Goal: Task Accomplishment & Management: Complete application form

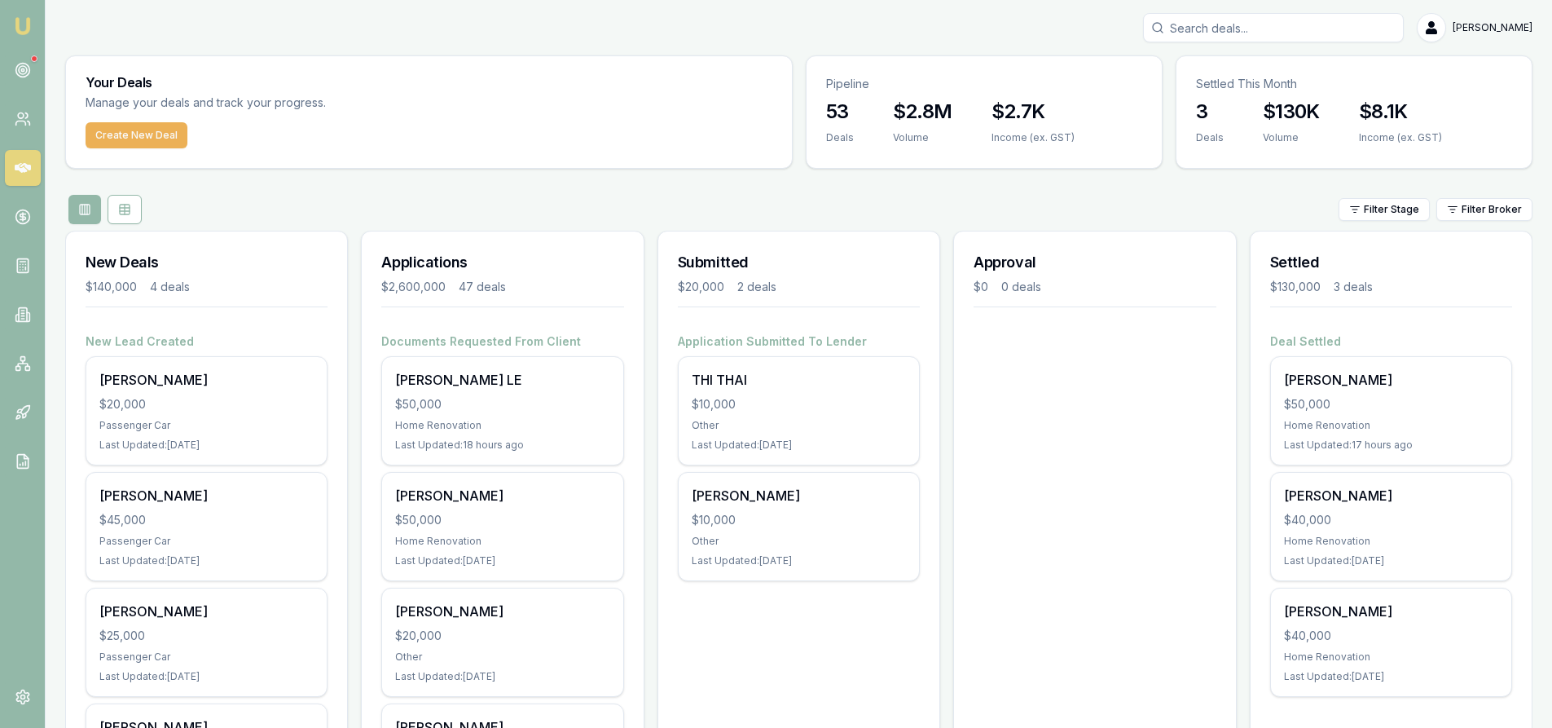
click at [1245, 24] on input "Search deals" at bounding box center [1273, 27] width 261 height 29
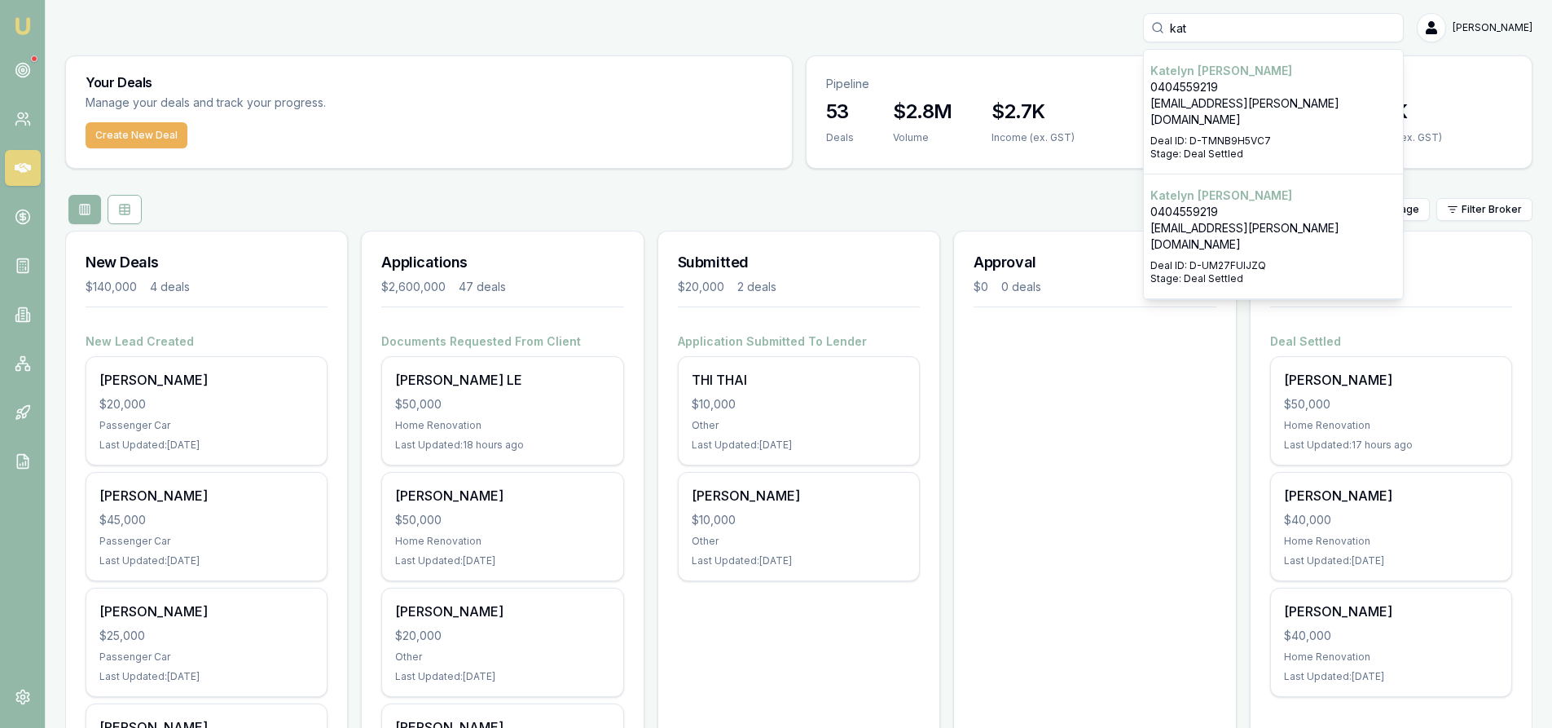
type input "kat"
click at [1224, 253] on div "Select deal for Katelyn Scanlan" at bounding box center [1273, 256] width 246 height 7
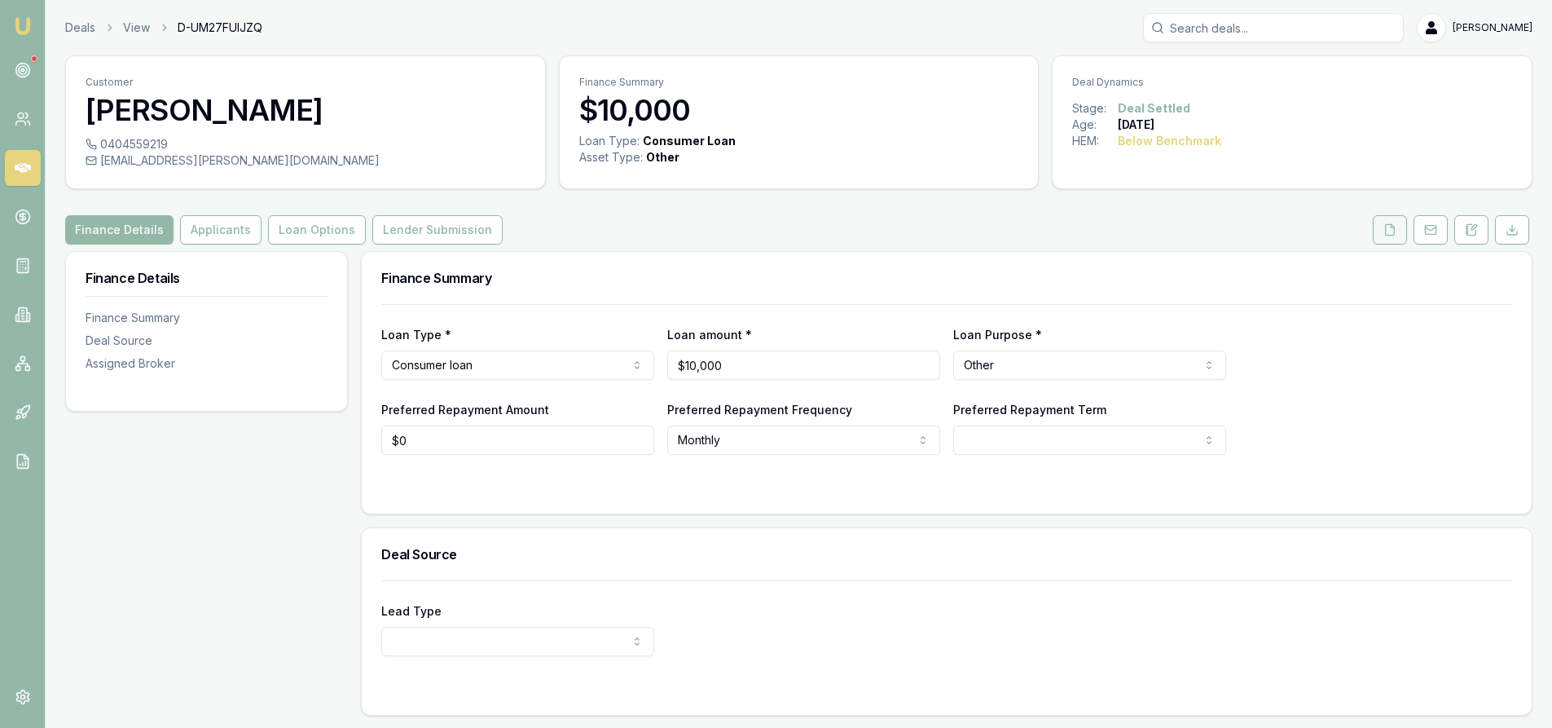
click at [1396, 236] on button at bounding box center [1390, 229] width 34 height 29
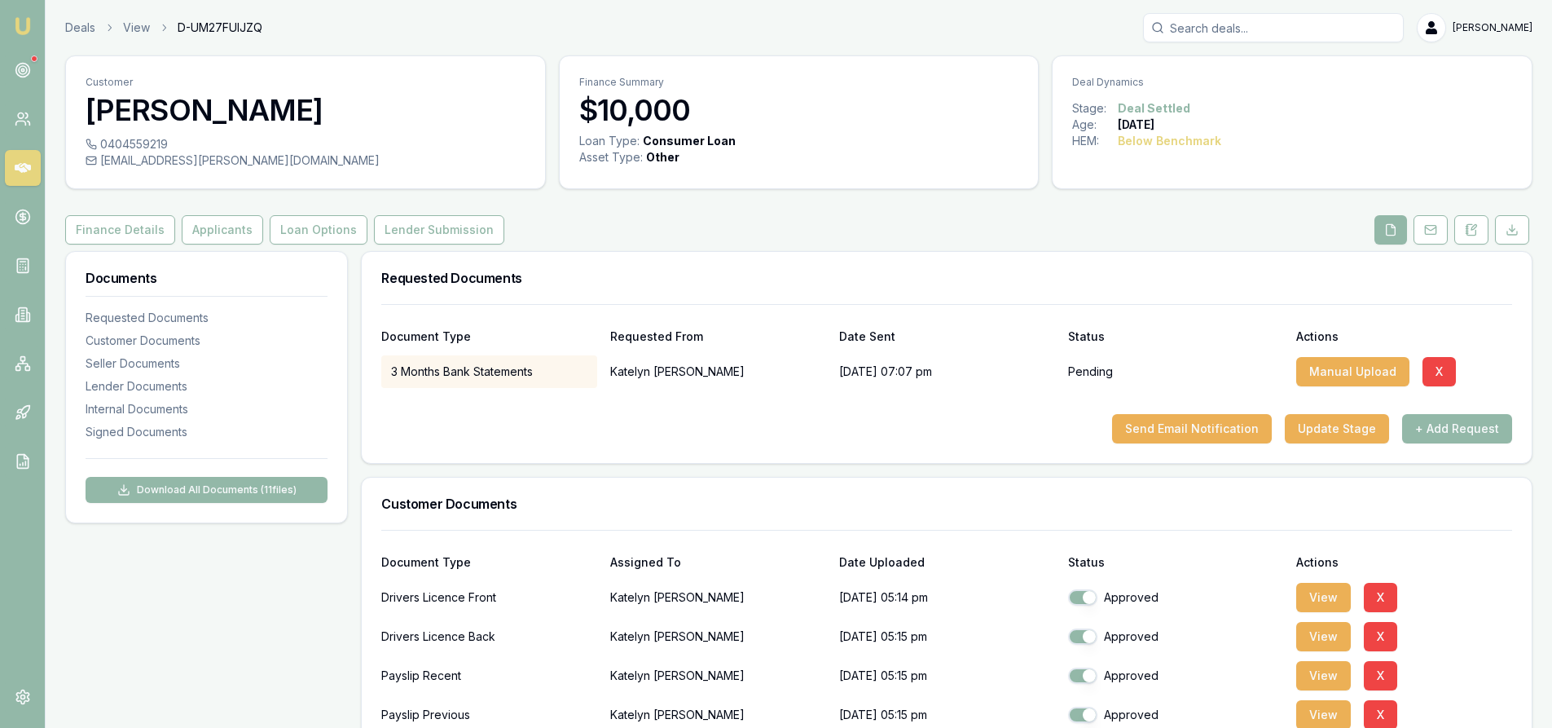
click at [1233, 24] on input "Search deals" at bounding box center [1273, 27] width 261 height 29
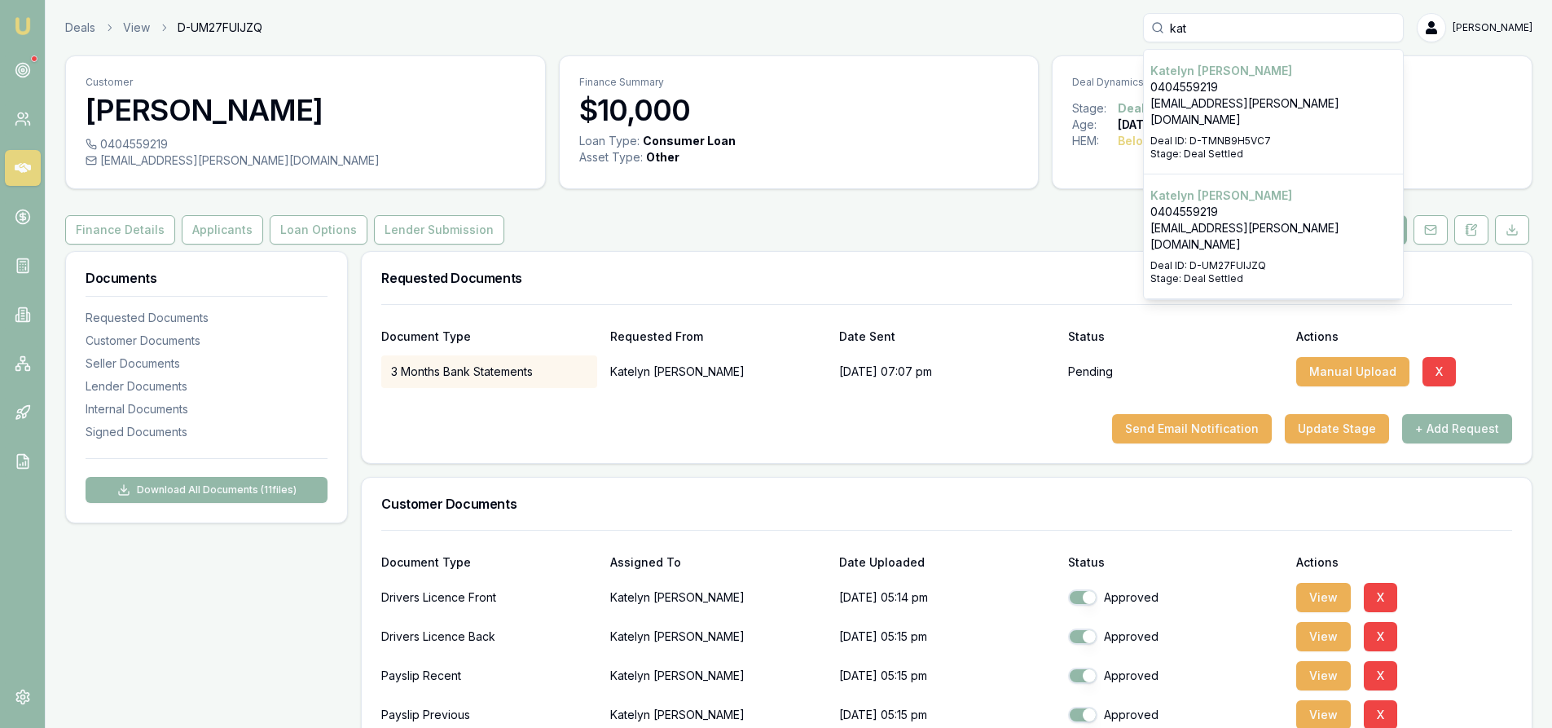
type input "kat"
click at [1240, 95] on p "[EMAIL_ADDRESS][PERSON_NAME][DOMAIN_NAME]" at bounding box center [1273, 111] width 246 height 33
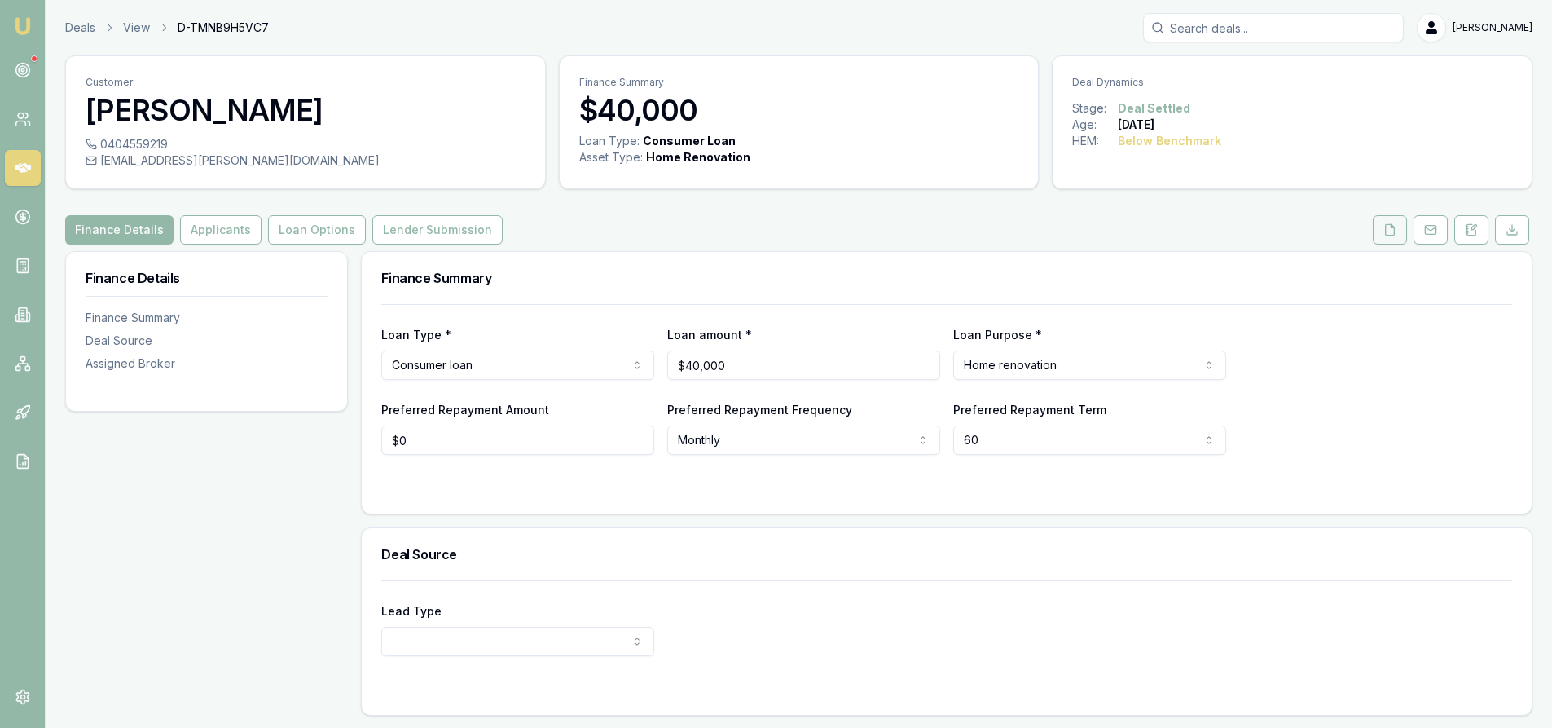
click at [1373, 234] on button at bounding box center [1390, 229] width 34 height 29
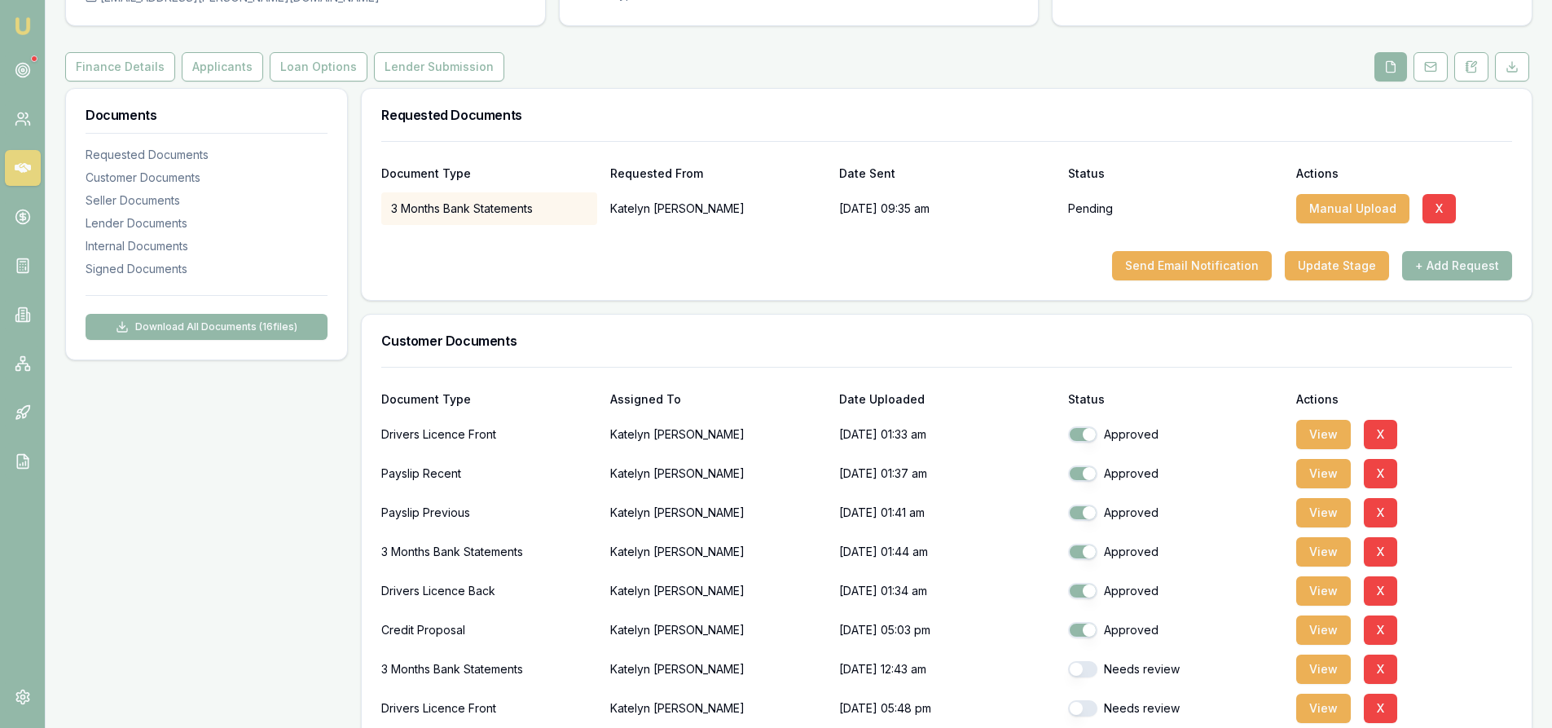
scroll to position [407, 0]
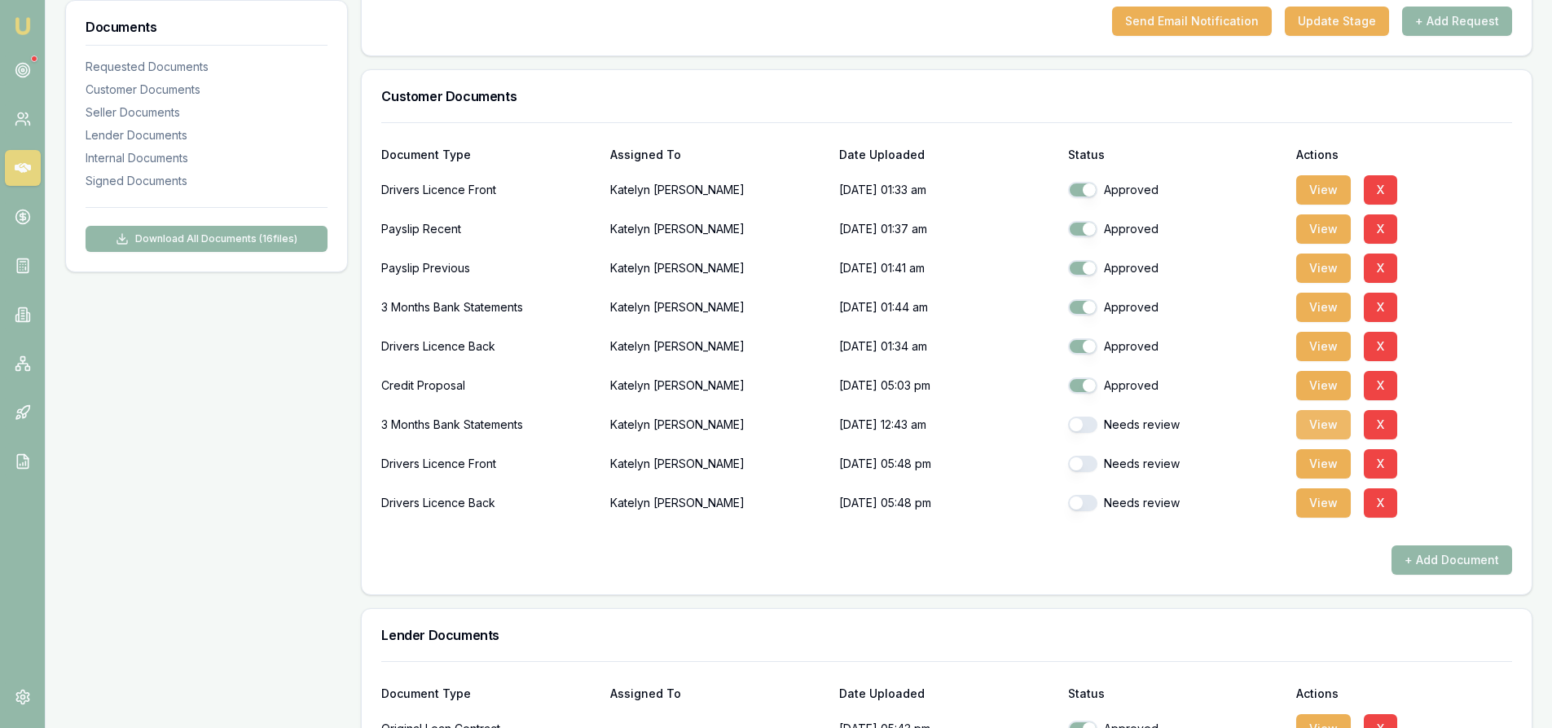
click at [1332, 428] on button "View" at bounding box center [1323, 424] width 55 height 29
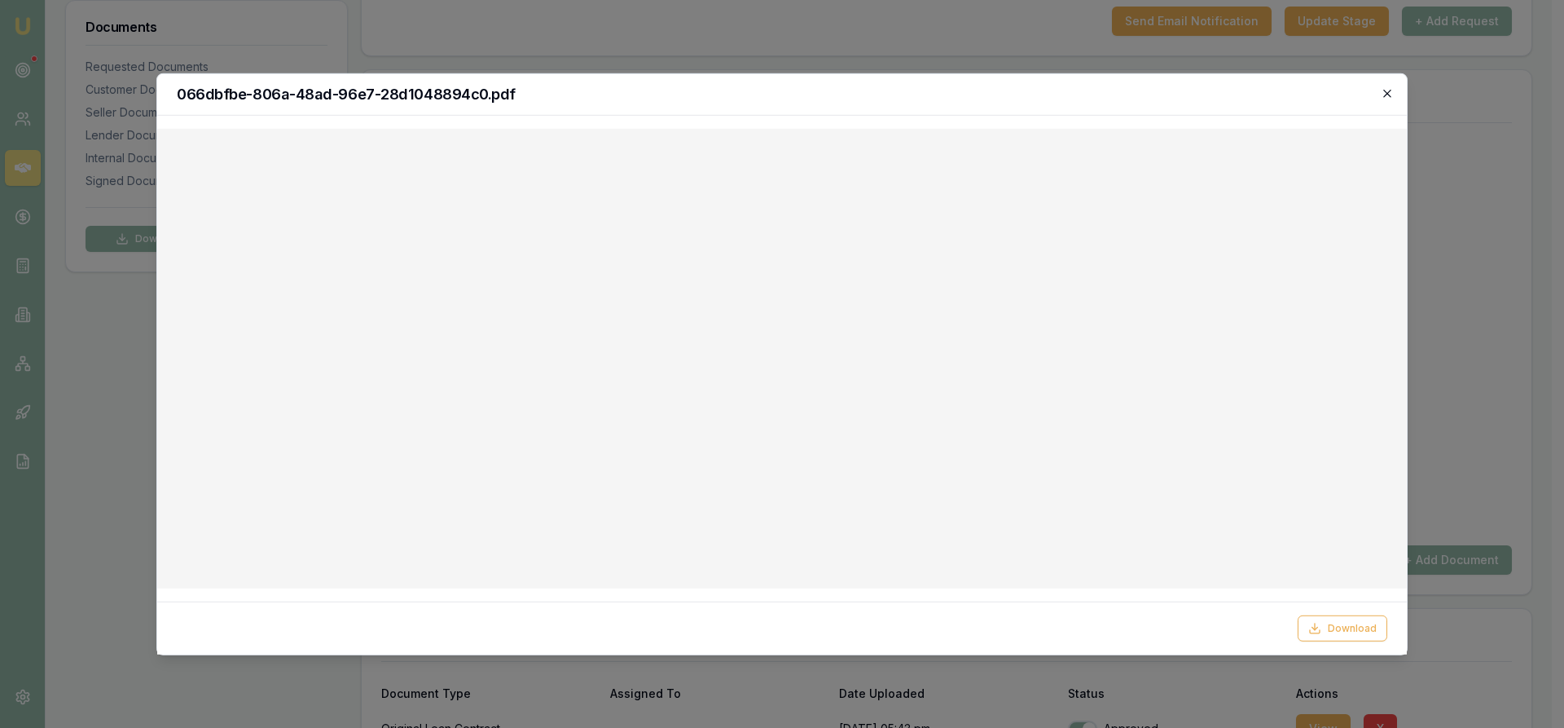
click at [1391, 99] on icon "button" at bounding box center [1387, 92] width 13 height 13
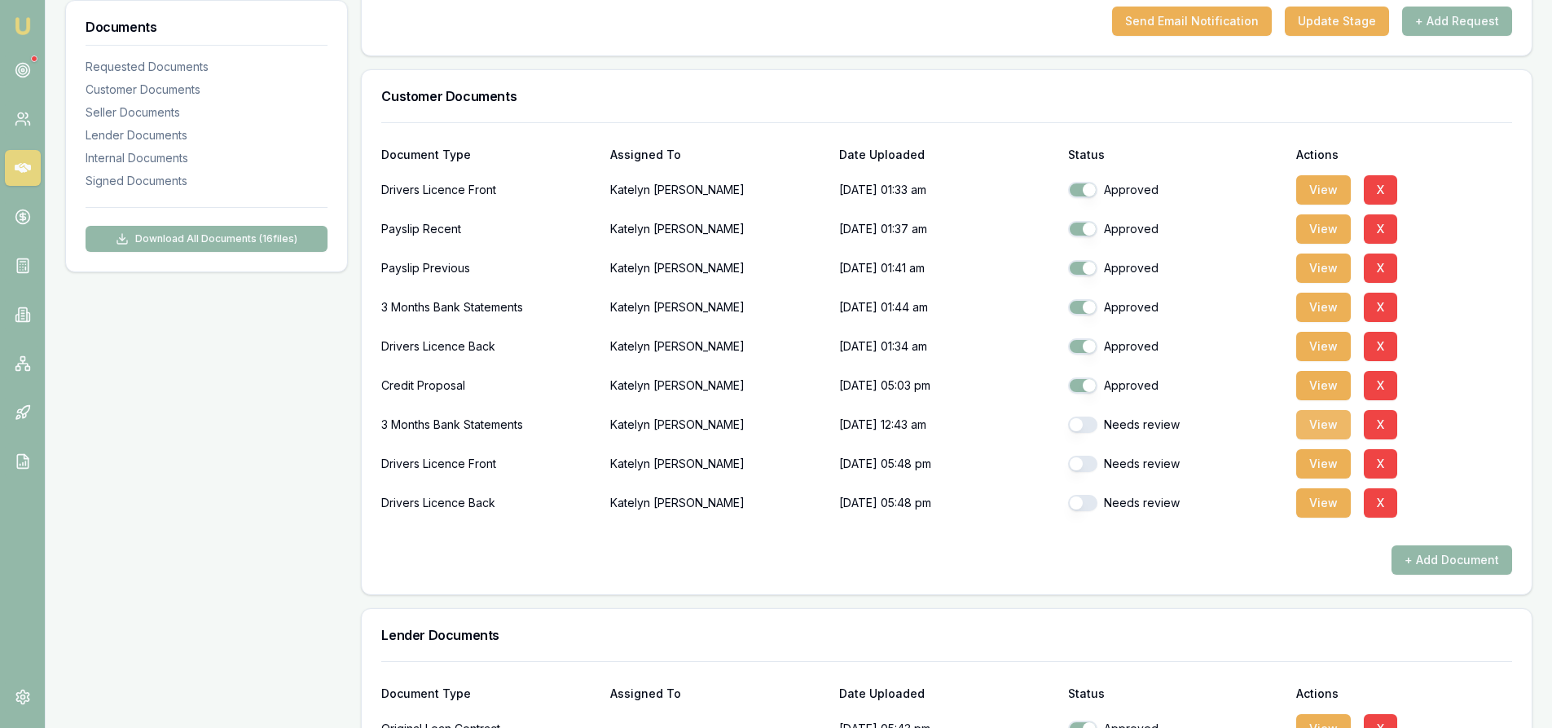
click at [1330, 428] on button "View" at bounding box center [1323, 424] width 55 height 29
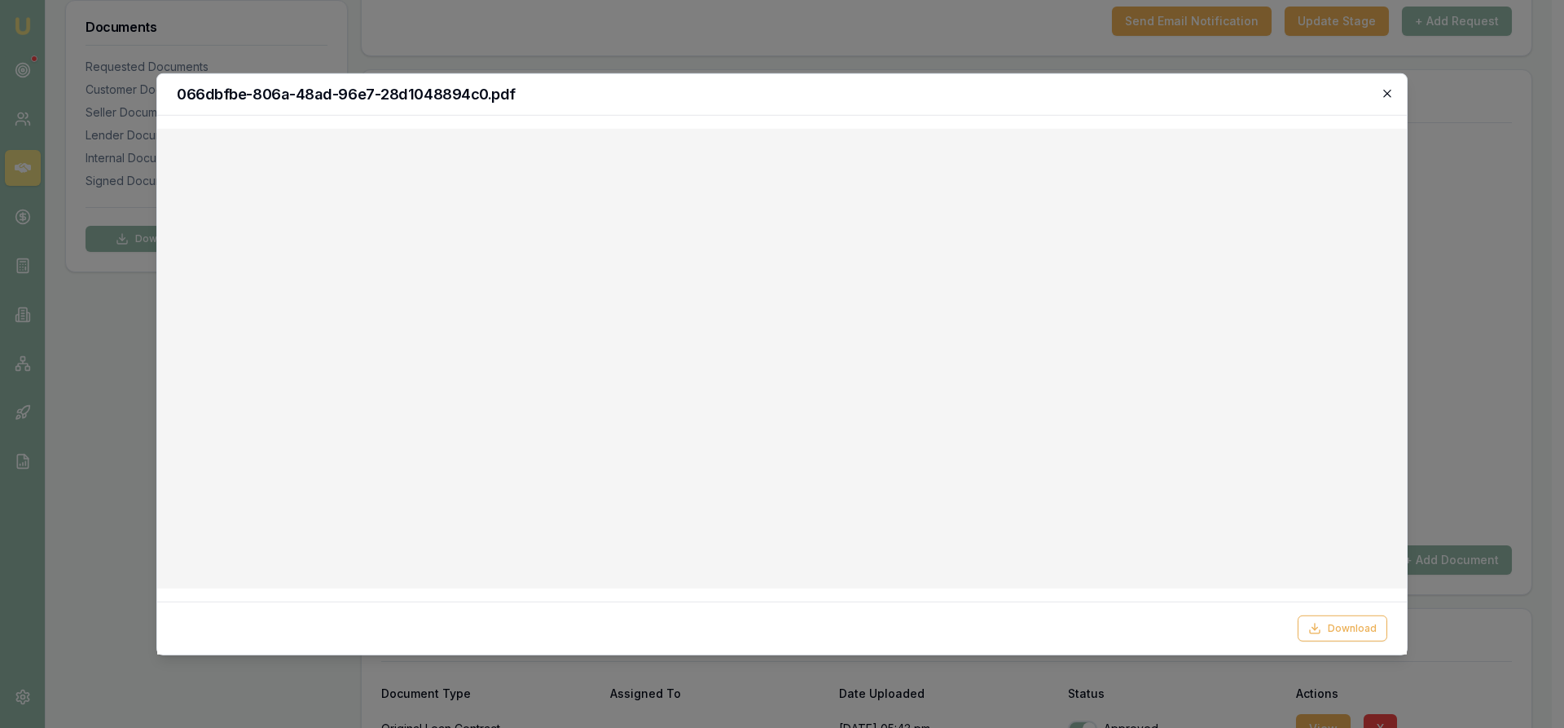
click at [1389, 90] on icon "button" at bounding box center [1387, 92] width 13 height 13
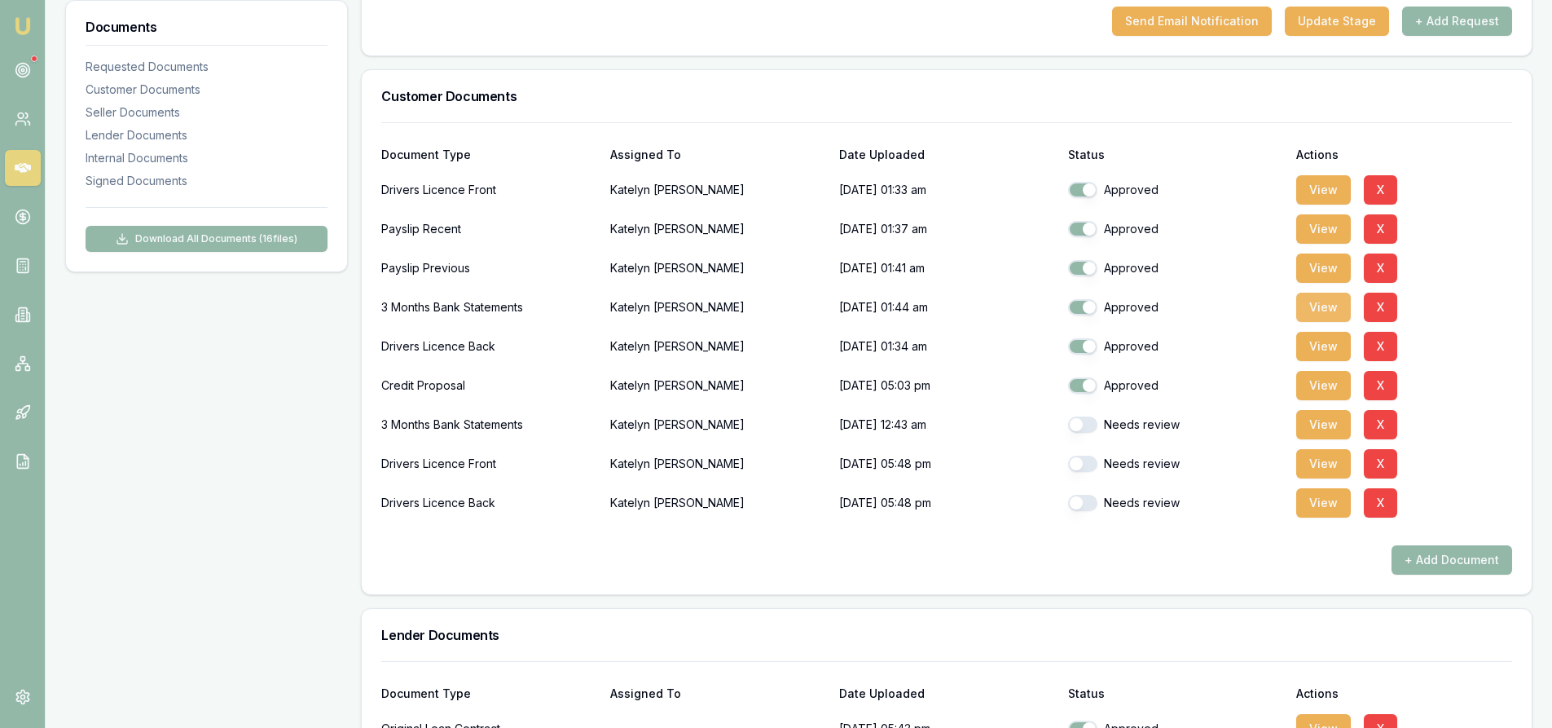
click at [1329, 316] on button "View" at bounding box center [1323, 306] width 55 height 29
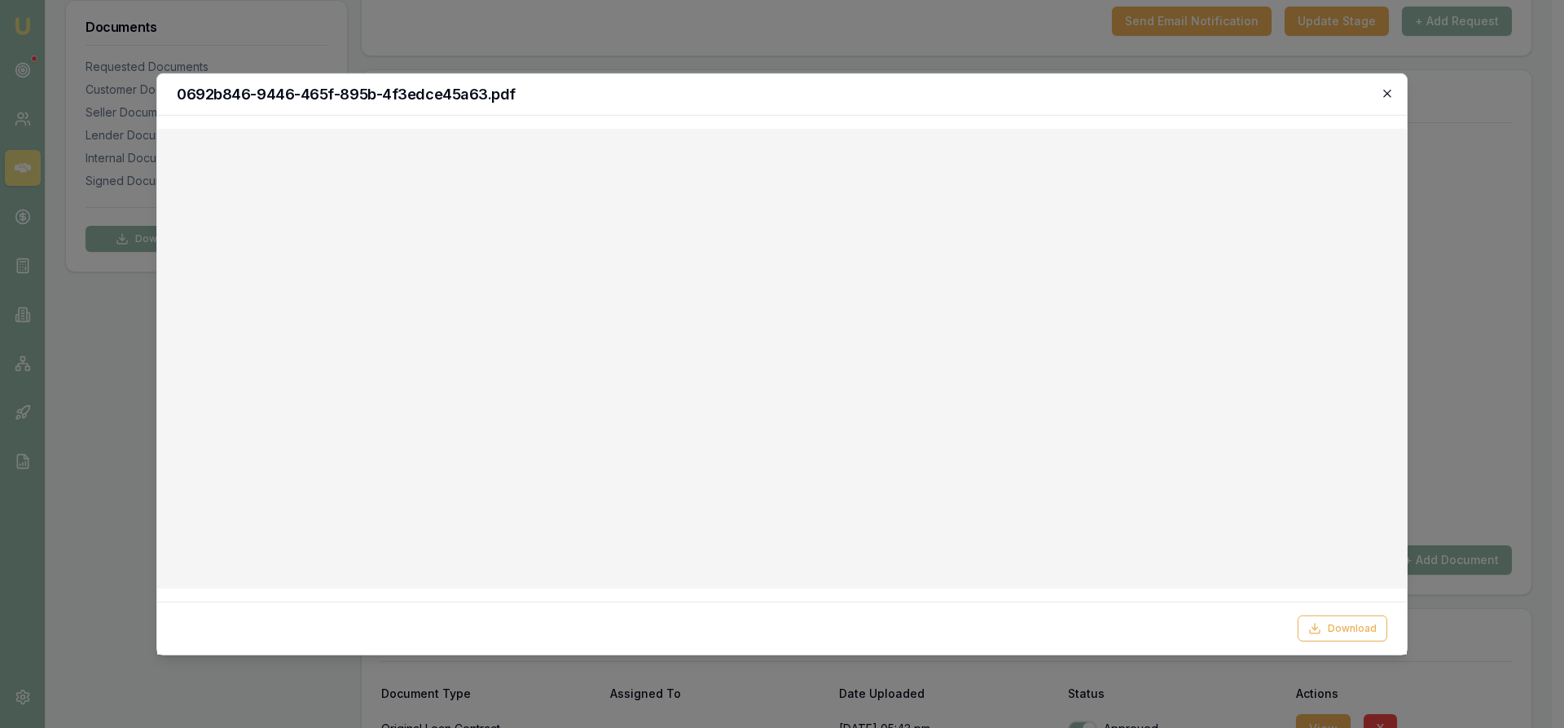
click at [1387, 96] on icon "button" at bounding box center [1387, 92] width 13 height 13
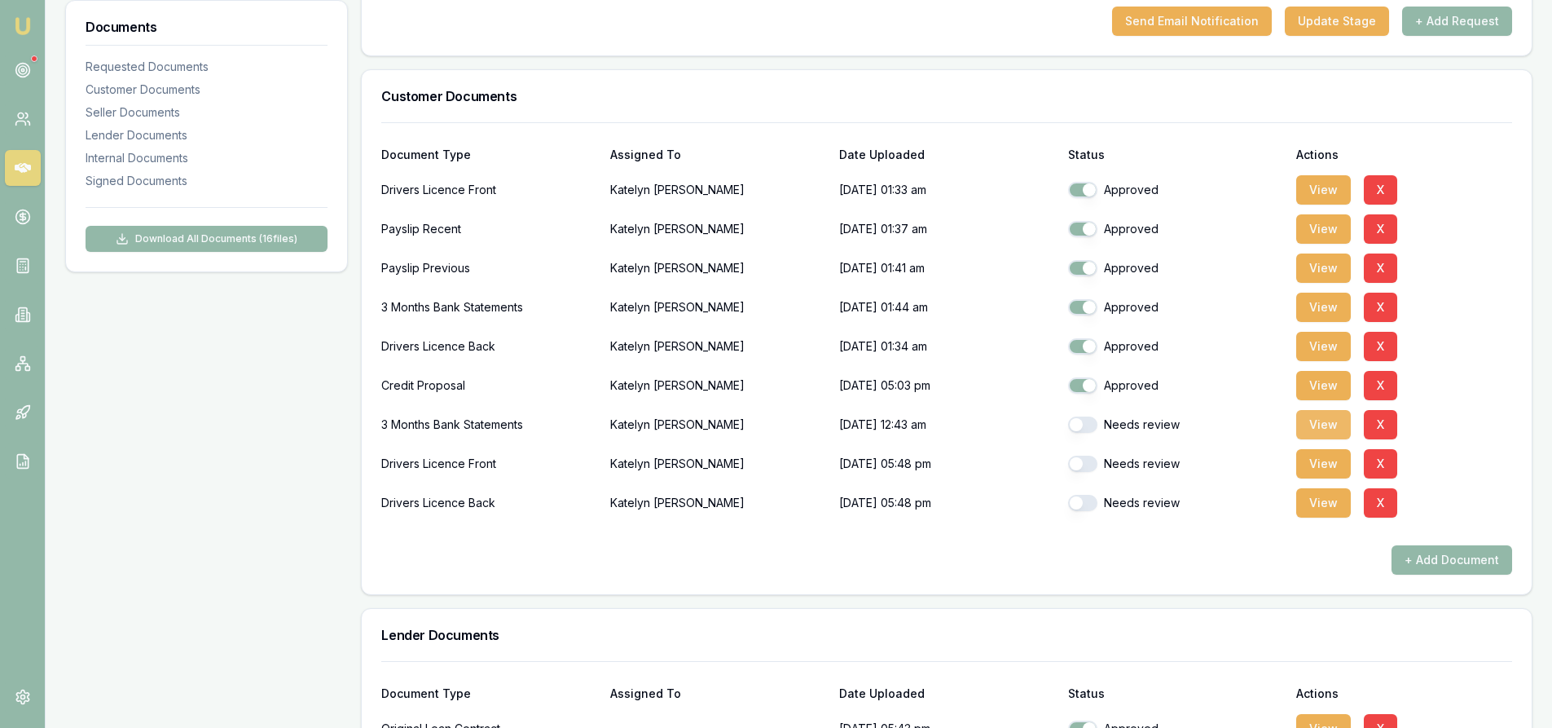
drag, startPoint x: 1332, startPoint y: 431, endPoint x: 1316, endPoint y: 431, distance: 16.3
click at [1331, 431] on button "View" at bounding box center [1323, 424] width 55 height 29
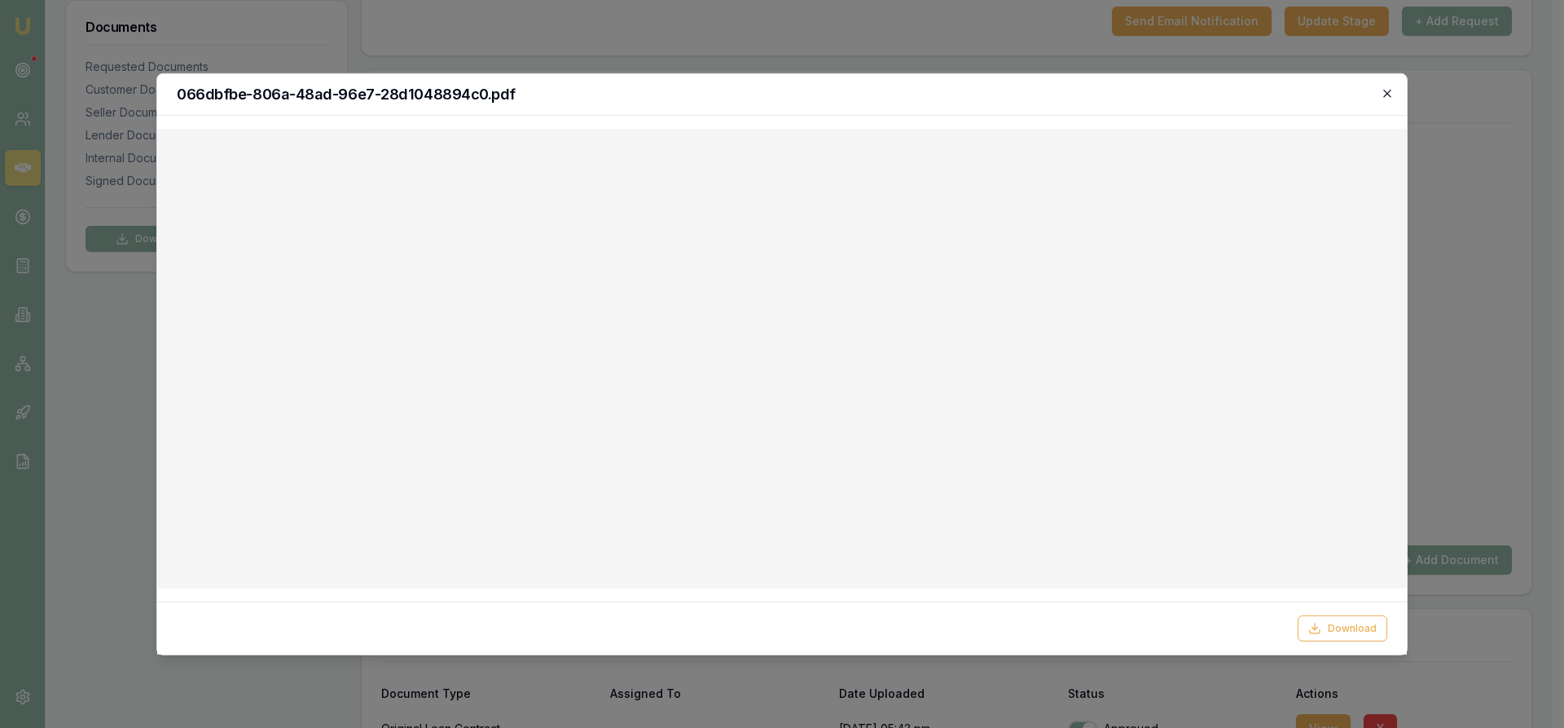
click at [1388, 87] on icon "button" at bounding box center [1387, 92] width 13 height 13
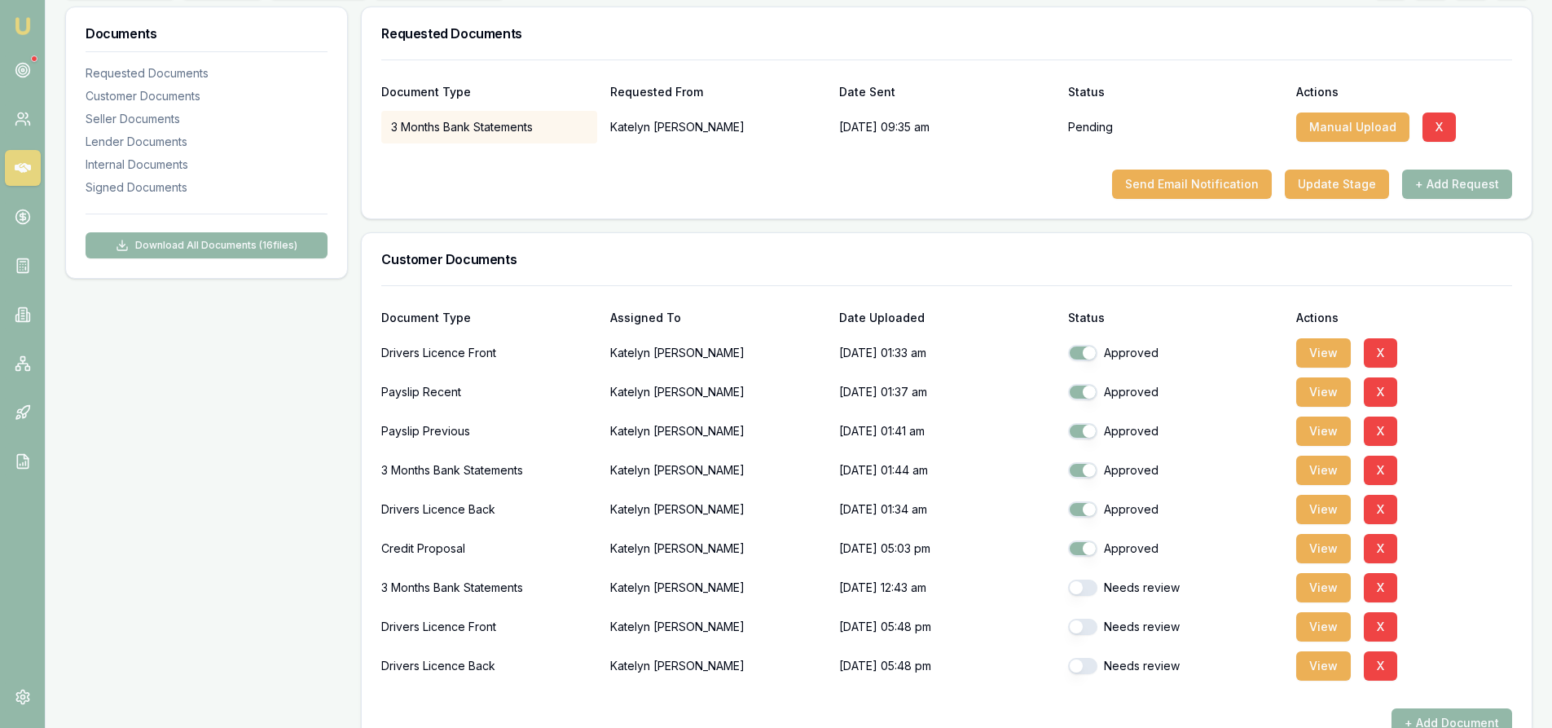
scroll to position [81, 0]
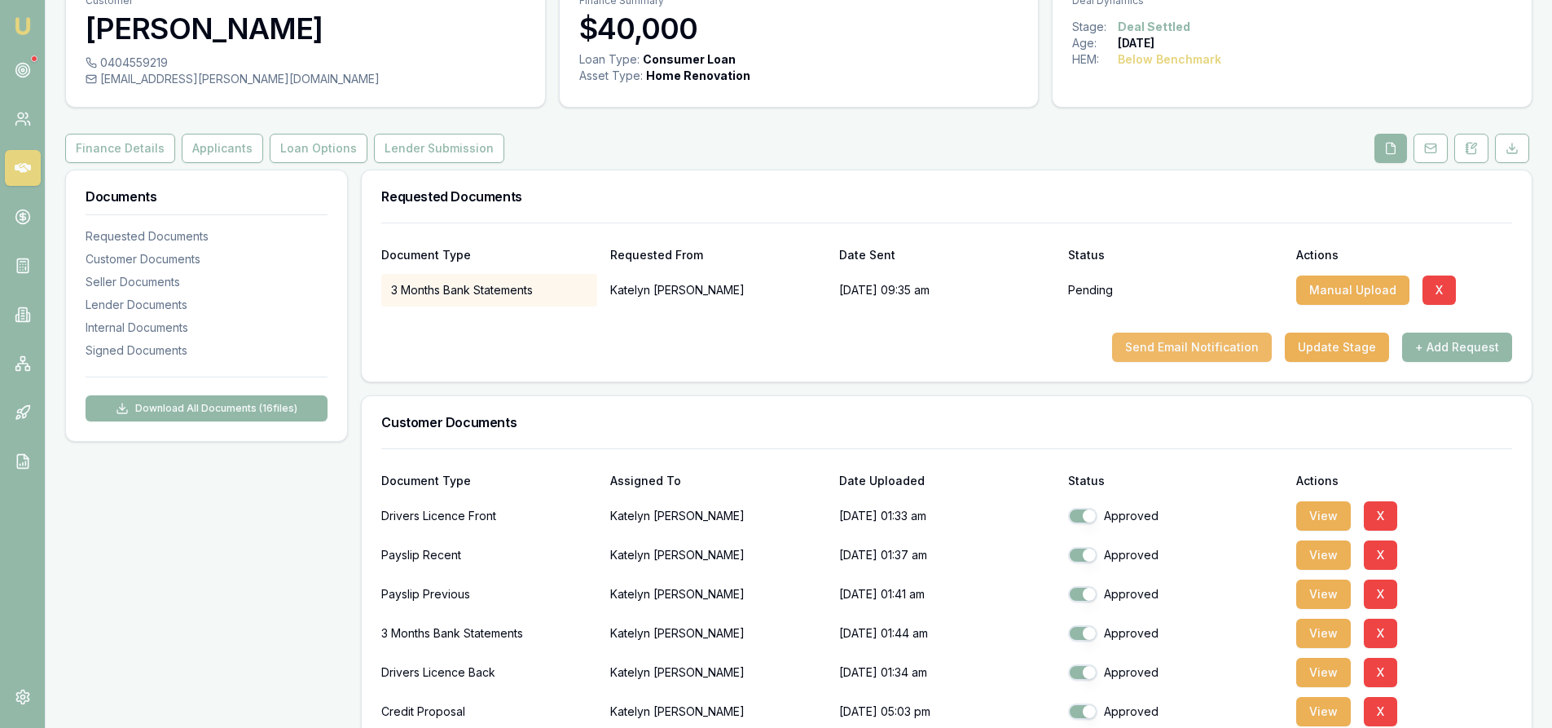
click at [1160, 351] on button "Send Email Notification" at bounding box center [1192, 346] width 160 height 29
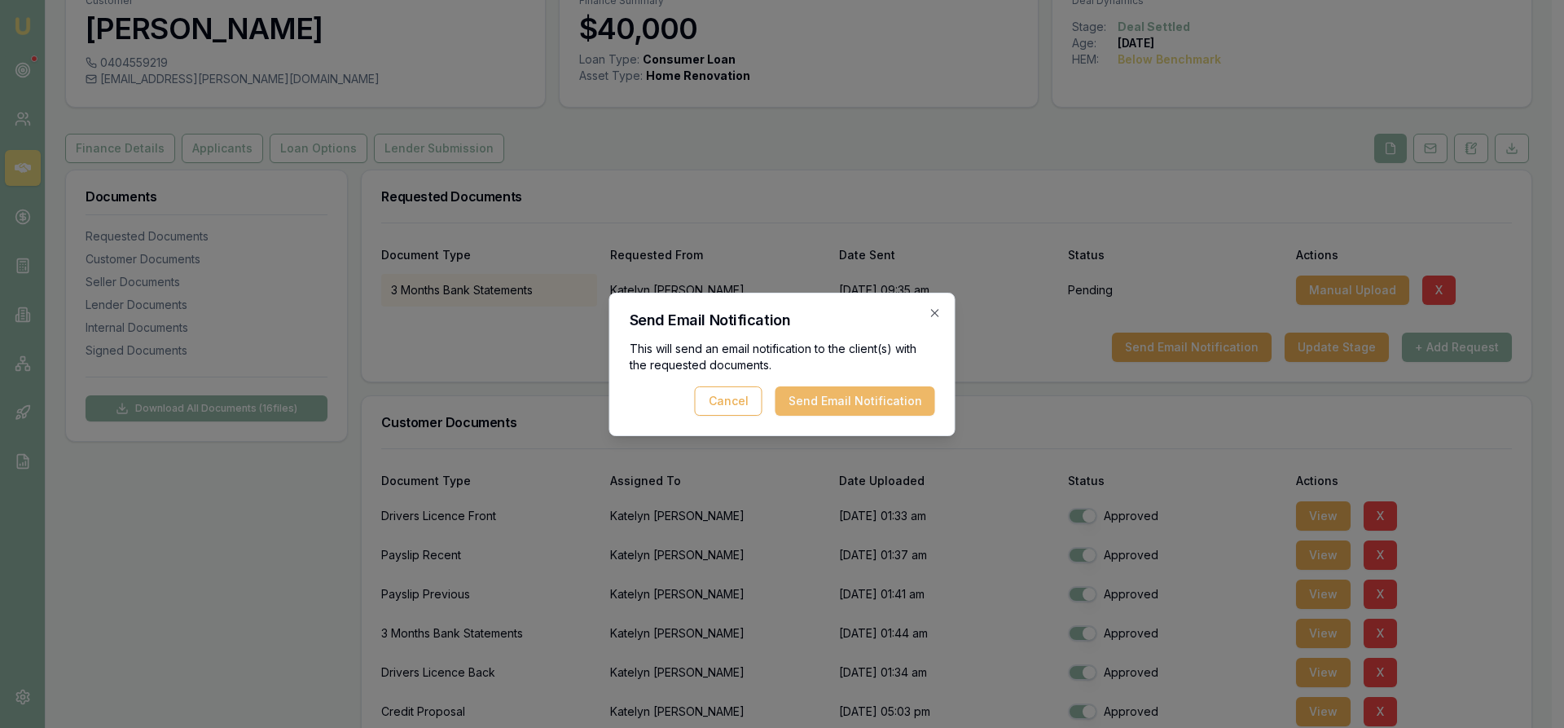
click at [891, 396] on button "Send Email Notification" at bounding box center [856, 400] width 160 height 29
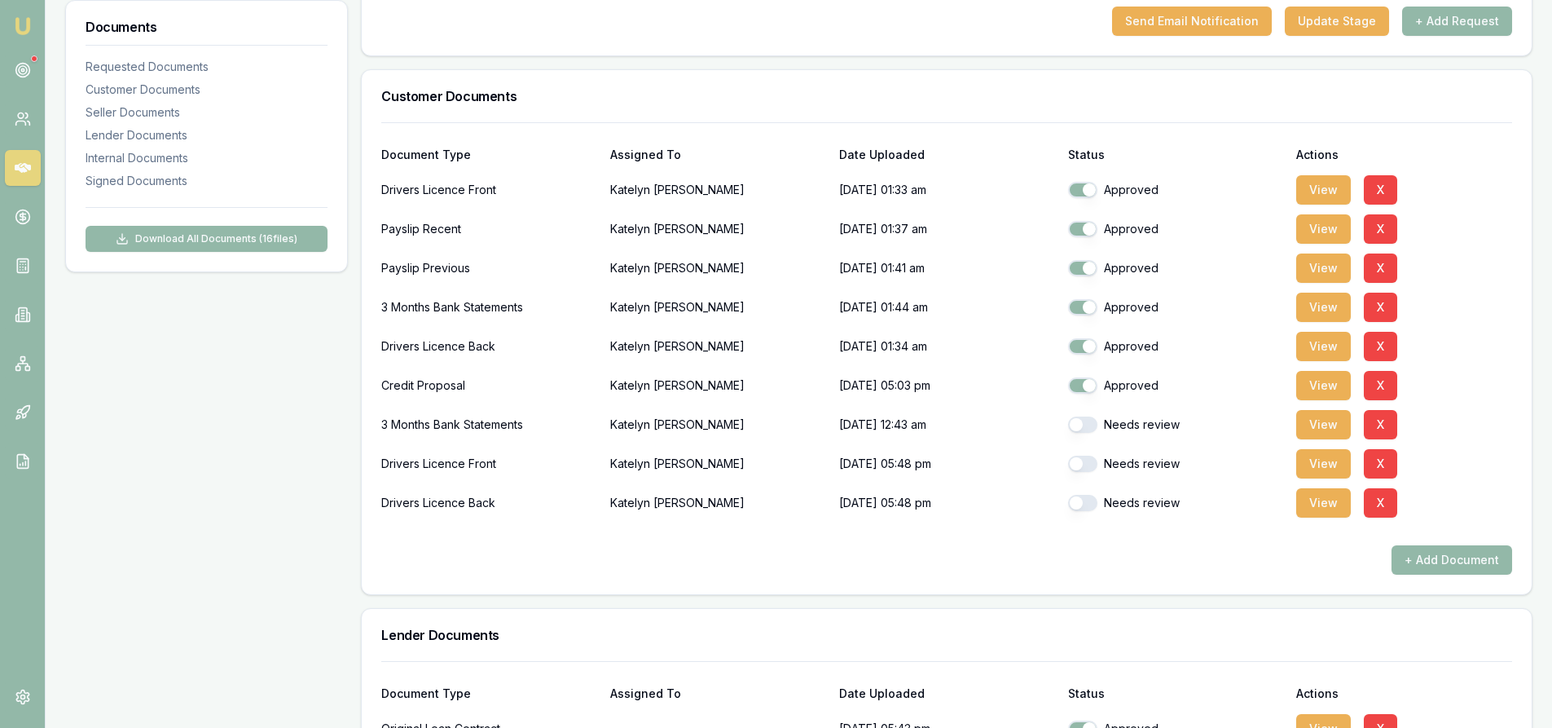
scroll to position [489, 0]
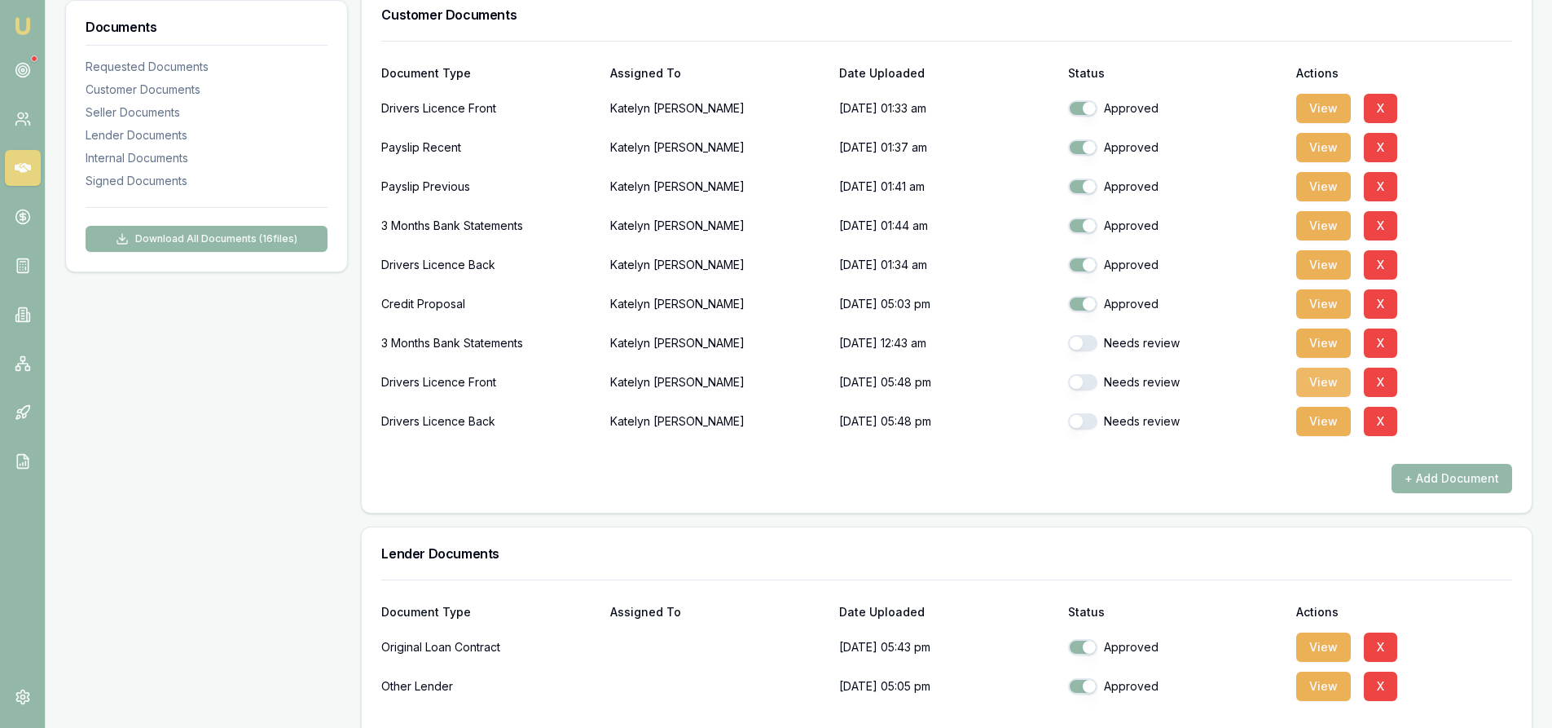
click at [1312, 381] on button "View" at bounding box center [1323, 381] width 55 height 29
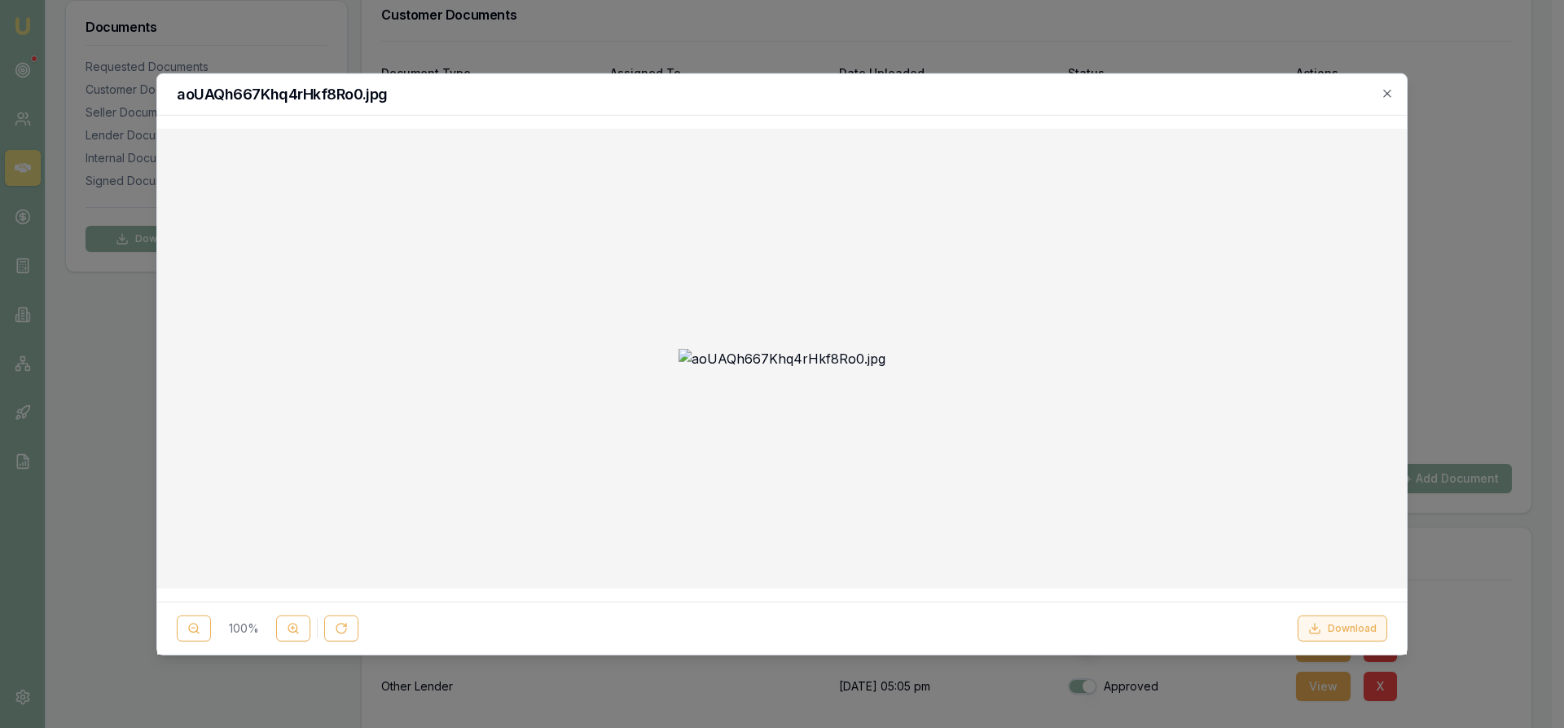
click at [1345, 624] on button "Download" at bounding box center [1343, 628] width 90 height 26
click at [725, 348] on img at bounding box center [782, 358] width 207 height 20
click at [1392, 92] on icon "button" at bounding box center [1387, 92] width 13 height 13
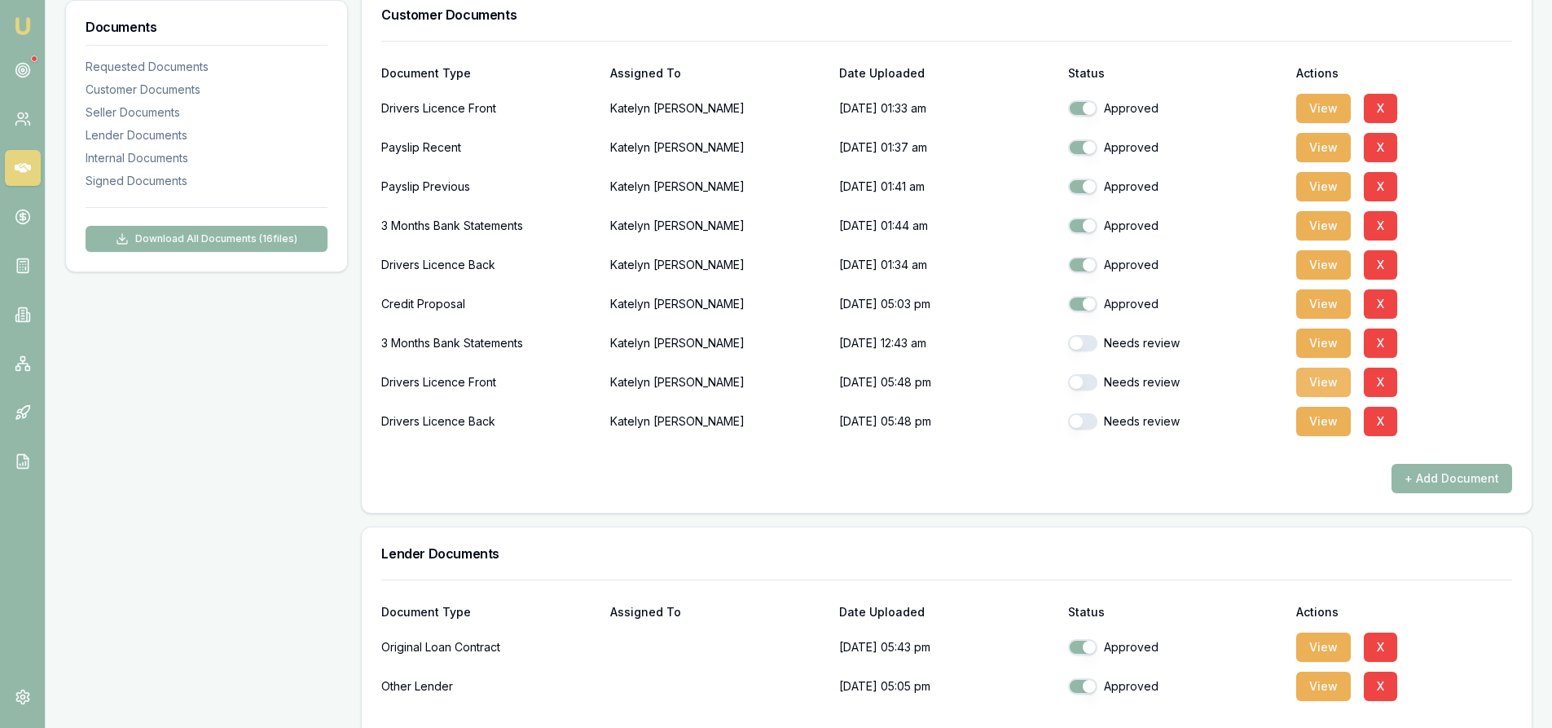
click at [1317, 391] on button "View" at bounding box center [1323, 381] width 55 height 29
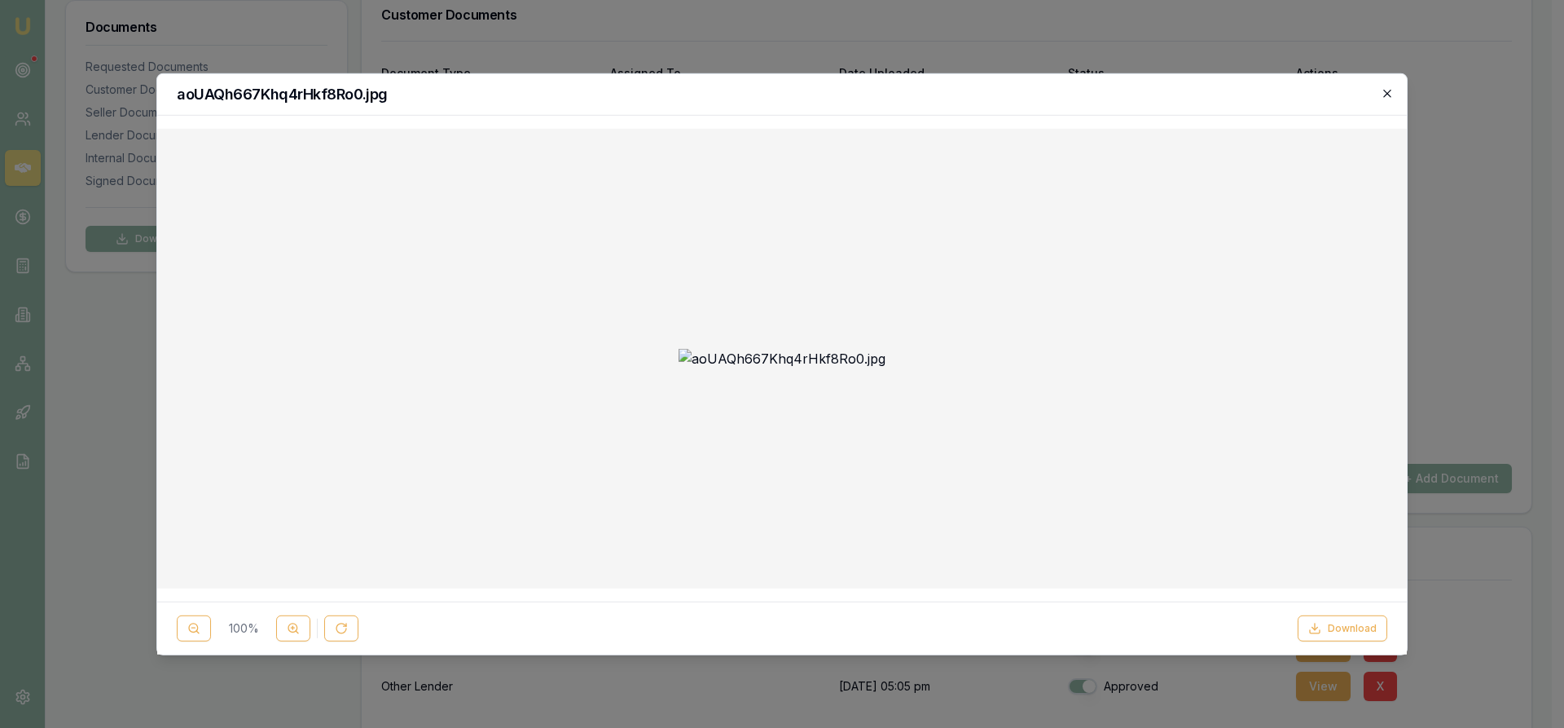
click at [1388, 95] on icon "button" at bounding box center [1387, 92] width 13 height 13
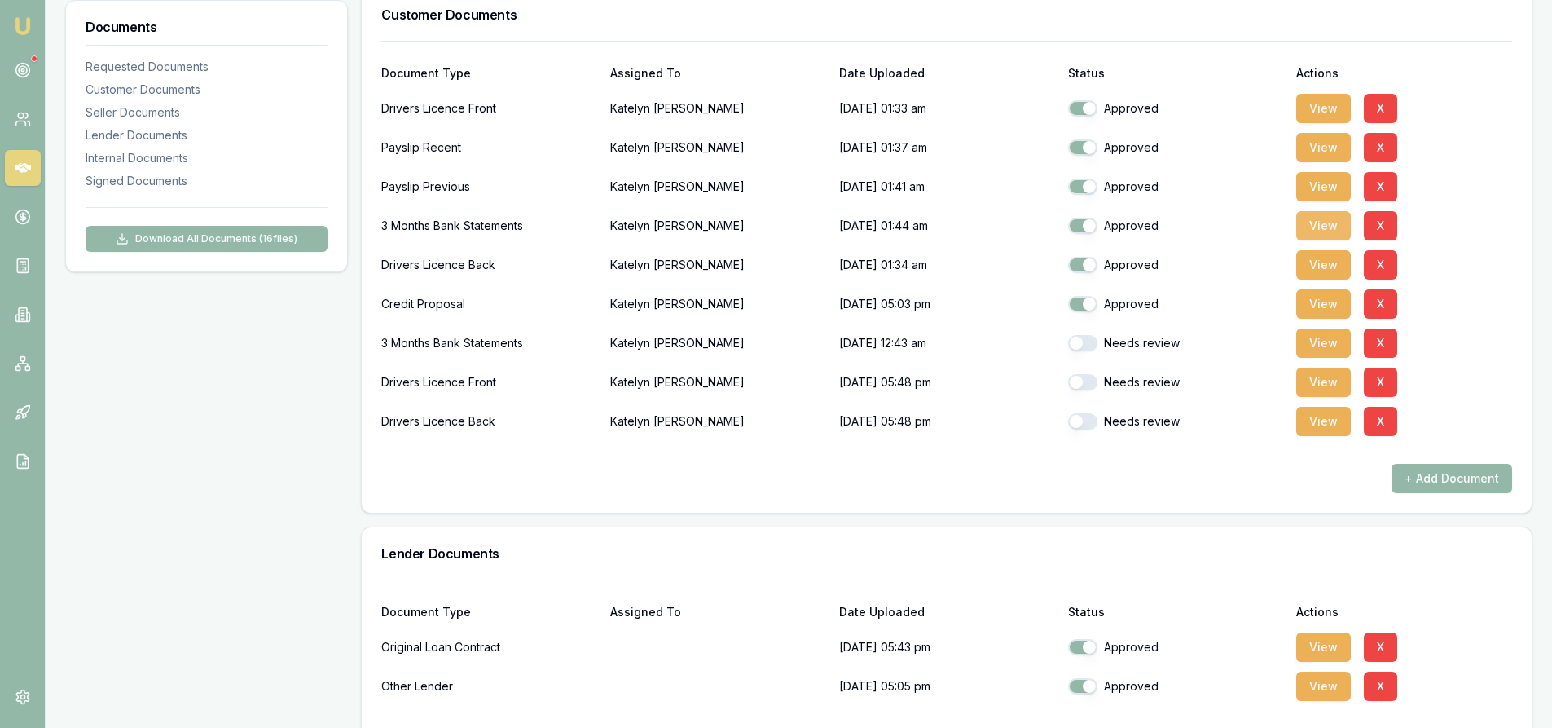
click at [1325, 228] on button "View" at bounding box center [1323, 225] width 55 height 29
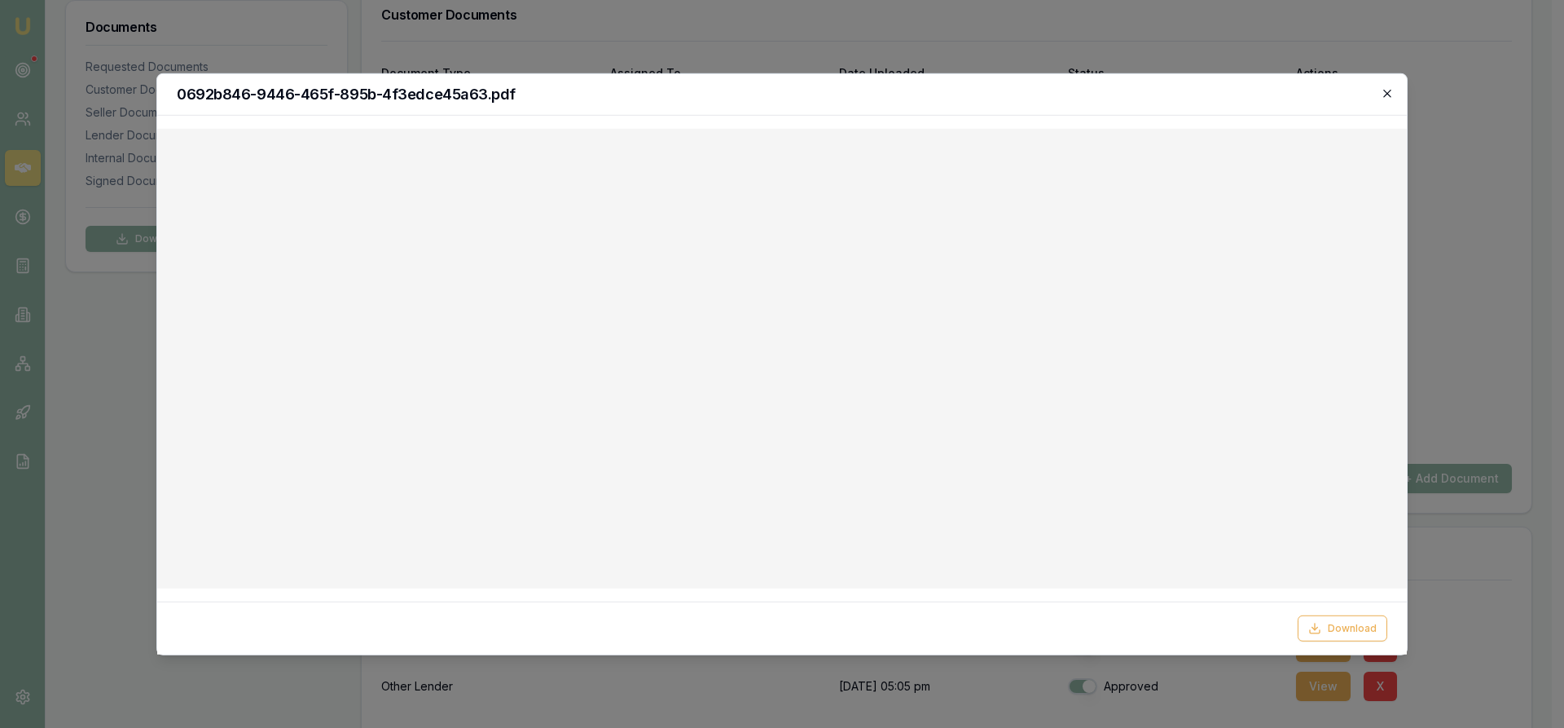
click at [1392, 93] on icon "button" at bounding box center [1387, 92] width 13 height 13
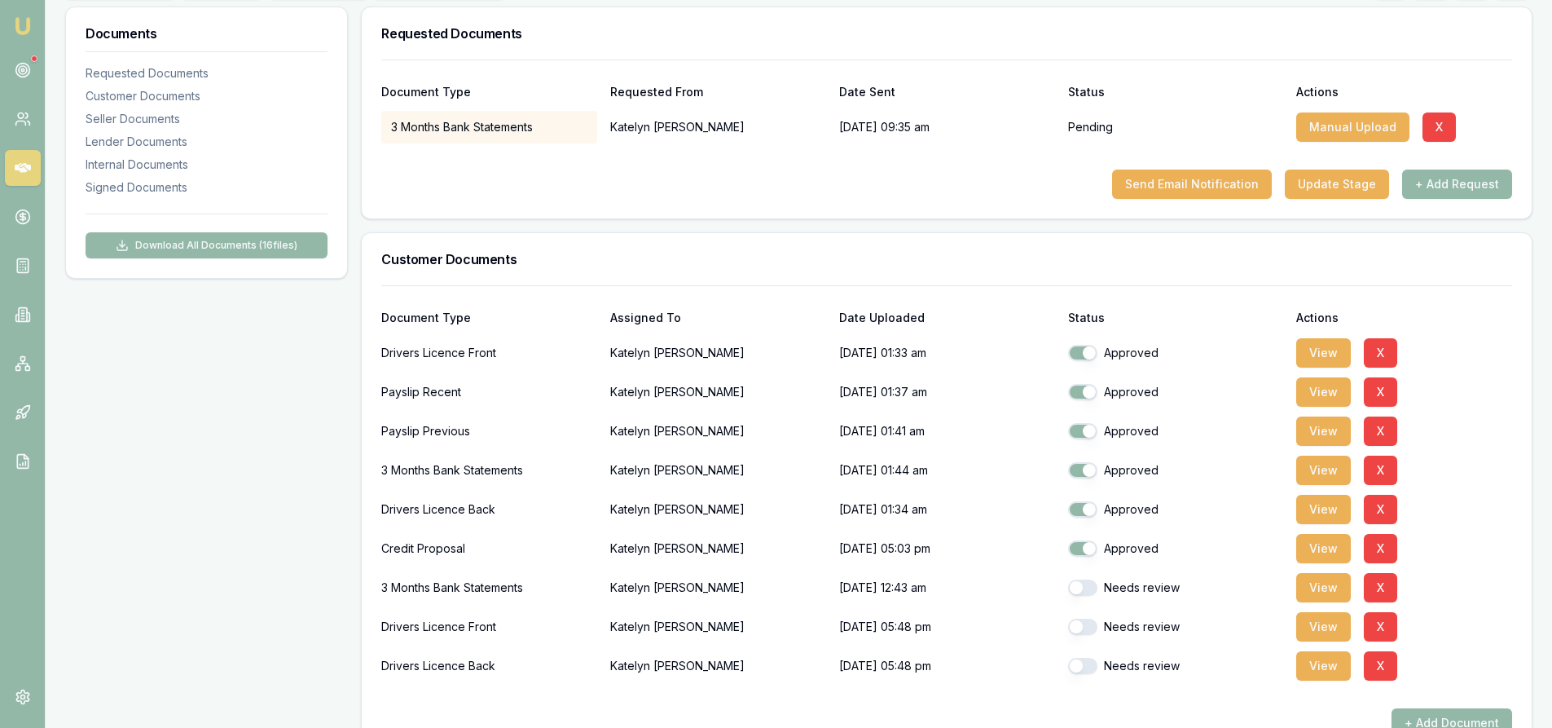
scroll to position [0, 0]
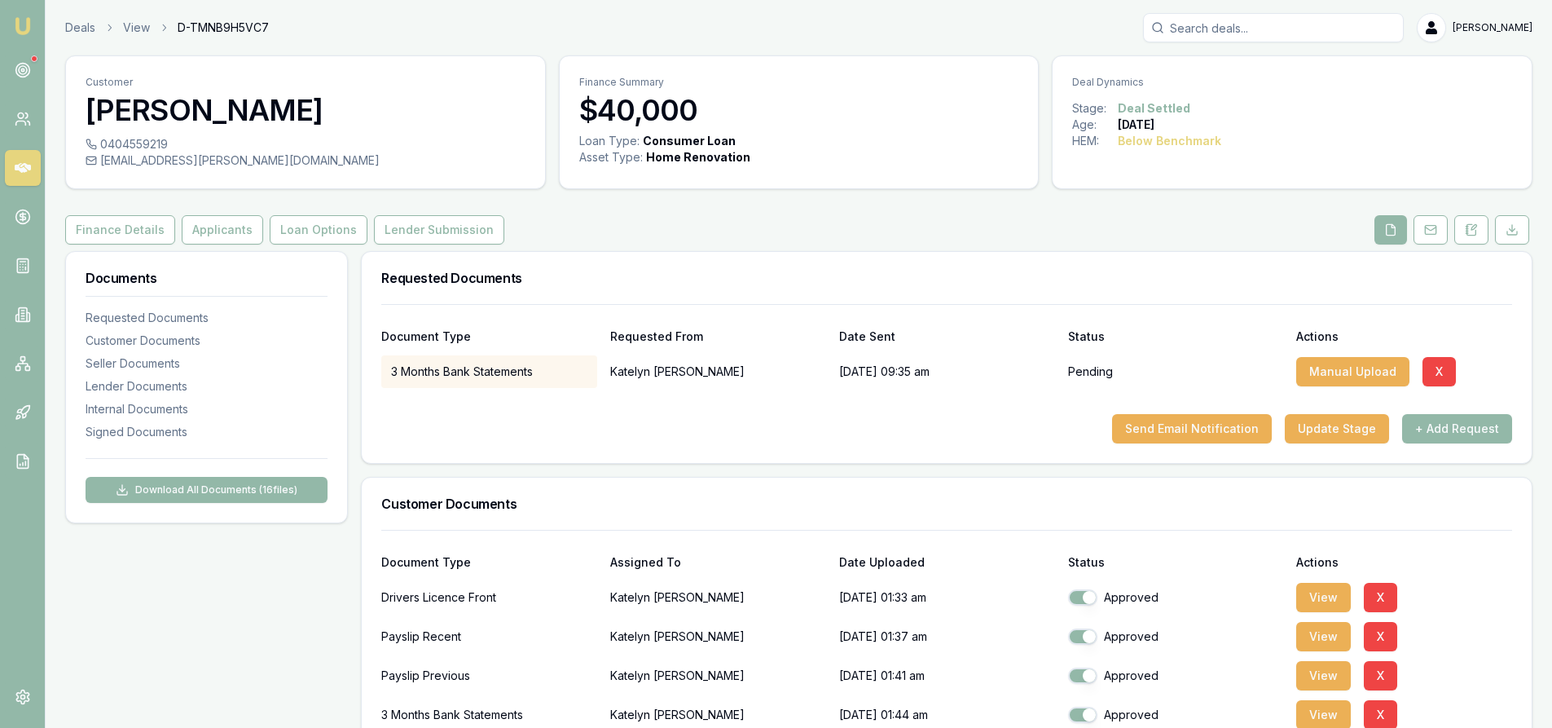
click at [1300, 23] on input "Search deals" at bounding box center [1273, 27] width 261 height 29
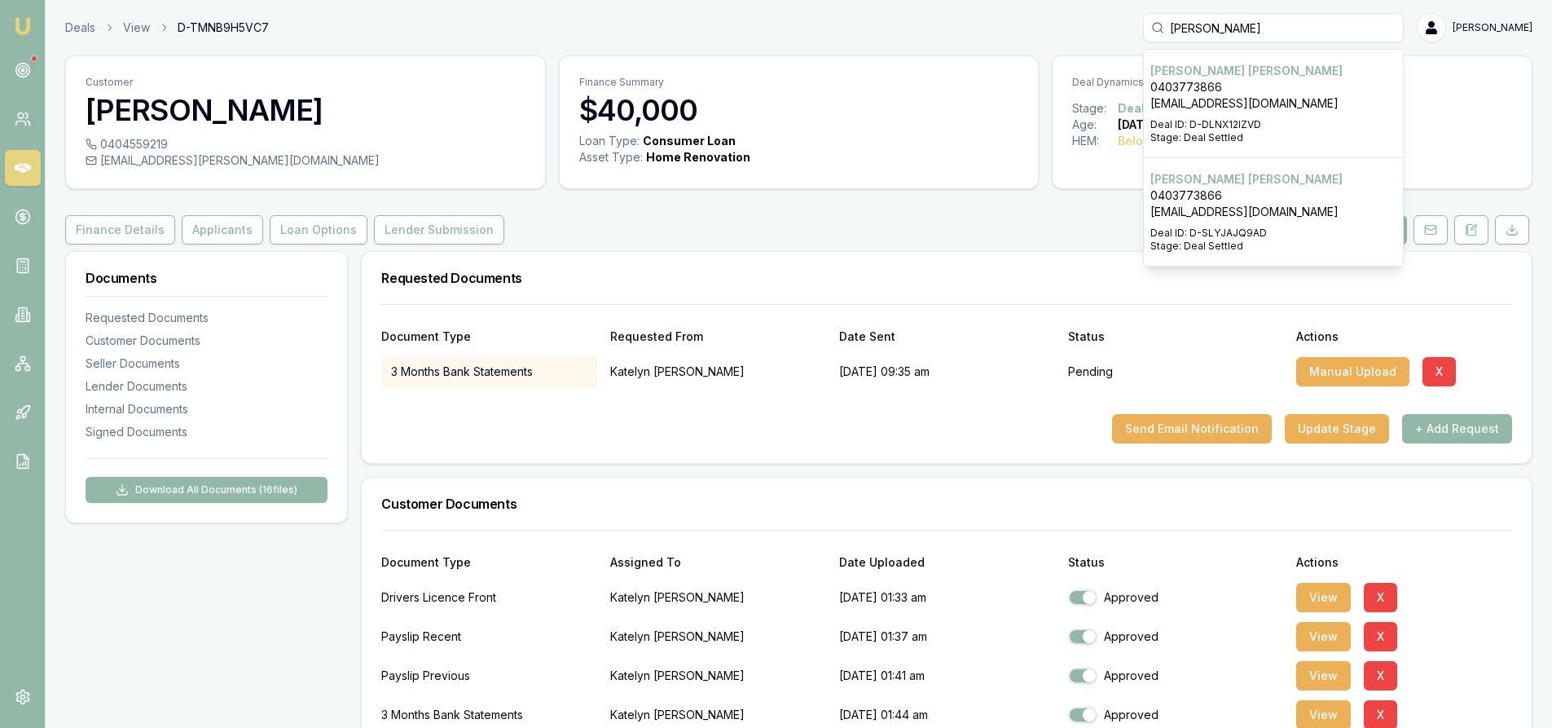
type input "LIAM"
click at [1237, 218] on p "sash@buildbay.com.au" at bounding box center [1273, 212] width 246 height 16
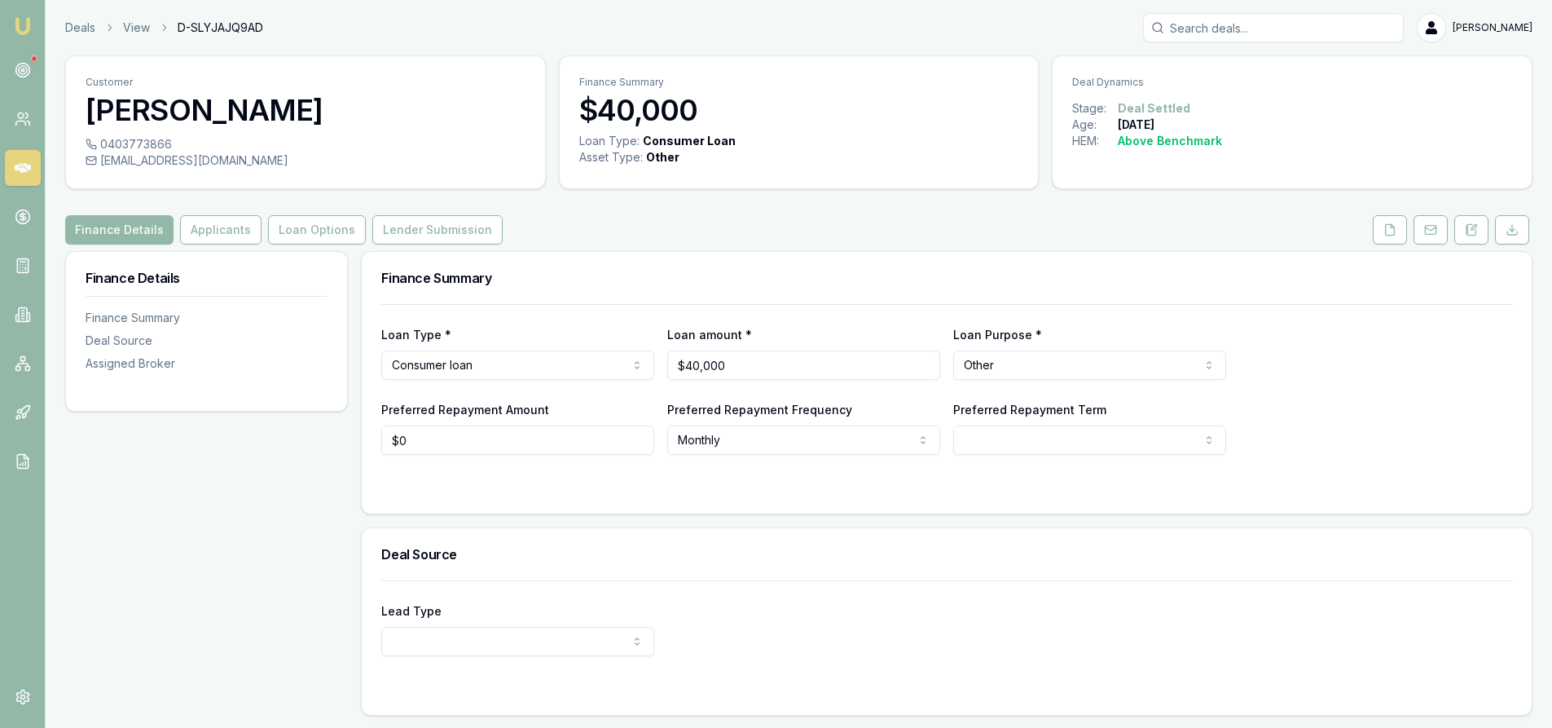
drag, startPoint x: 1389, startPoint y: 231, endPoint x: 1365, endPoint y: 240, distance: 25.3
click at [1389, 231] on icon at bounding box center [1389, 229] width 13 height 13
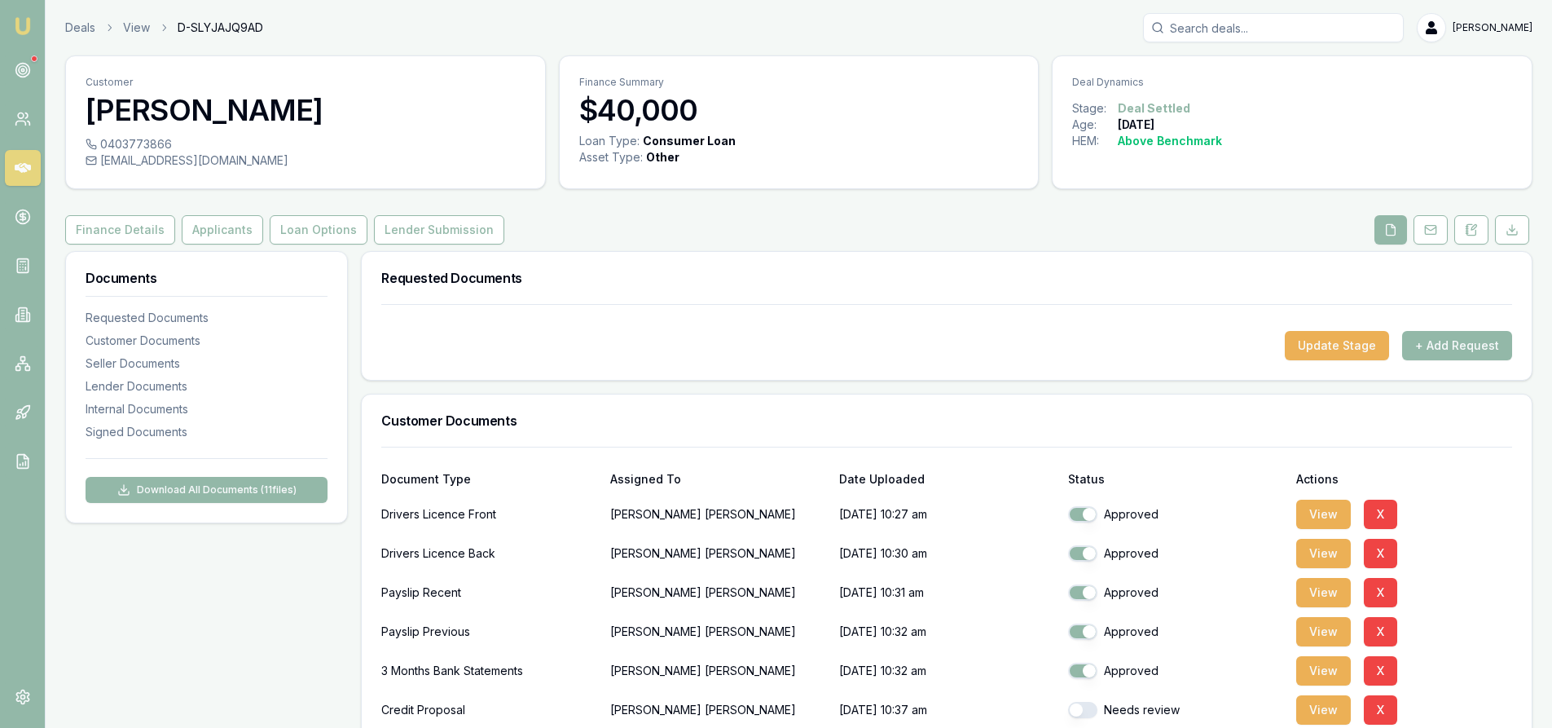
click at [1255, 21] on input "Search deals" at bounding box center [1273, 27] width 261 height 29
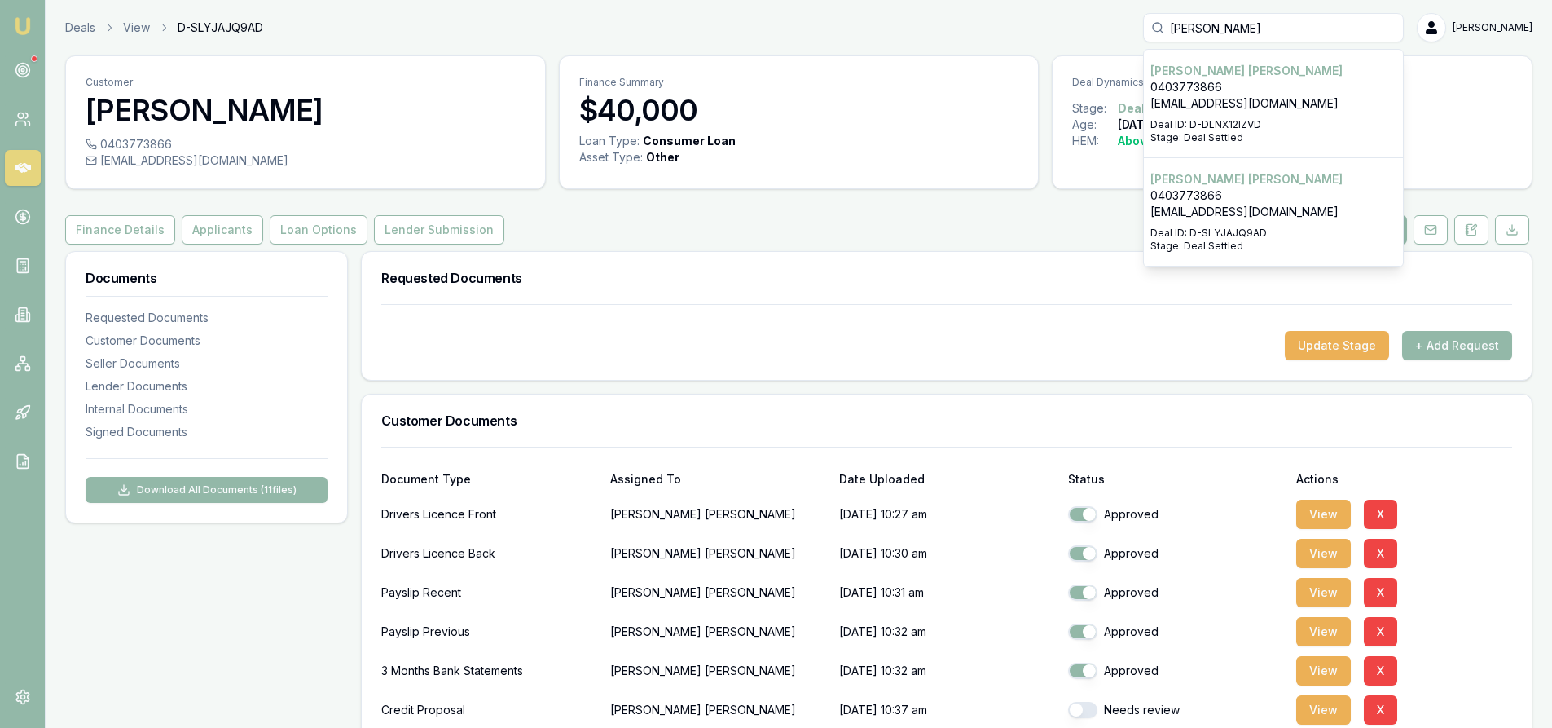
type input "LIAM"
click at [1236, 116] on div "Select deal for Liam Dalton" at bounding box center [1273, 115] width 246 height 7
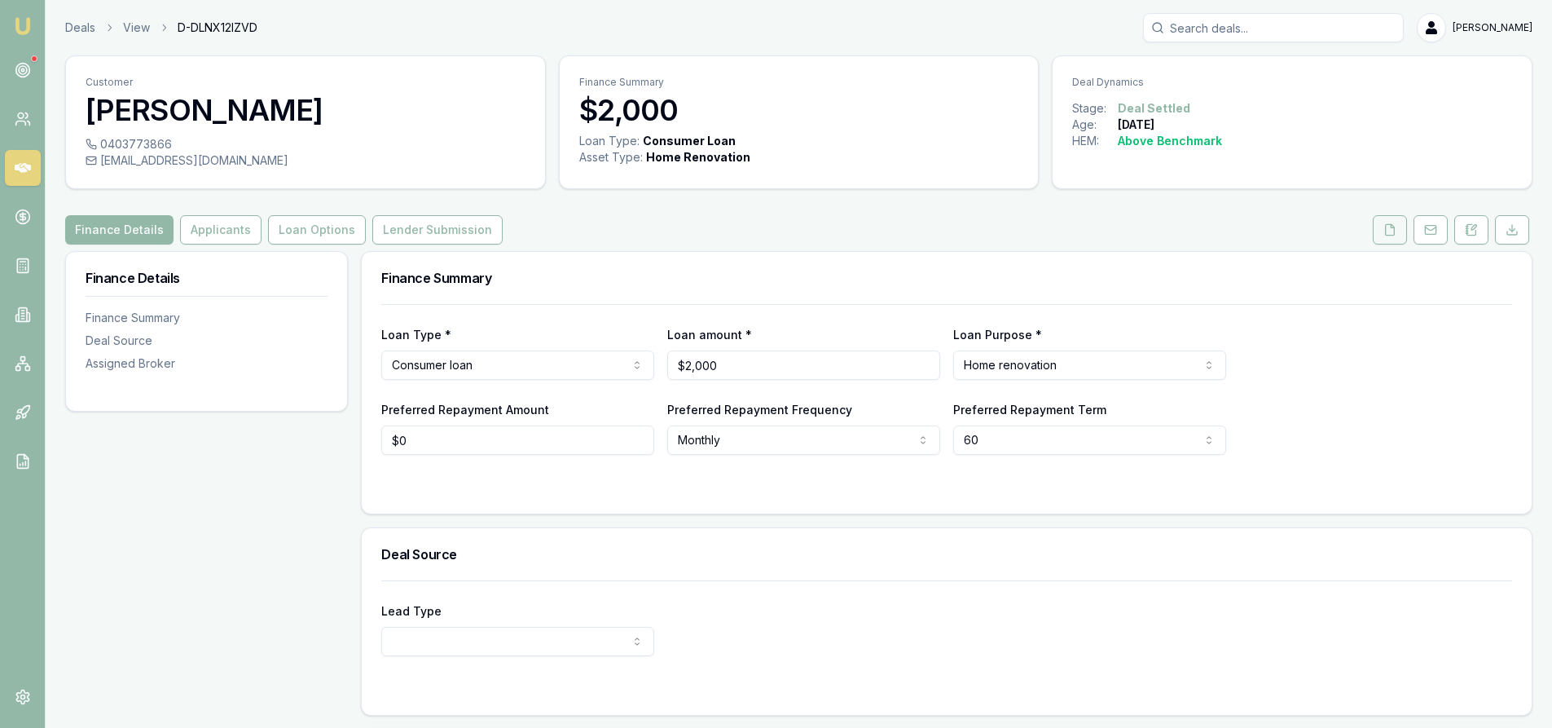
click at [1391, 233] on icon at bounding box center [1389, 229] width 13 height 13
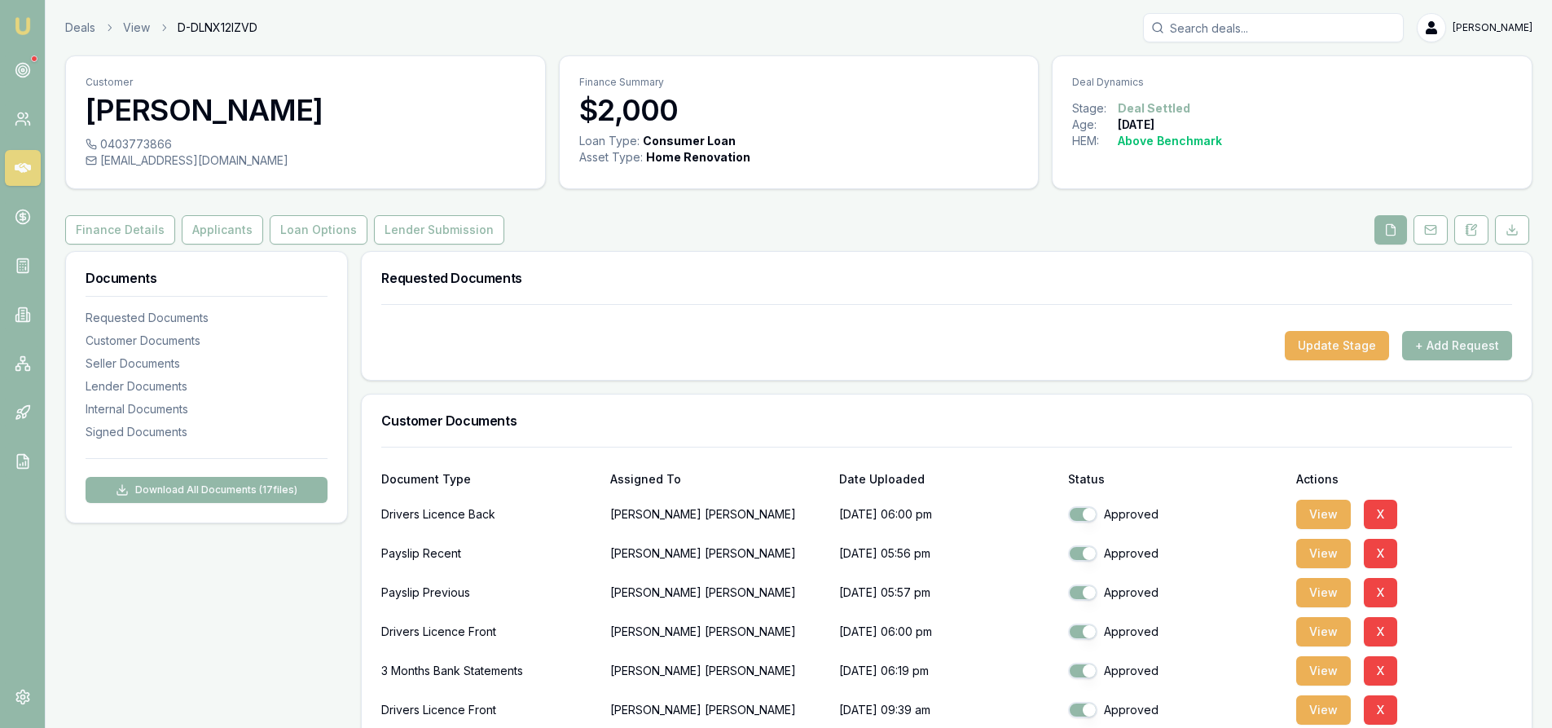
scroll to position [244, 0]
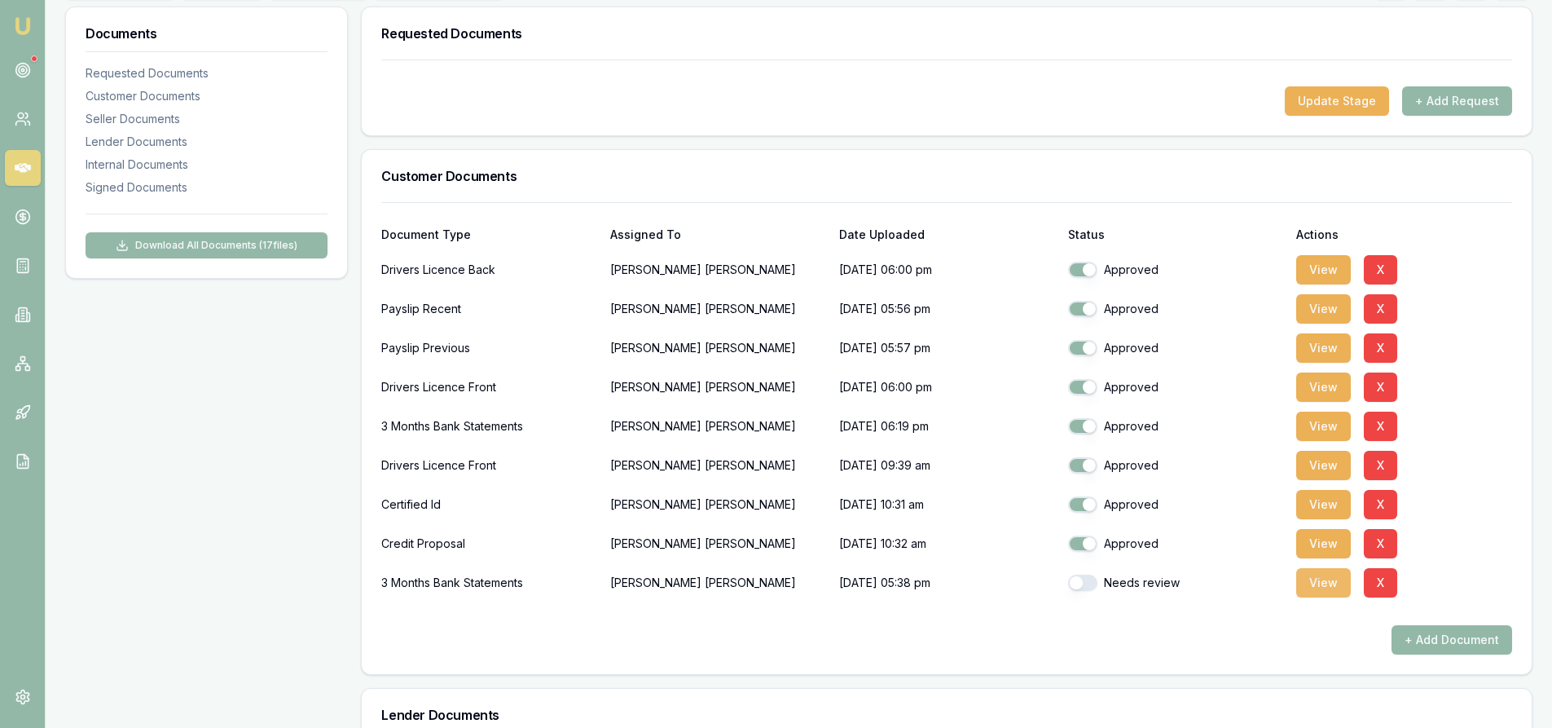
click at [1320, 586] on button "View" at bounding box center [1323, 582] width 55 height 29
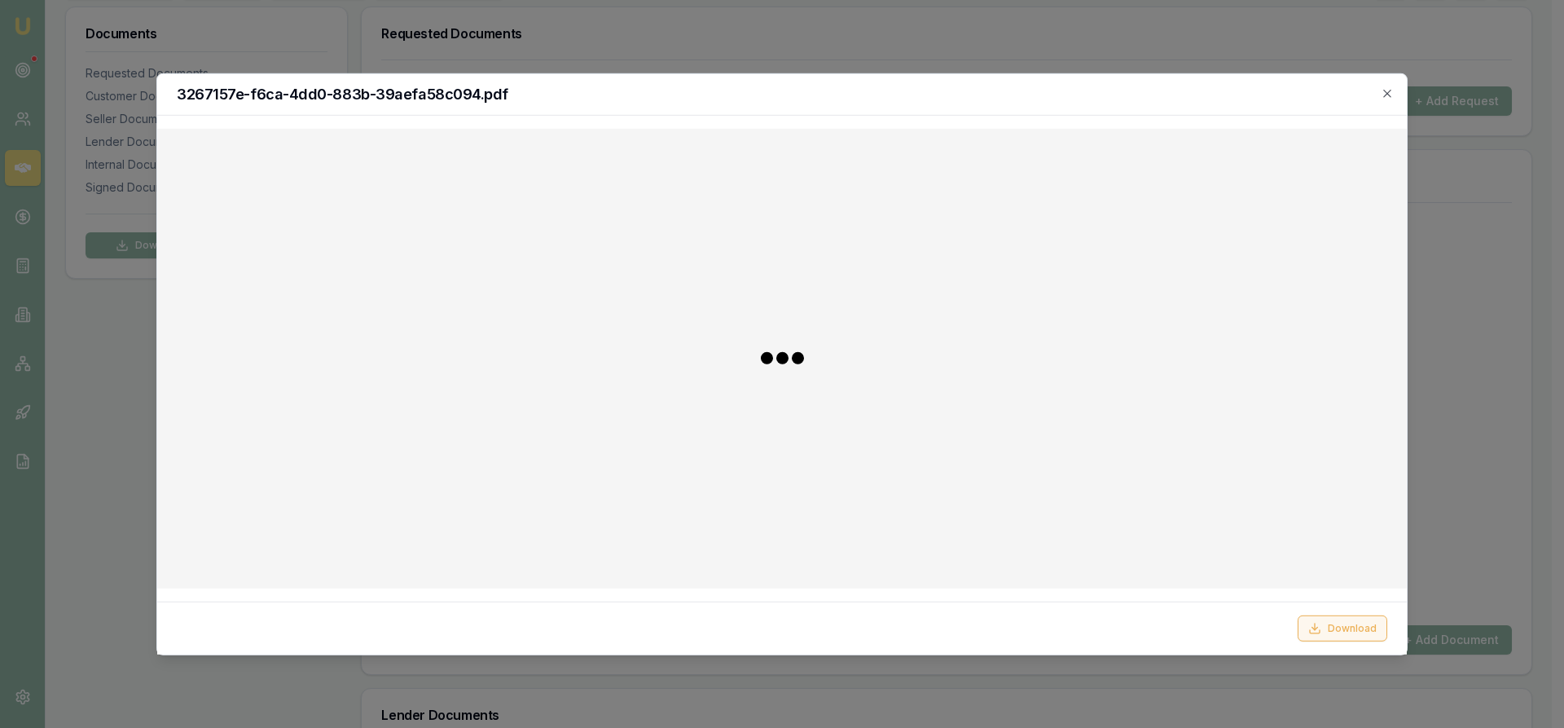
click at [1365, 636] on button "Download" at bounding box center [1343, 628] width 90 height 26
click at [1383, 95] on icon "button" at bounding box center [1387, 92] width 13 height 13
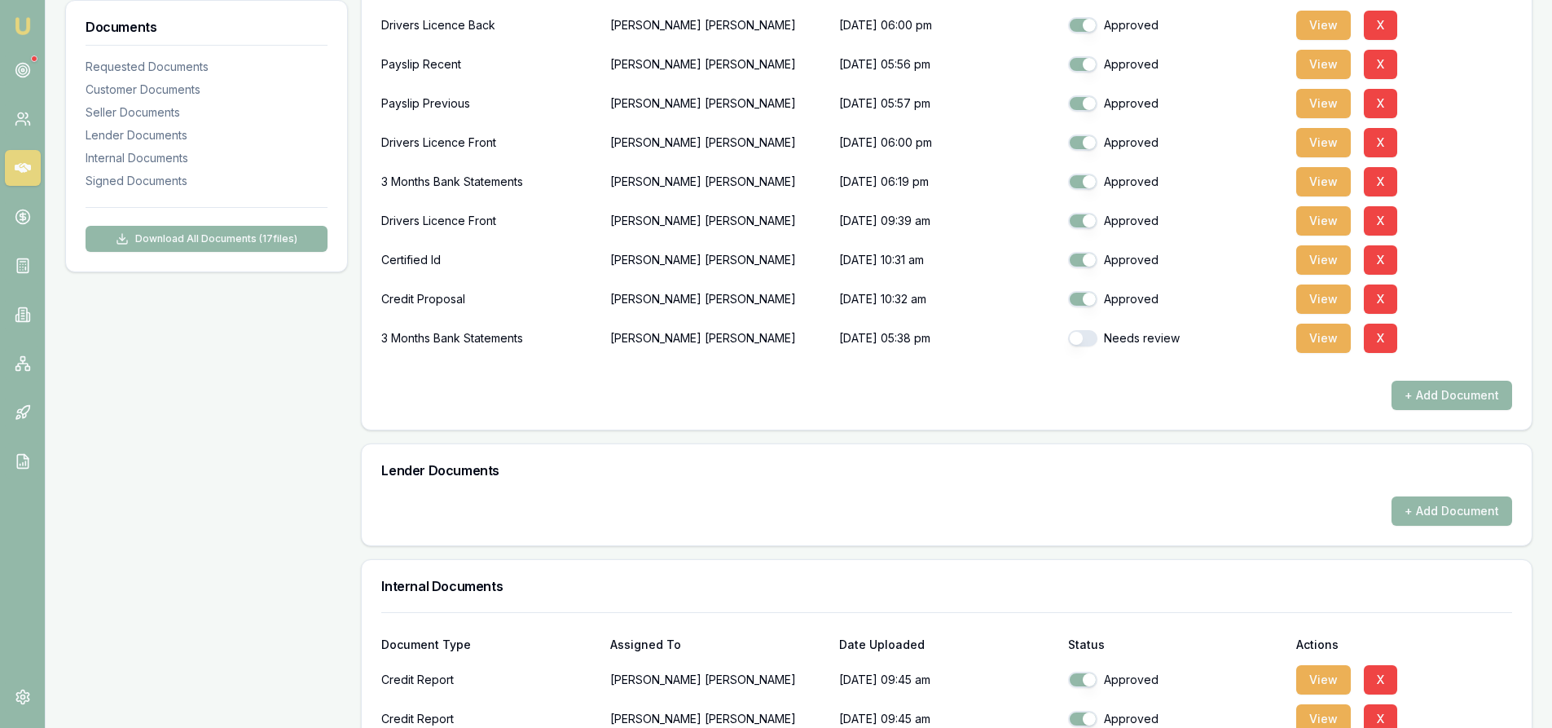
scroll to position [326, 0]
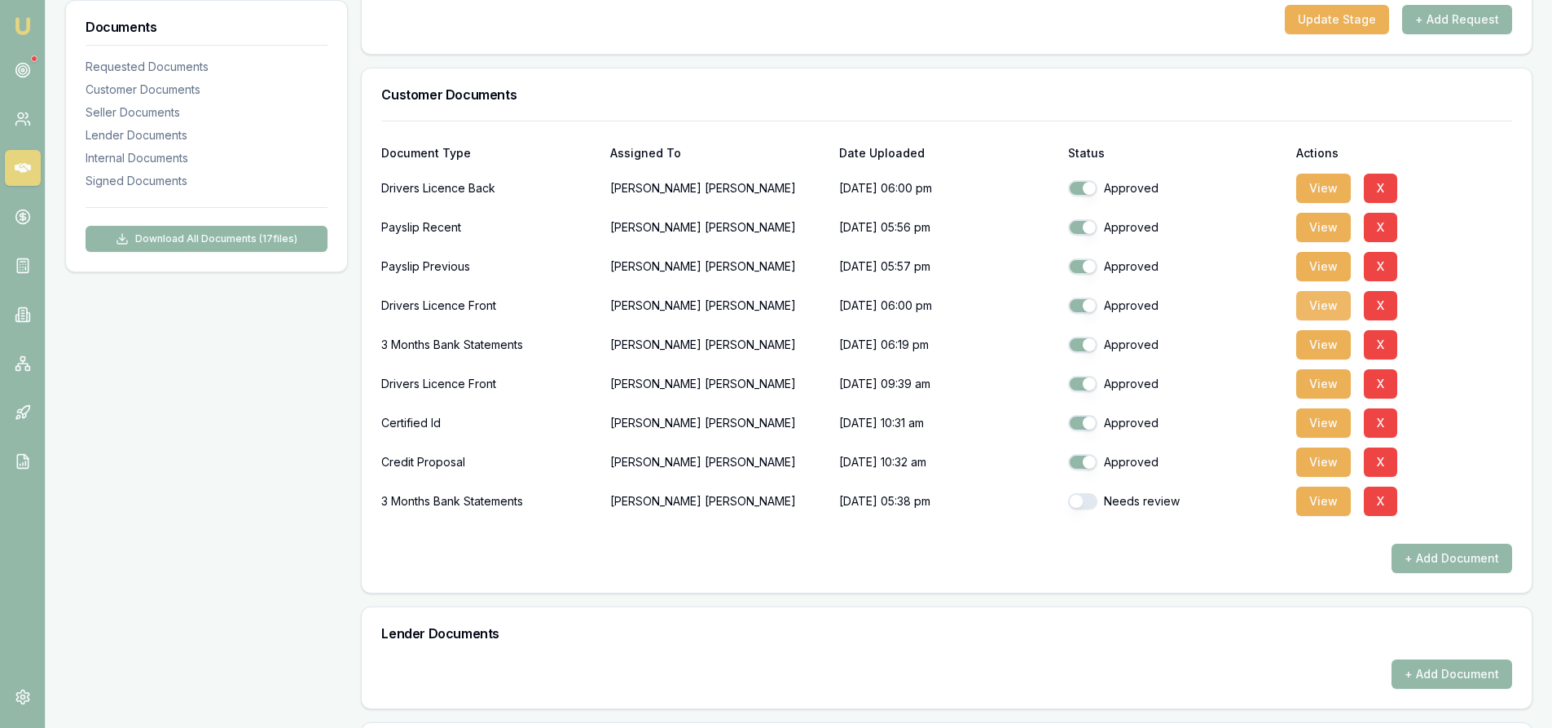
click at [1305, 310] on button "View" at bounding box center [1323, 305] width 55 height 29
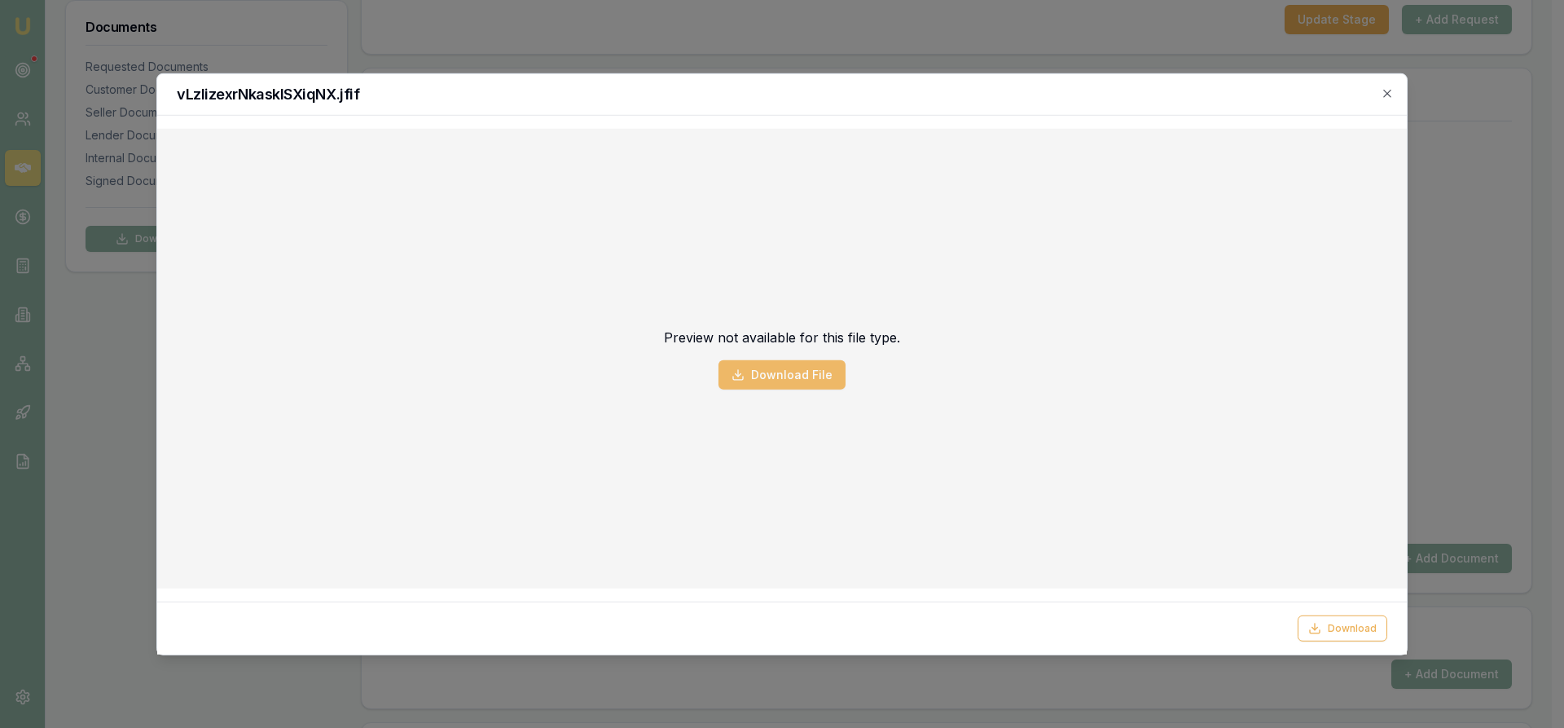
click at [802, 375] on button "Download File" at bounding box center [782, 373] width 127 height 29
click at [1393, 95] on icon "button" at bounding box center [1387, 92] width 13 height 13
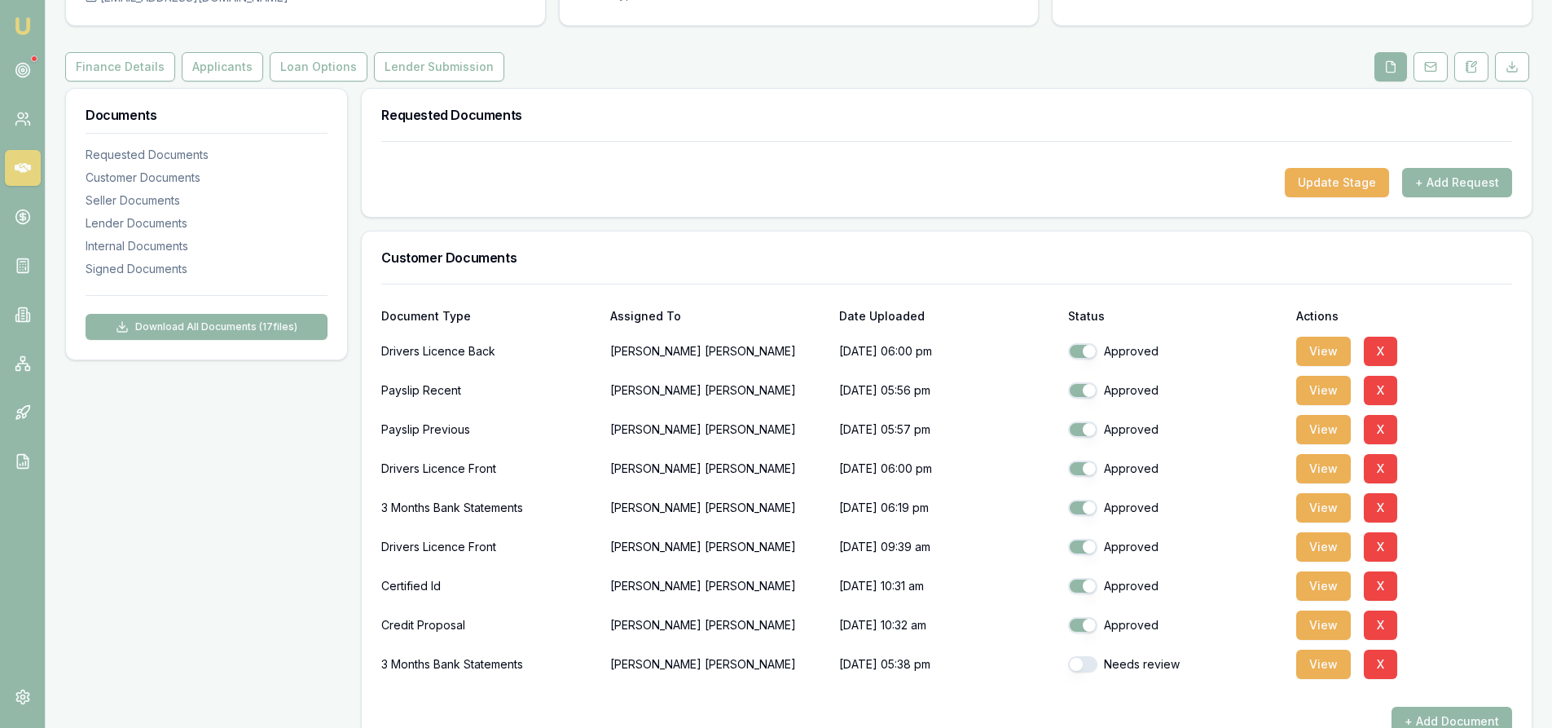
scroll to position [0, 0]
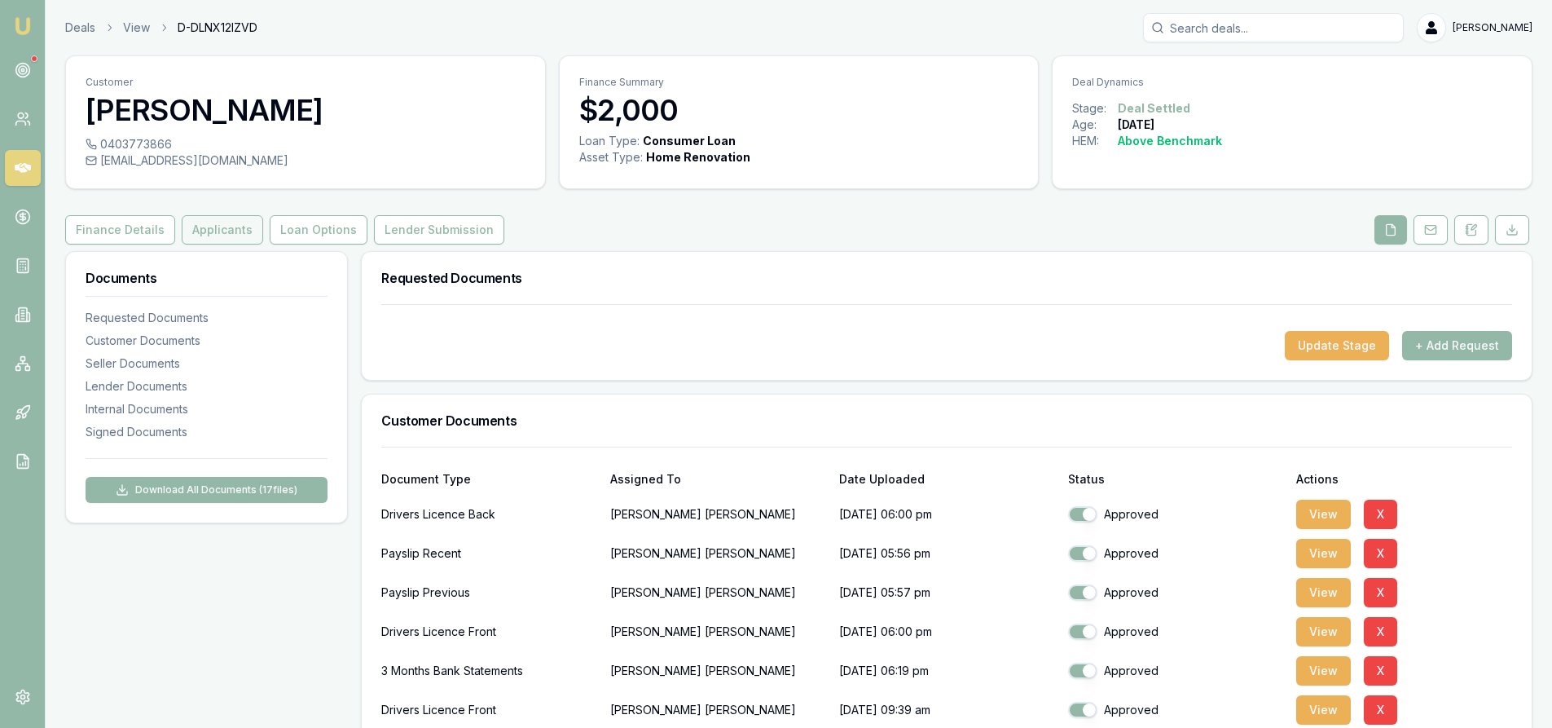
click at [202, 227] on button "Applicants" at bounding box center [222, 229] width 81 height 29
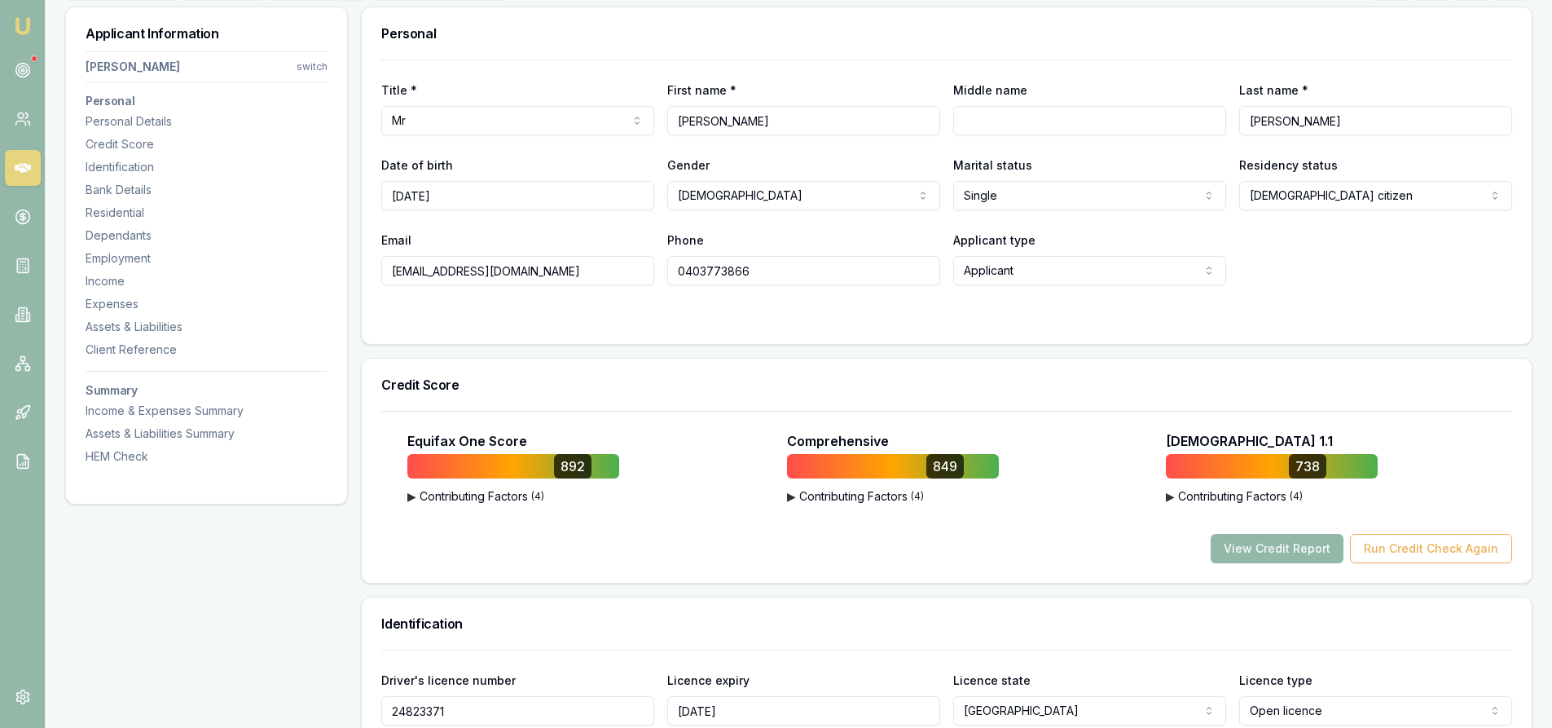
scroll to position [326, 0]
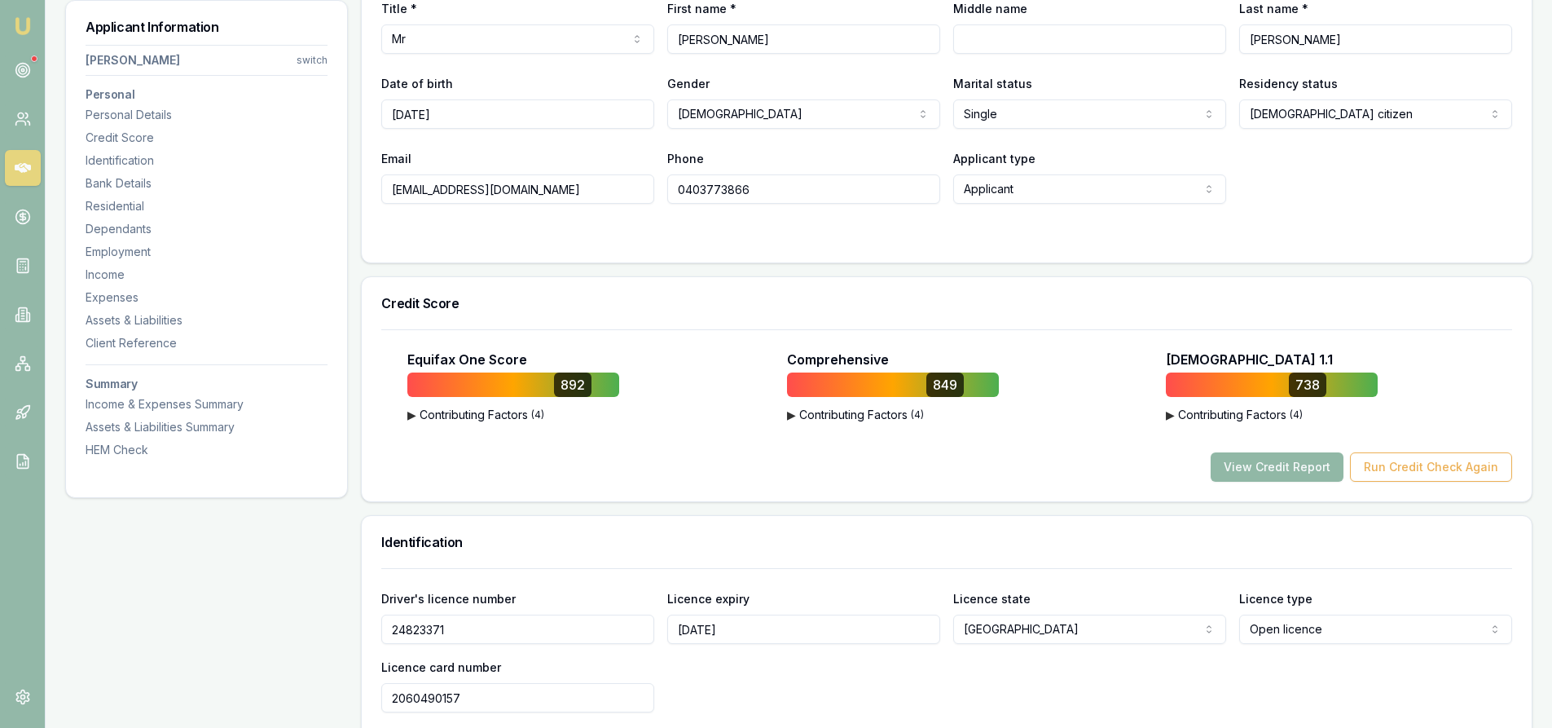
click at [1282, 468] on button "View Credit Report" at bounding box center [1277, 466] width 133 height 29
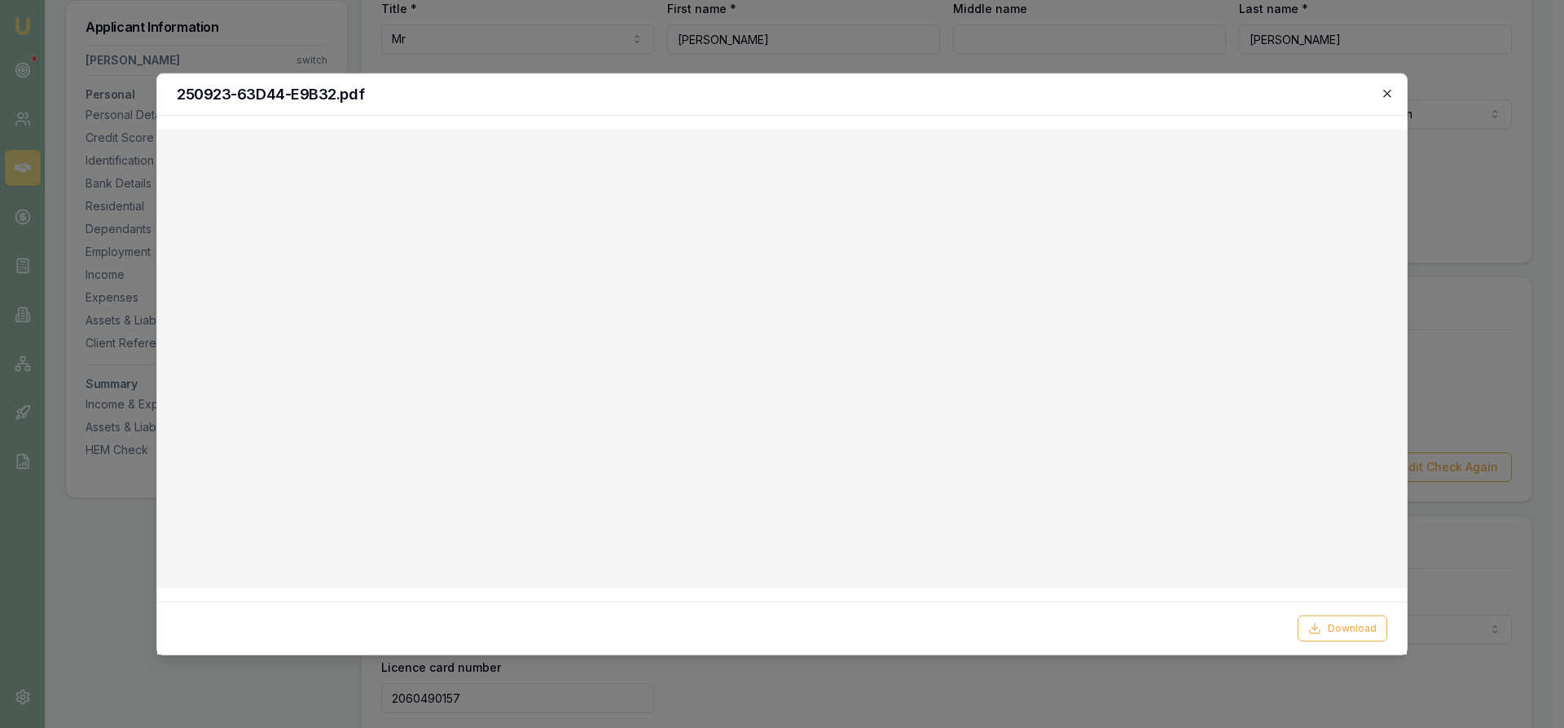
click at [1386, 97] on icon "button" at bounding box center [1387, 92] width 13 height 13
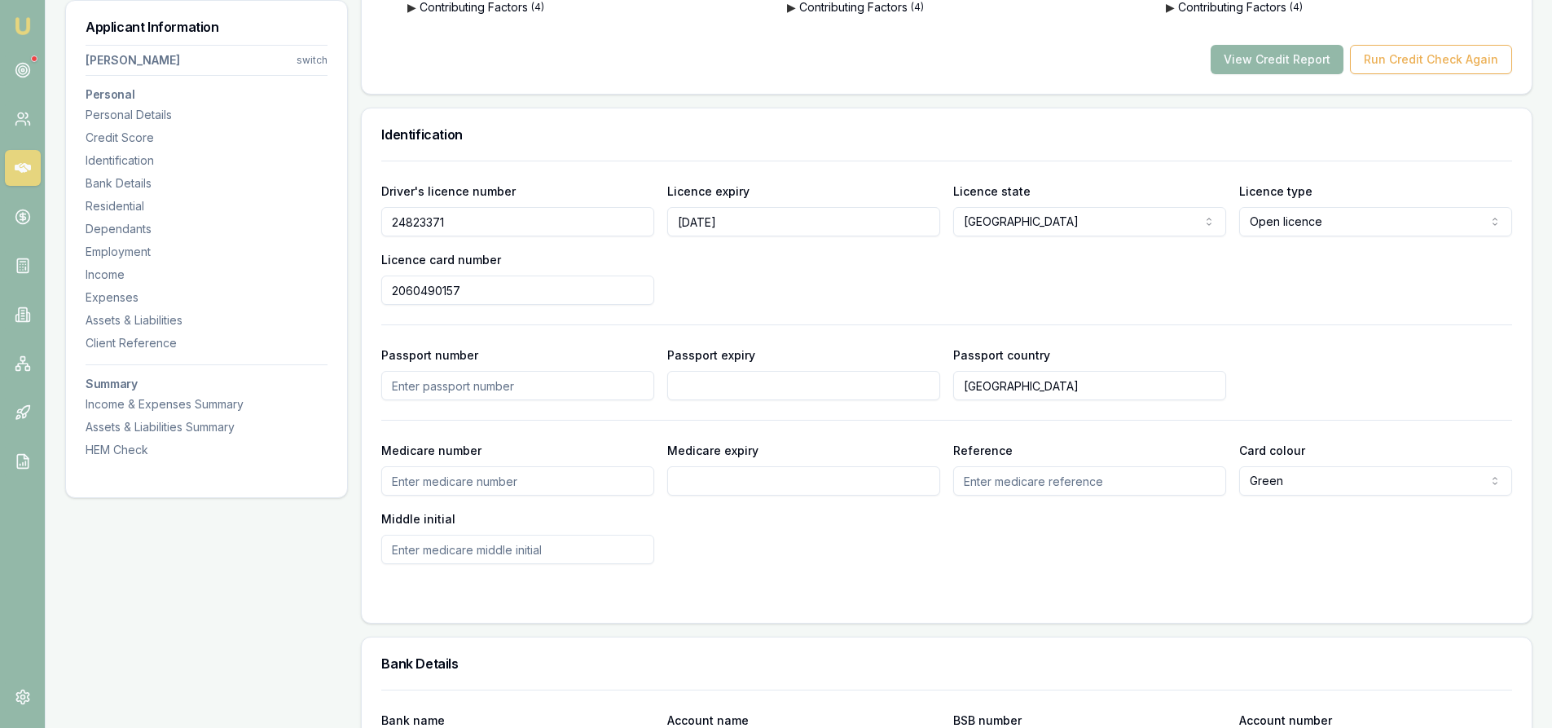
scroll to position [570, 0]
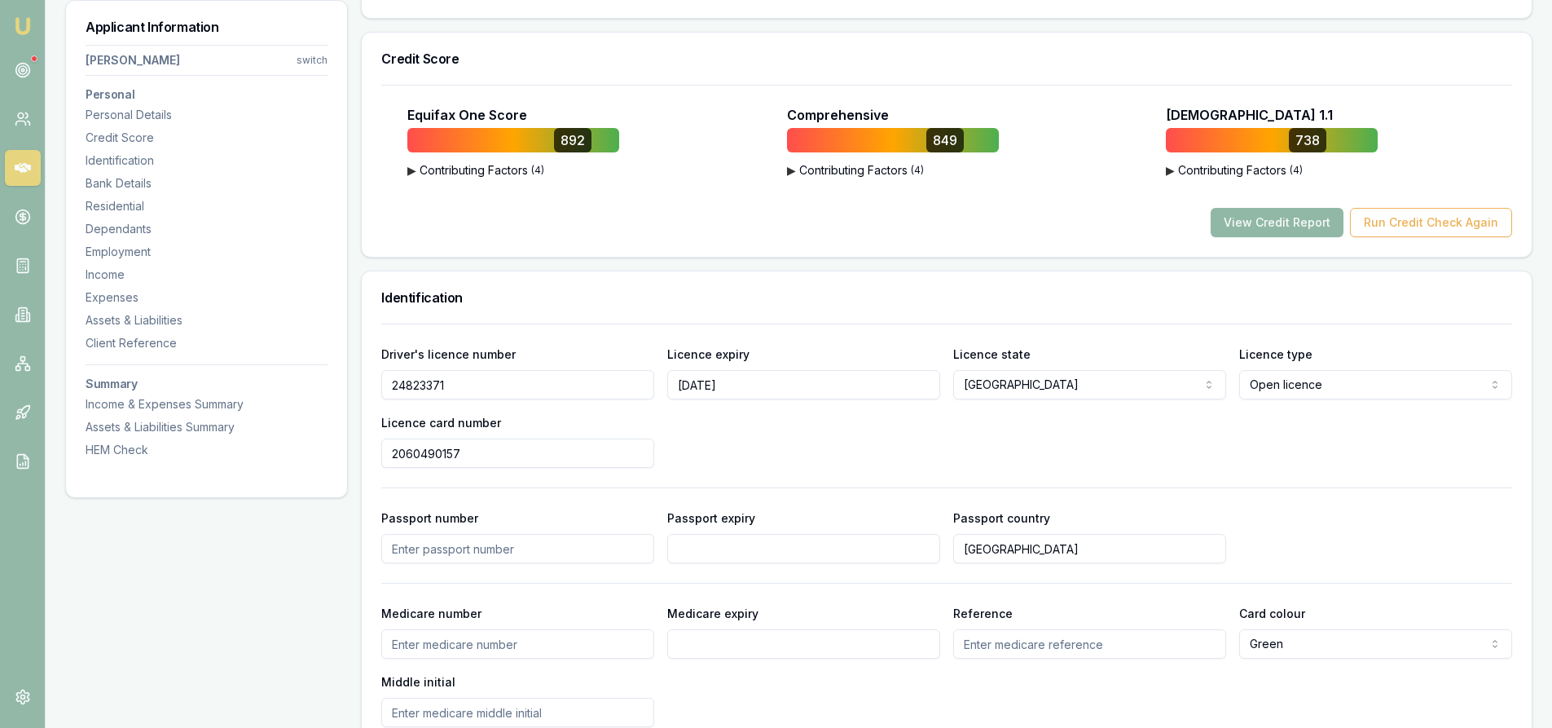
click at [1286, 223] on button "View Credit Report" at bounding box center [1277, 222] width 133 height 29
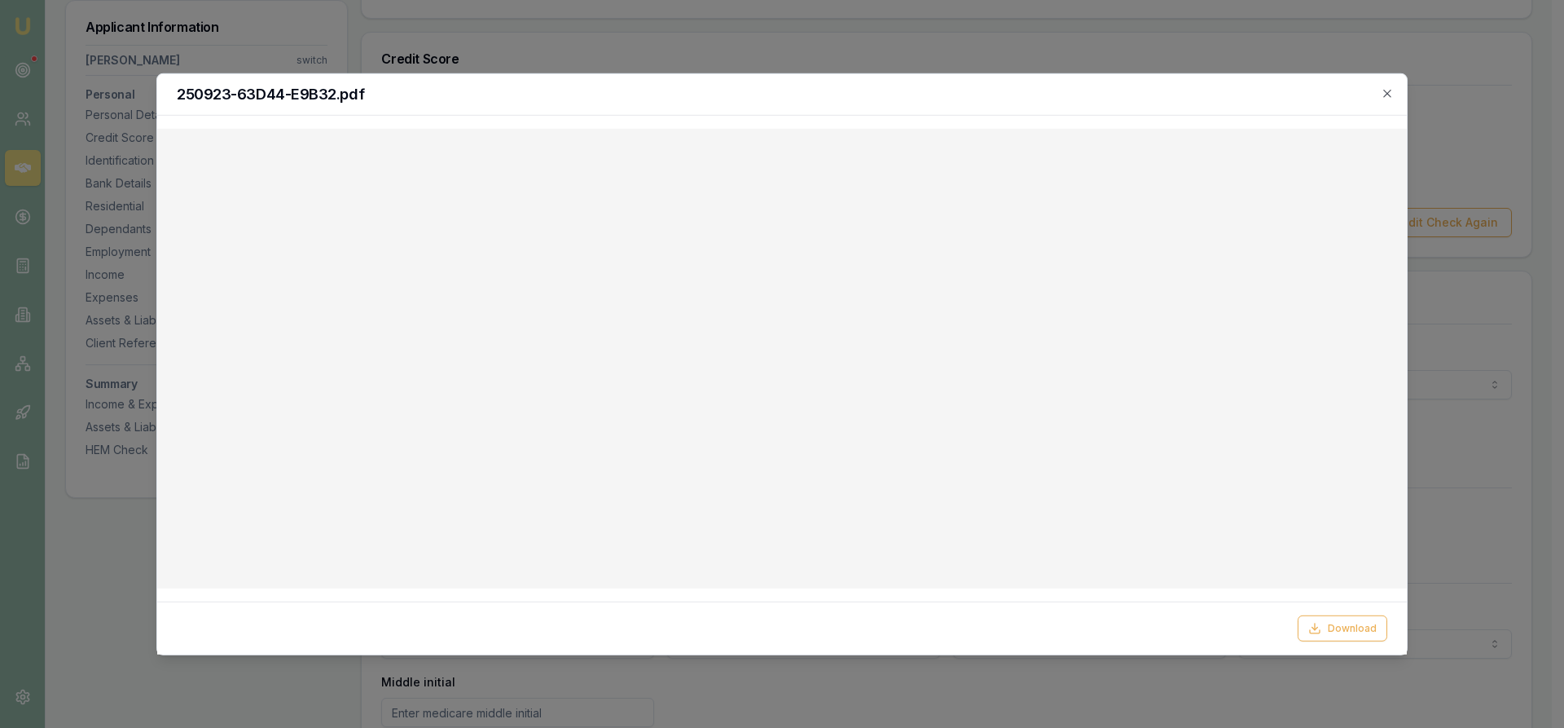
click at [1466, 385] on div at bounding box center [782, 364] width 1564 height 728
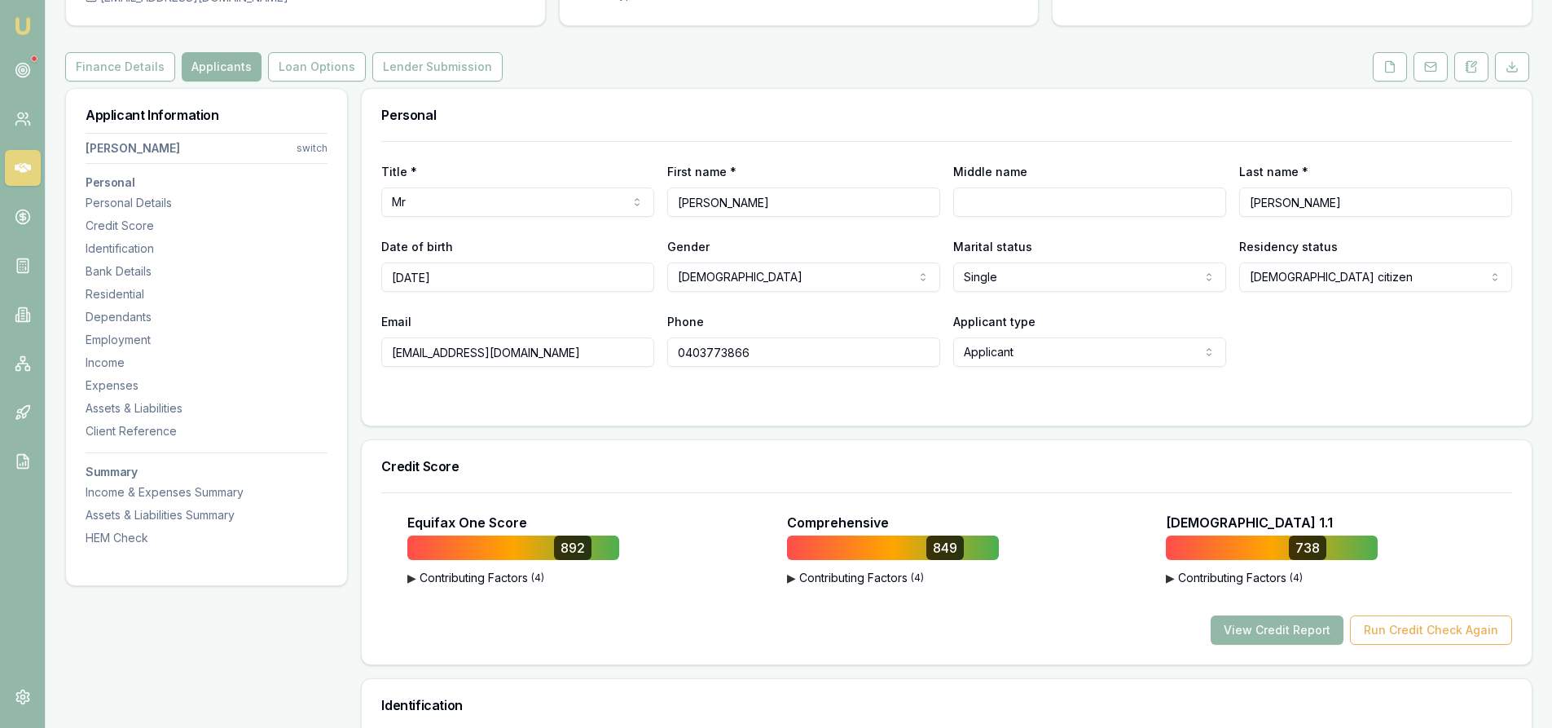
scroll to position [0, 0]
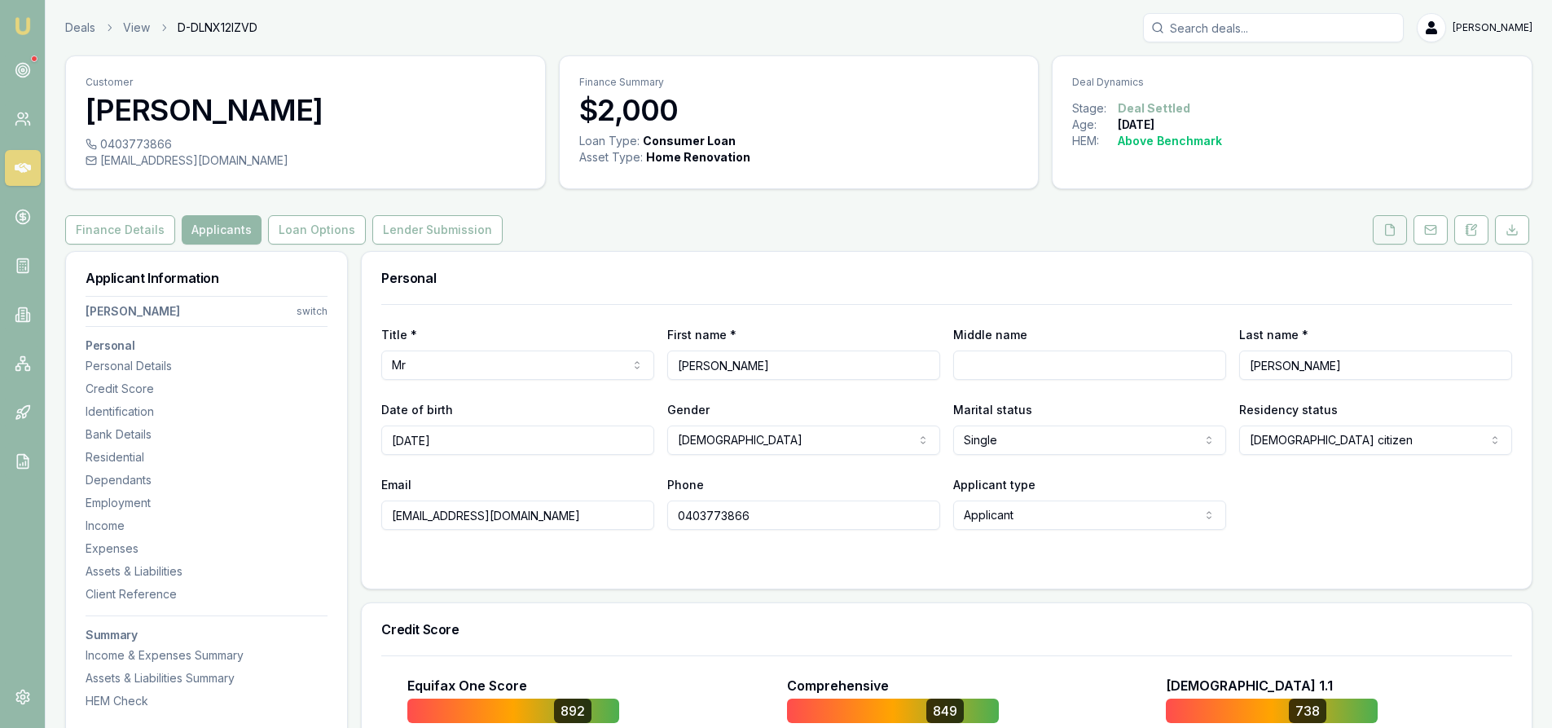
click at [1382, 234] on button at bounding box center [1390, 229] width 34 height 29
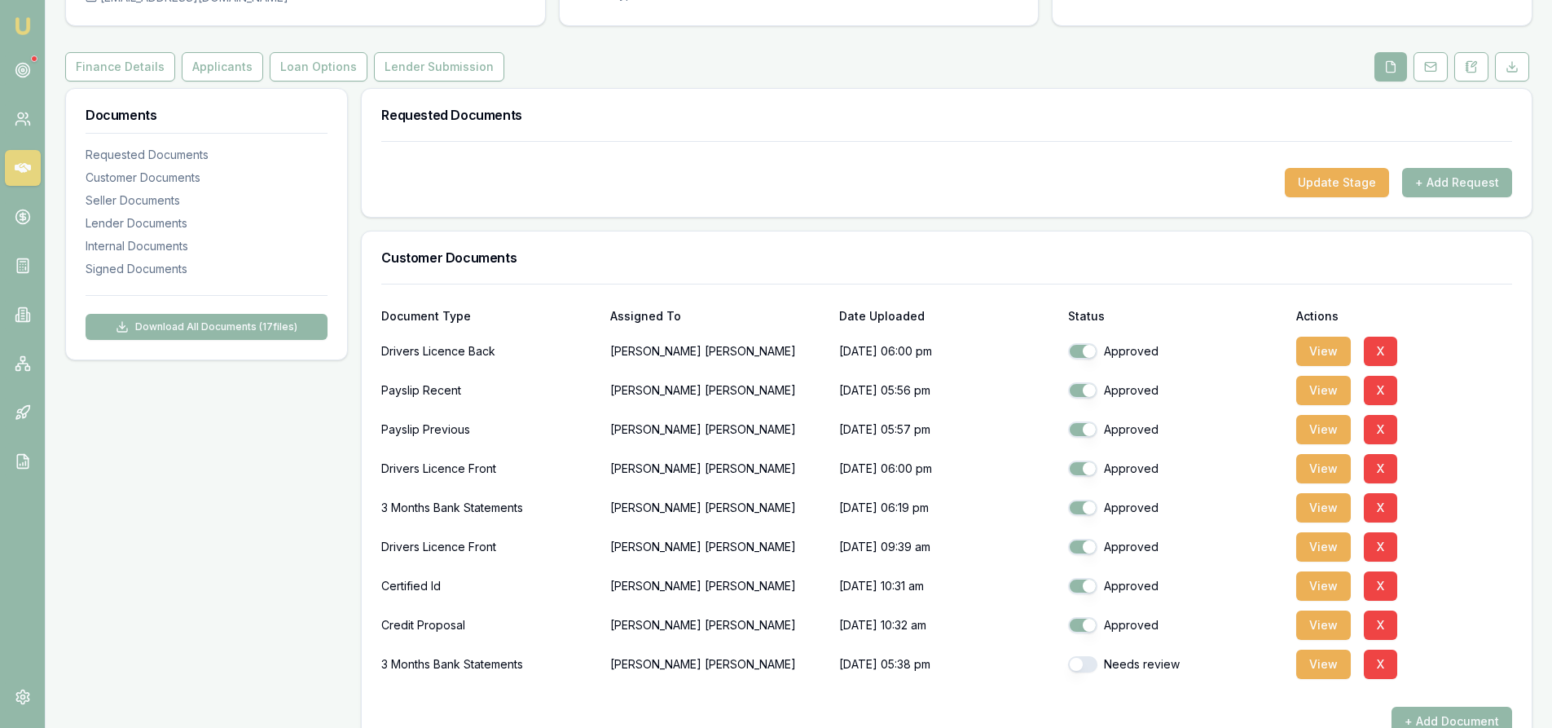
scroll to position [326, 0]
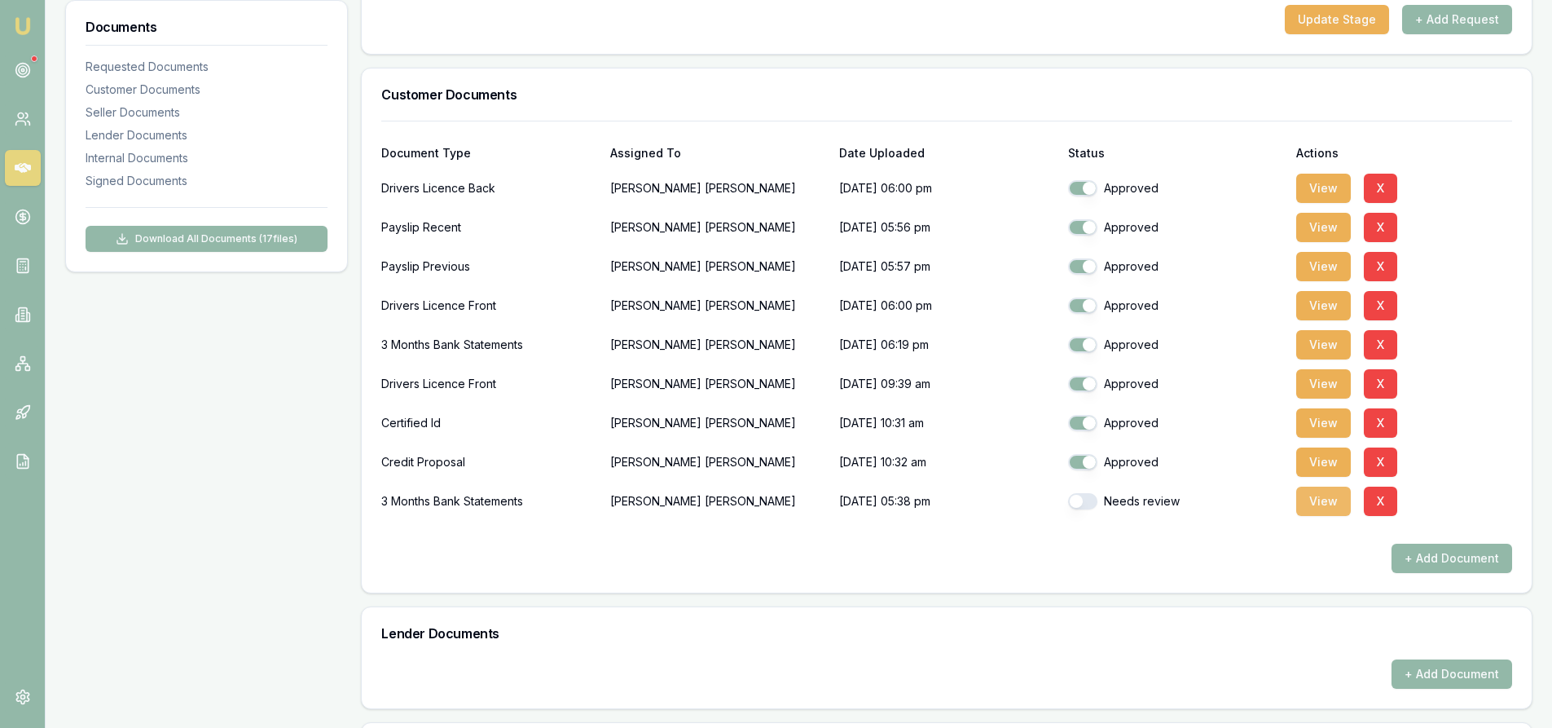
click at [1321, 494] on button "View" at bounding box center [1323, 500] width 55 height 29
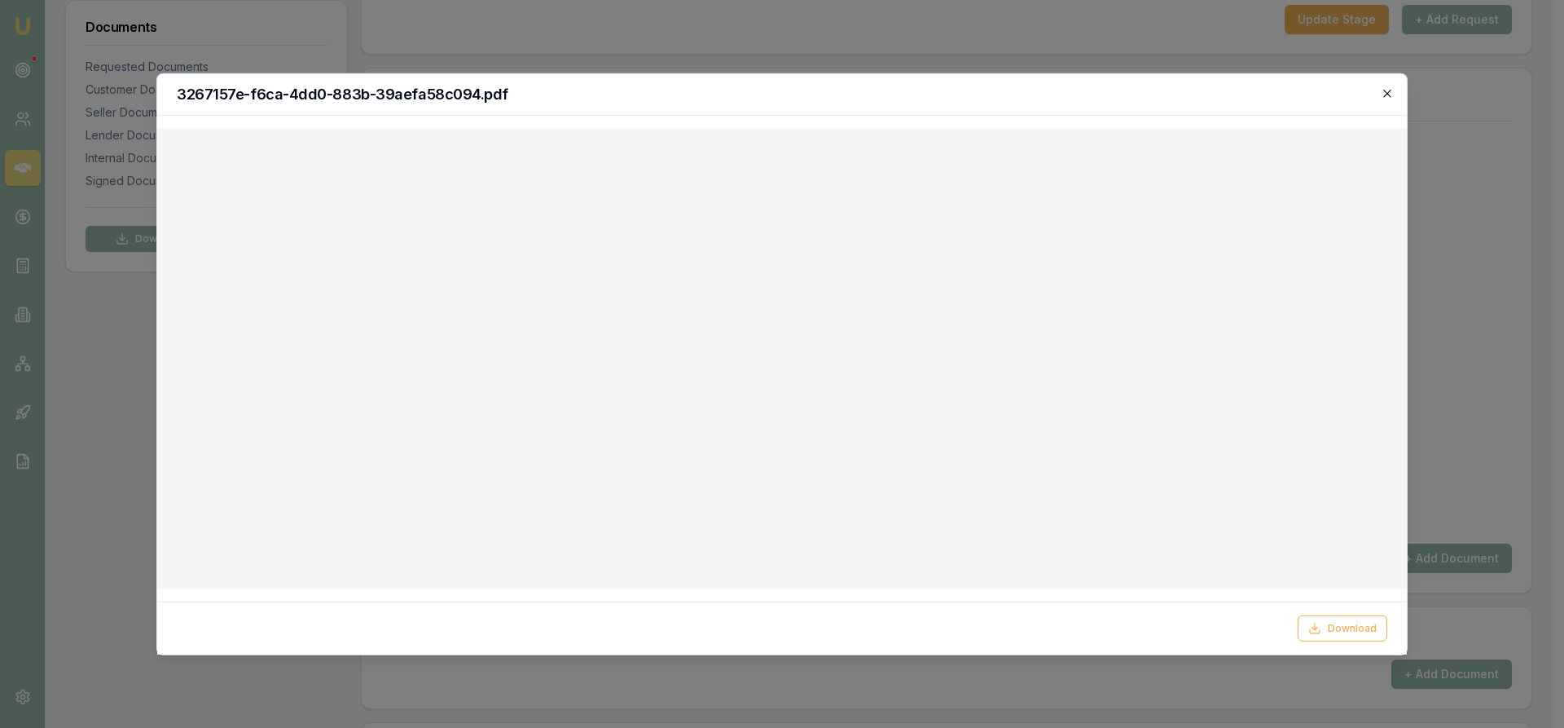
click at [1391, 93] on icon "button" at bounding box center [1387, 92] width 13 height 13
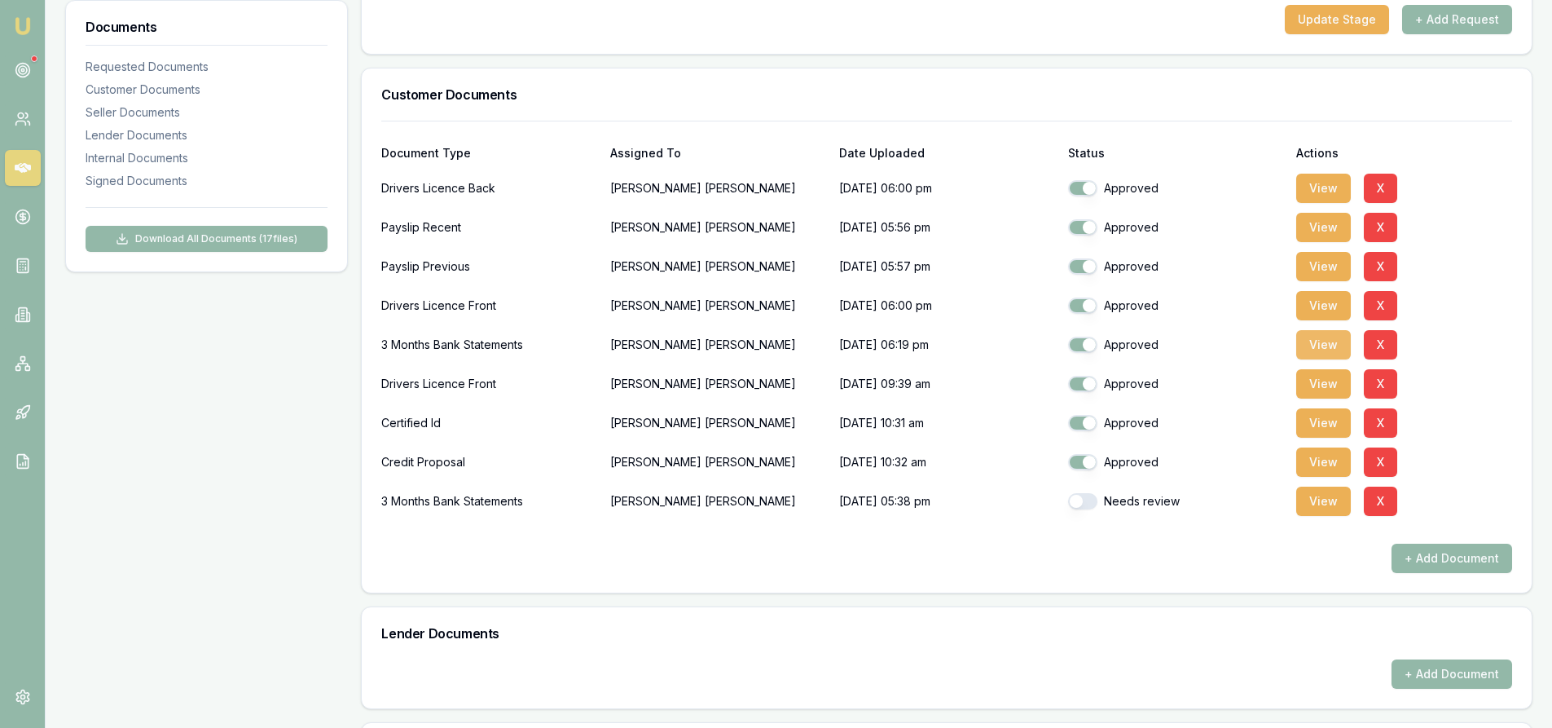
click at [1336, 341] on button "View" at bounding box center [1323, 344] width 55 height 29
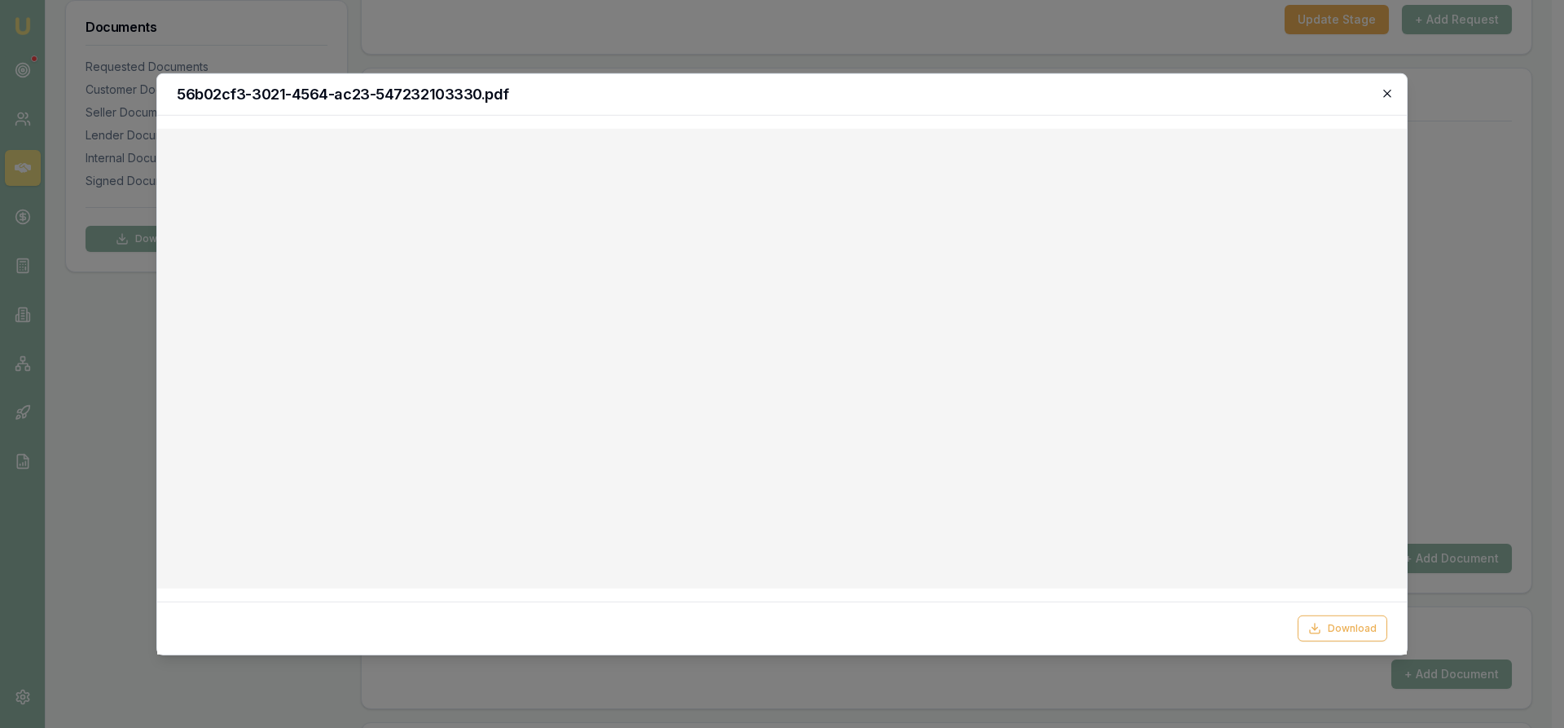
click at [1389, 95] on icon "button" at bounding box center [1386, 93] width 7 height 7
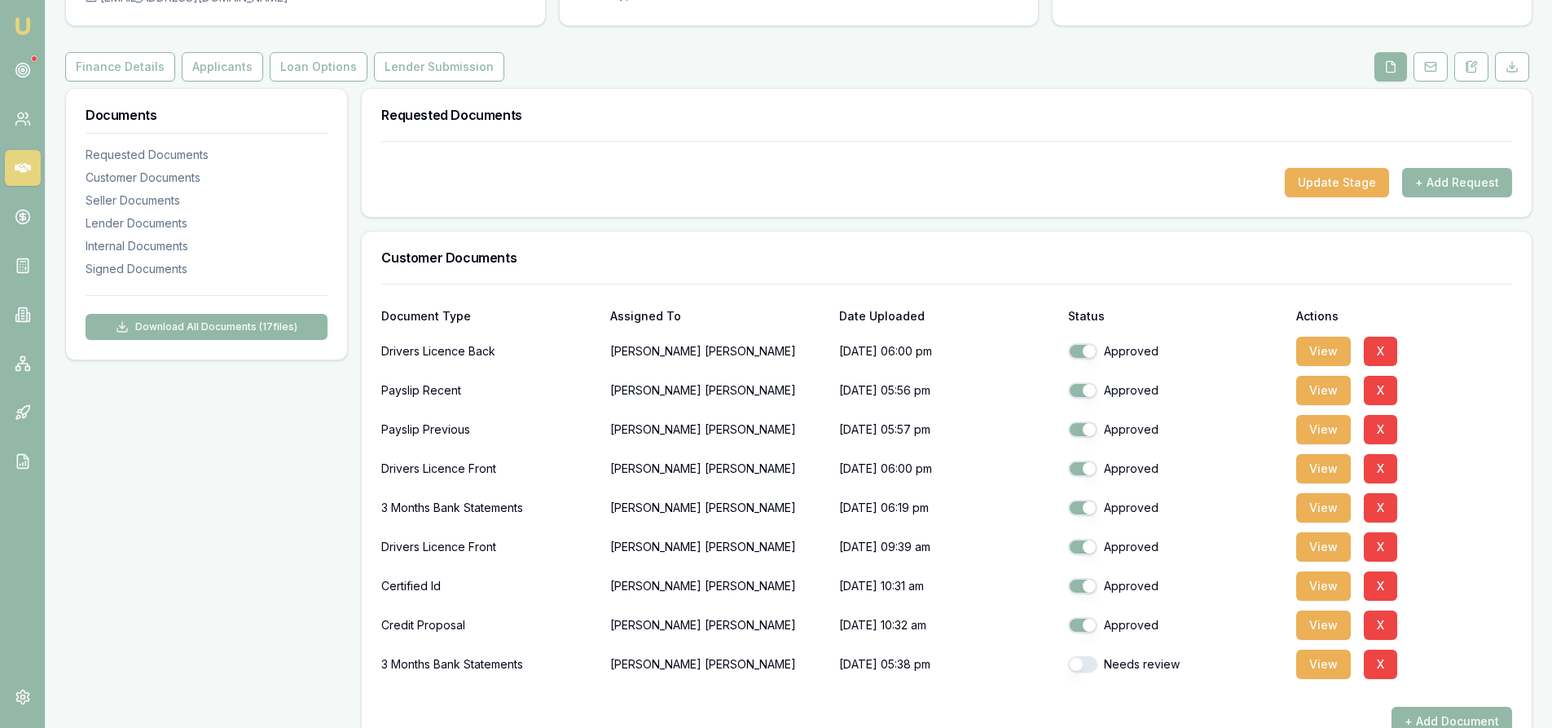
scroll to position [407, 0]
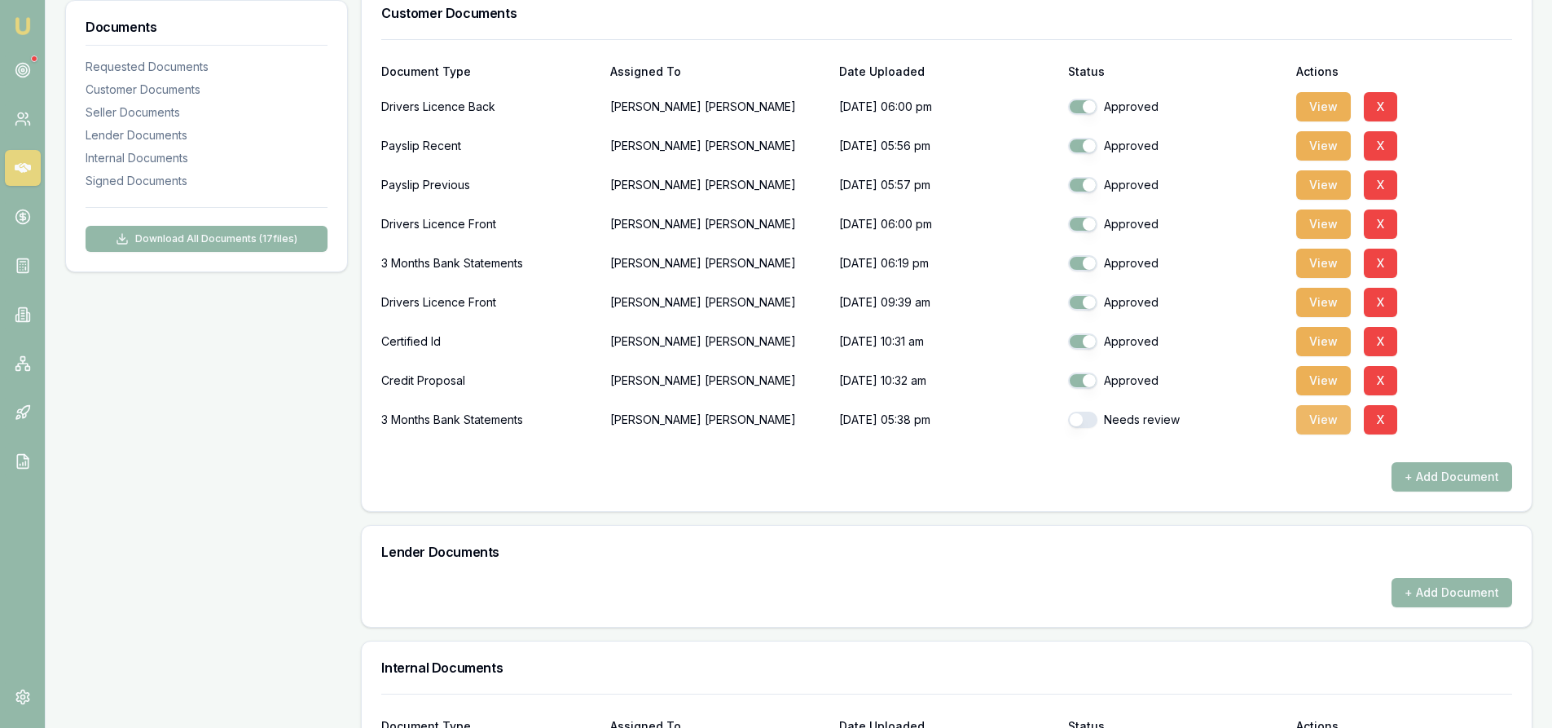
click at [1316, 429] on button "View" at bounding box center [1323, 419] width 55 height 29
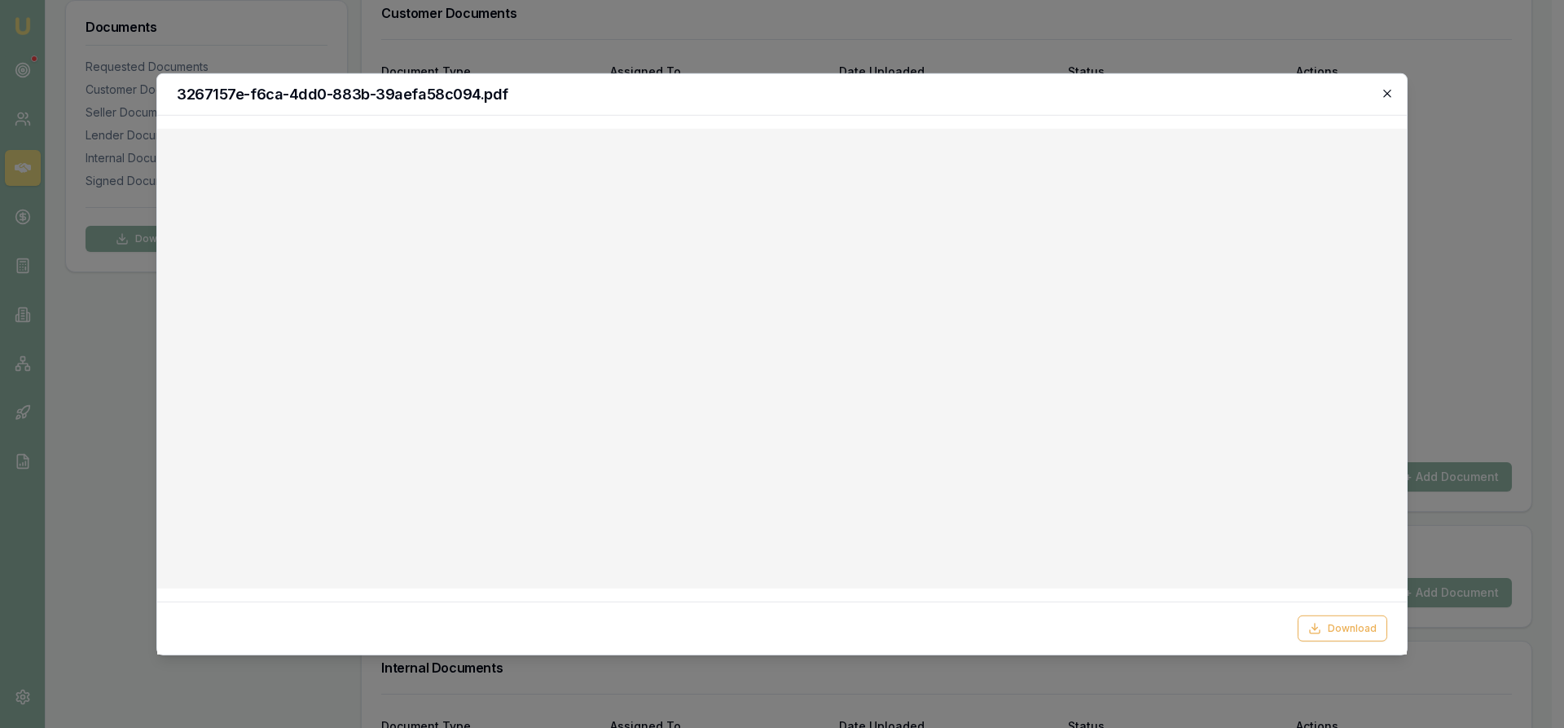
click at [1393, 93] on icon "button" at bounding box center [1387, 92] width 13 height 13
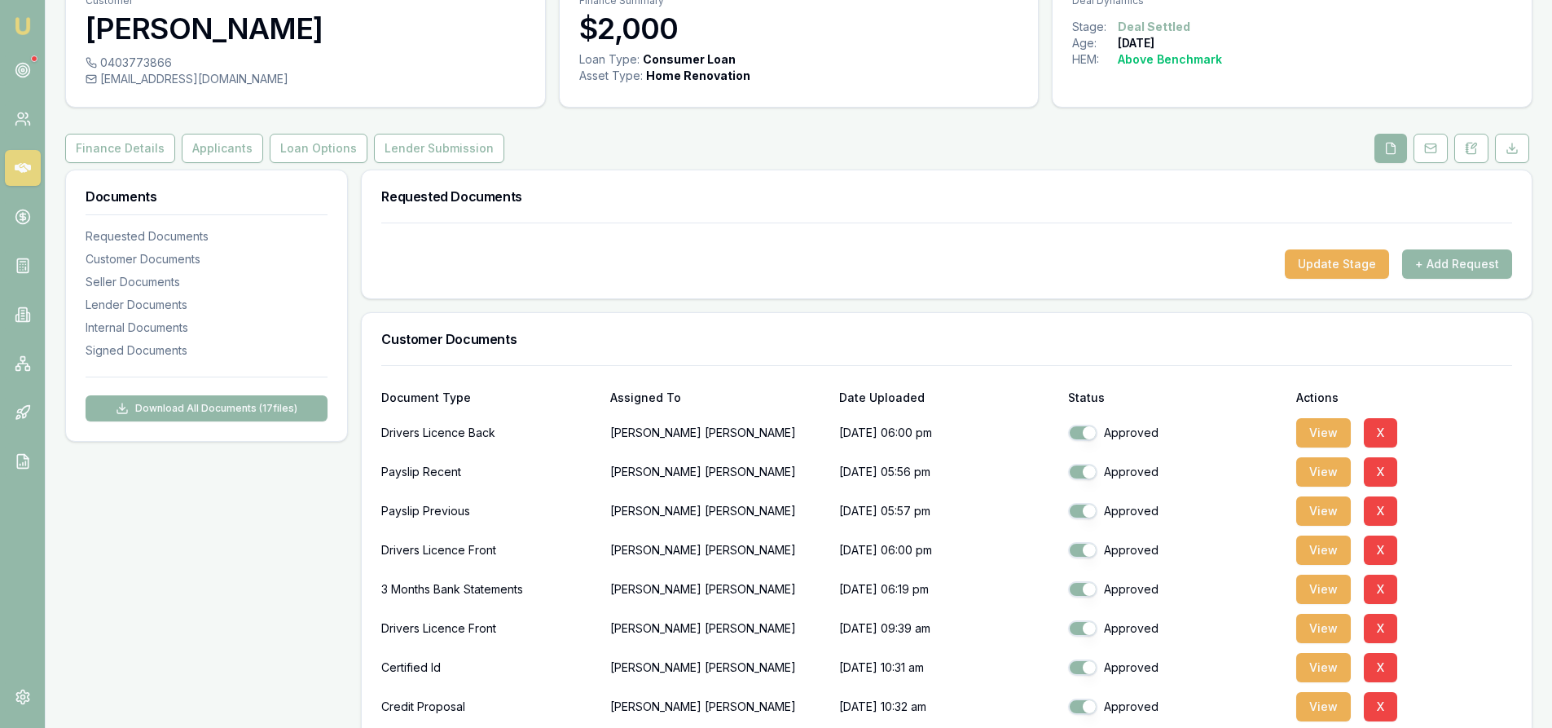
scroll to position [0, 0]
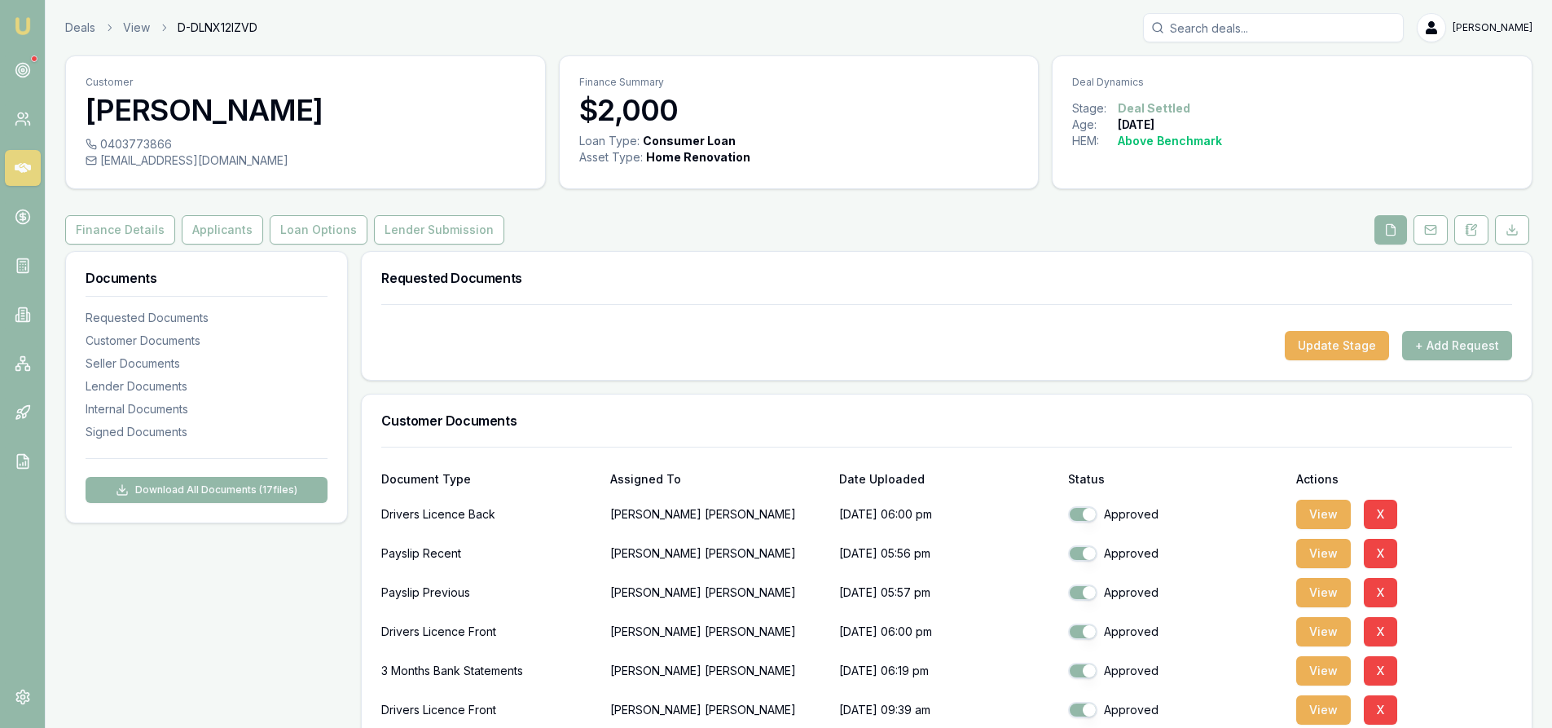
click at [24, 165] on icon at bounding box center [23, 168] width 16 height 10
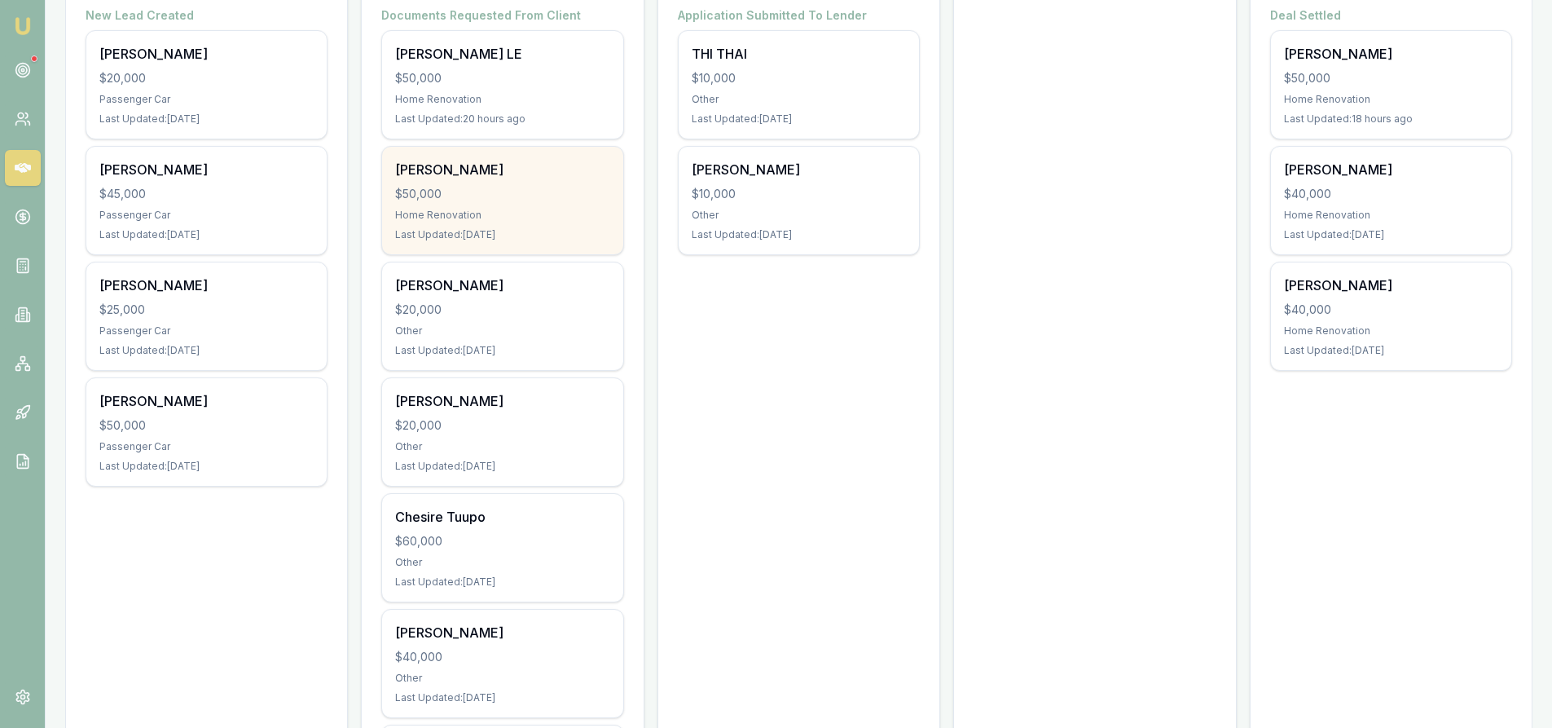
scroll to position [407, 0]
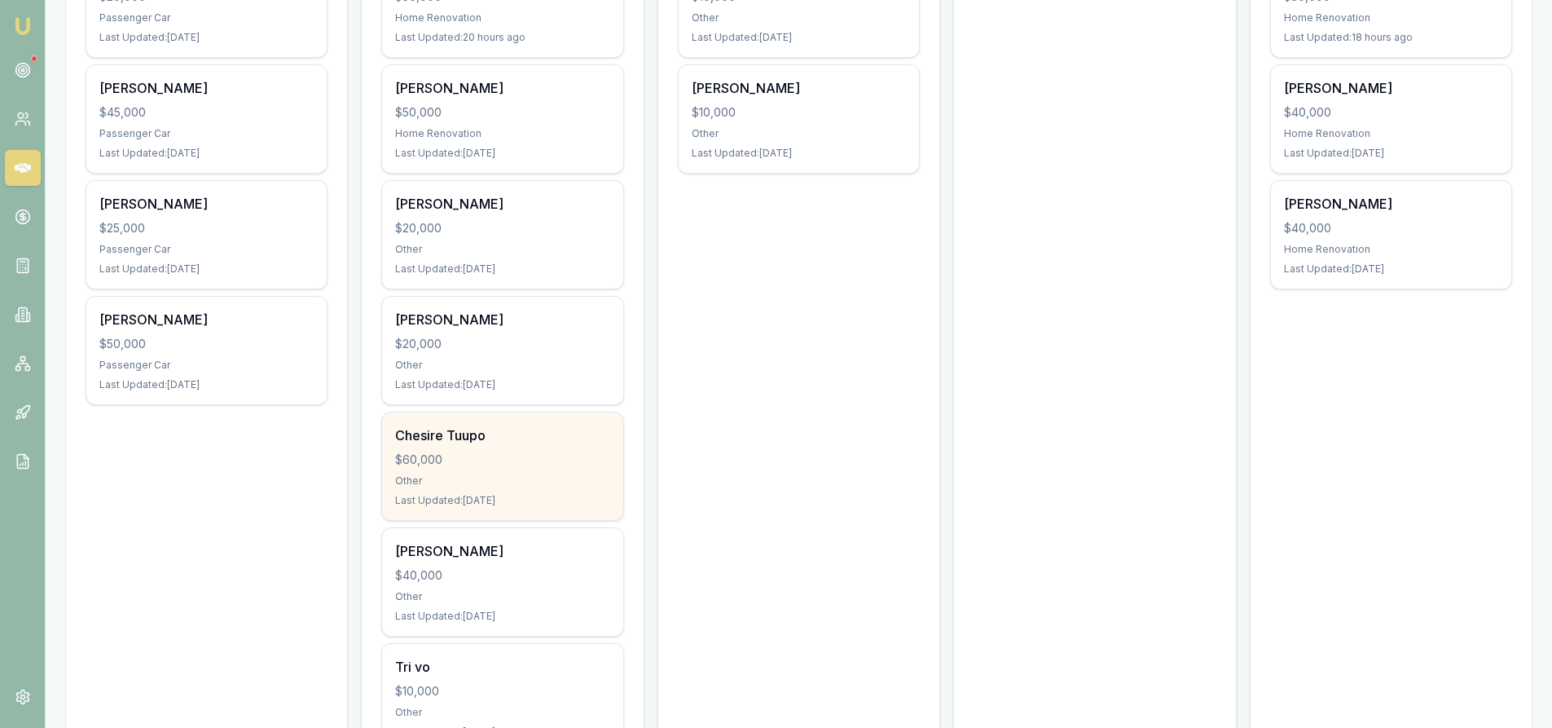
click at [492, 475] on div "Other" at bounding box center [502, 480] width 214 height 13
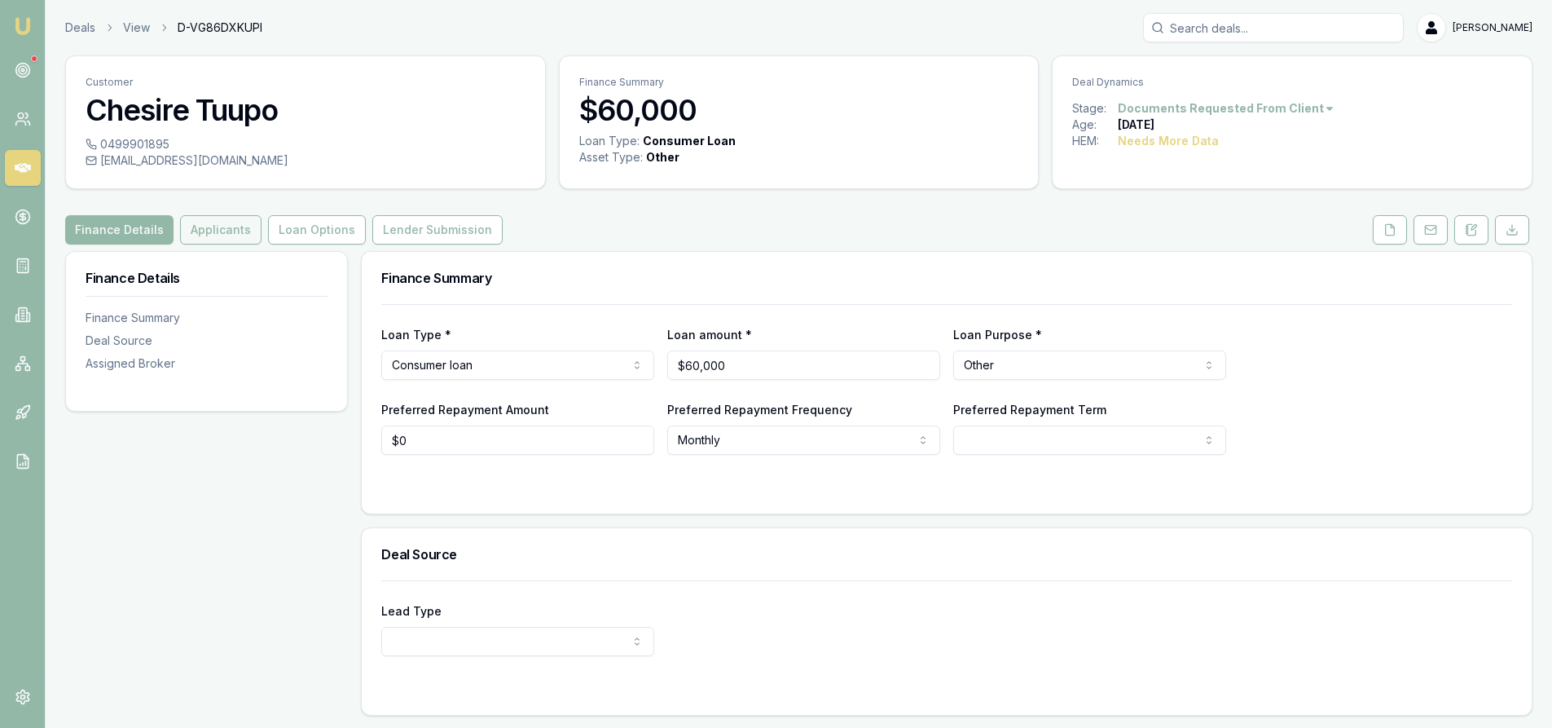
drag, startPoint x: 196, startPoint y: 230, endPoint x: 212, endPoint y: 229, distance: 15.5
click at [196, 230] on button "Applicants" at bounding box center [220, 229] width 81 height 29
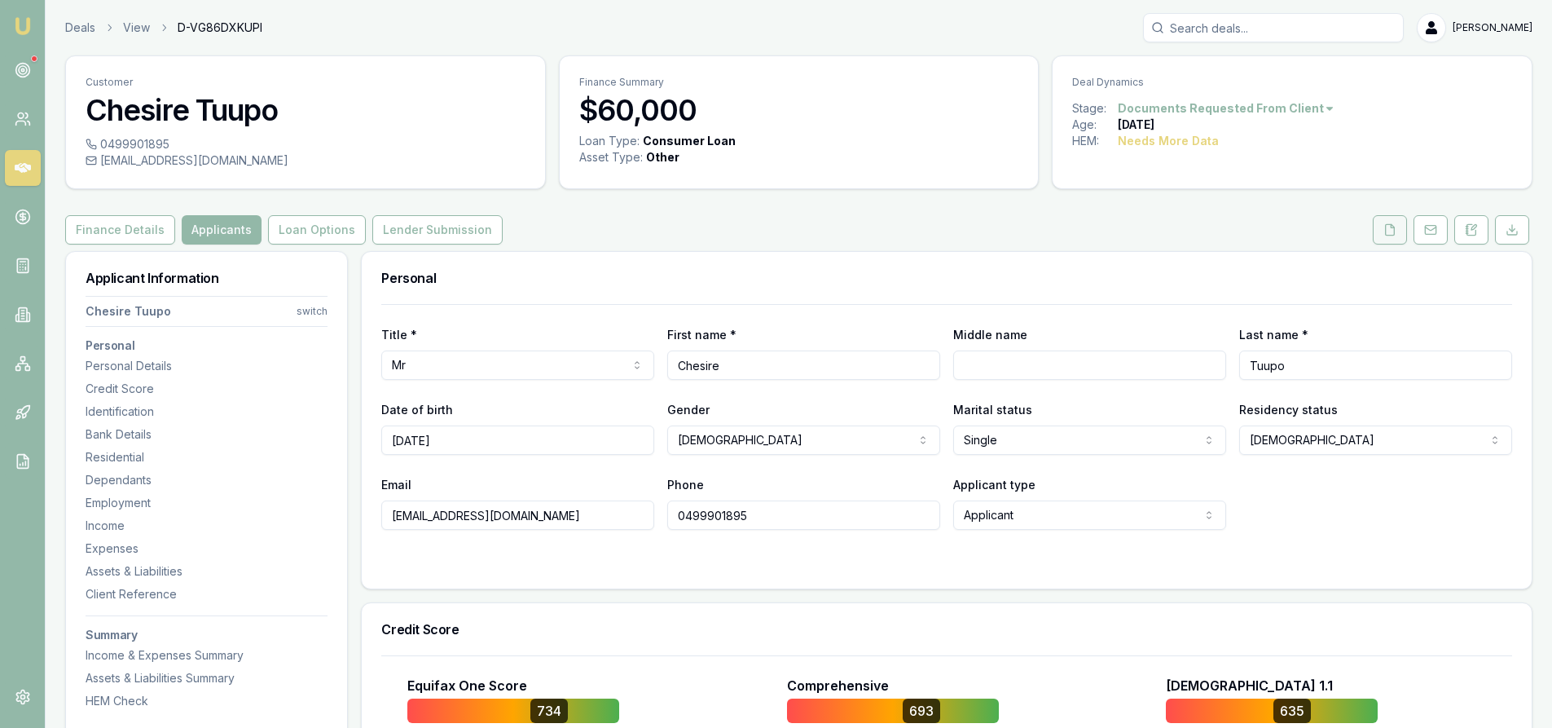
click at [1382, 237] on button at bounding box center [1390, 229] width 34 height 29
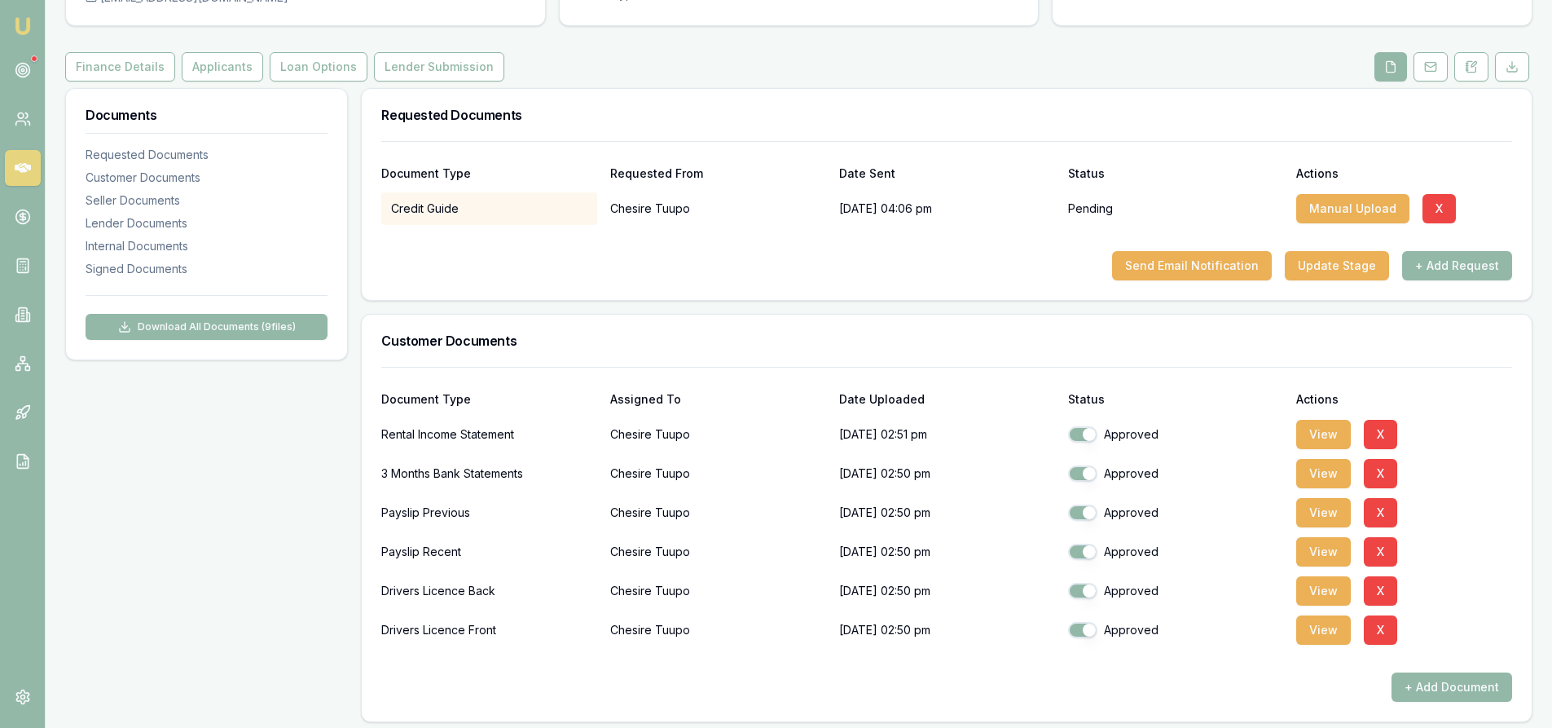
scroll to position [244, 0]
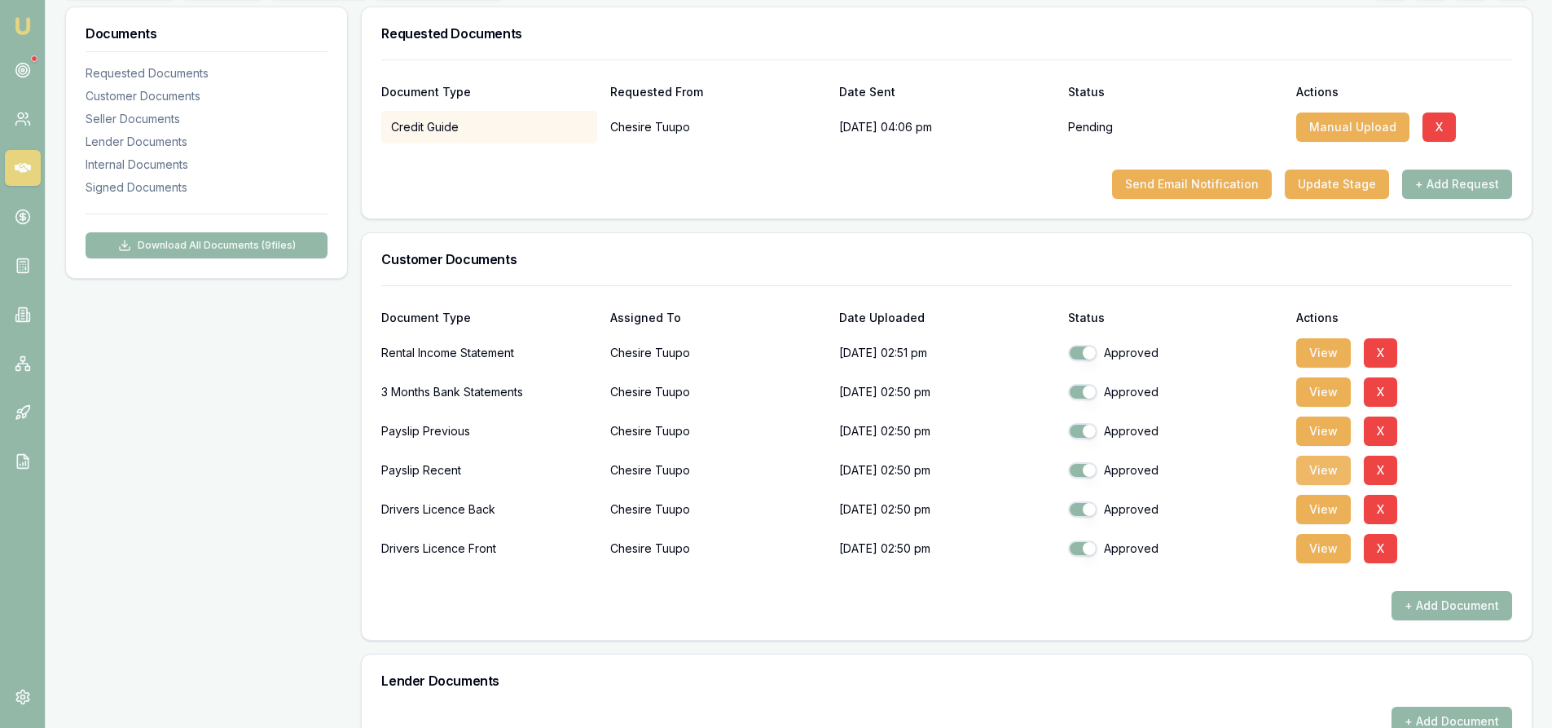
click at [1329, 473] on button "View" at bounding box center [1323, 469] width 55 height 29
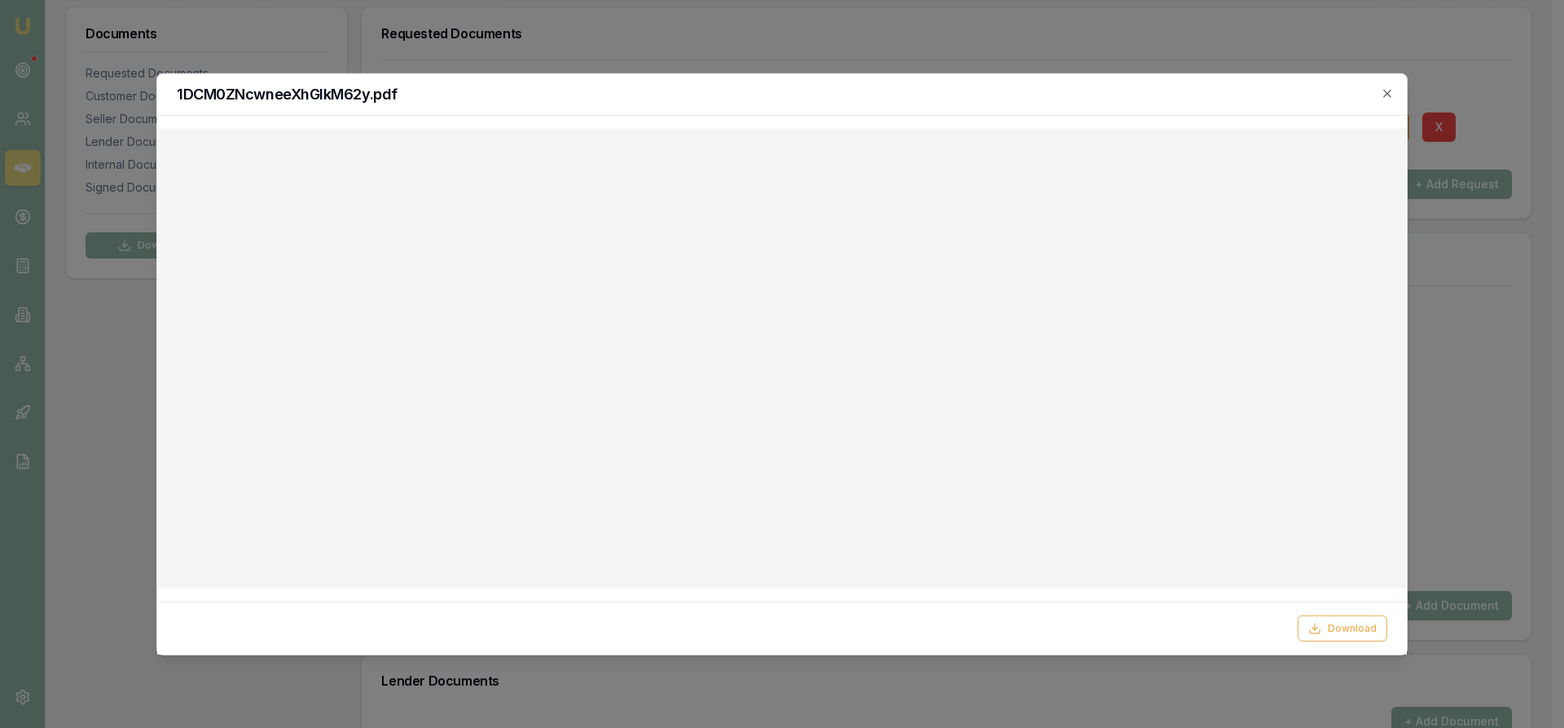
click at [1400, 88] on div "1DCM0ZNcwneeXhGIkM62y.pdf" at bounding box center [782, 94] width 1250 height 42
click at [1393, 94] on icon "button" at bounding box center [1387, 92] width 13 height 13
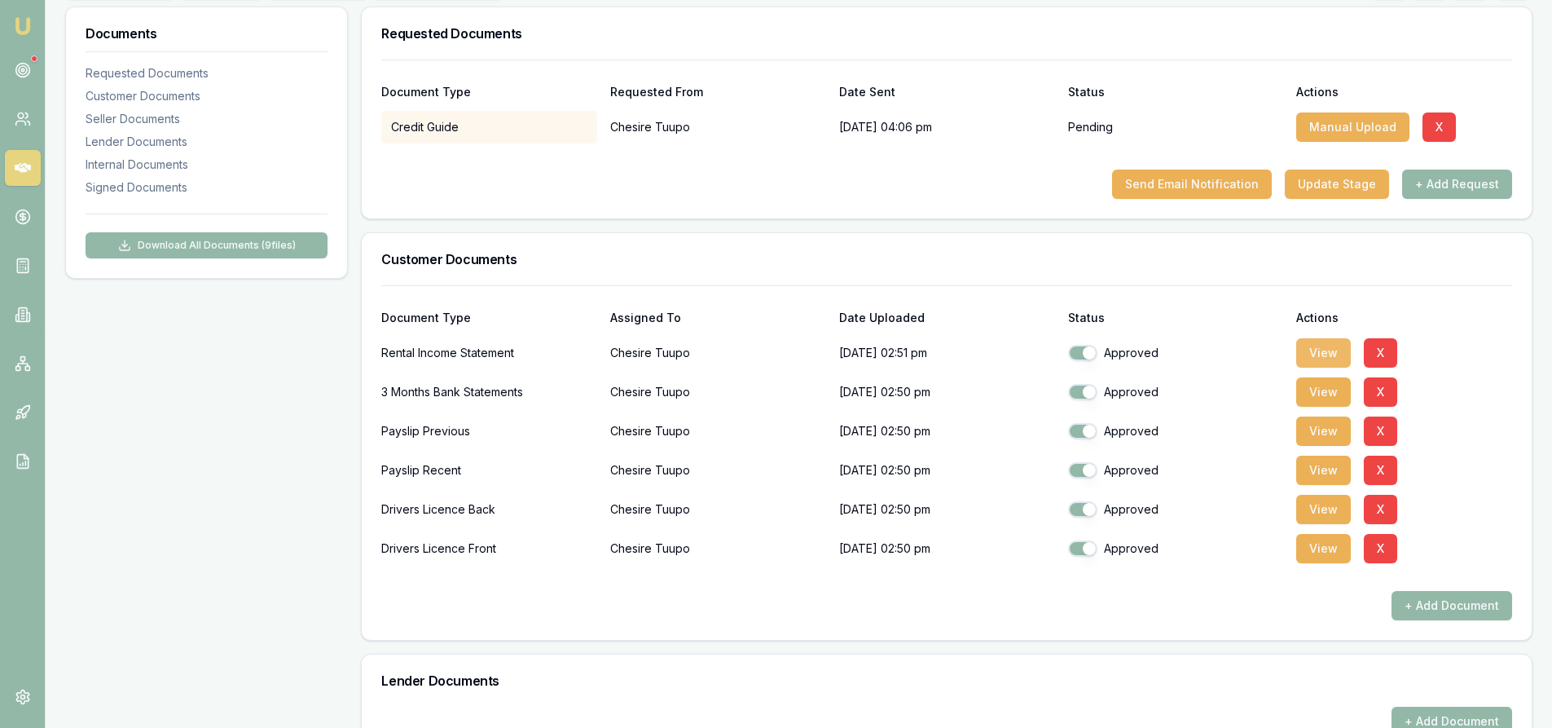
click at [1341, 362] on button "View" at bounding box center [1323, 352] width 55 height 29
click at [1310, 353] on button "View" at bounding box center [1323, 352] width 55 height 29
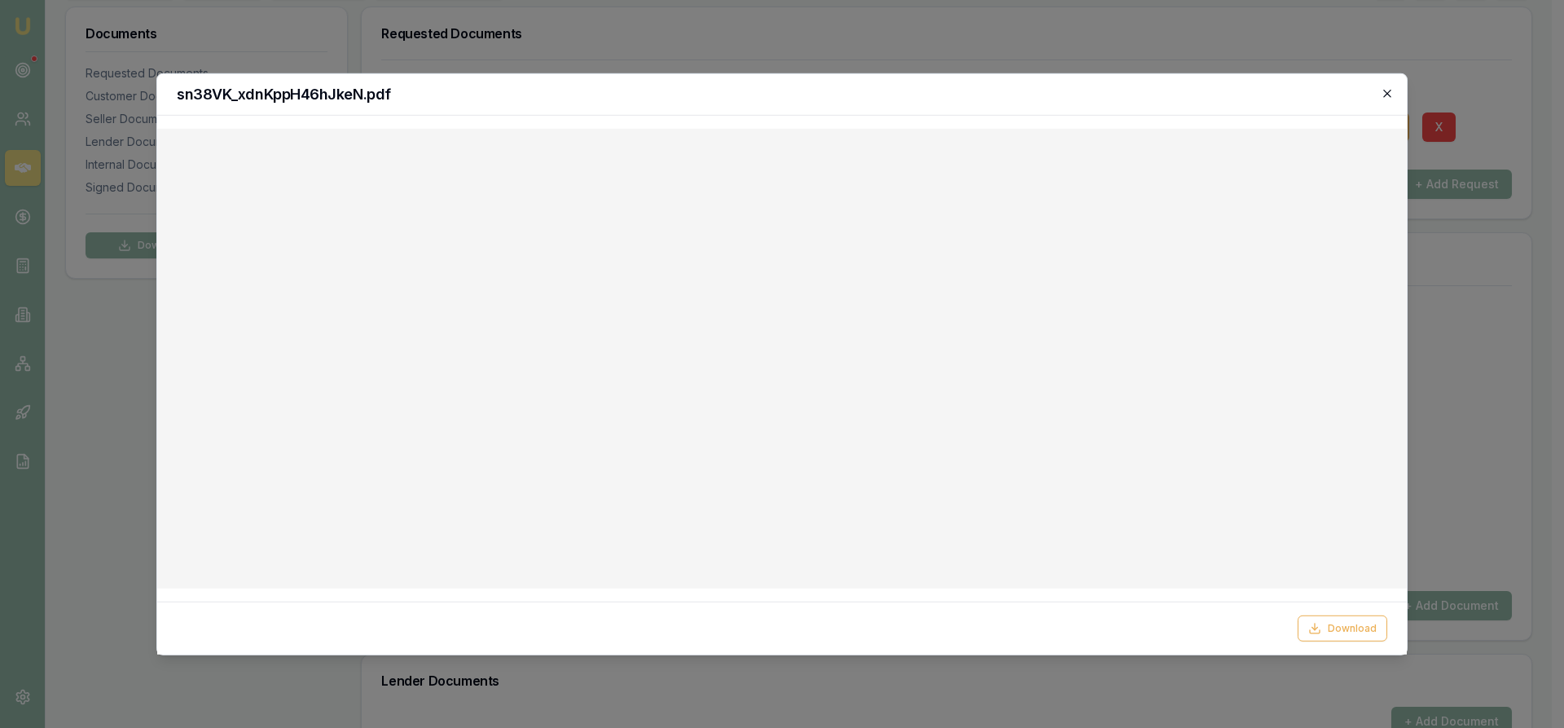
click at [1383, 87] on icon "button" at bounding box center [1387, 92] width 13 height 13
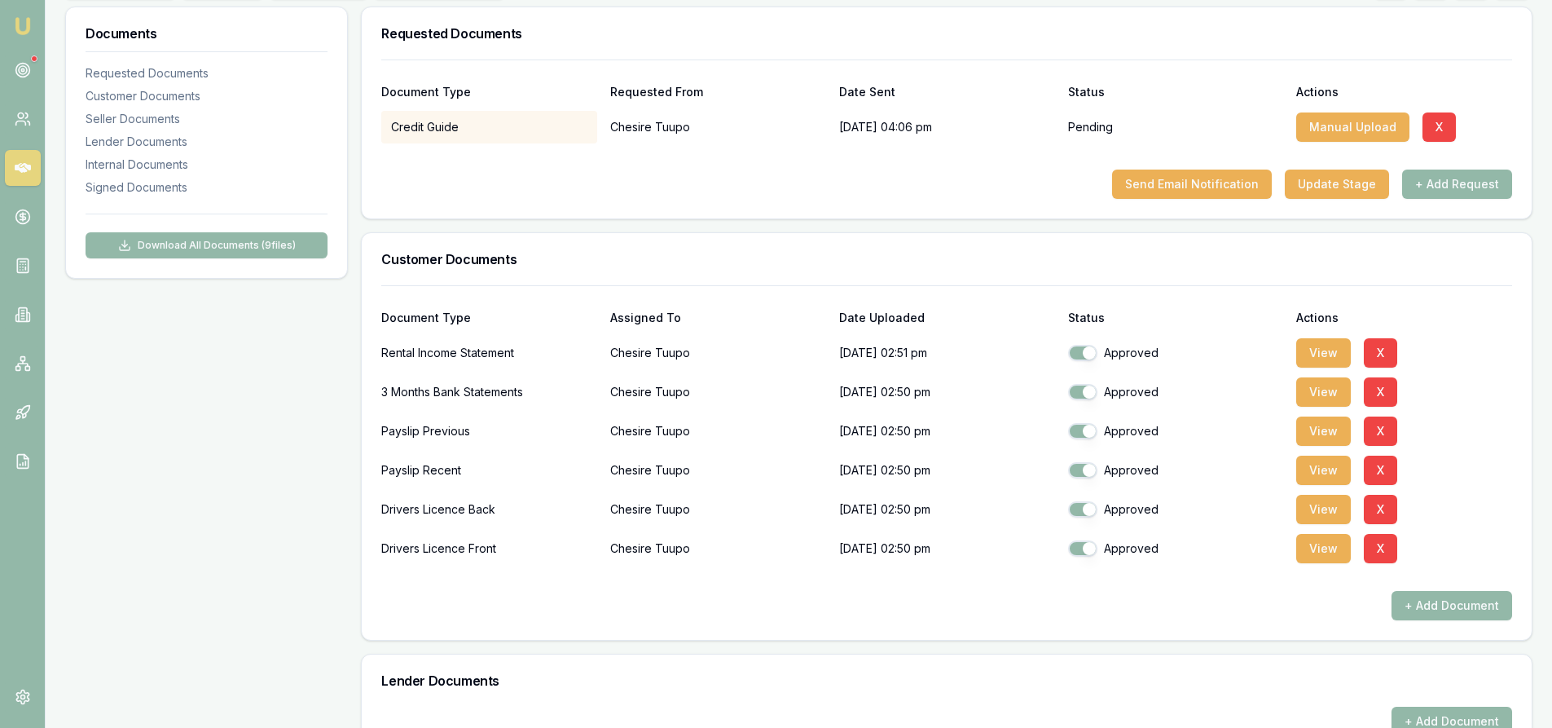
scroll to position [0, 0]
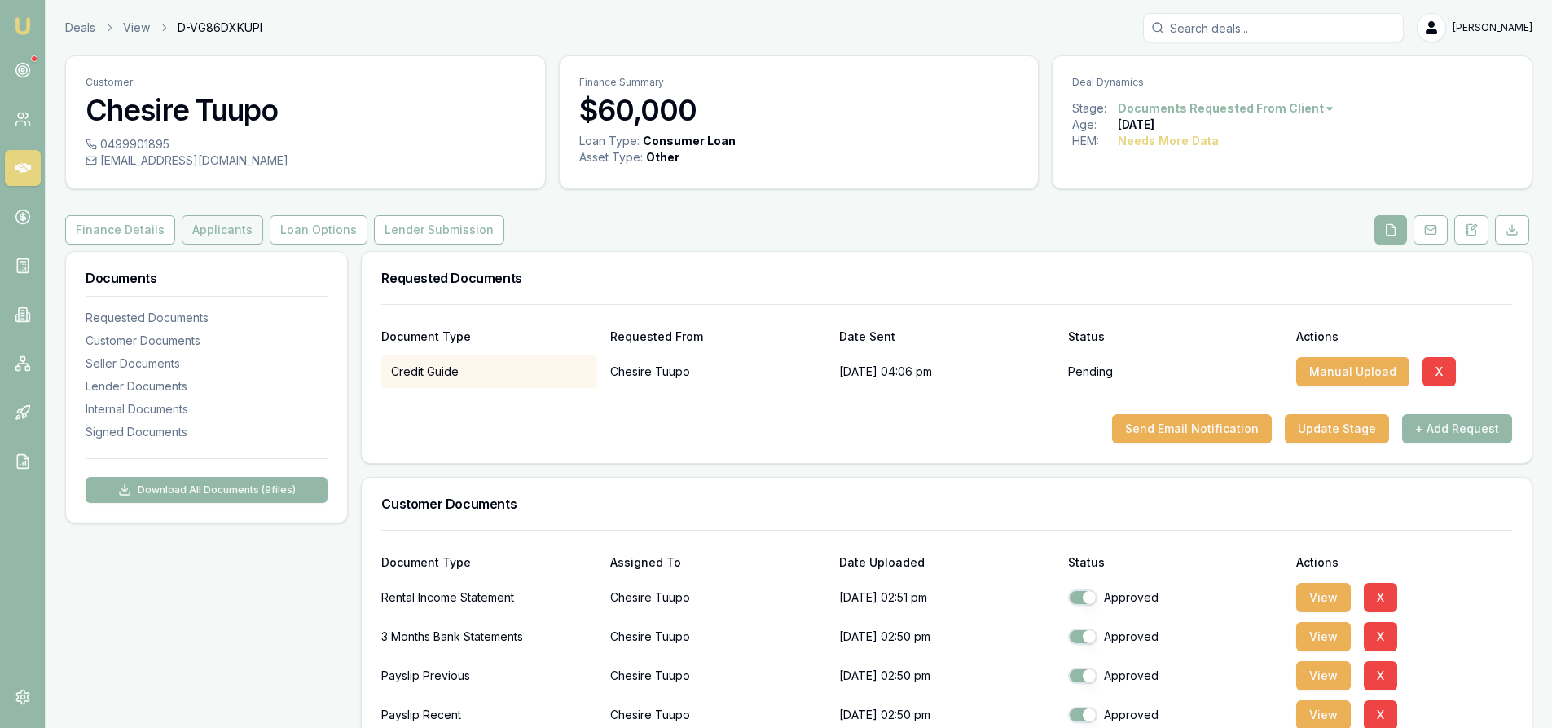
click at [221, 231] on button "Applicants" at bounding box center [222, 229] width 81 height 29
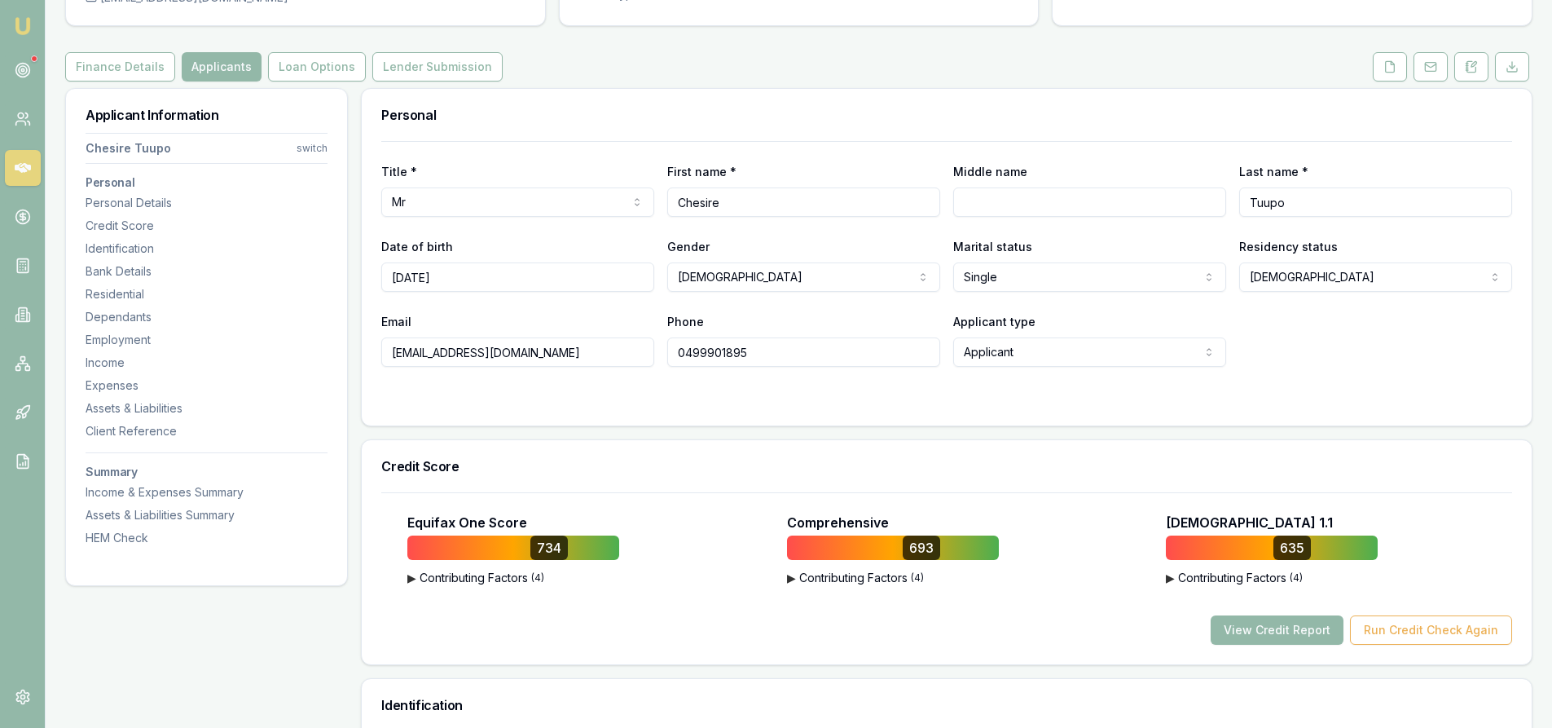
scroll to position [244, 0]
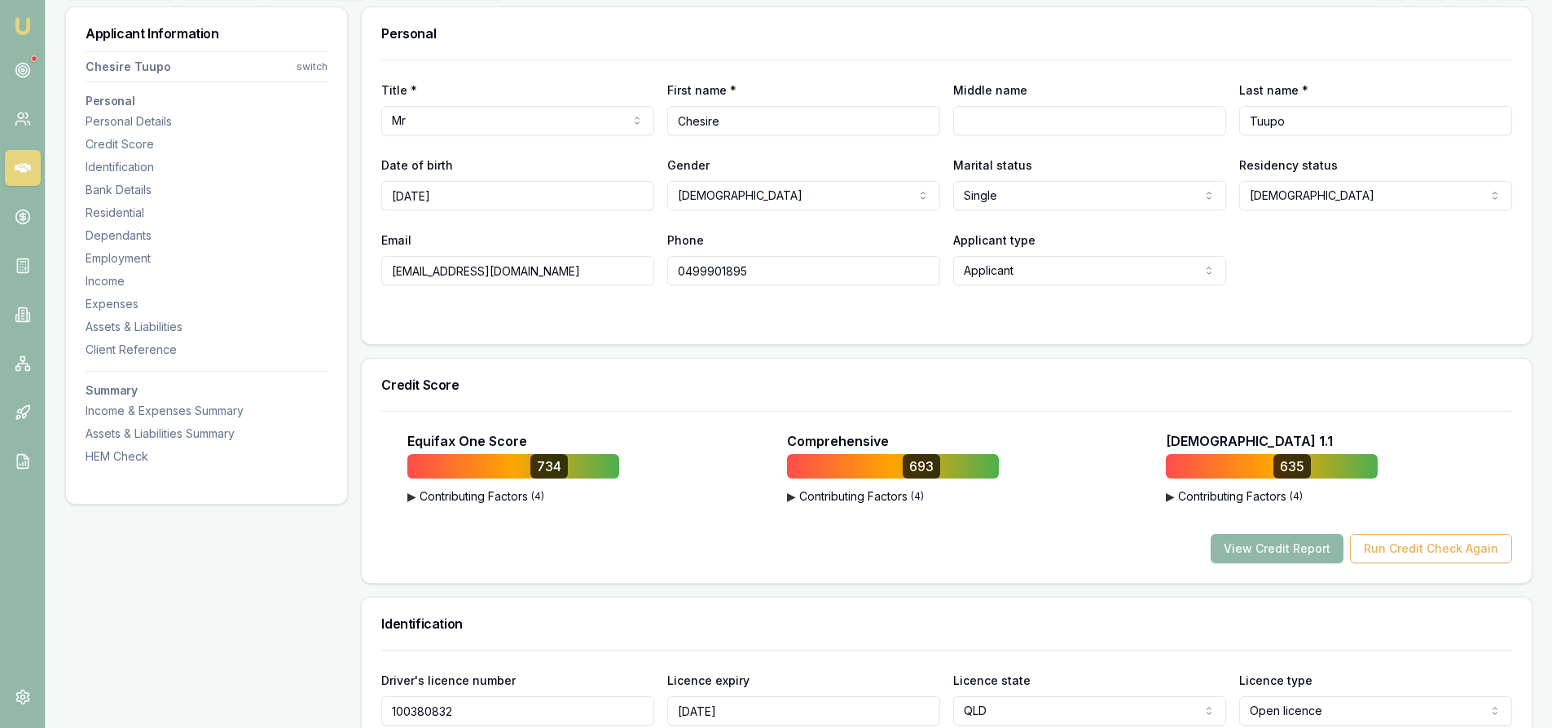
click at [1284, 547] on button "View Credit Report" at bounding box center [1277, 548] width 133 height 29
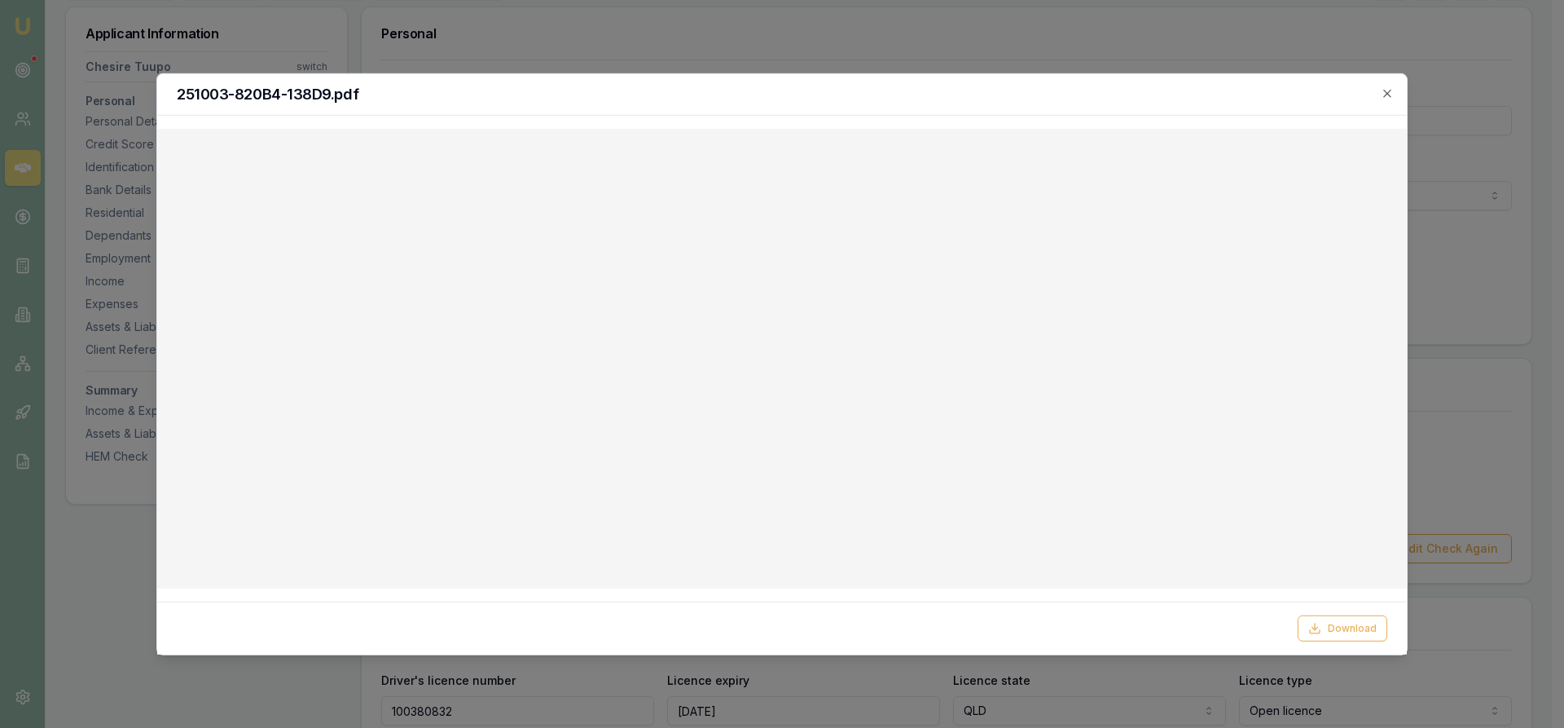
drag, startPoint x: 1386, startPoint y: 87, endPoint x: 1374, endPoint y: 97, distance: 15.6
click at [1386, 87] on icon "button" at bounding box center [1387, 92] width 13 height 13
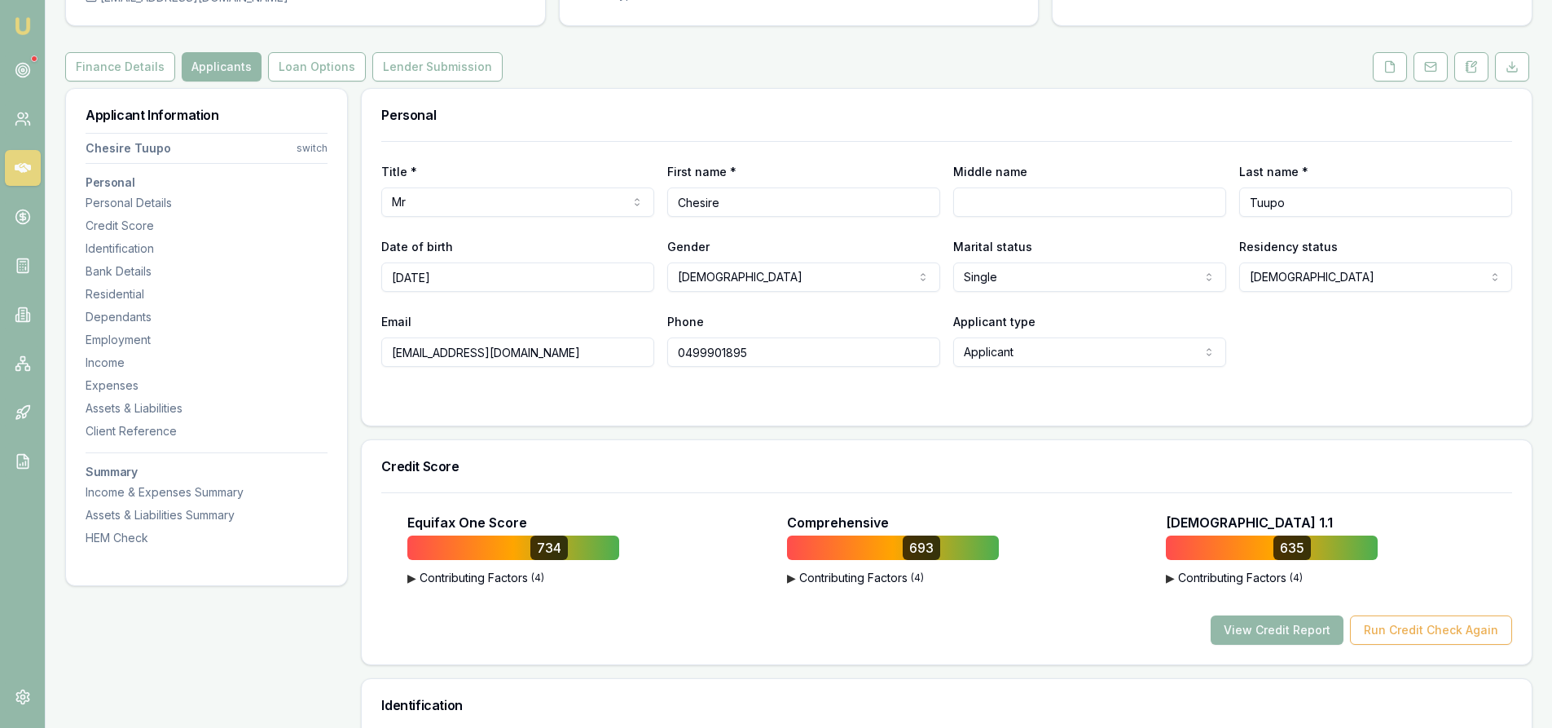
scroll to position [81, 0]
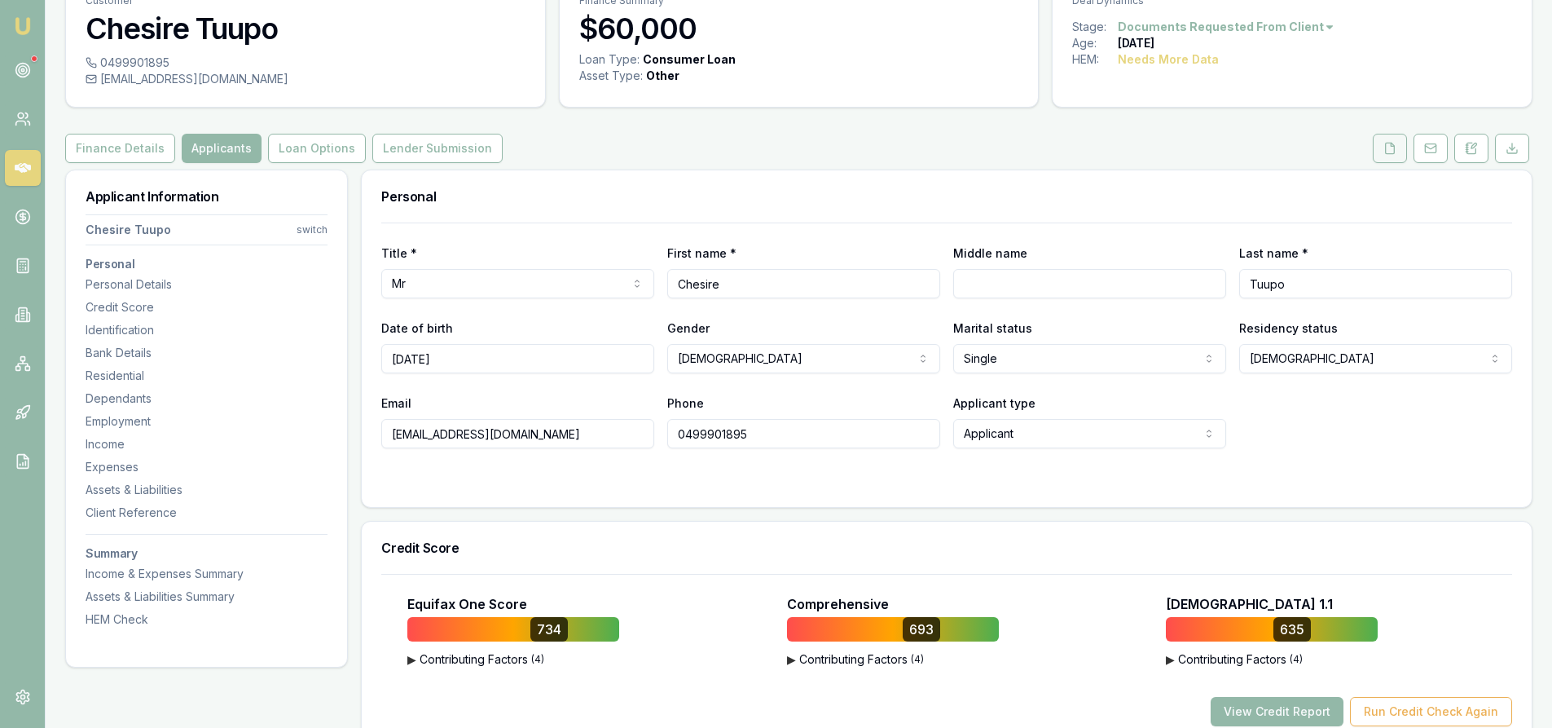
click at [1395, 156] on button at bounding box center [1390, 148] width 34 height 29
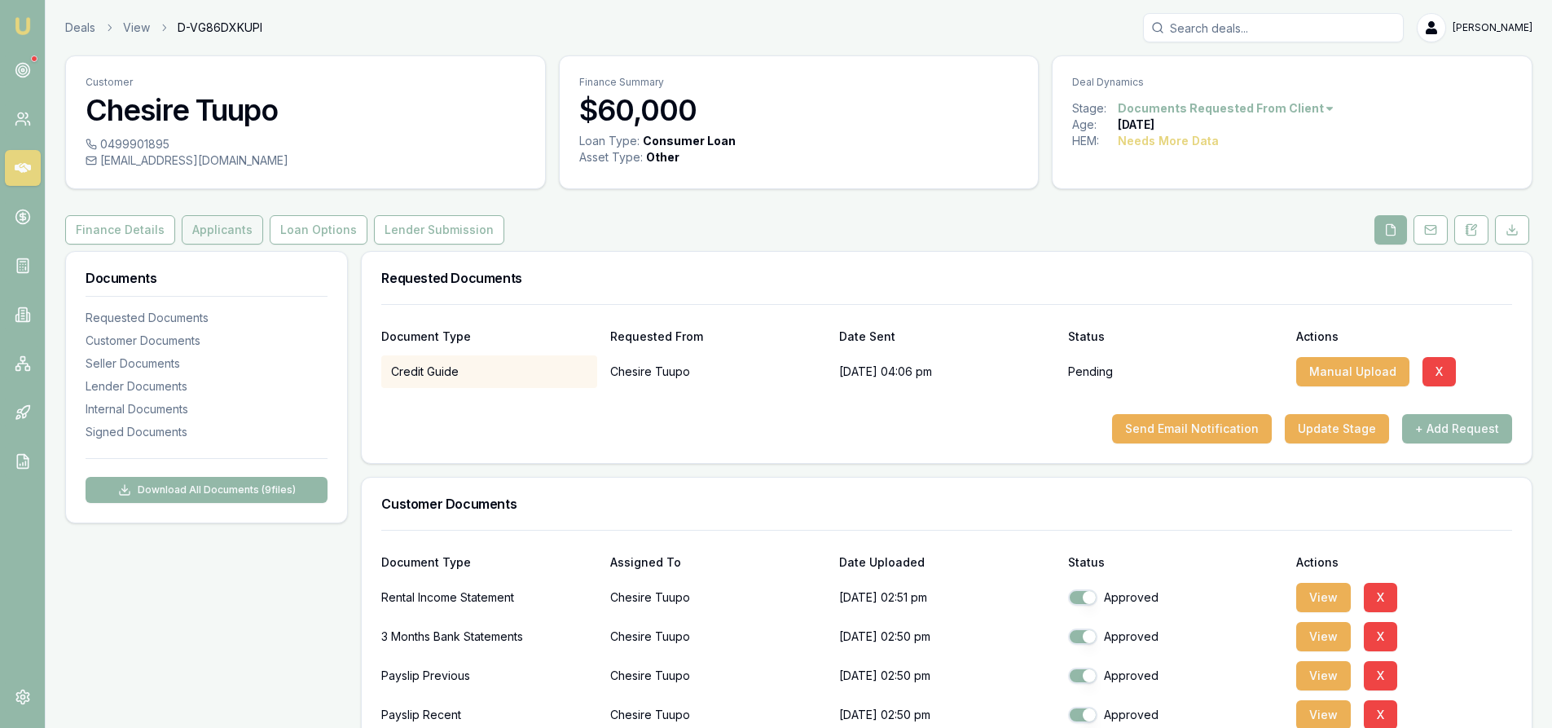
click at [209, 227] on button "Applicants" at bounding box center [222, 229] width 81 height 29
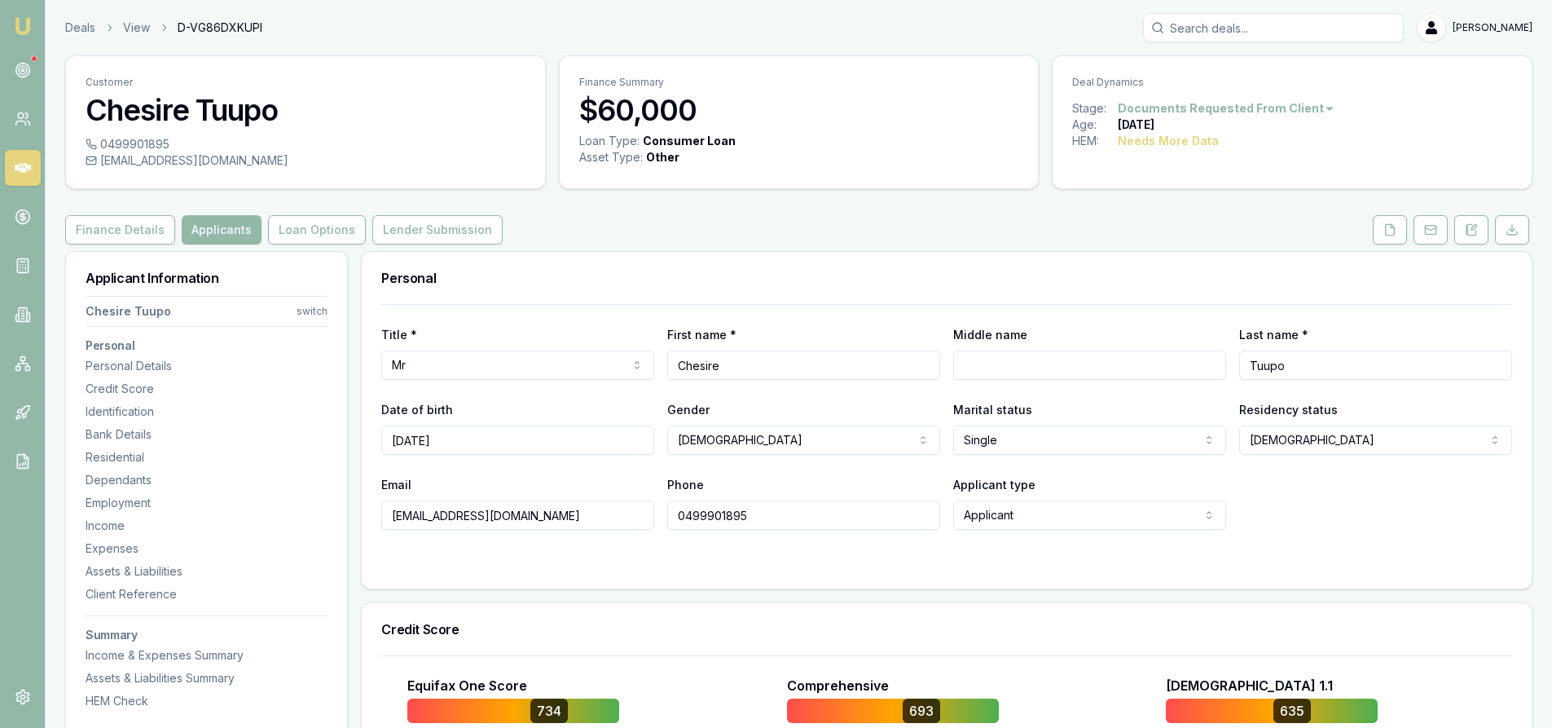
scroll to position [81, 0]
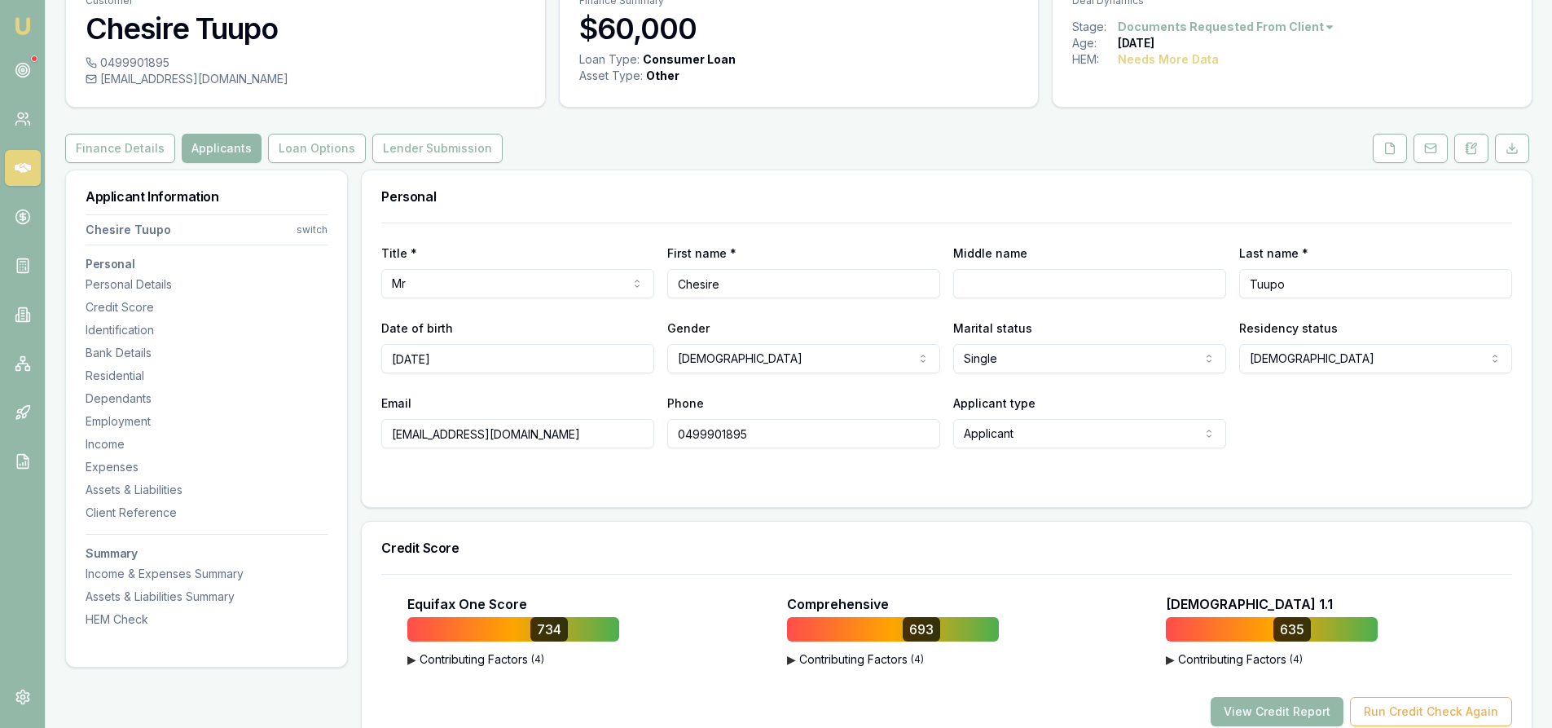
drag, startPoint x: 518, startPoint y: 437, endPoint x: 361, endPoint y: 436, distance: 157.2
click at [361, 436] on div "Personal Title * Mr Mr Mrs Miss Ms Dr Prof First name * Chesire Middle name Las…" at bounding box center [947, 338] width 1172 height 338
click at [706, 437] on input "0499901895" at bounding box center [803, 433] width 273 height 29
click at [416, 360] on input "17/01/1986" at bounding box center [517, 358] width 273 height 29
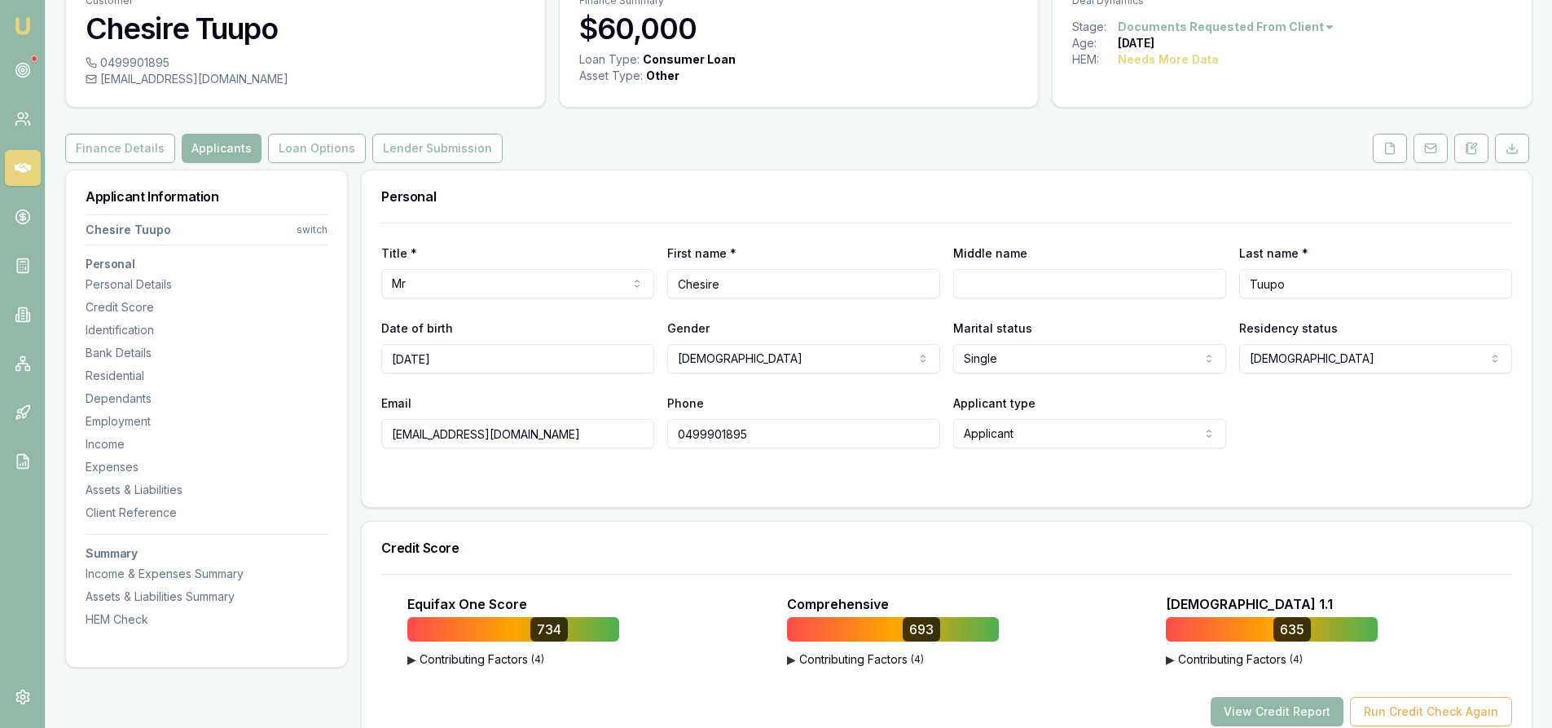
click at [416, 360] on input "17/01/1986" at bounding box center [517, 358] width 273 height 29
drag, startPoint x: 459, startPoint y: 359, endPoint x: 308, endPoint y: 359, distance: 150.7
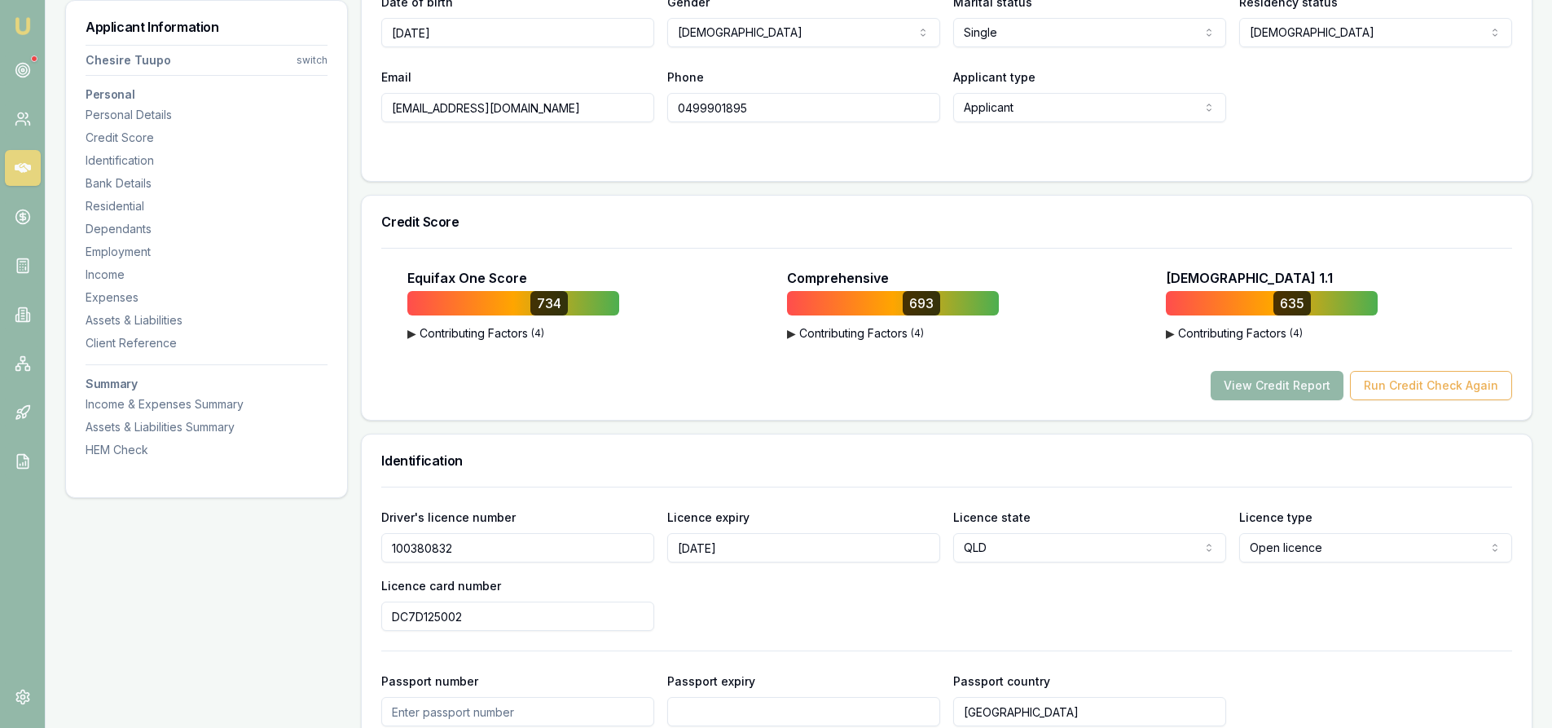
scroll to position [570, 0]
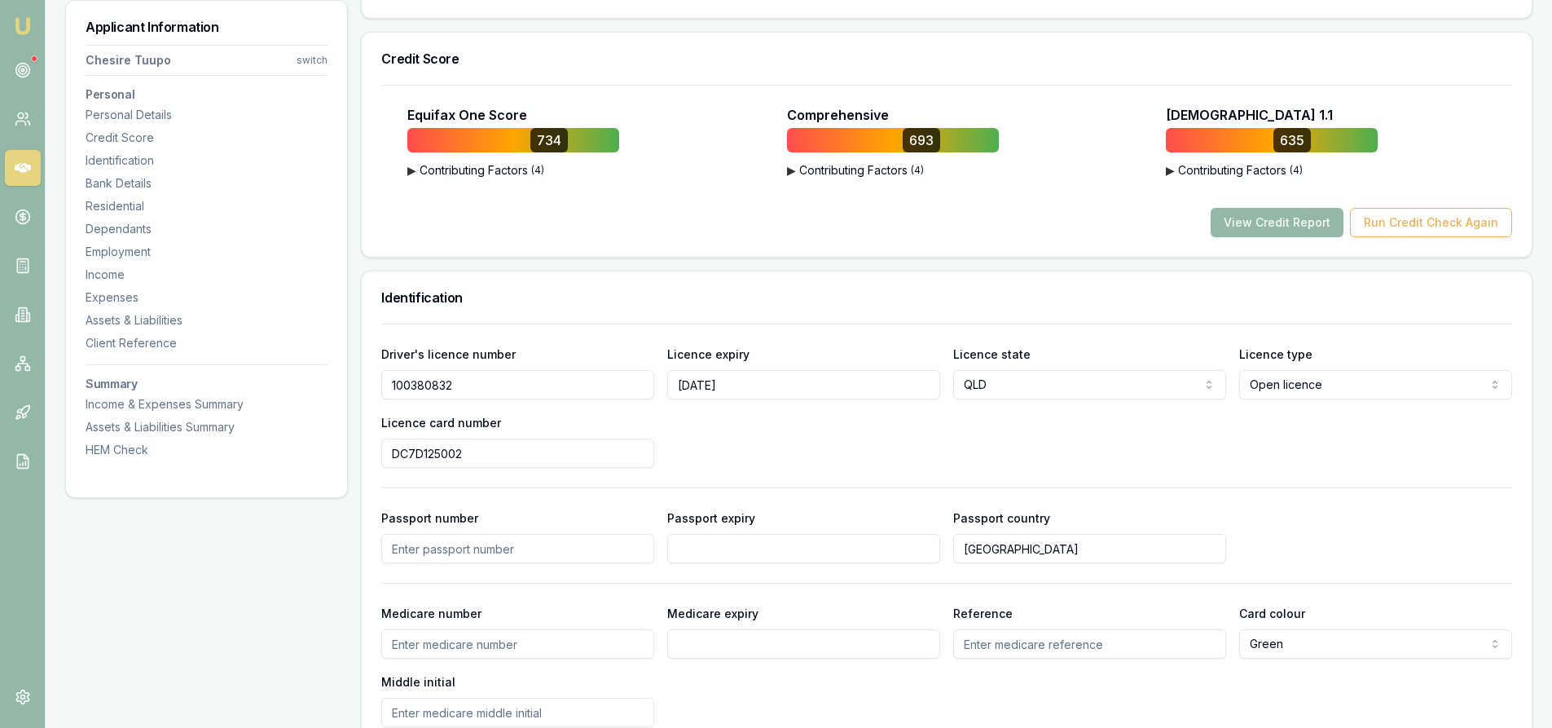
click at [413, 389] on input "100380832" at bounding box center [517, 384] width 273 height 29
click at [432, 450] on input "DC7D125002" at bounding box center [517, 452] width 273 height 29
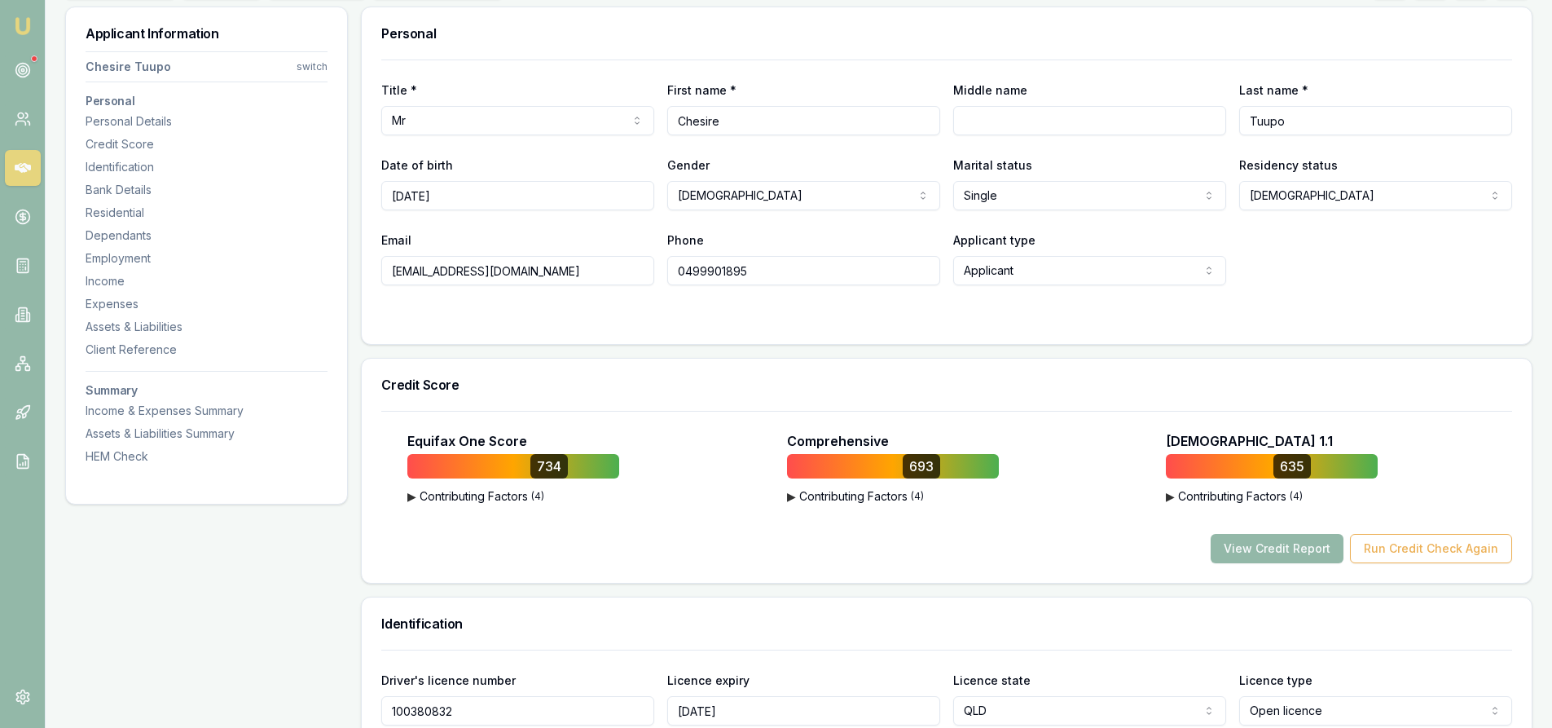
scroll to position [0, 0]
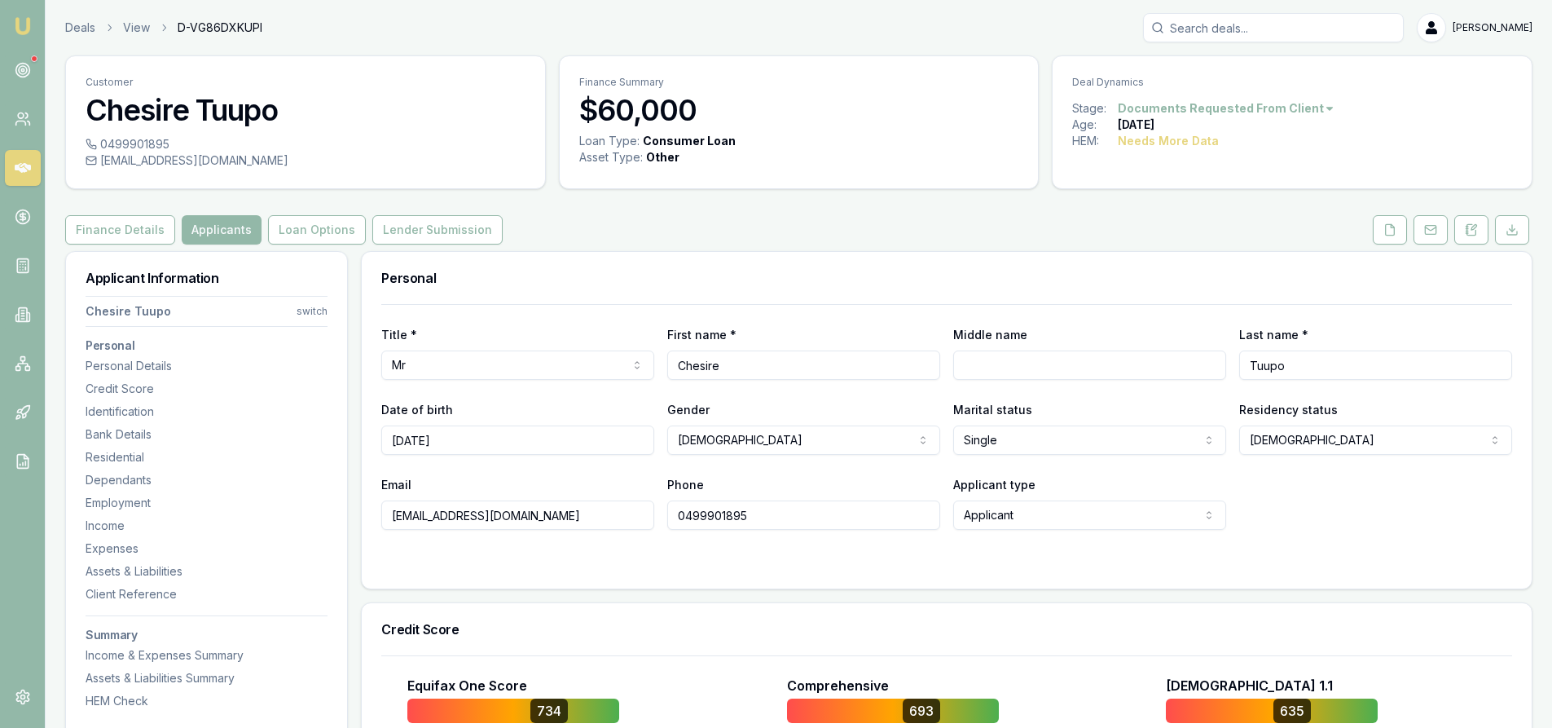
drag, startPoint x: 1387, startPoint y: 230, endPoint x: 1333, endPoint y: 242, distance: 55.9
click at [1387, 230] on icon at bounding box center [1389, 229] width 13 height 13
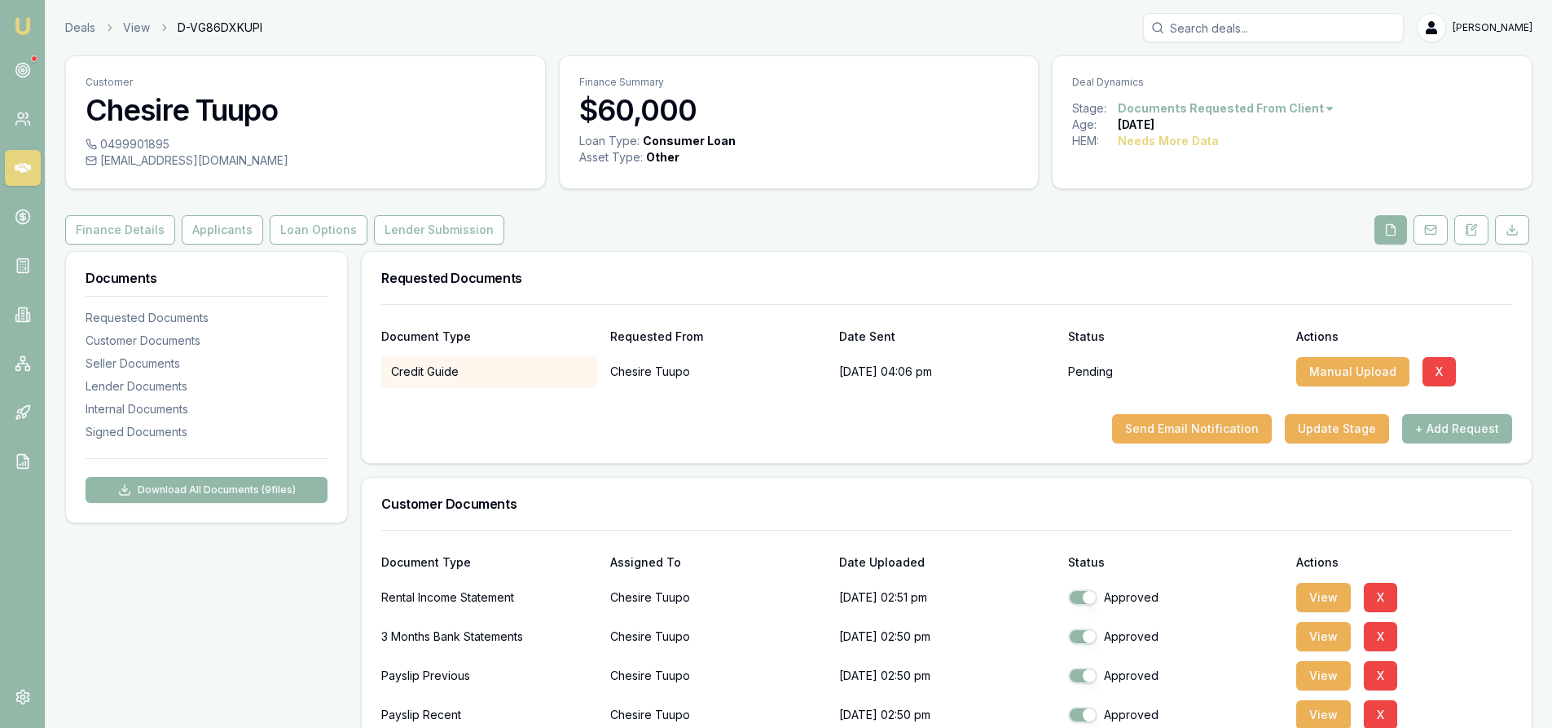
scroll to position [163, 0]
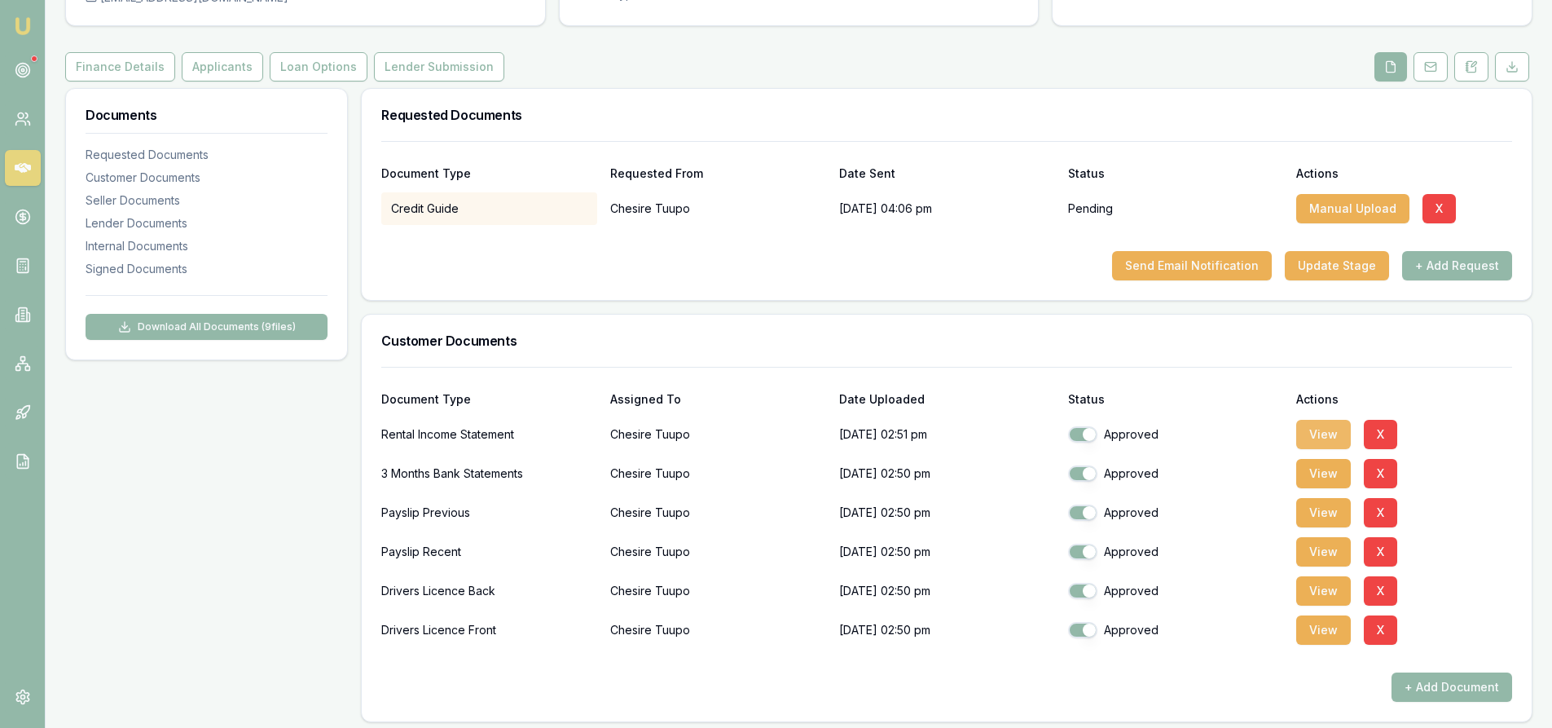
click at [1328, 432] on button "View" at bounding box center [1323, 434] width 55 height 29
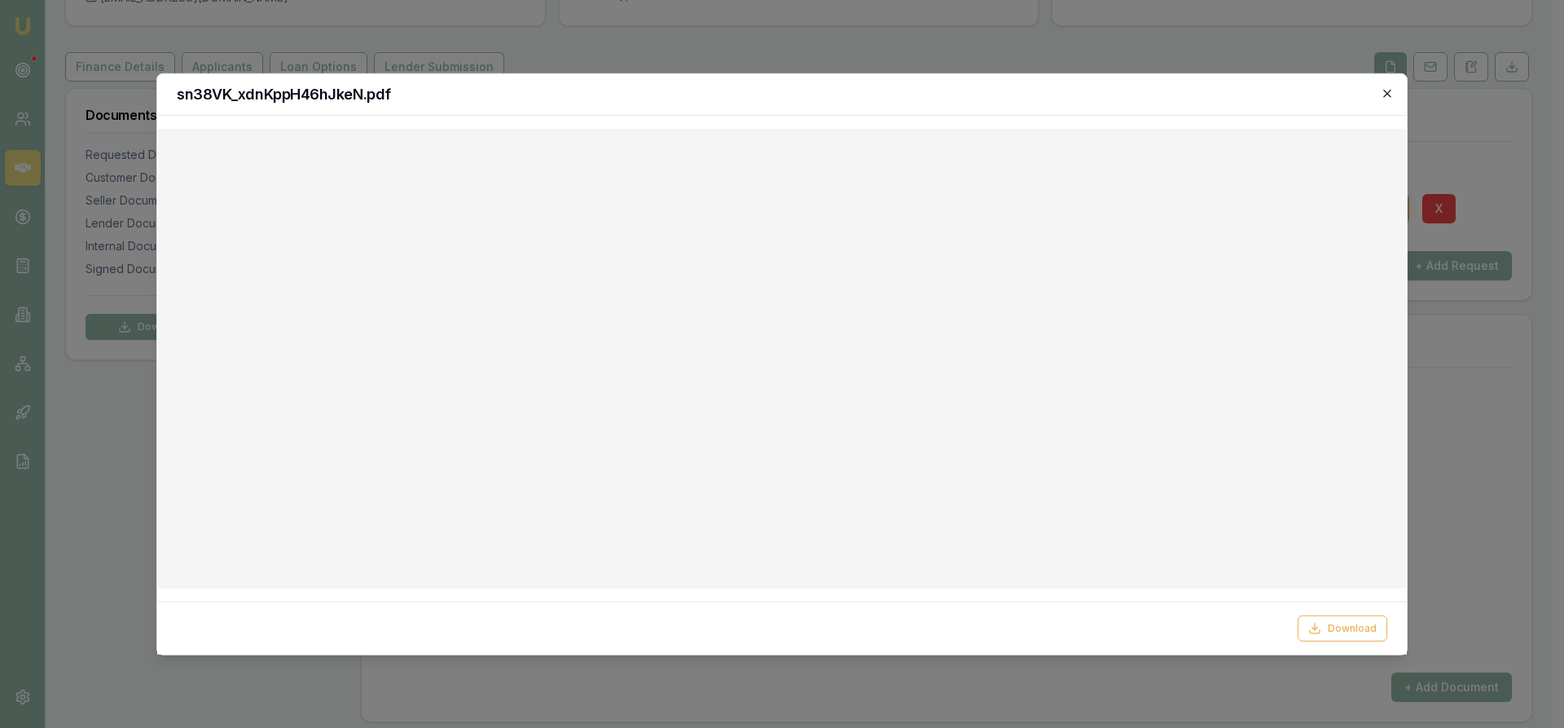
click at [1393, 93] on icon "button" at bounding box center [1387, 92] width 13 height 13
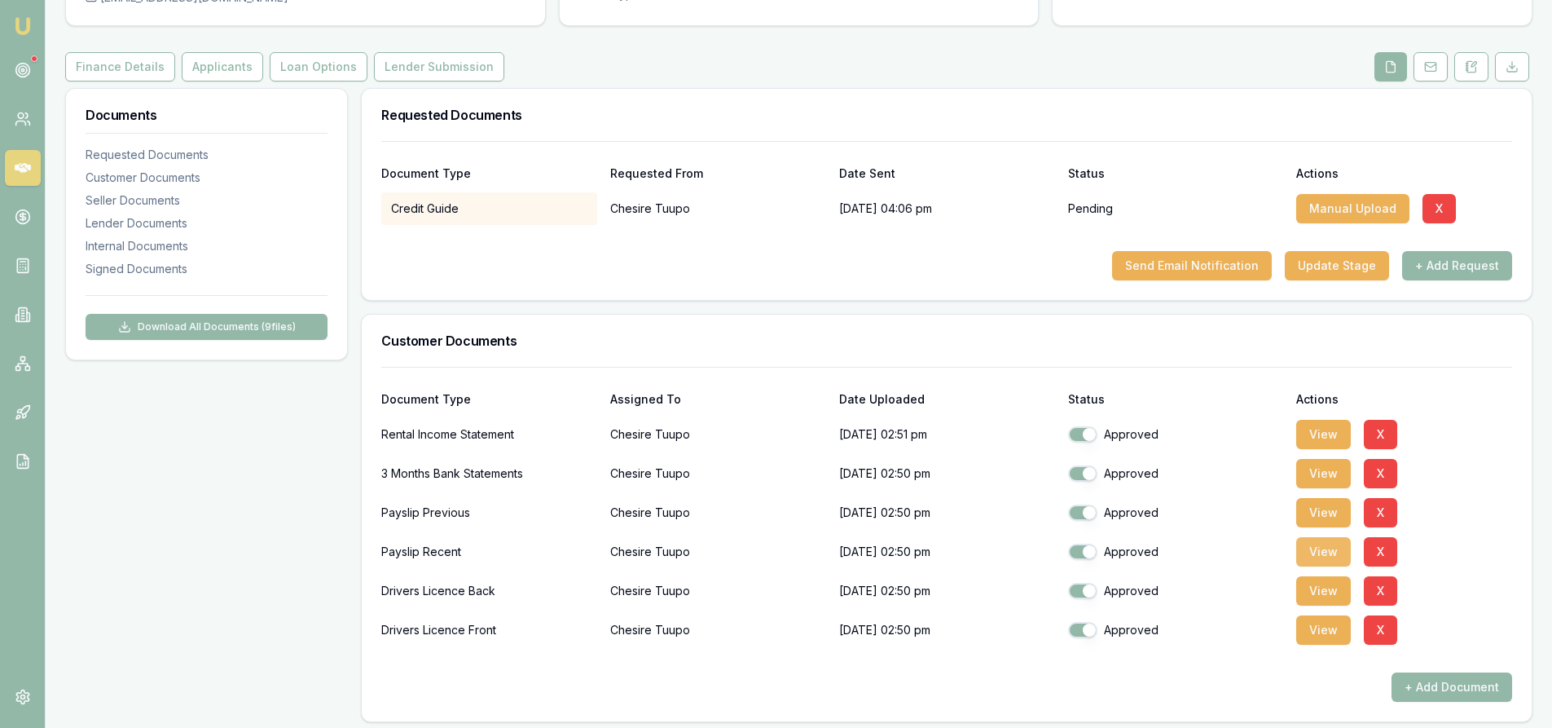
click at [1330, 547] on button "View" at bounding box center [1323, 551] width 55 height 29
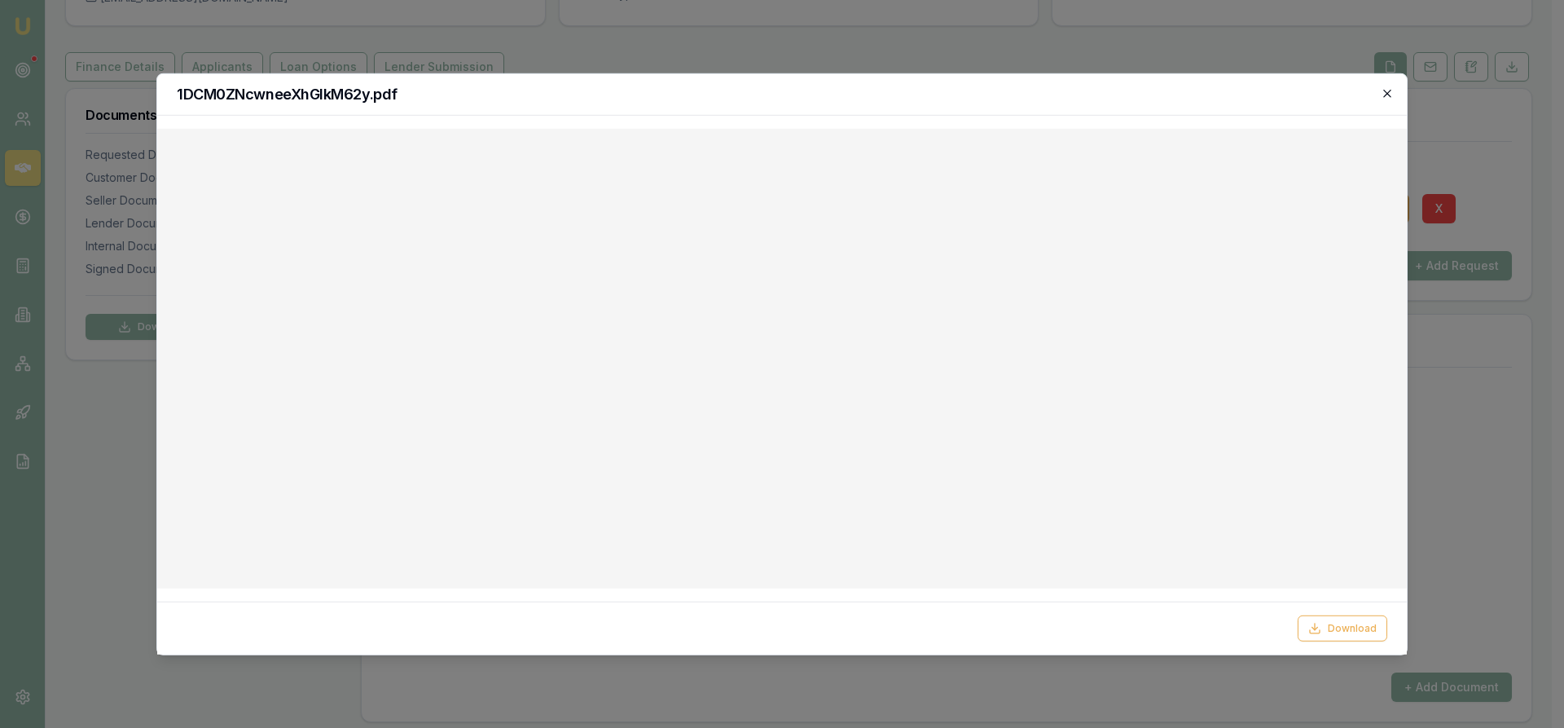
click at [1384, 93] on icon "button" at bounding box center [1387, 92] width 13 height 13
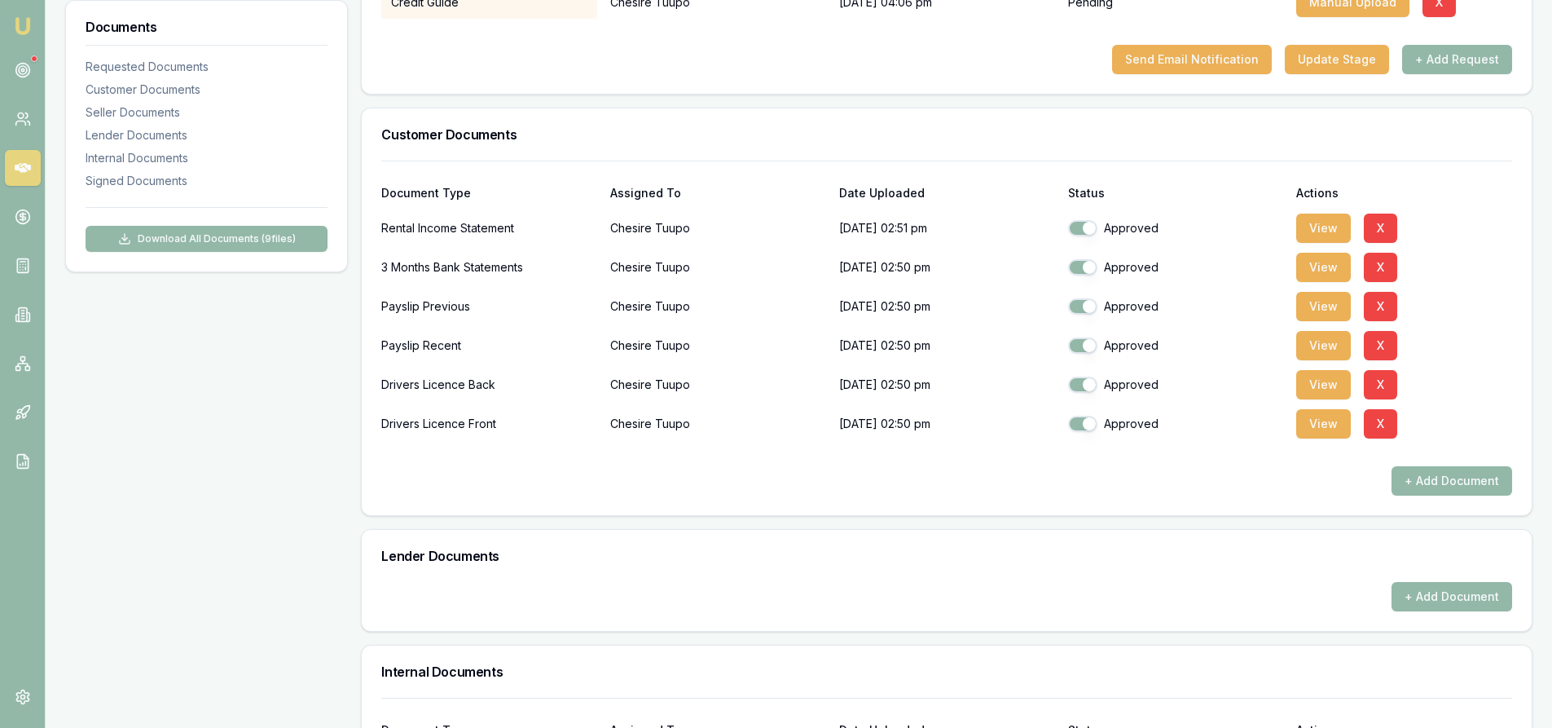
scroll to position [206, 0]
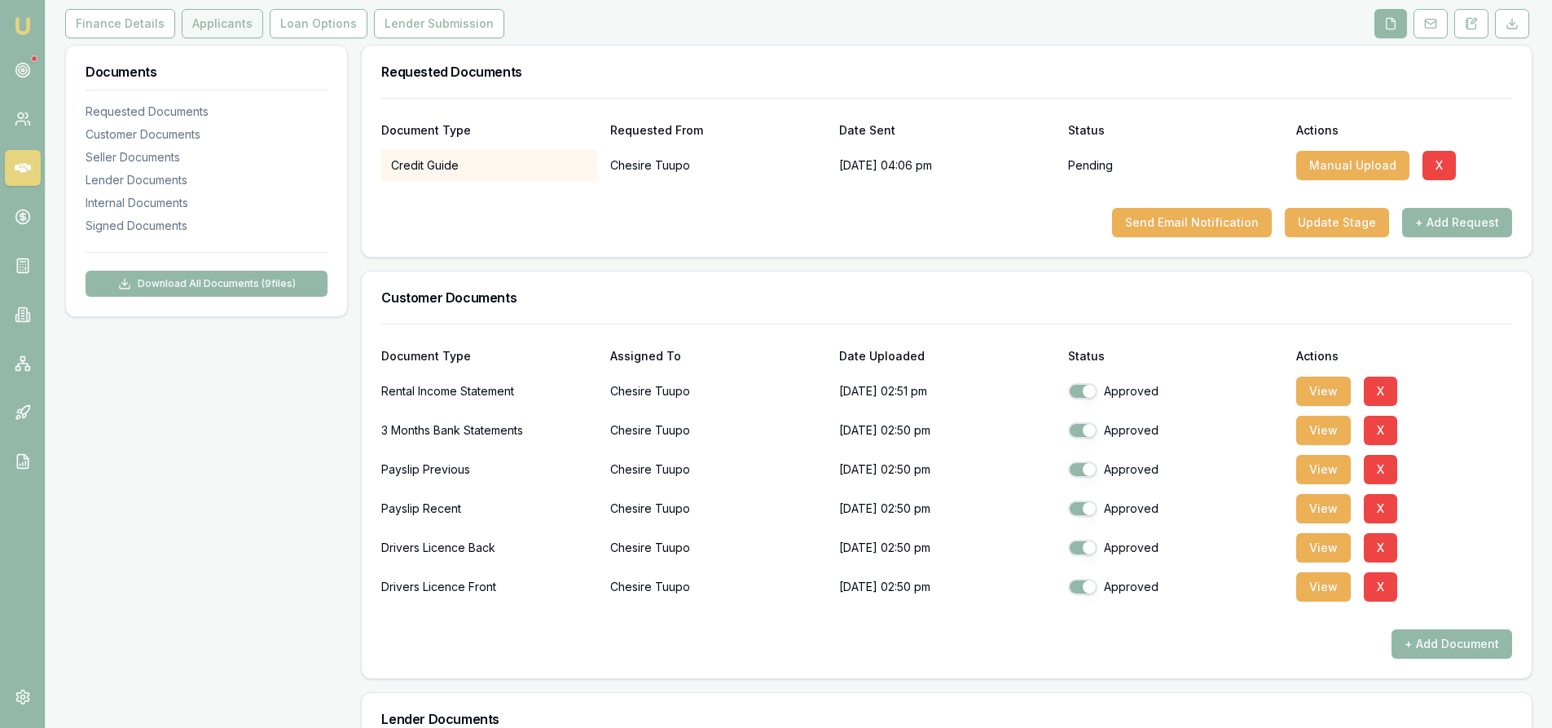
click at [202, 24] on button "Applicants" at bounding box center [222, 23] width 81 height 29
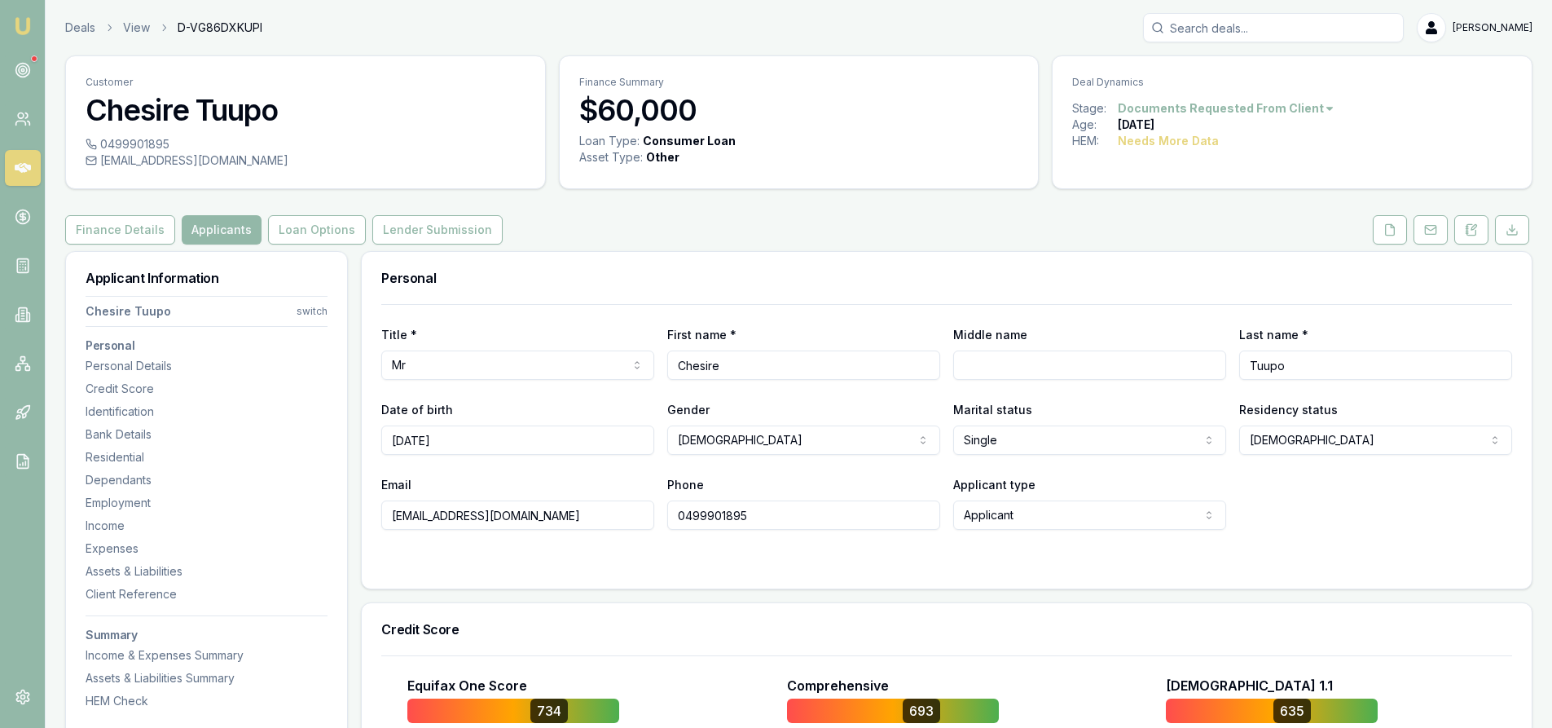
scroll to position [244, 0]
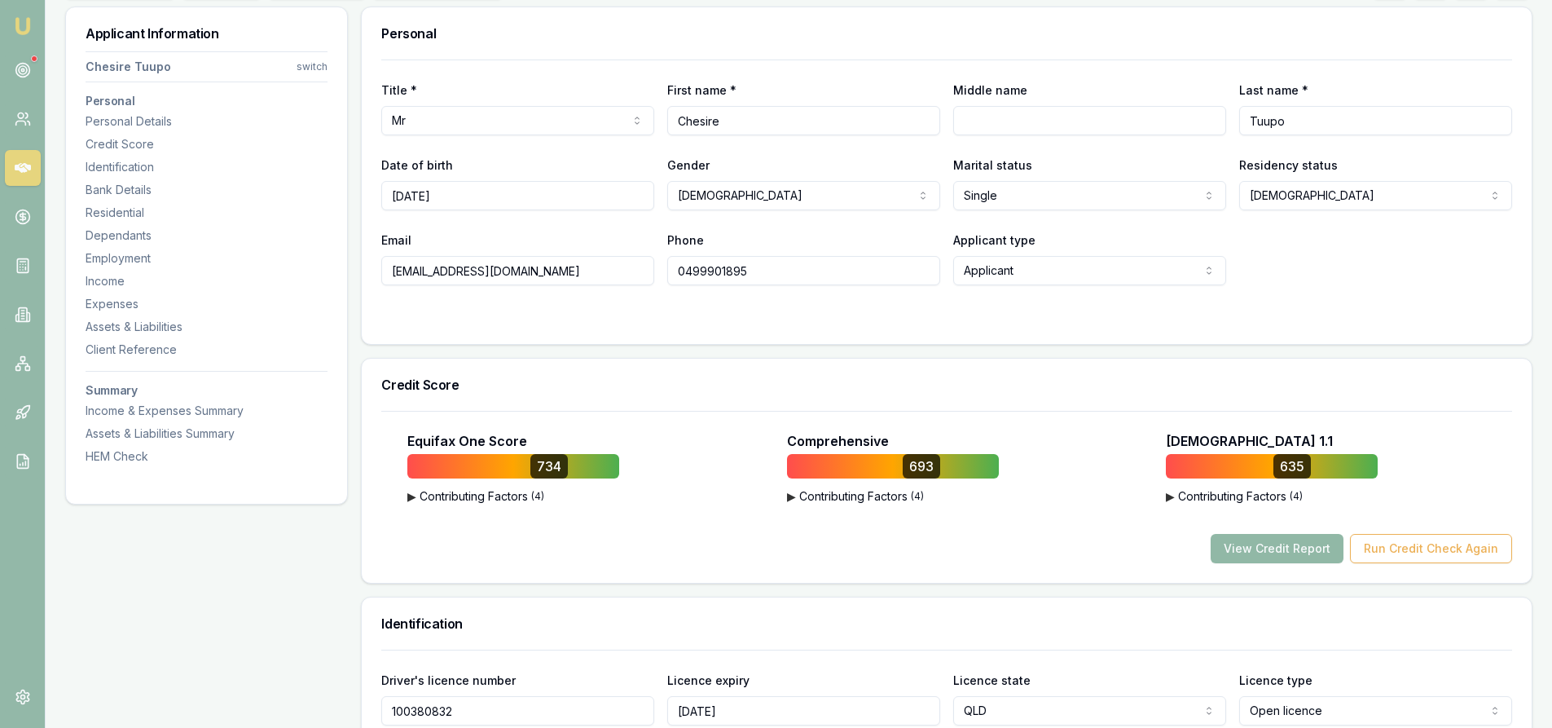
click at [1297, 552] on button "View Credit Report" at bounding box center [1277, 548] width 133 height 29
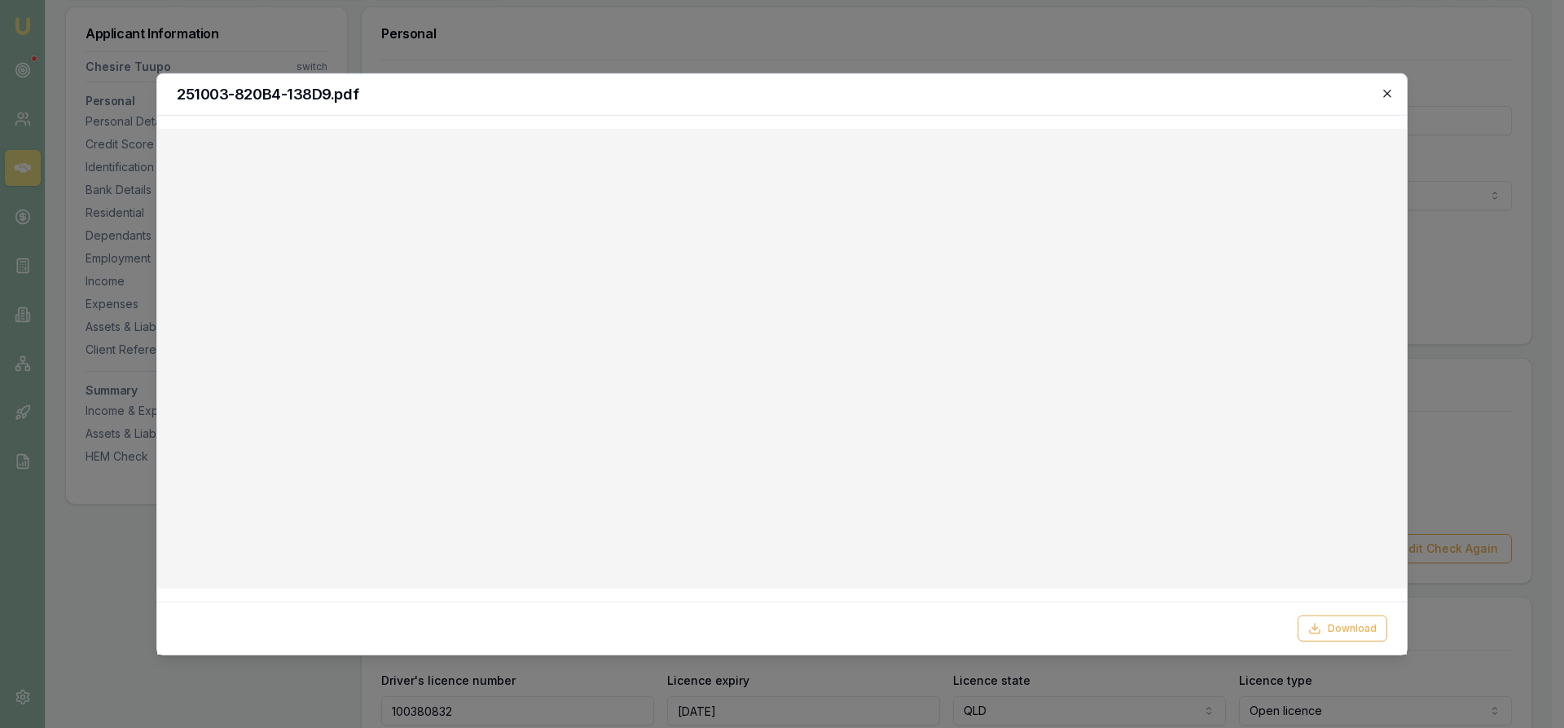
click at [1389, 96] on icon "button" at bounding box center [1387, 92] width 13 height 13
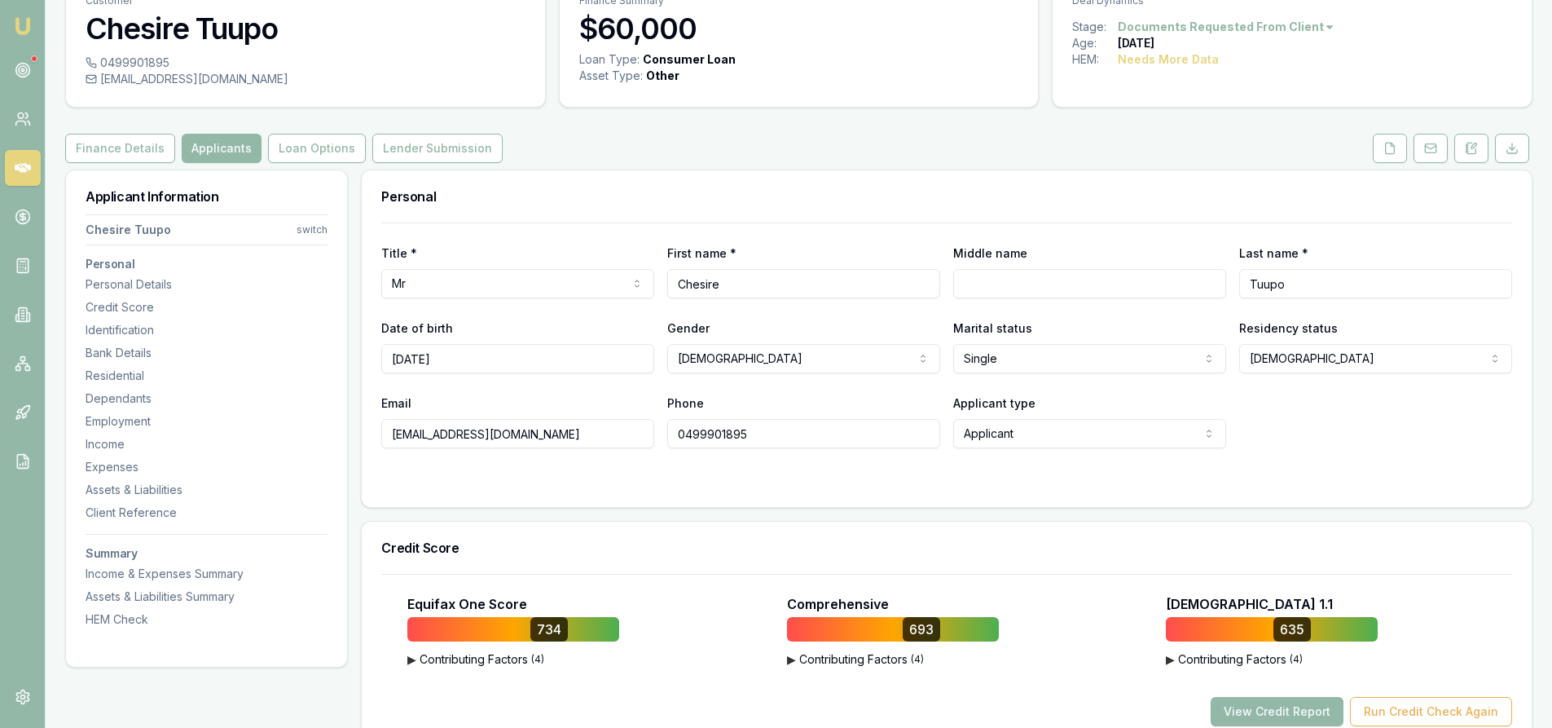
scroll to position [326, 0]
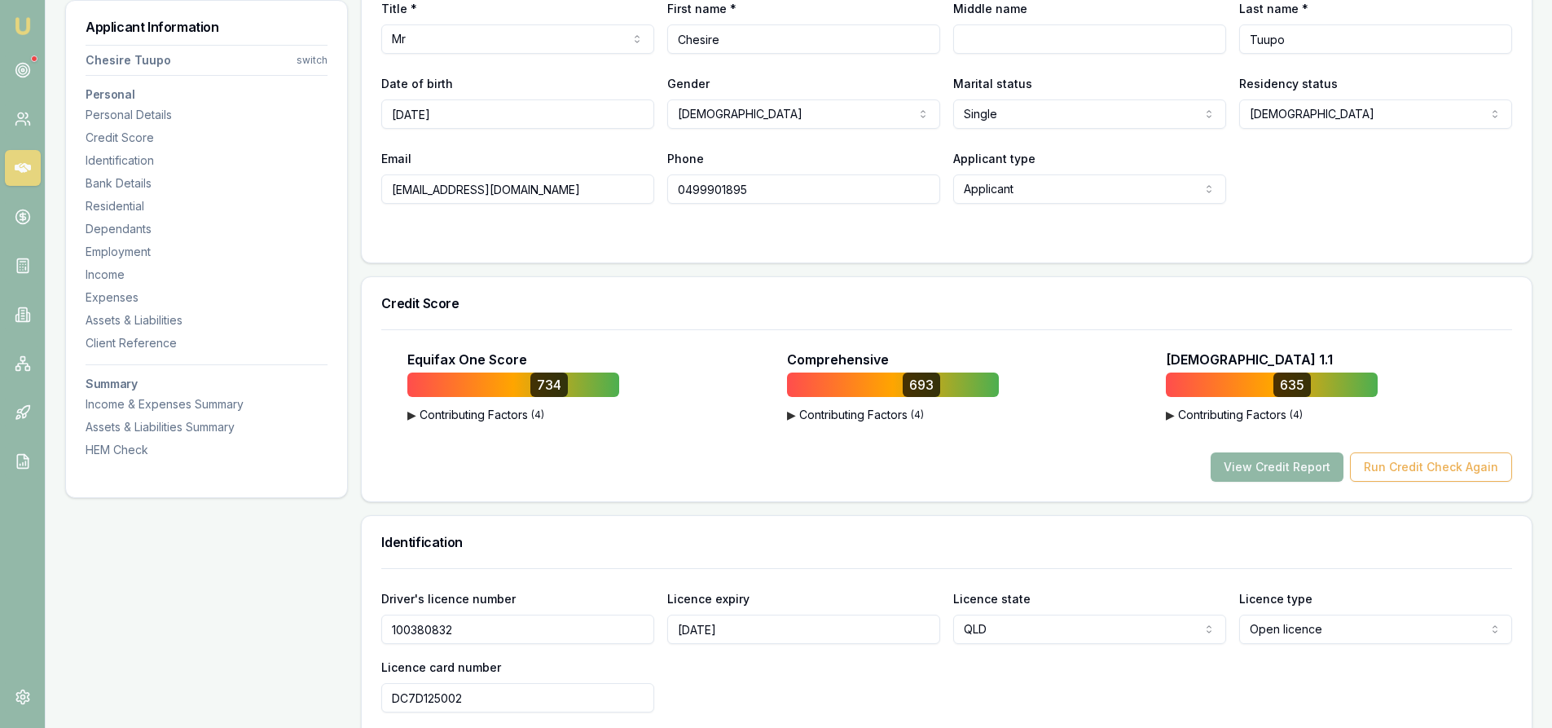
click at [1285, 469] on button "View Credit Report" at bounding box center [1277, 466] width 133 height 29
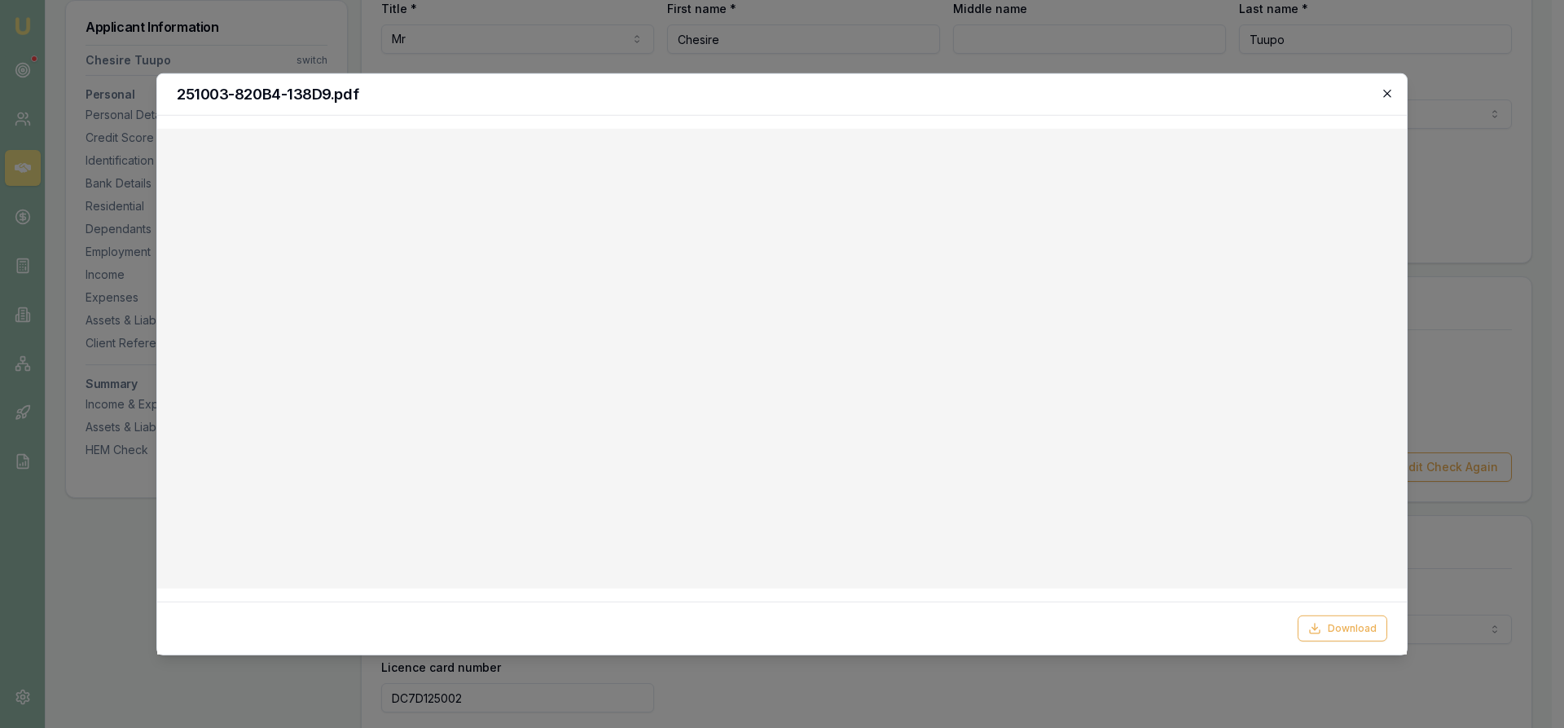
click at [1389, 90] on icon "button" at bounding box center [1387, 92] width 13 height 13
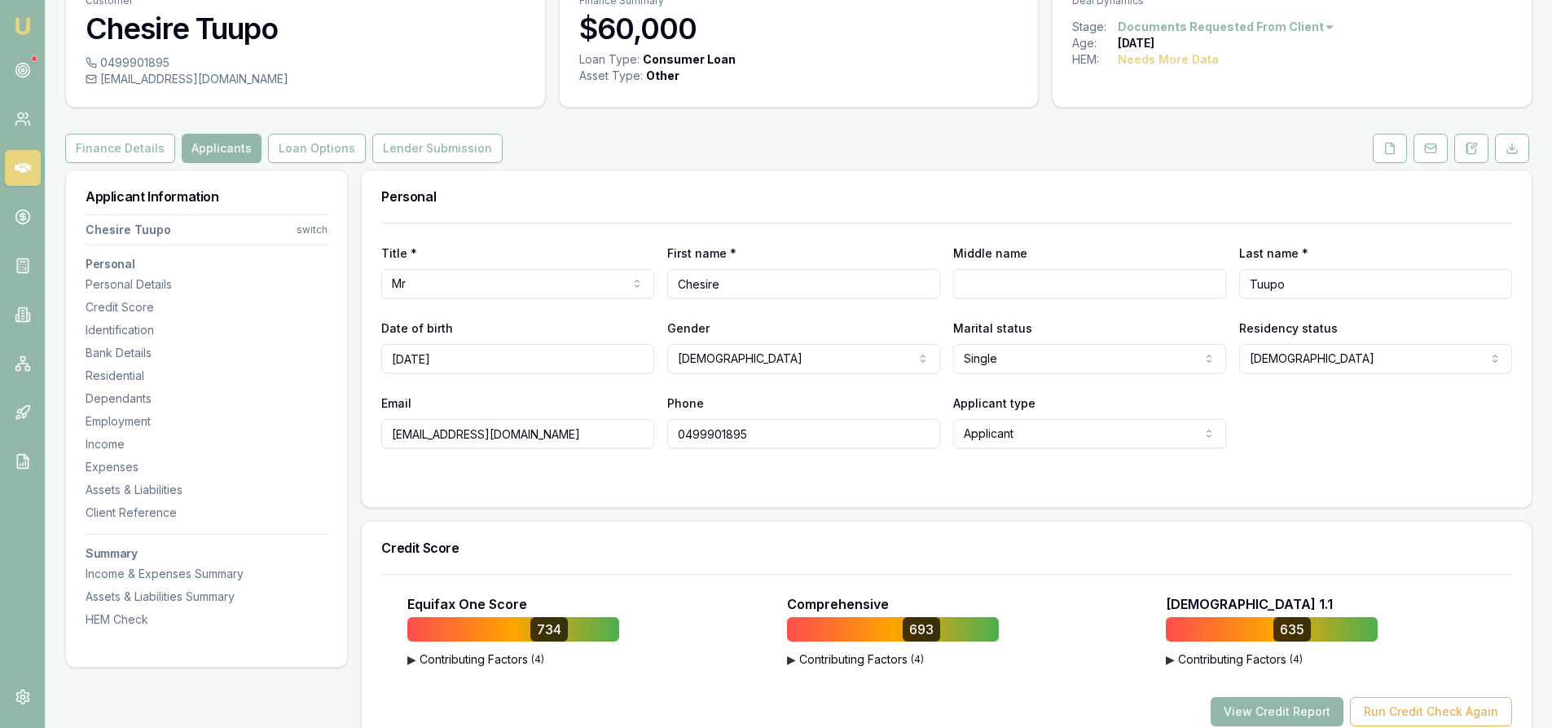
scroll to position [0, 0]
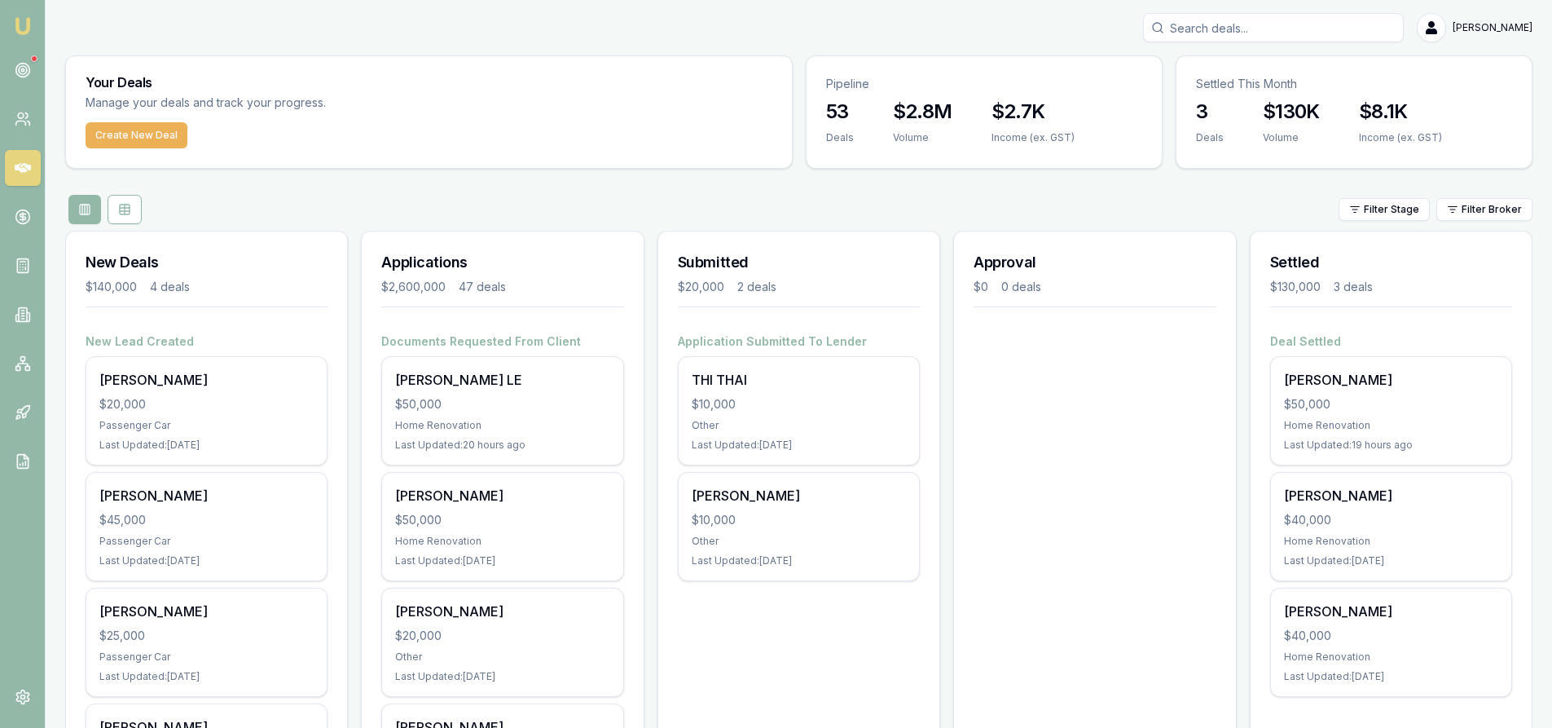
click at [1210, 35] on input "Search deals" at bounding box center [1273, 27] width 261 height 29
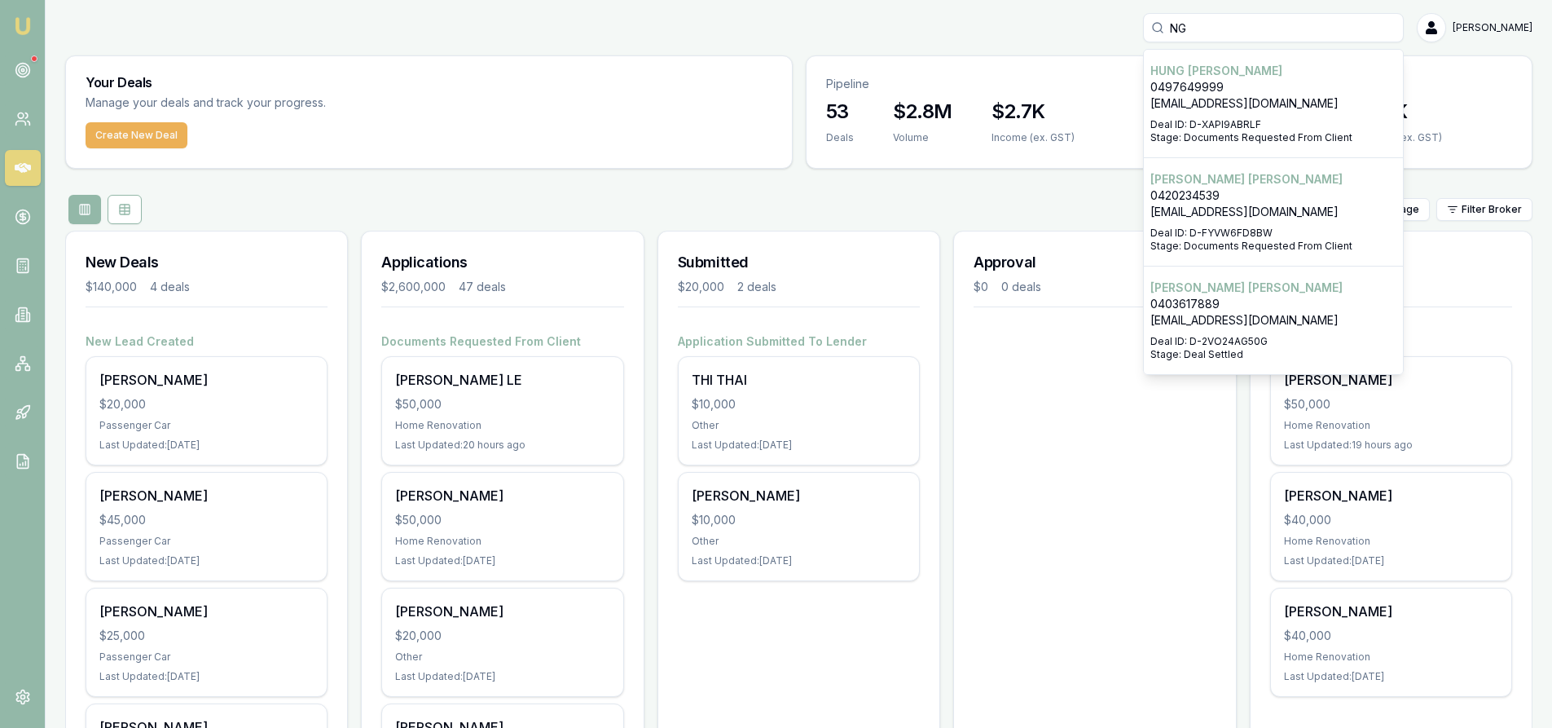
type input "N"
type input "T"
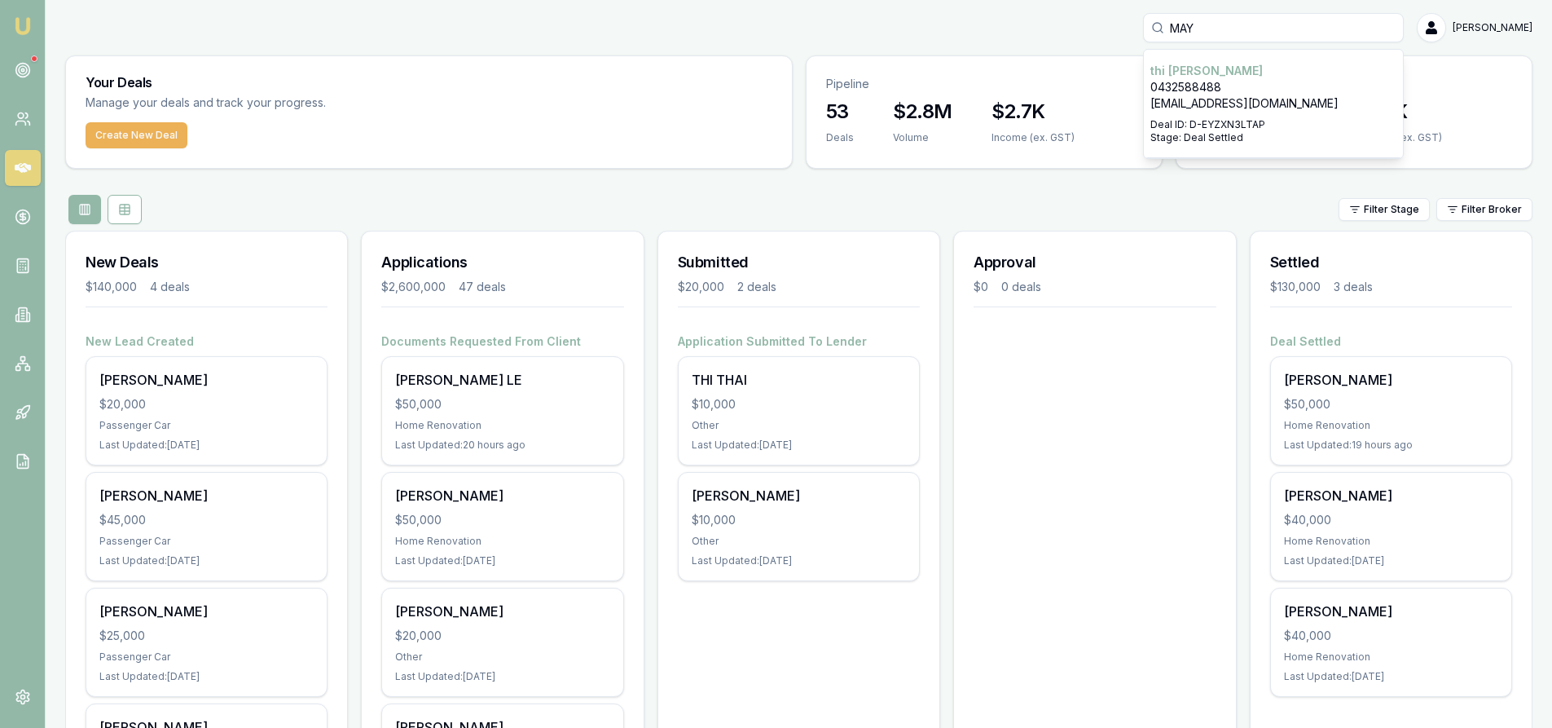
type input "MAY"
click at [1221, 110] on p "[EMAIL_ADDRESS][DOMAIN_NAME]" at bounding box center [1273, 103] width 246 height 16
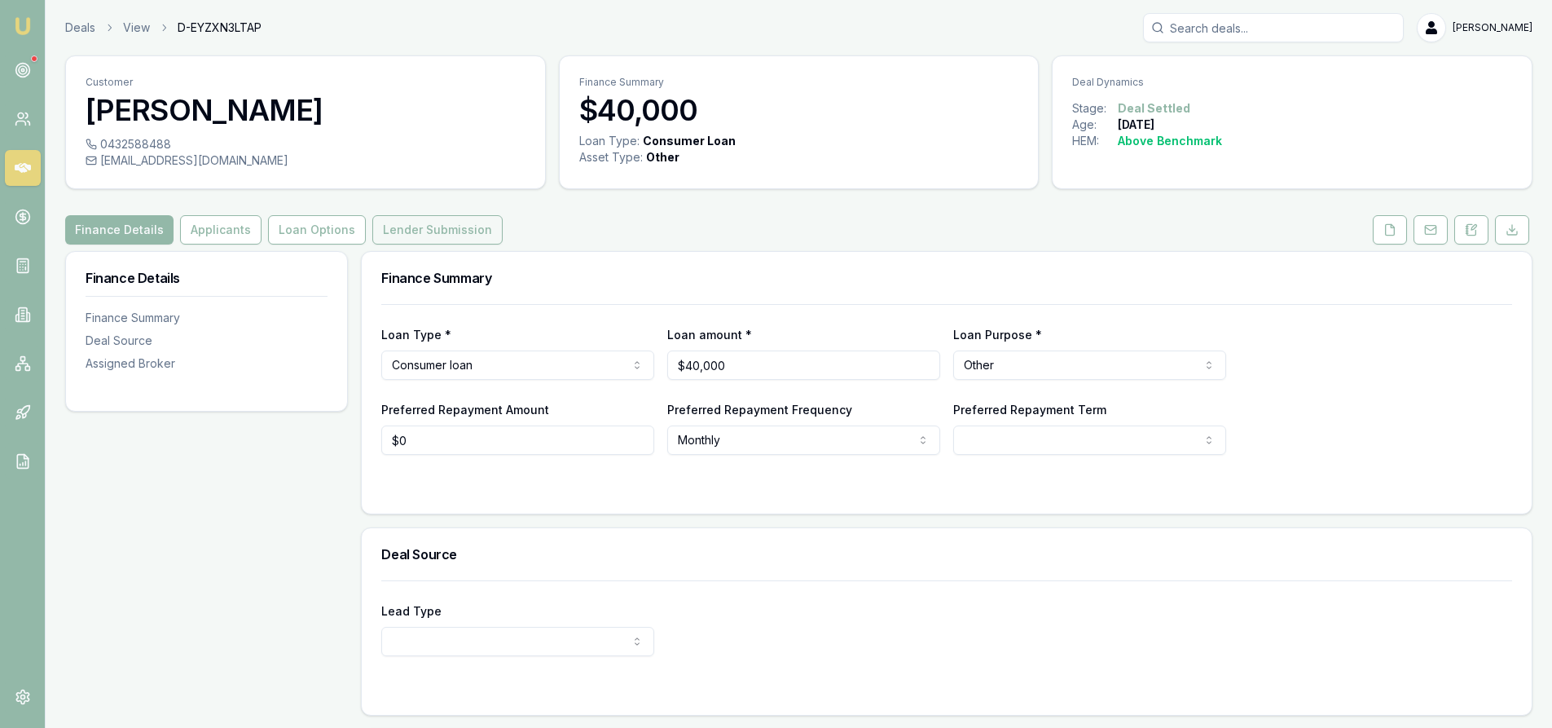
click at [424, 234] on button "Lender Submission" at bounding box center [437, 229] width 130 height 29
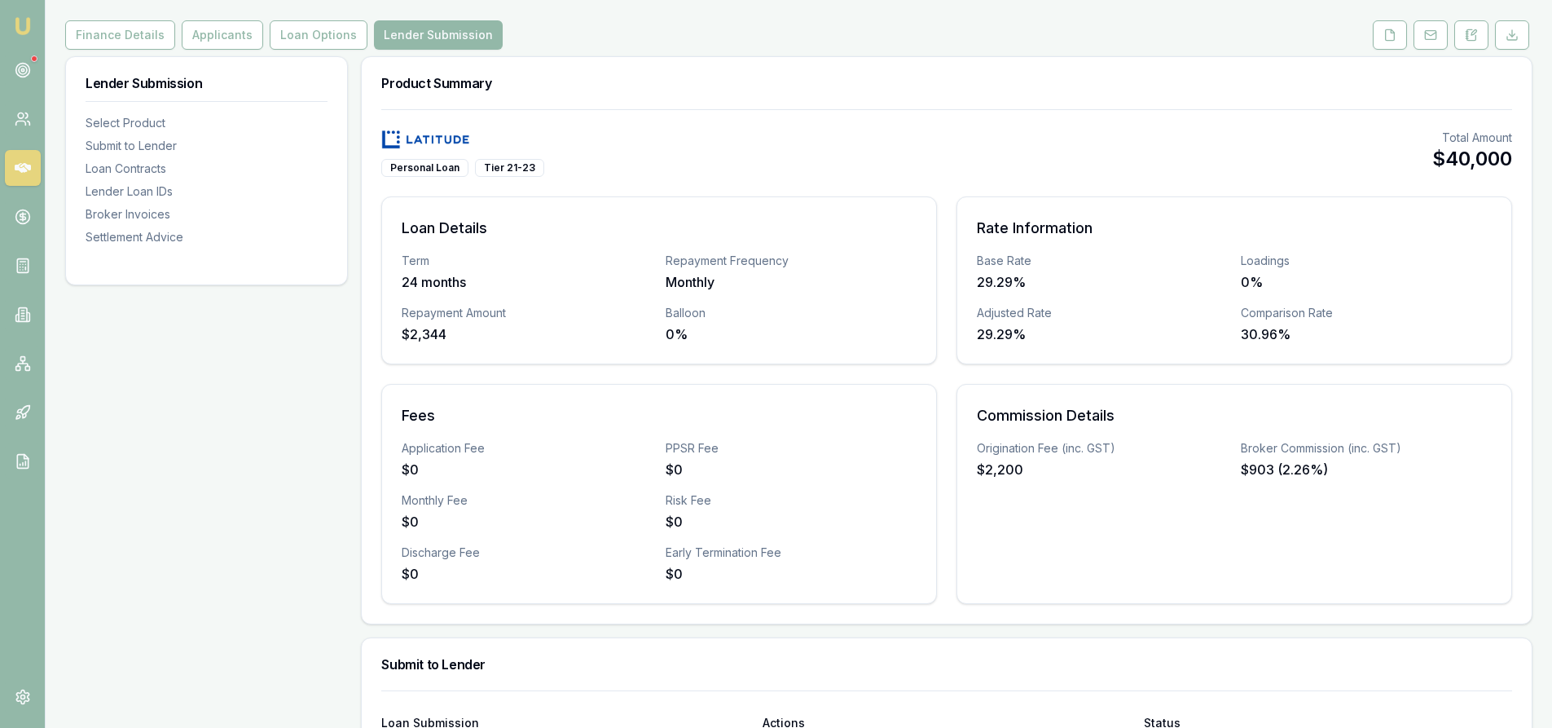
scroll to position [32, 0]
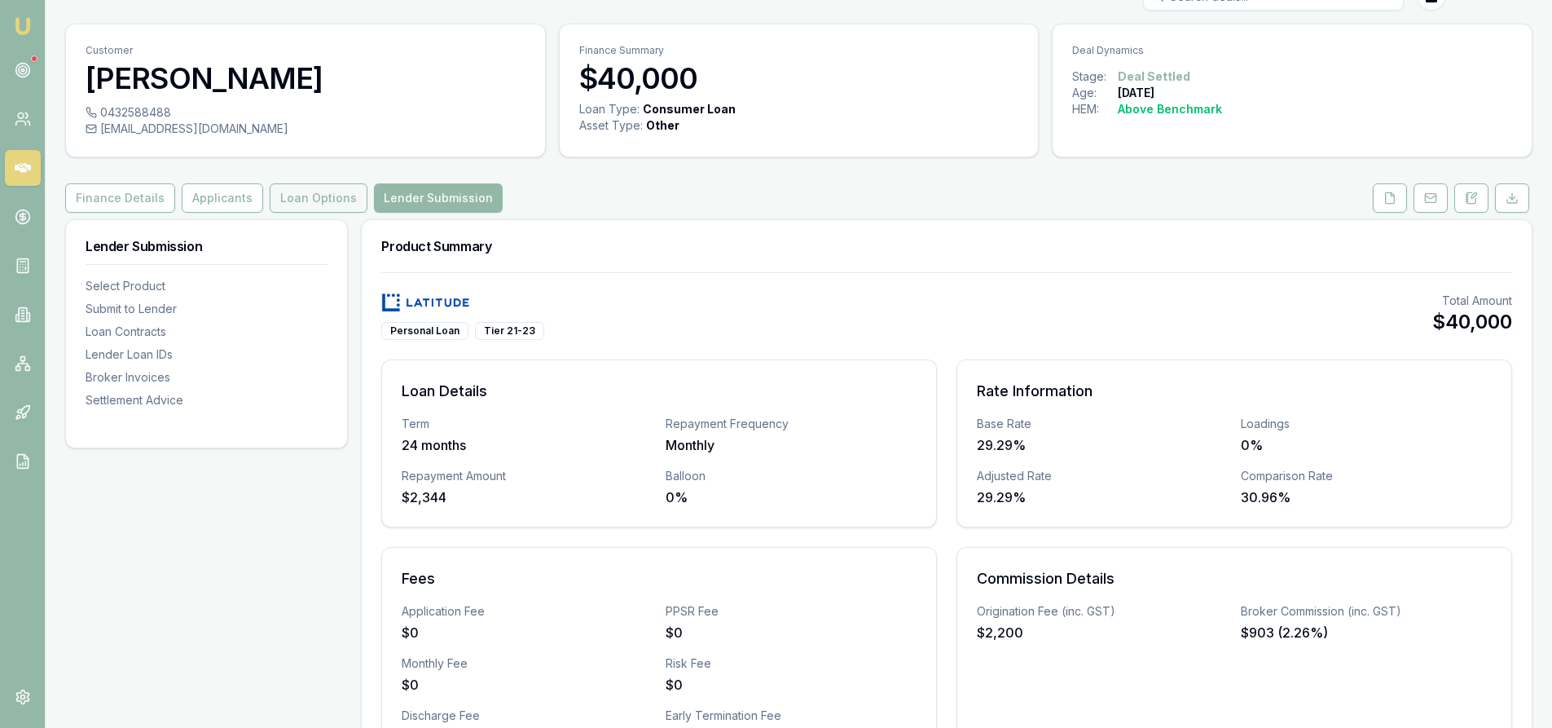
click at [319, 195] on button "Loan Options" at bounding box center [319, 197] width 98 height 29
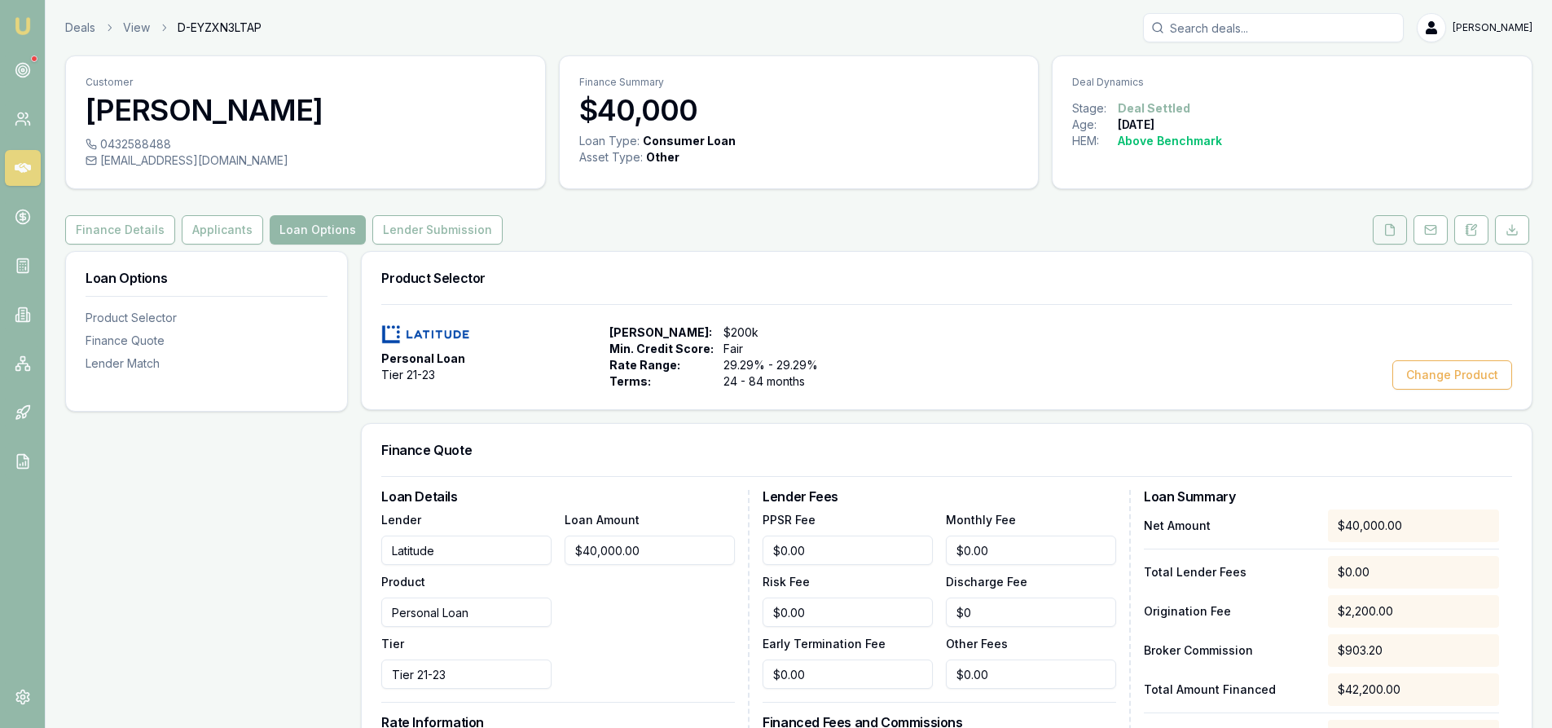
click at [1402, 230] on button at bounding box center [1390, 229] width 34 height 29
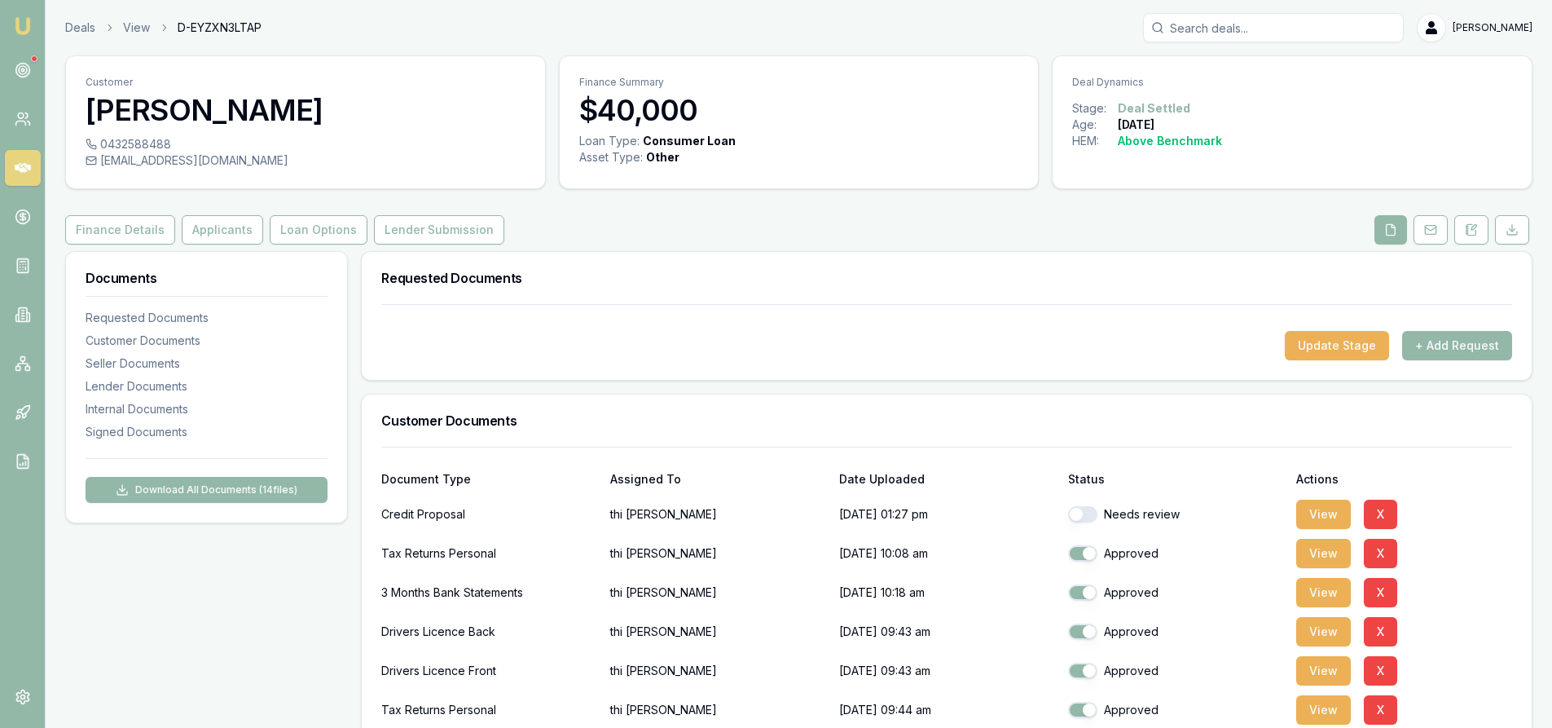
scroll to position [244, 0]
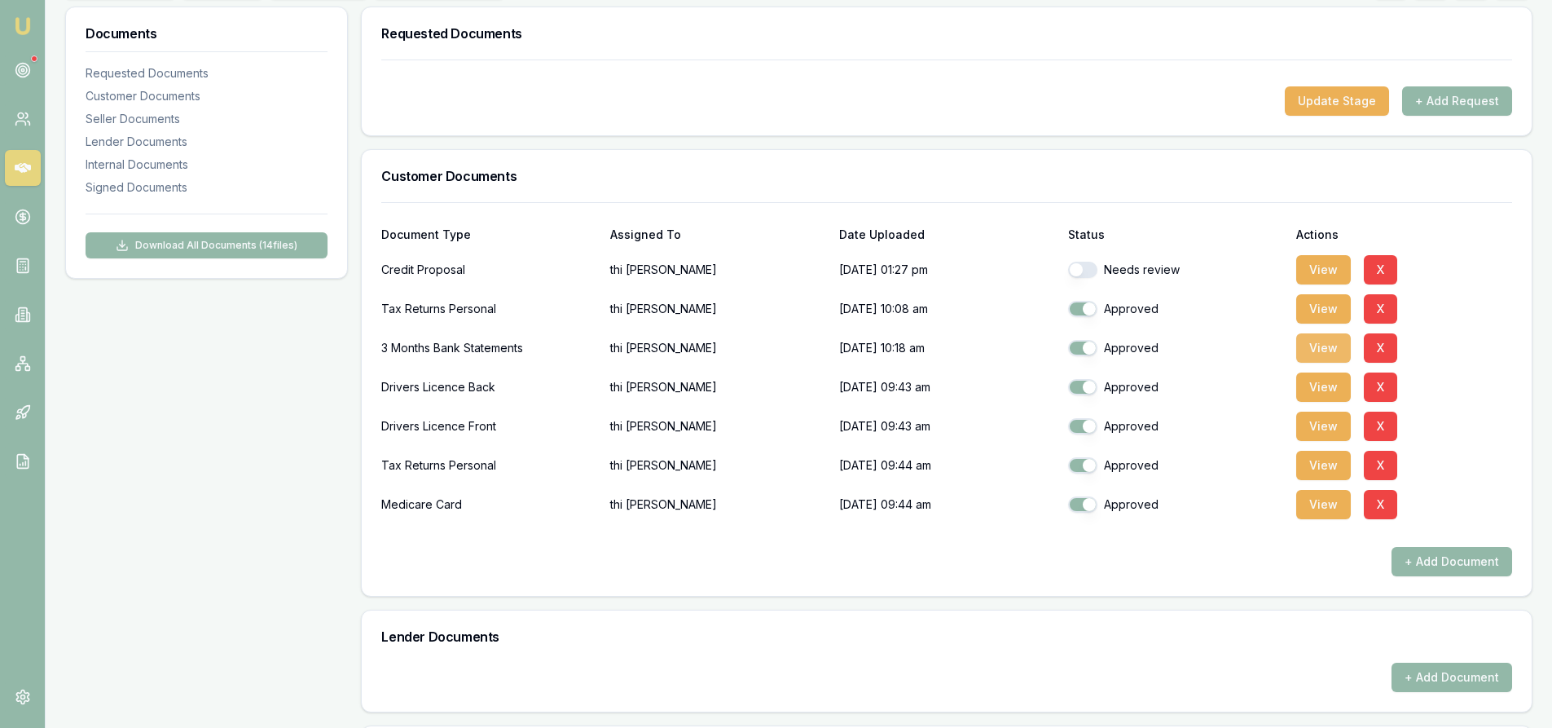
click at [1316, 351] on button "View" at bounding box center [1323, 347] width 55 height 29
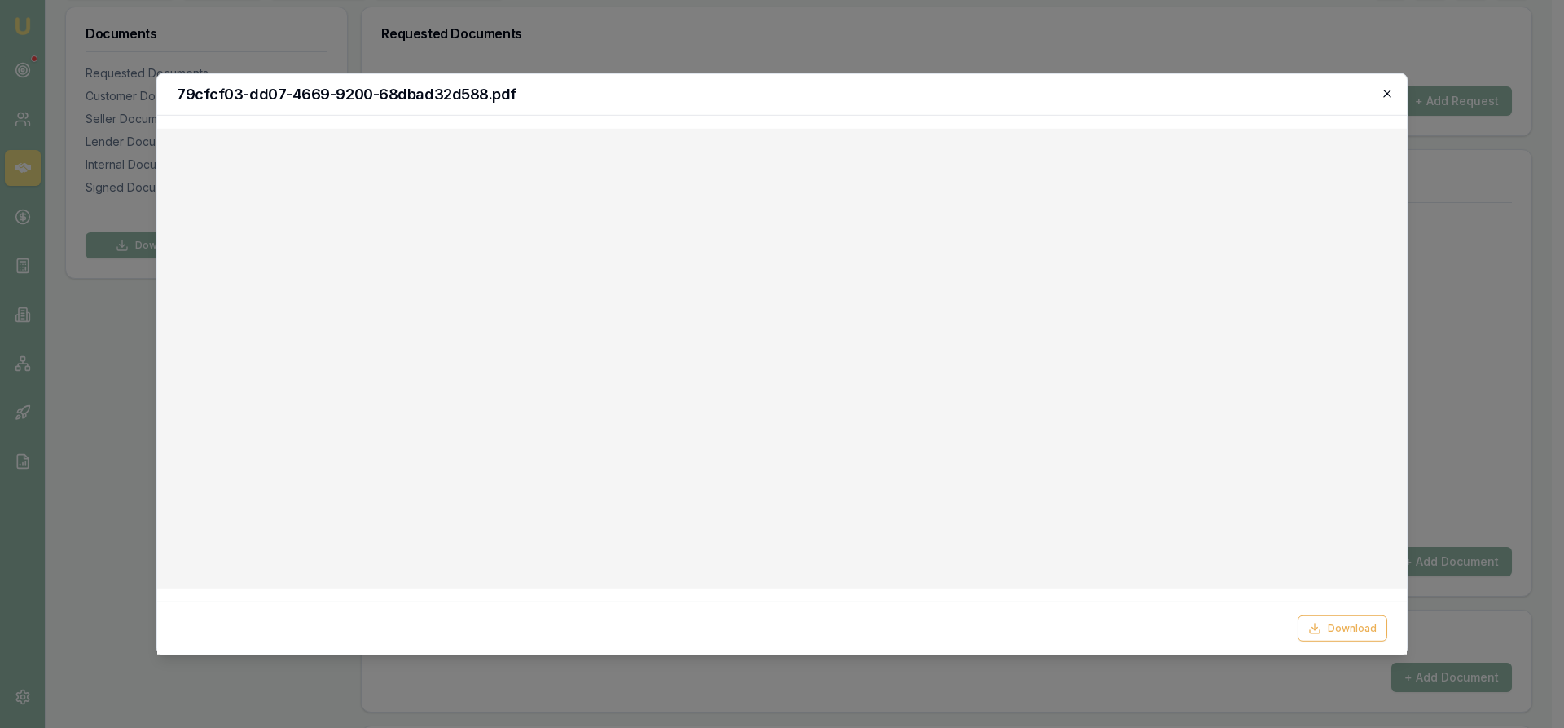
click at [1392, 93] on icon "button" at bounding box center [1387, 92] width 13 height 13
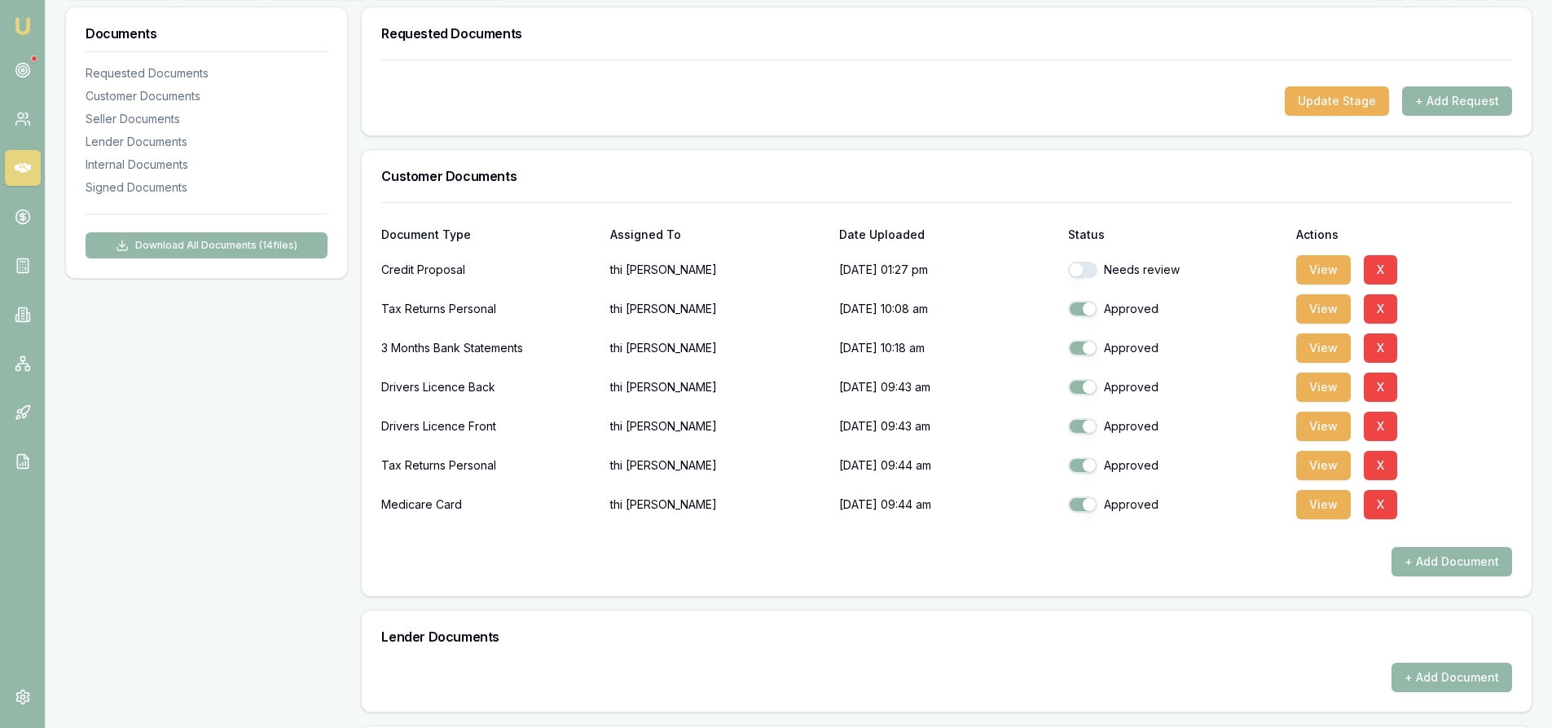
scroll to position [0, 0]
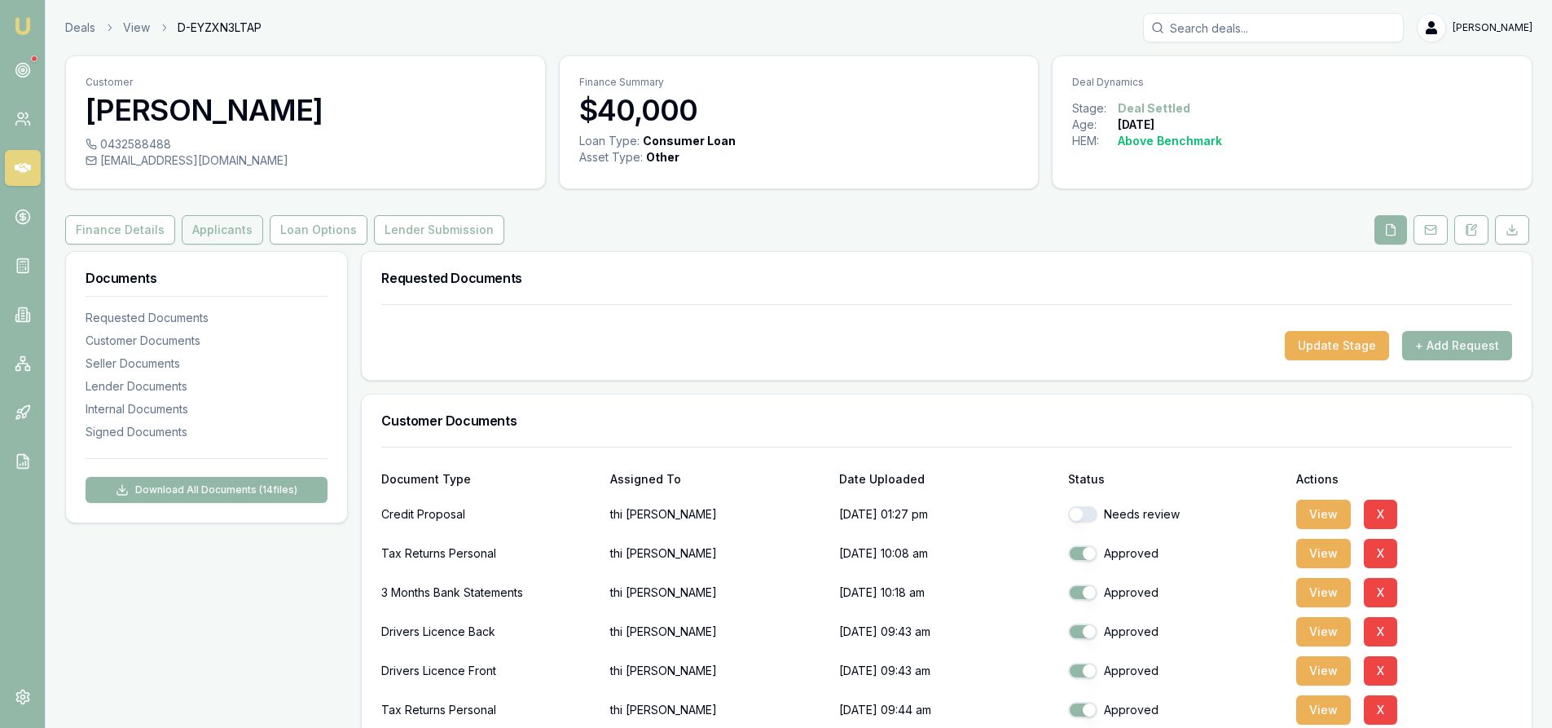
click at [213, 234] on button "Applicants" at bounding box center [222, 229] width 81 height 29
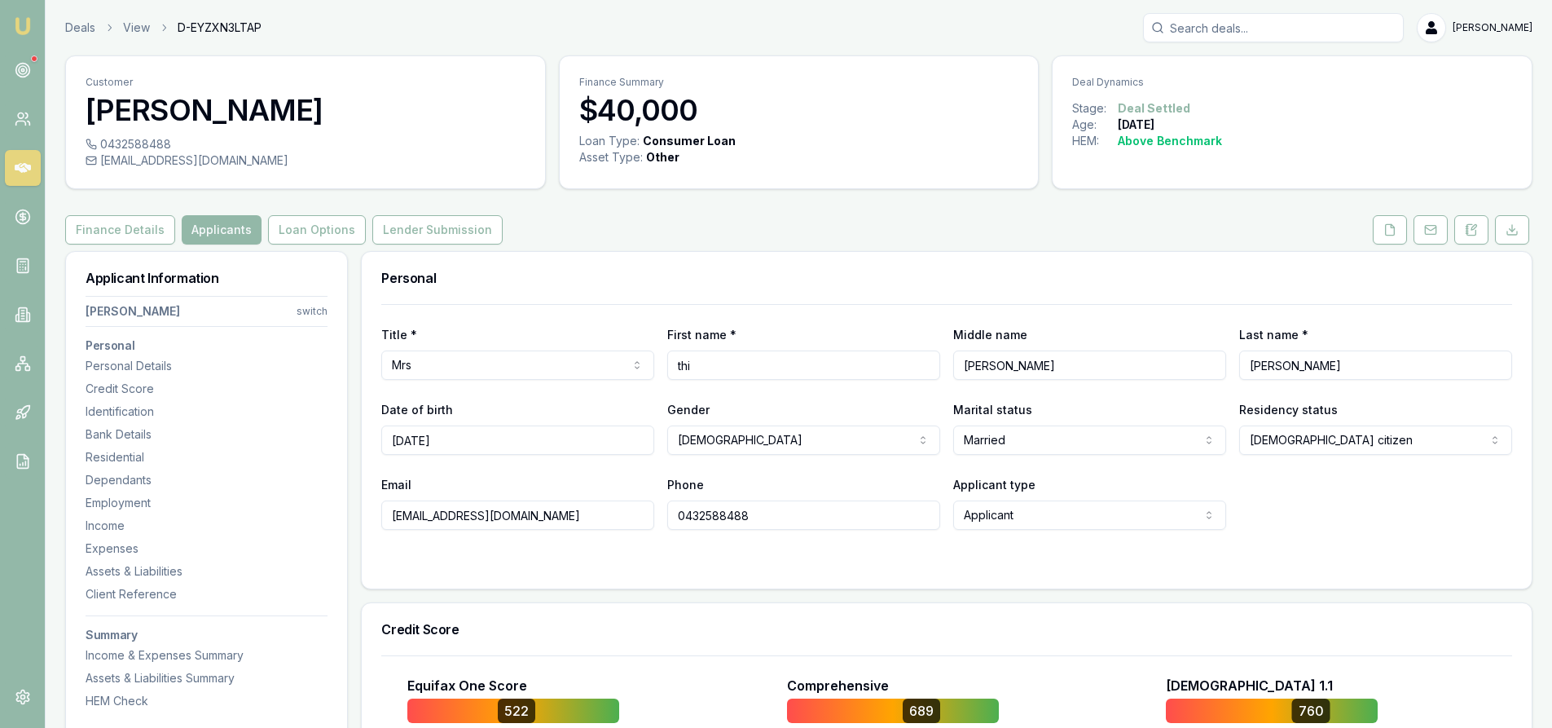
scroll to position [163, 0]
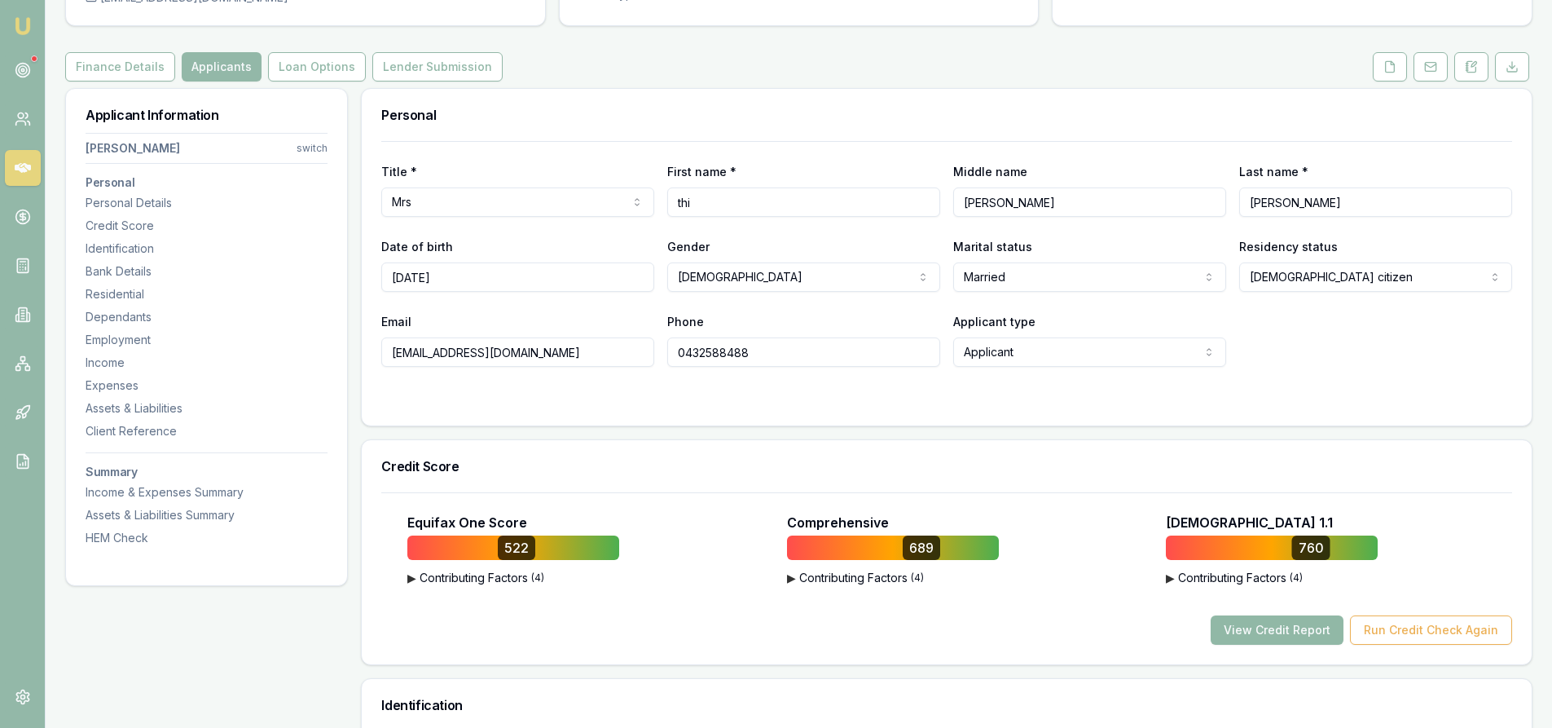
click at [1322, 628] on button "View Credit Report" at bounding box center [1277, 629] width 133 height 29
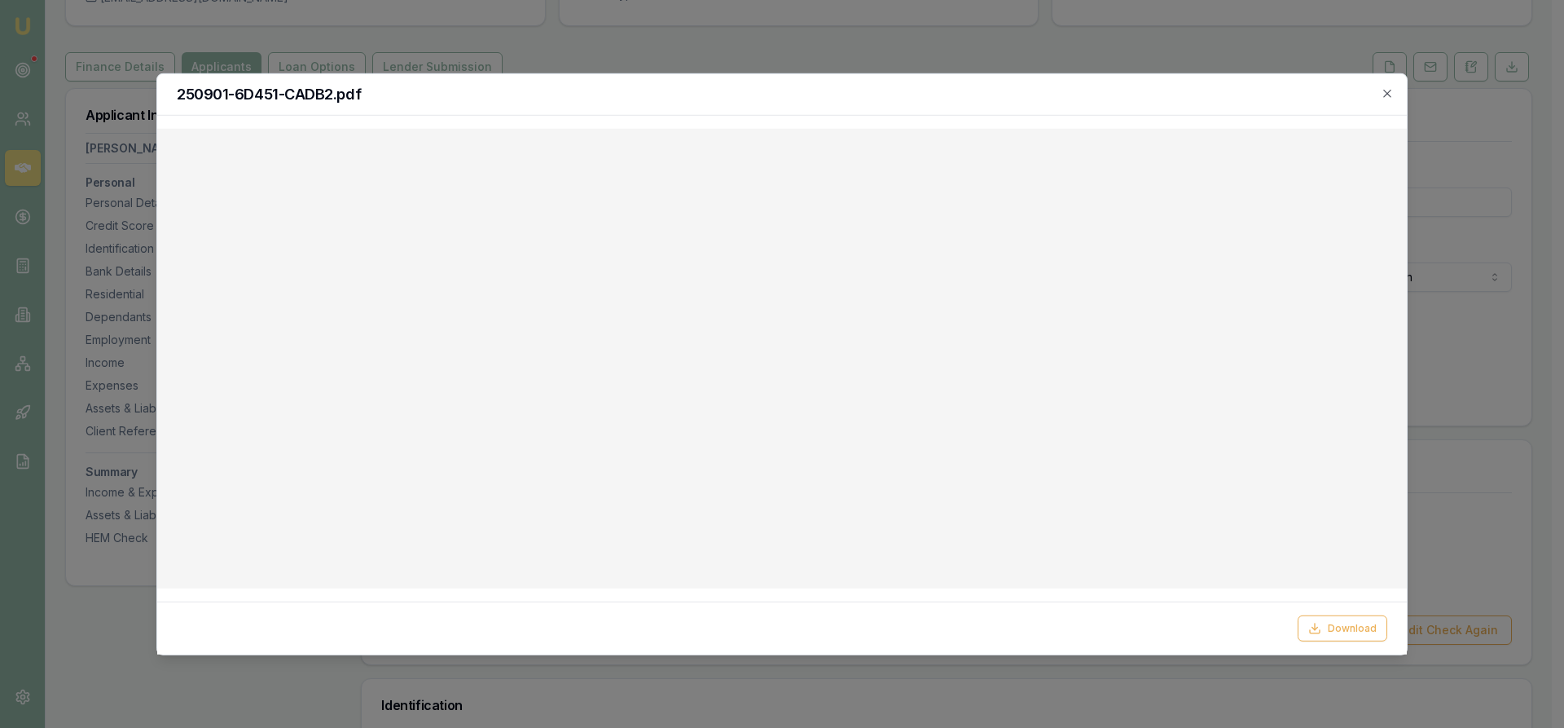
click at [1389, 92] on icon "button" at bounding box center [1386, 93] width 7 height 7
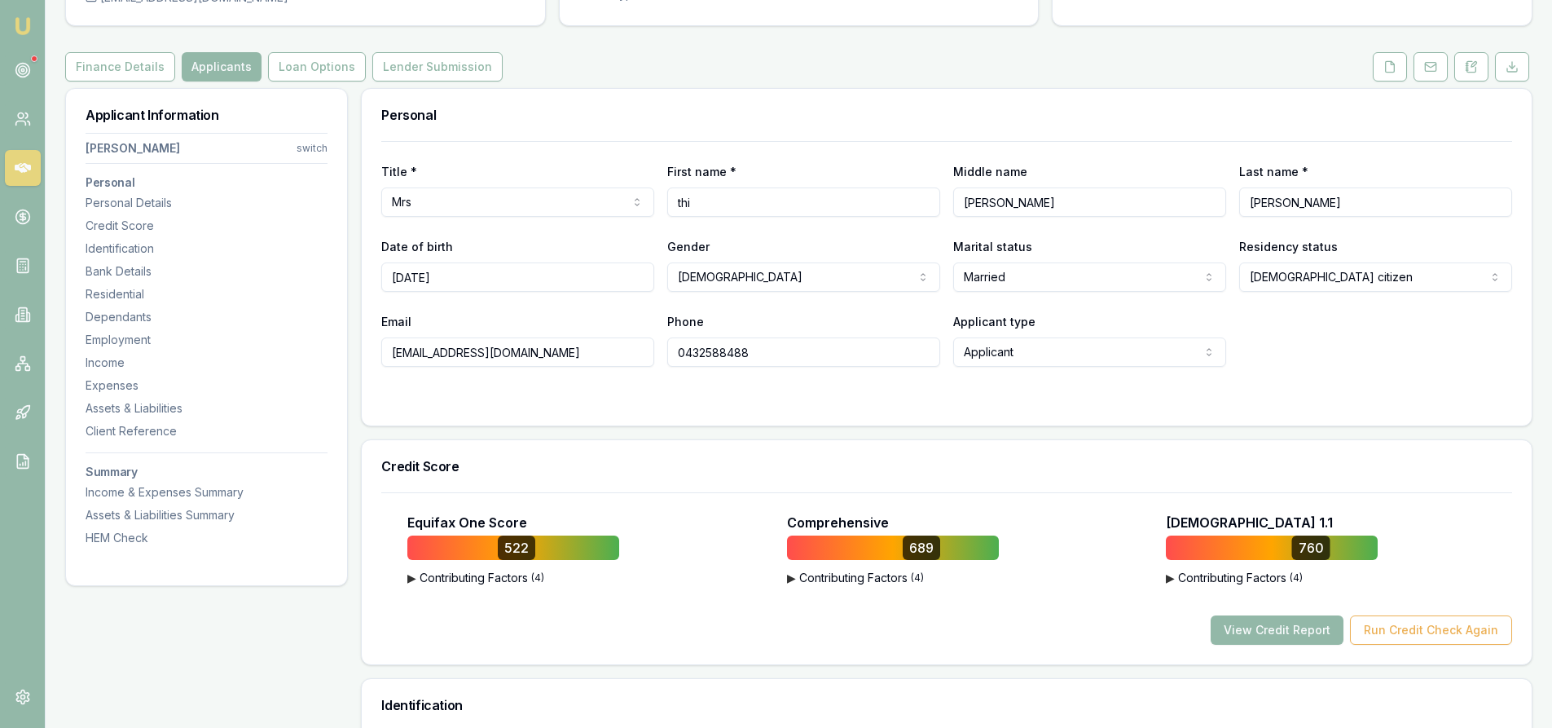
scroll to position [0, 0]
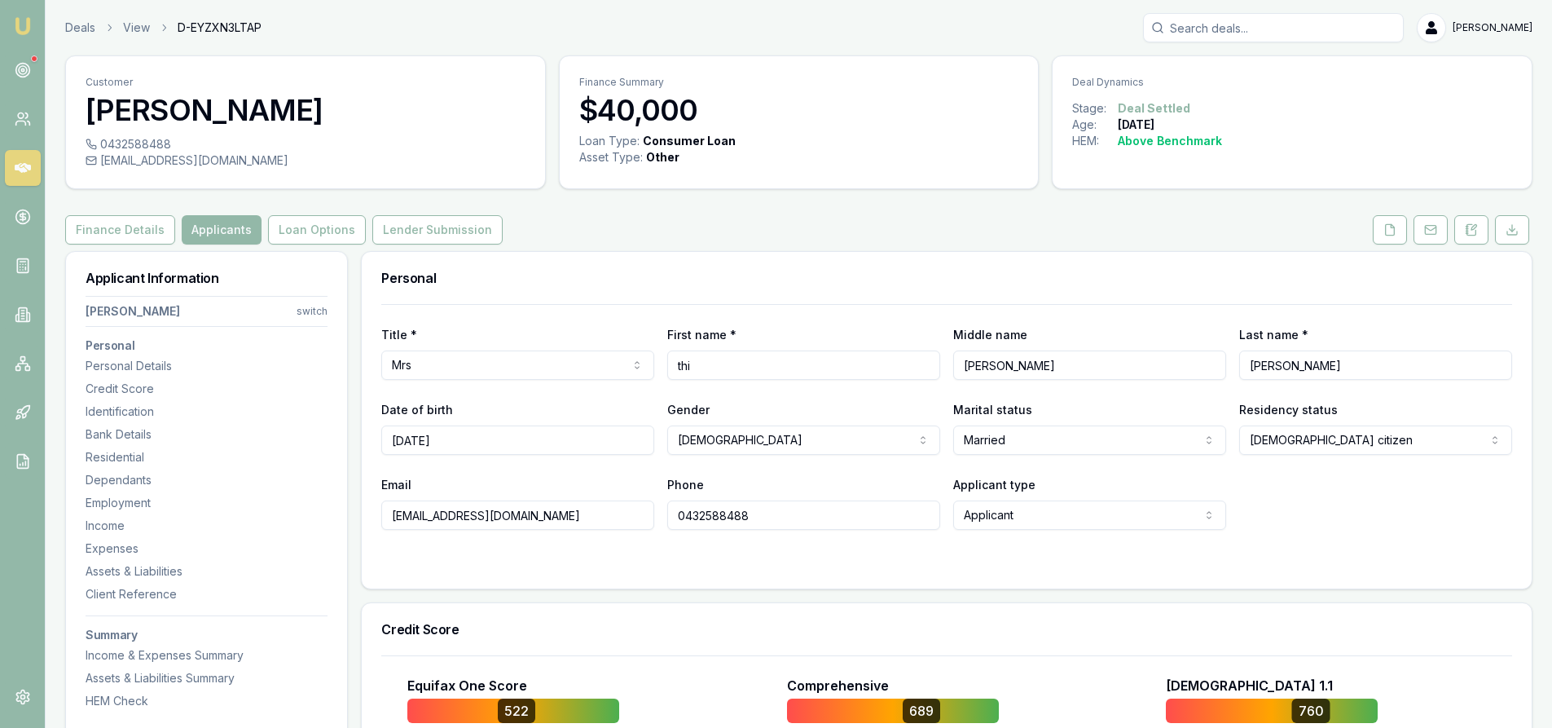
click at [1290, 27] on input "Search deals" at bounding box center [1273, 27] width 261 height 29
click at [23, 122] on icon at bounding box center [23, 119] width 16 height 16
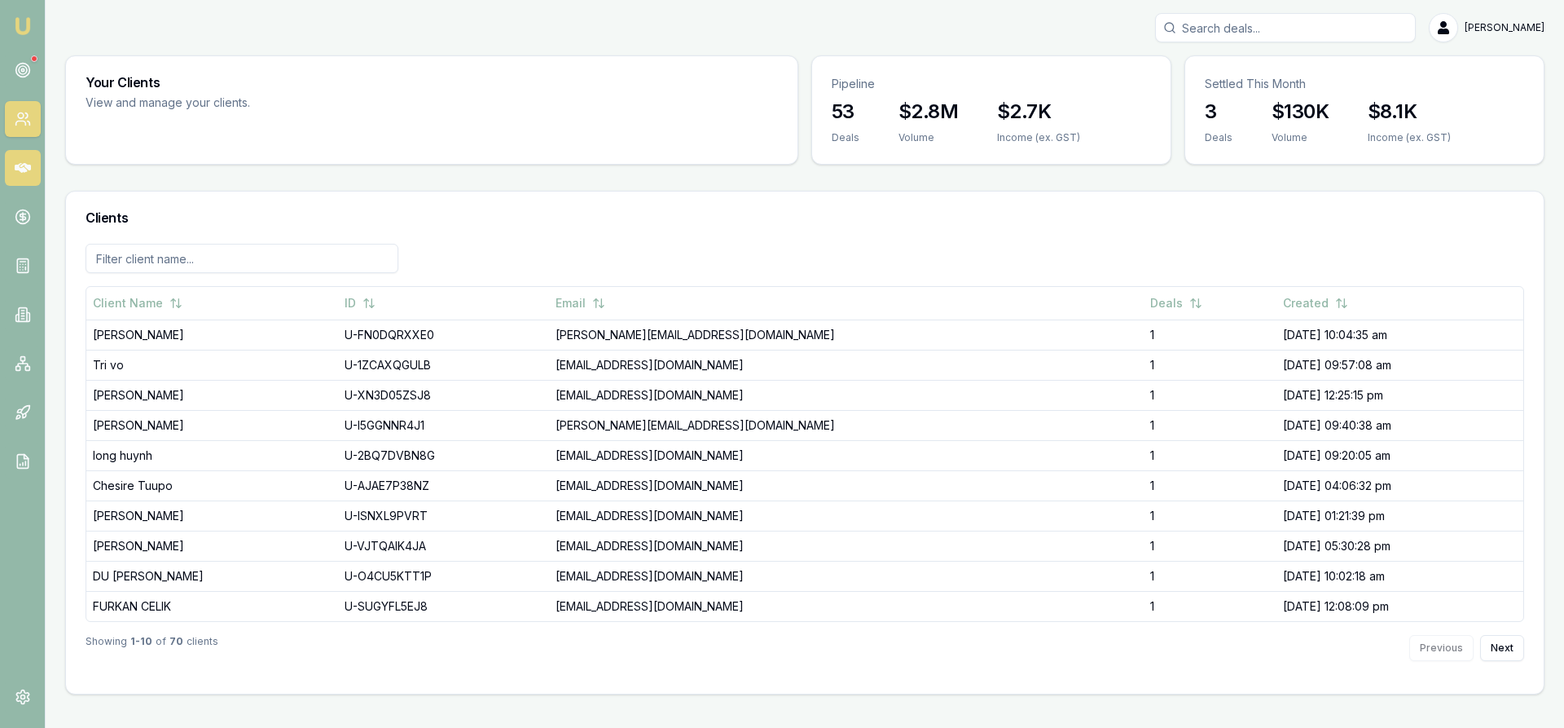
click at [24, 174] on icon at bounding box center [23, 168] width 16 height 16
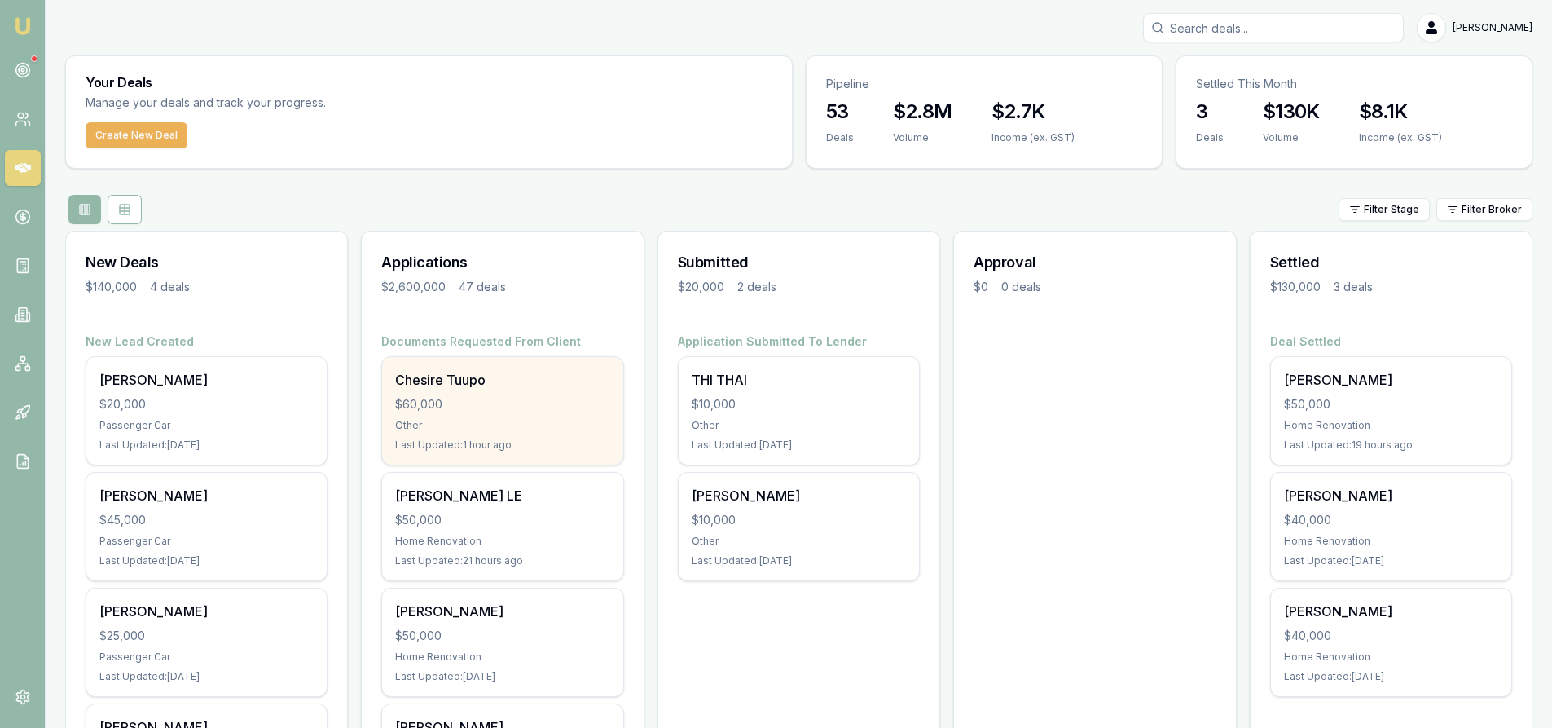
click at [478, 420] on div "Other" at bounding box center [502, 425] width 214 height 13
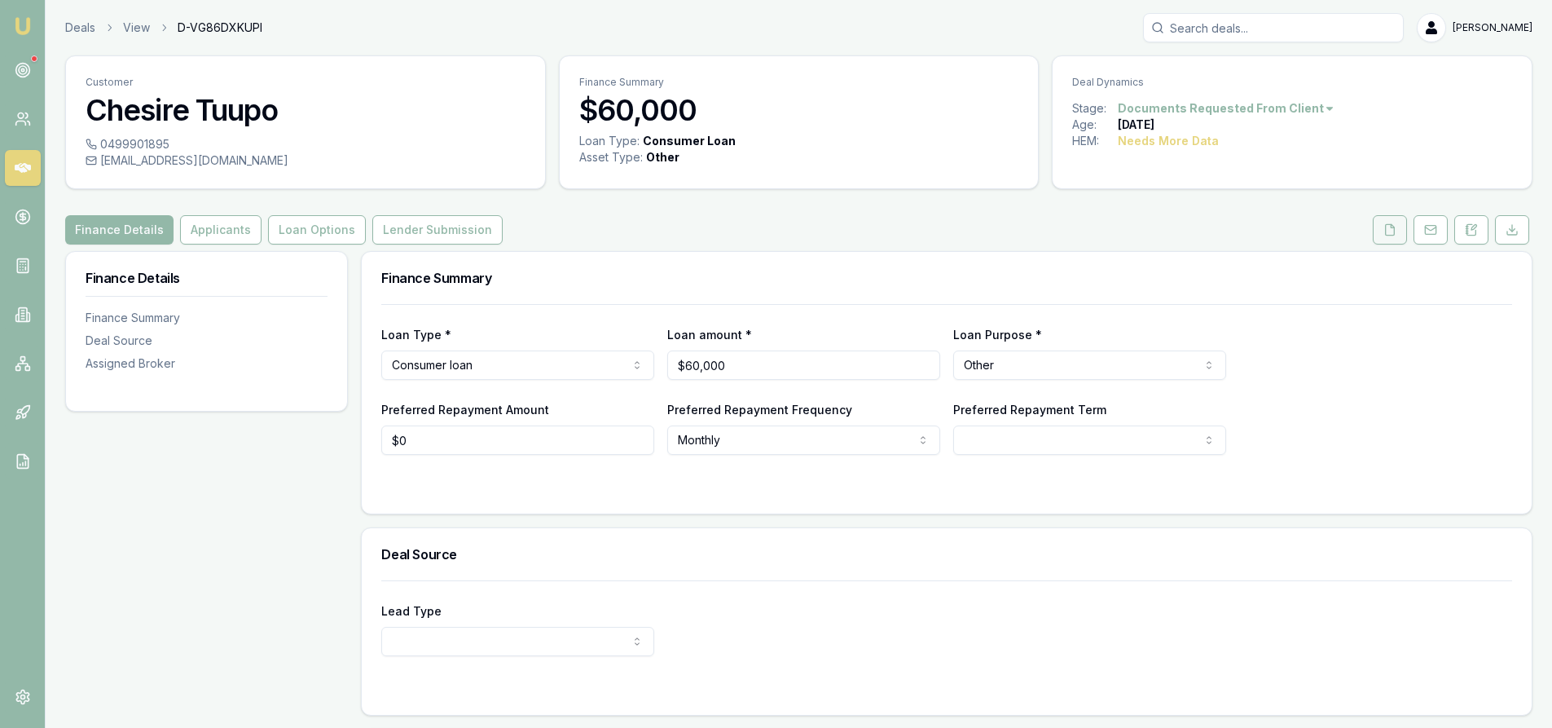
click at [1383, 229] on button at bounding box center [1390, 229] width 34 height 29
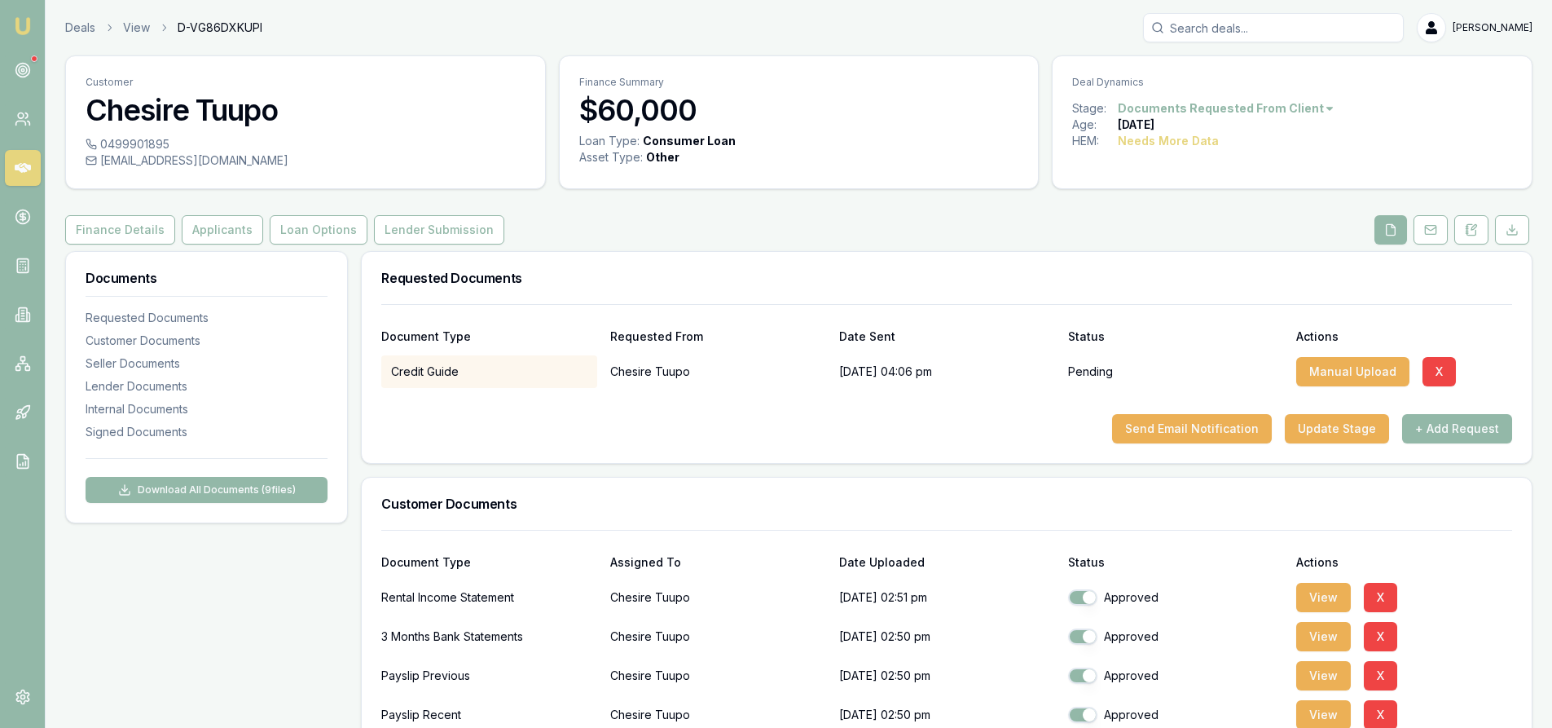
scroll to position [163, 0]
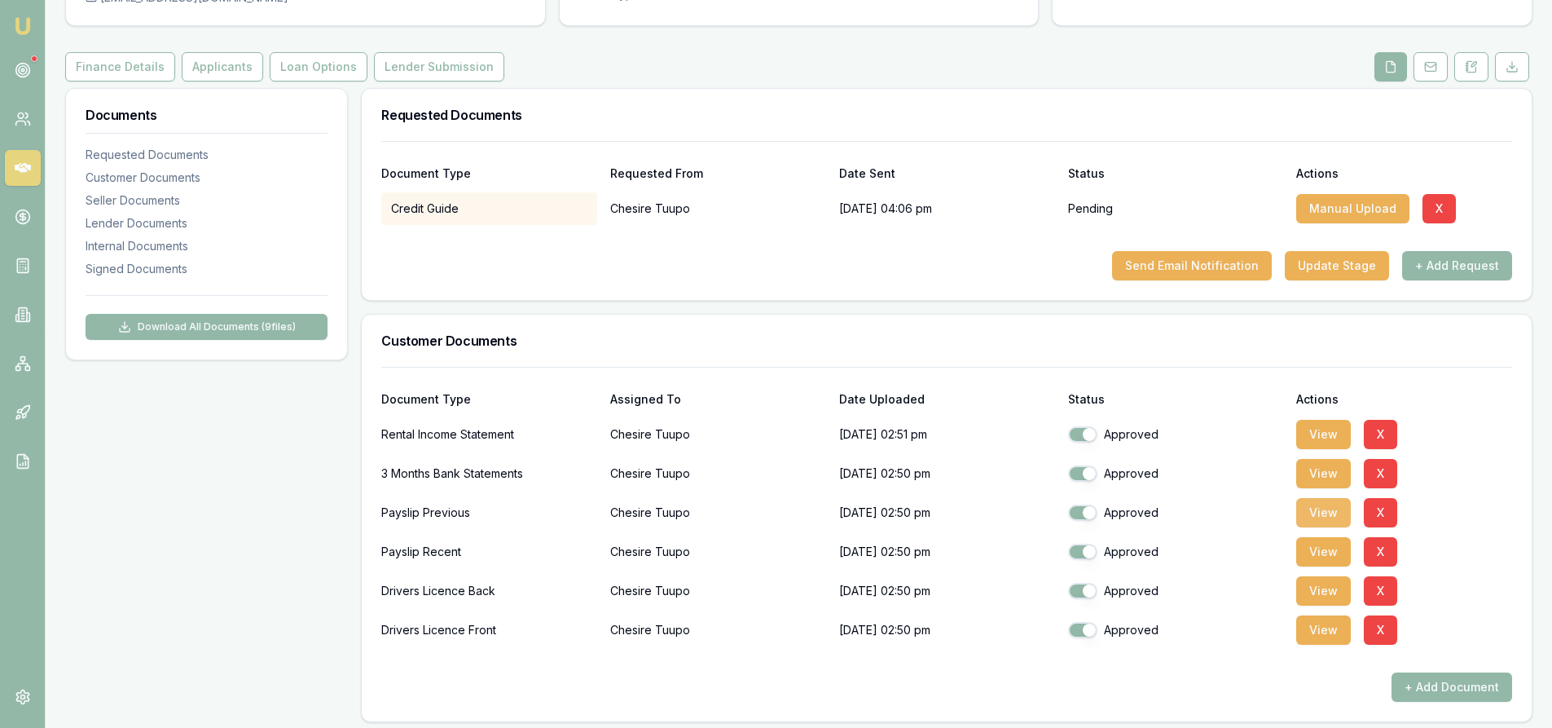
click at [1312, 510] on button "View" at bounding box center [1323, 512] width 55 height 29
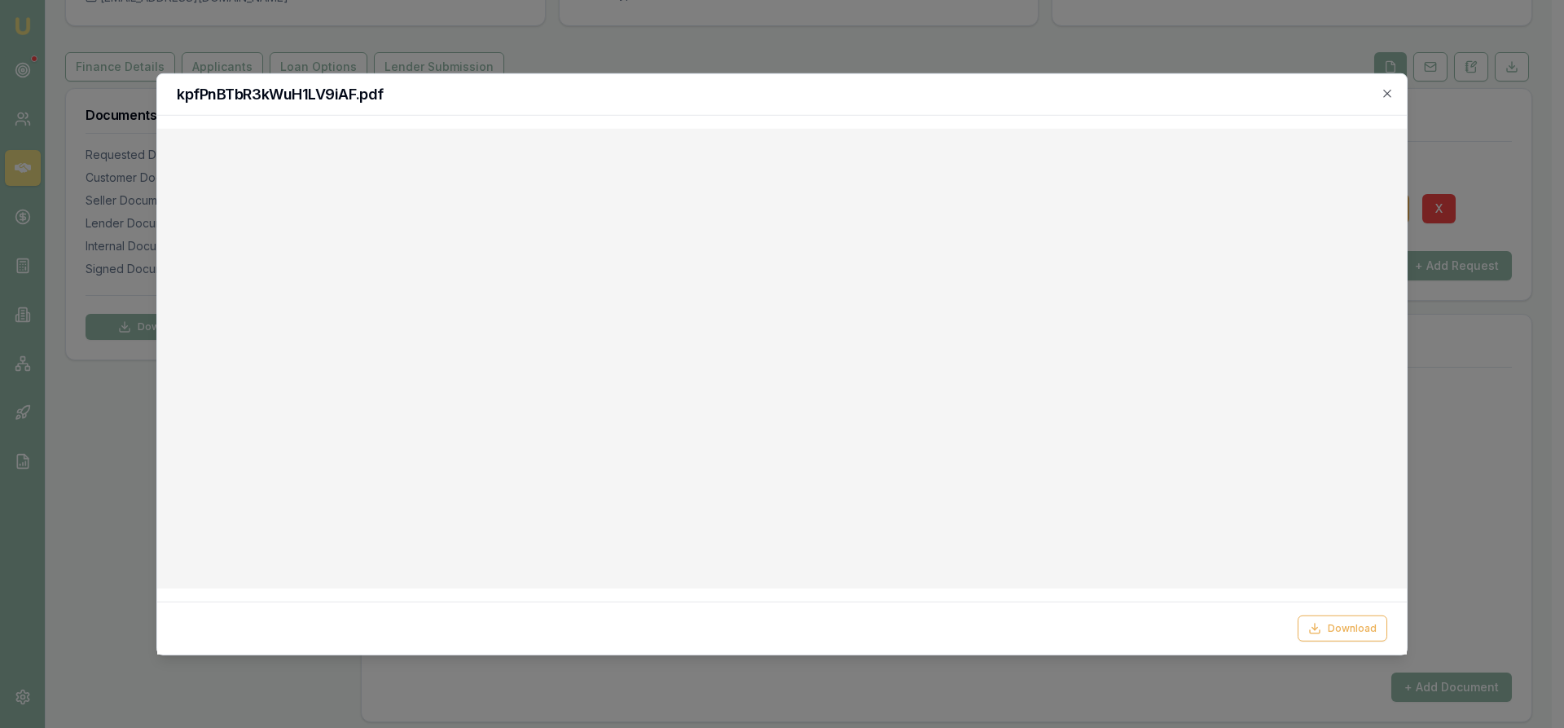
click at [1475, 156] on div at bounding box center [782, 364] width 1564 height 728
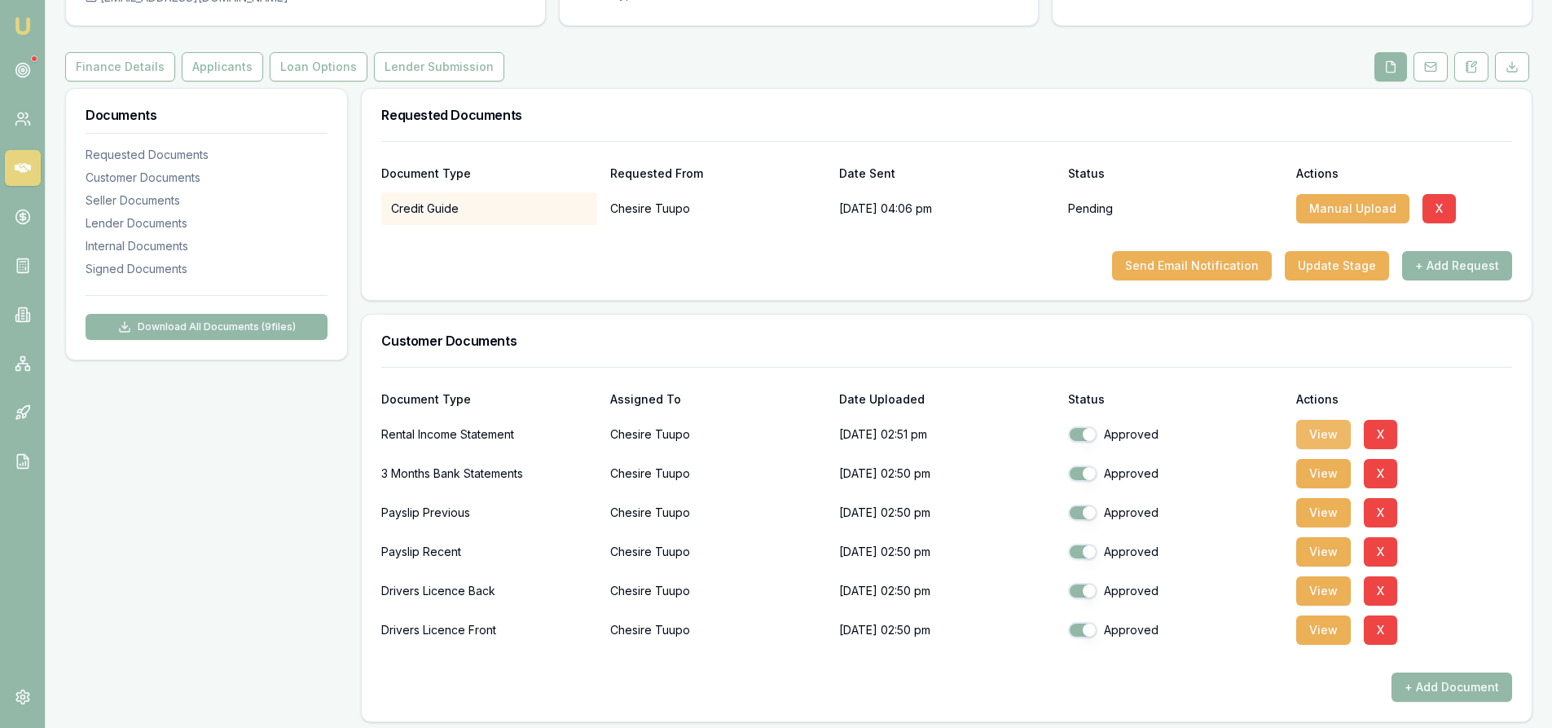
click at [1335, 435] on button "View" at bounding box center [1323, 434] width 55 height 29
click at [1321, 437] on body "Emu Broker Deals View D-VG86DXKUPI Steven Nguyen Toggle Menu Customer Chesire T…" at bounding box center [776, 201] width 1552 height 728
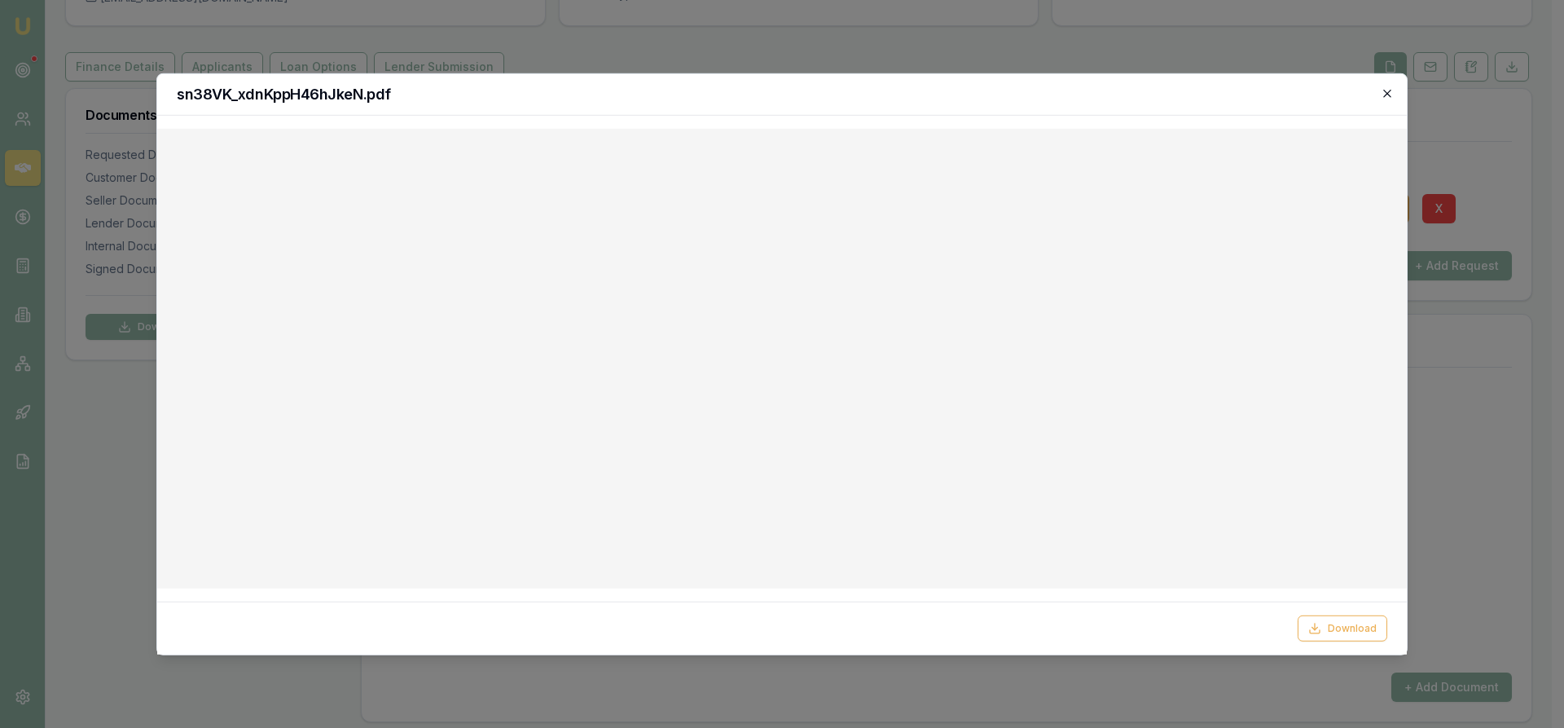
click at [1386, 98] on icon "button" at bounding box center [1387, 92] width 13 height 13
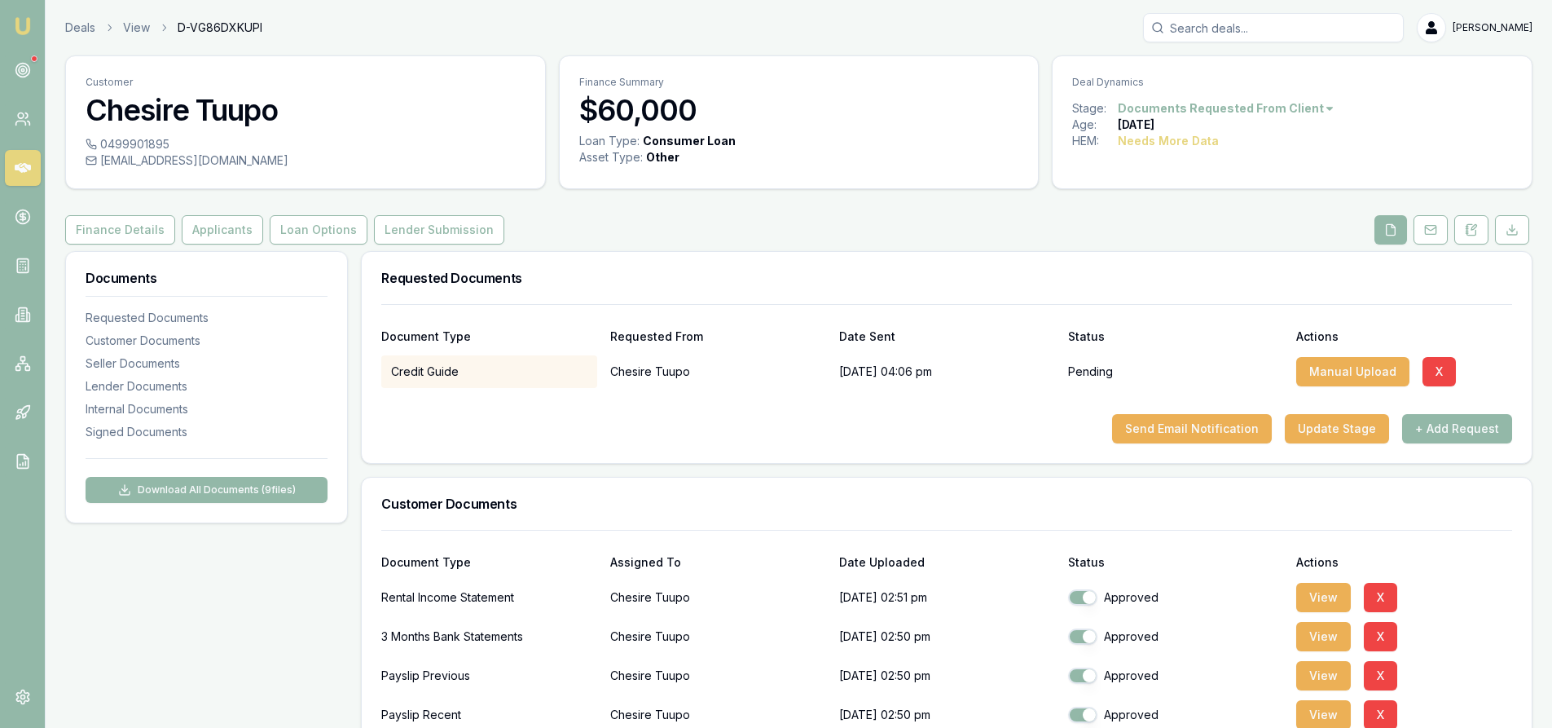
scroll to position [81, 0]
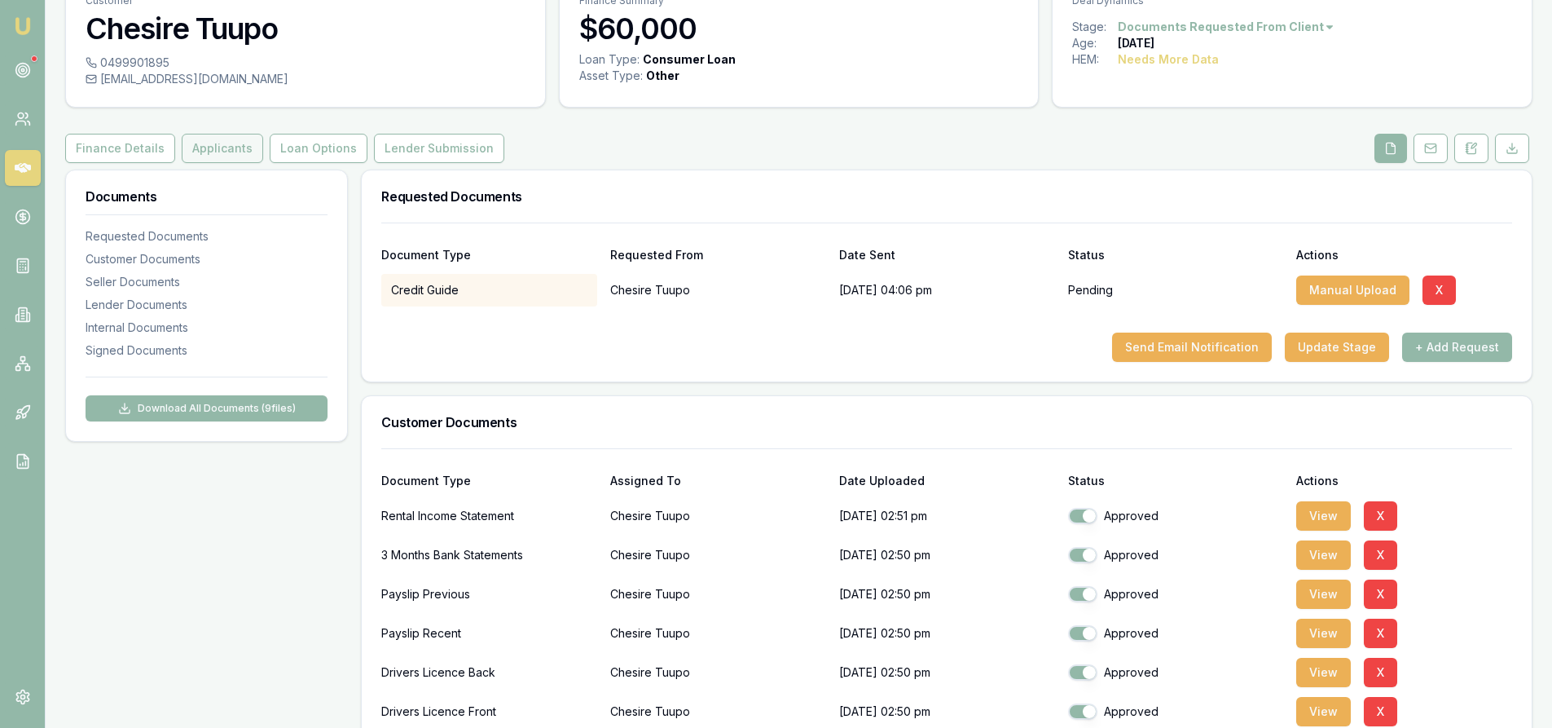
click at [199, 147] on button "Applicants" at bounding box center [222, 148] width 81 height 29
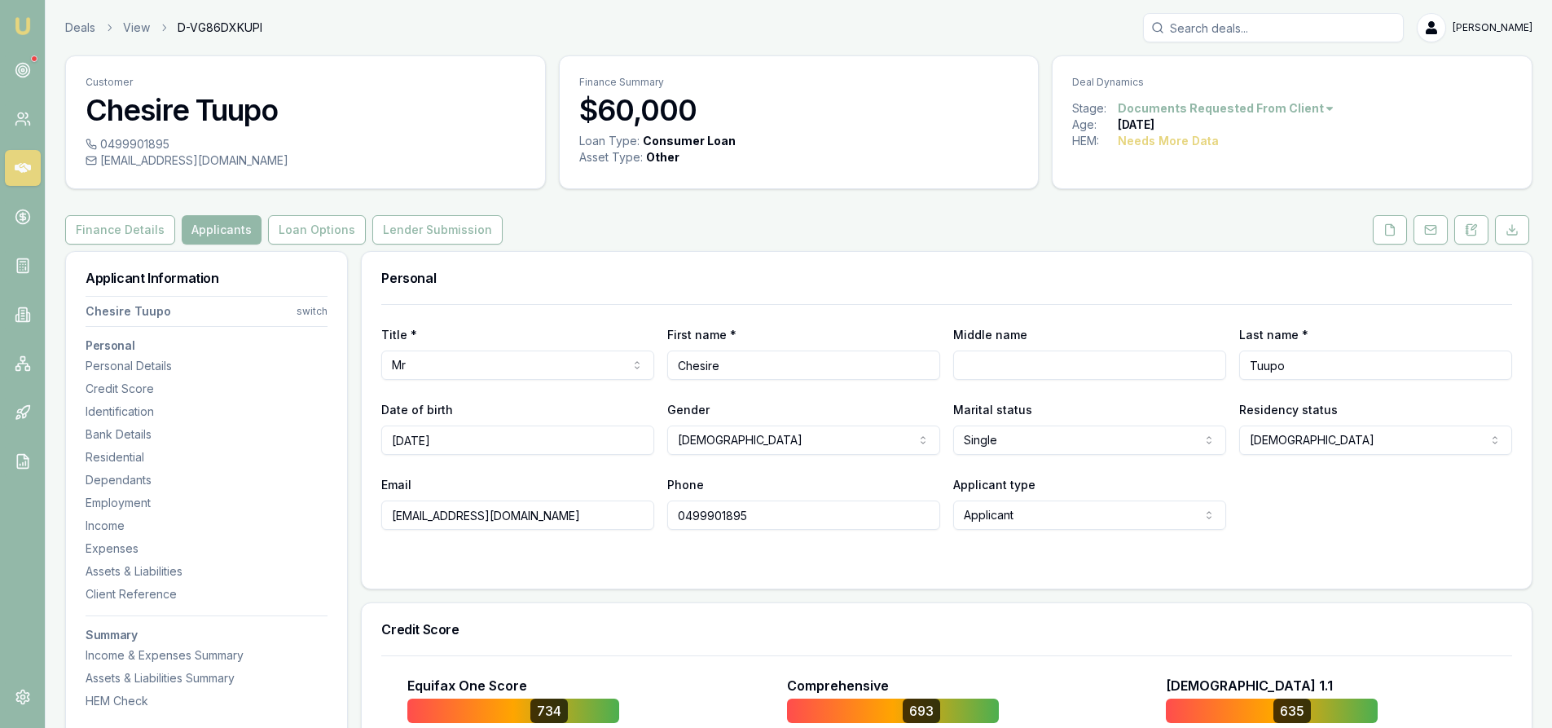
click at [1202, 32] on input "Search deals" at bounding box center [1273, 27] width 261 height 29
click at [24, 170] on icon at bounding box center [23, 168] width 16 height 10
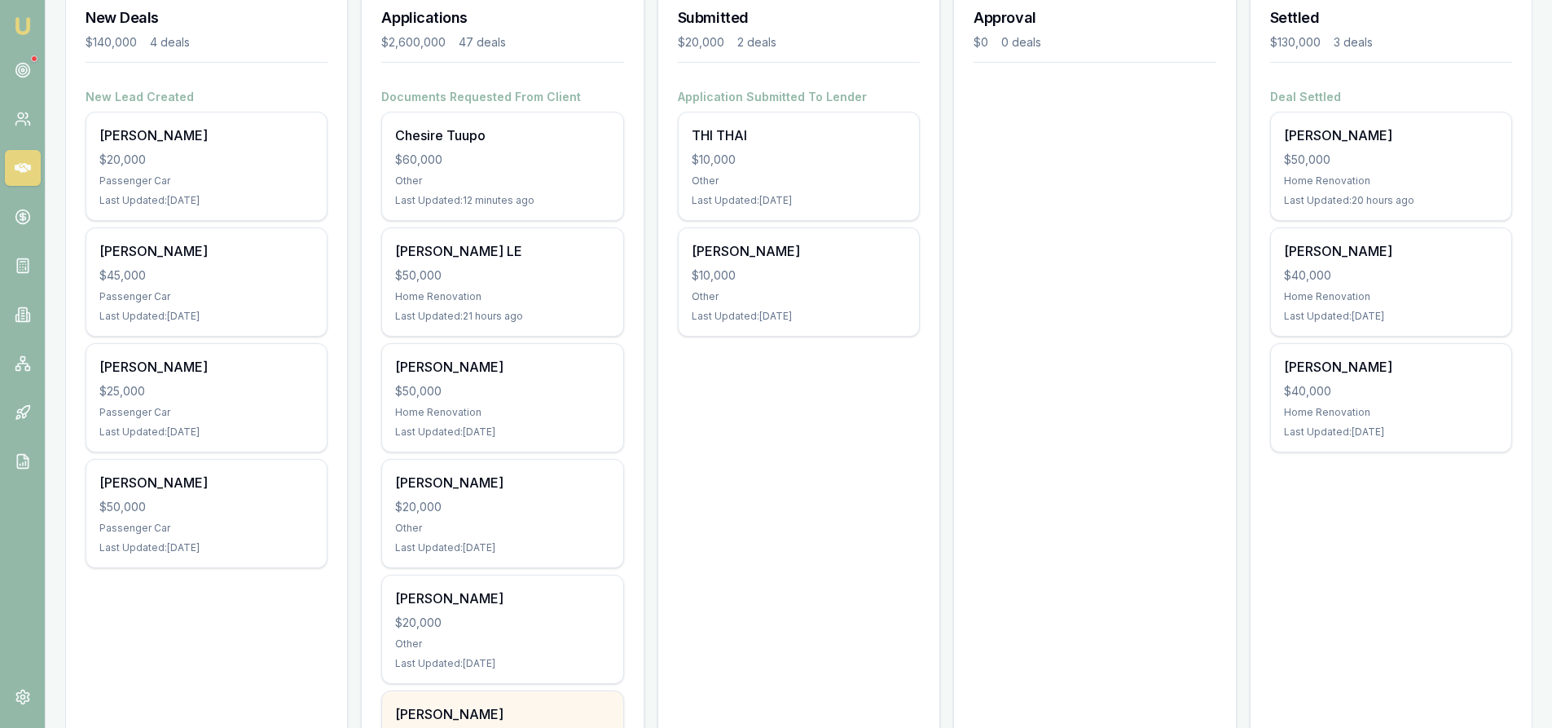
scroll to position [81, 0]
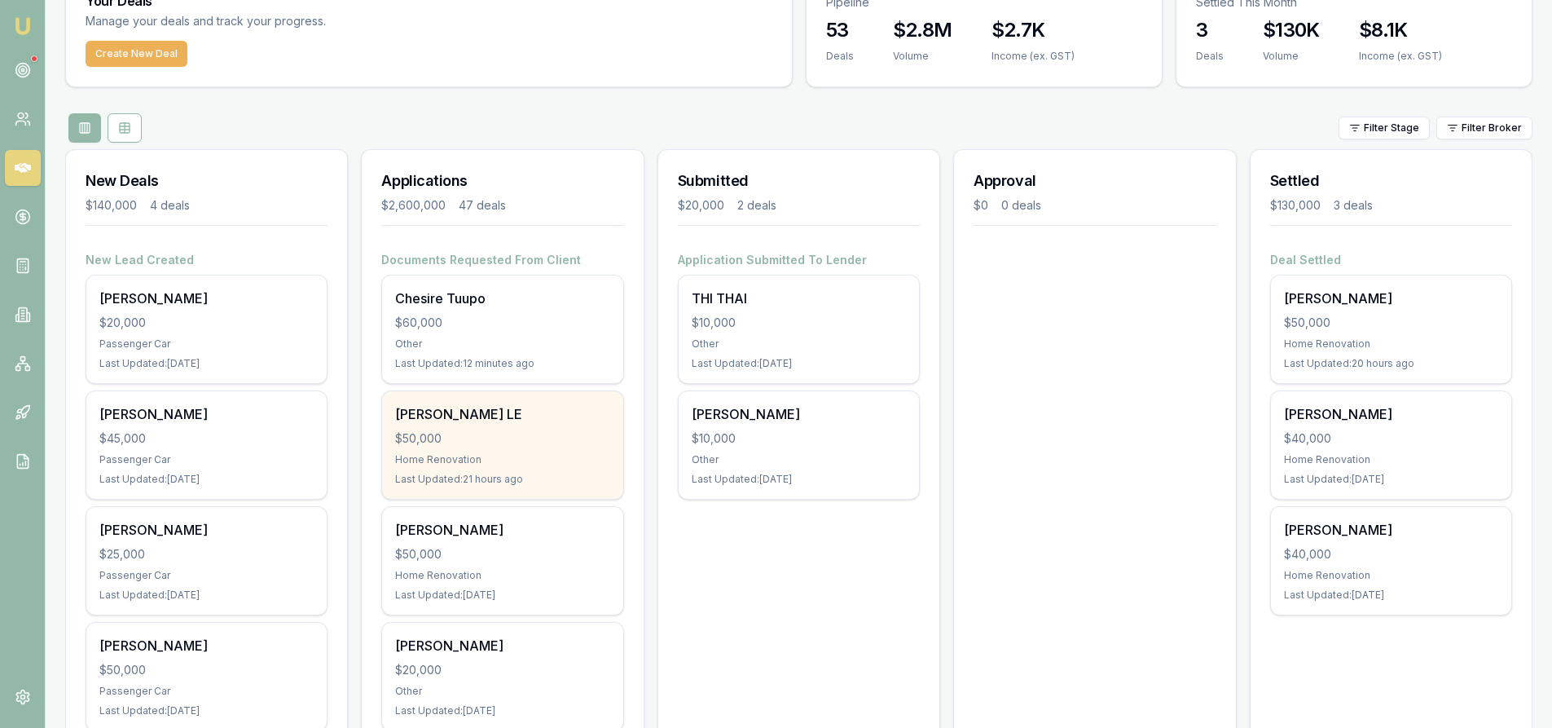
click at [498, 459] on div "Home Renovation" at bounding box center [502, 459] width 214 height 13
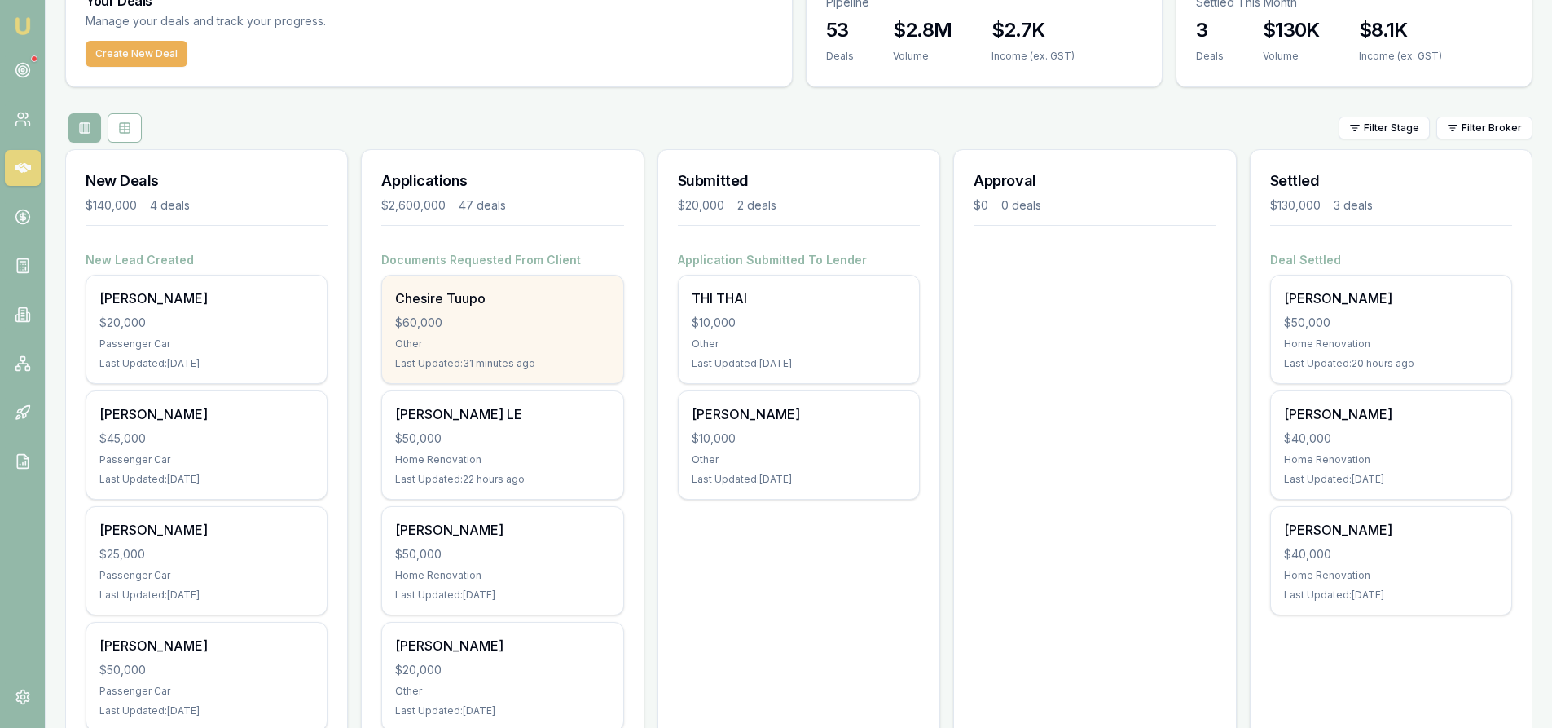
click at [512, 315] on div "$60,000" at bounding box center [502, 322] width 214 height 16
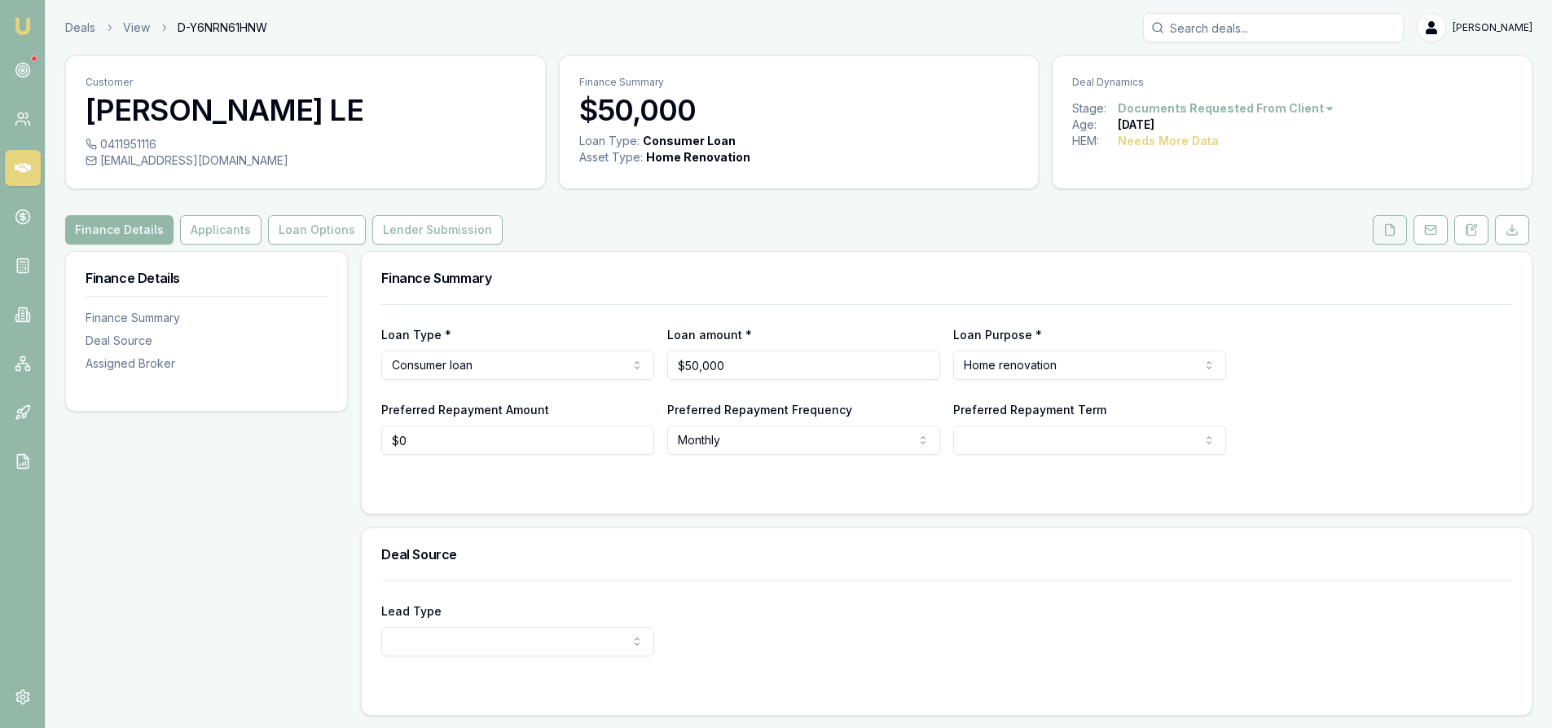
click at [1397, 227] on button at bounding box center [1390, 229] width 34 height 29
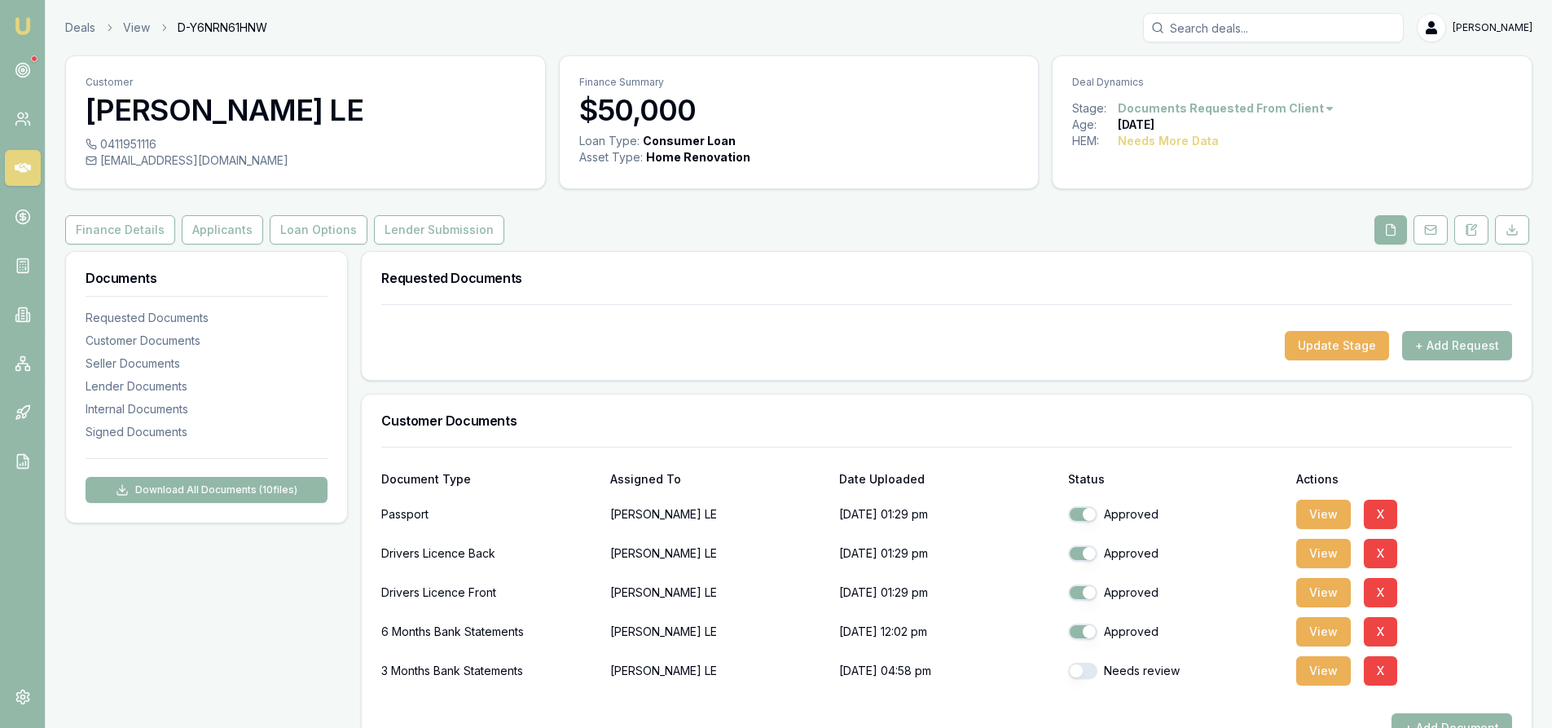
scroll to position [244, 0]
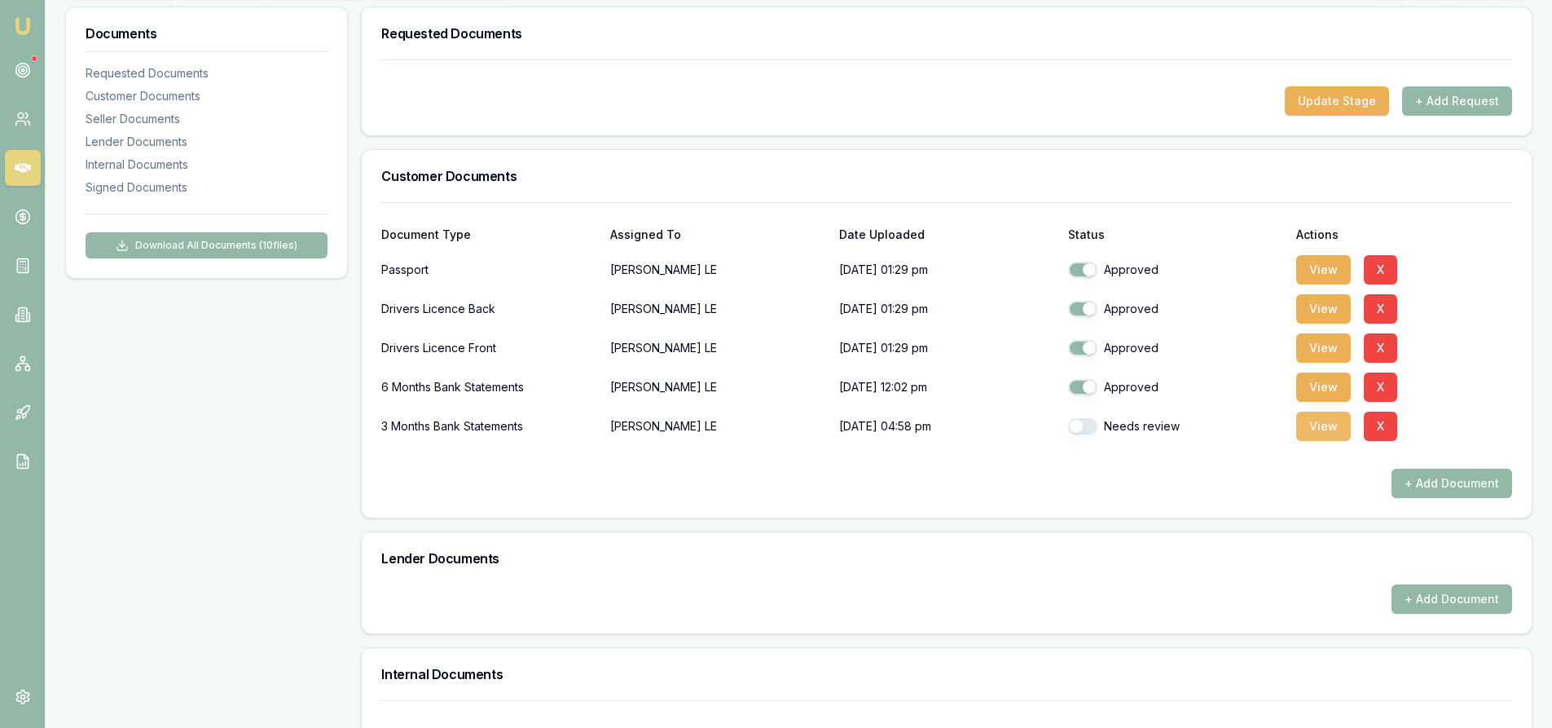
click at [1313, 433] on button "View" at bounding box center [1323, 425] width 55 height 29
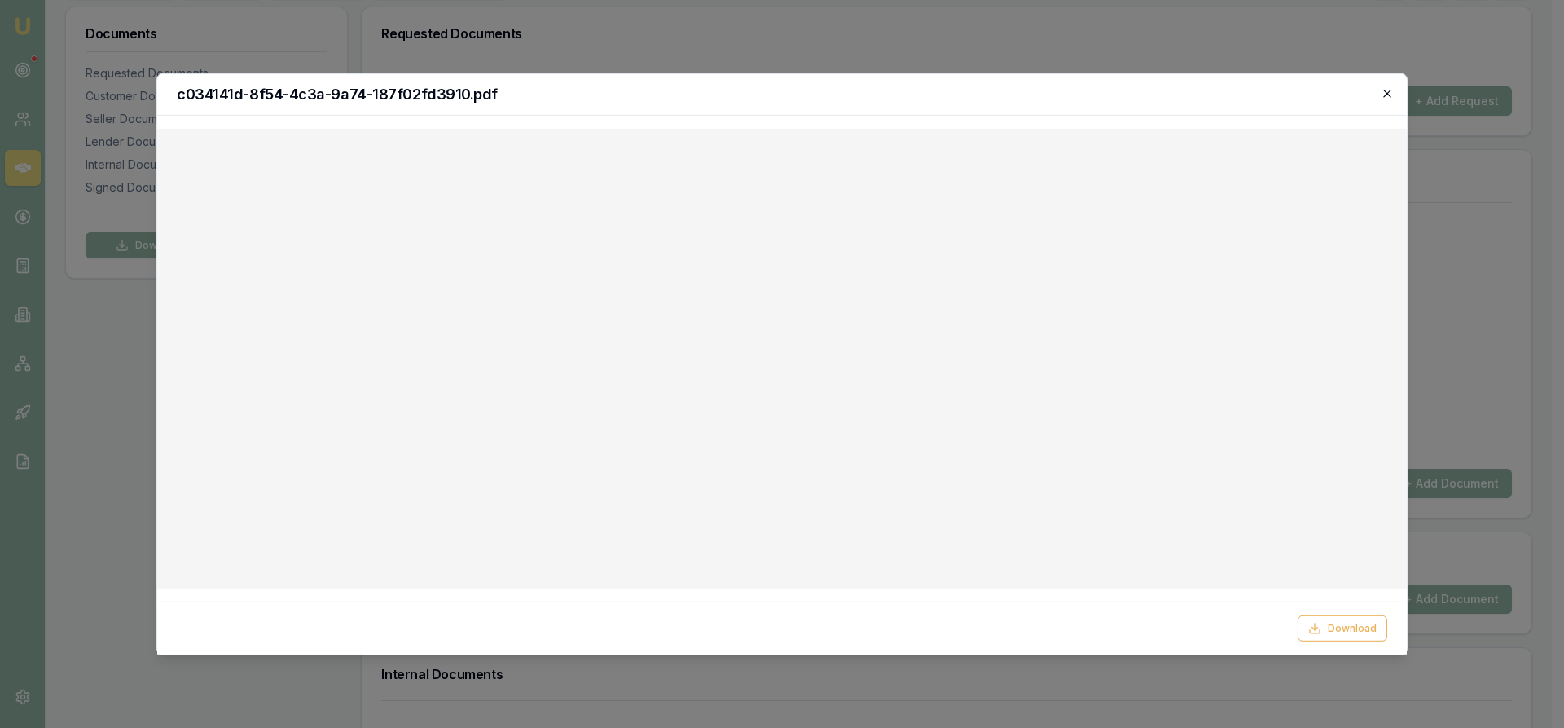
click at [1391, 95] on icon "button" at bounding box center [1387, 92] width 13 height 13
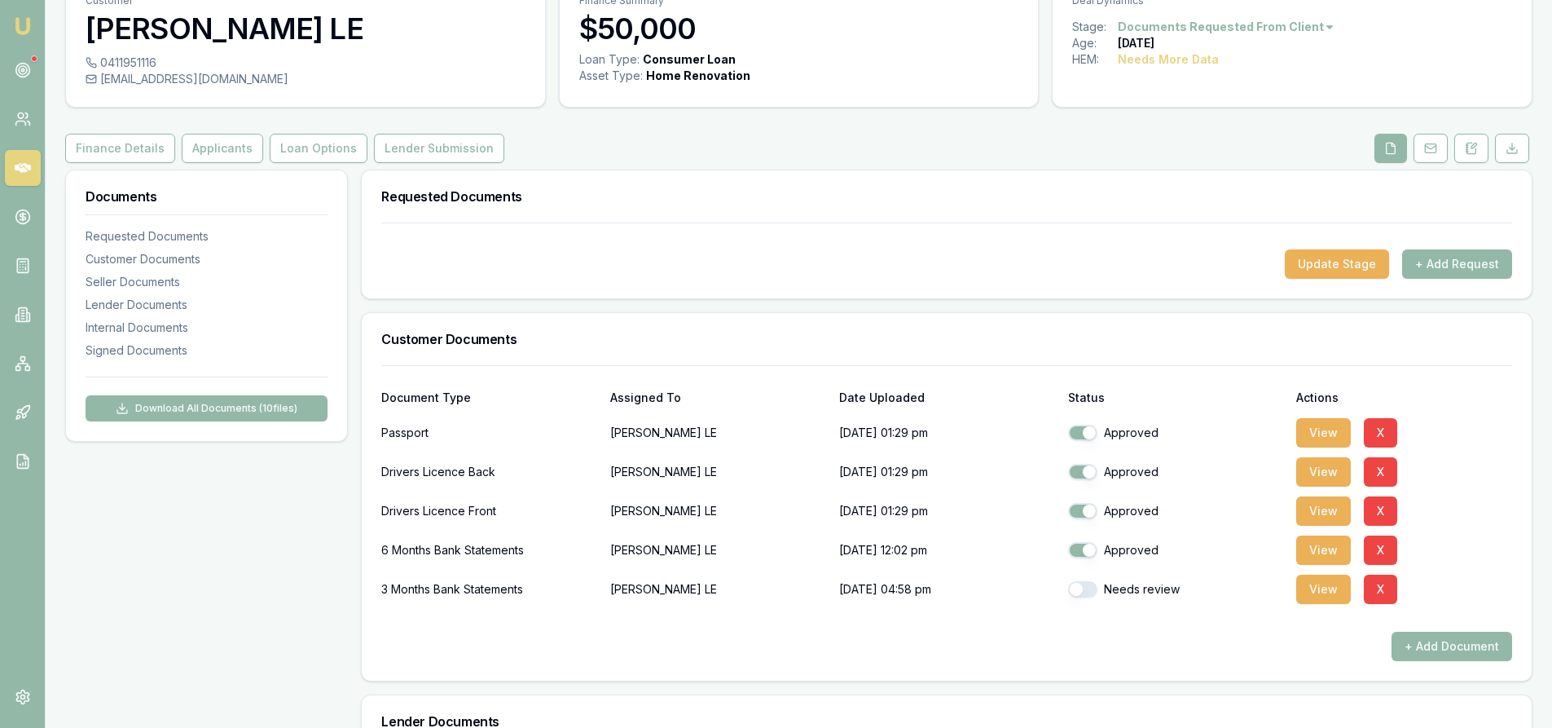
scroll to position [0, 0]
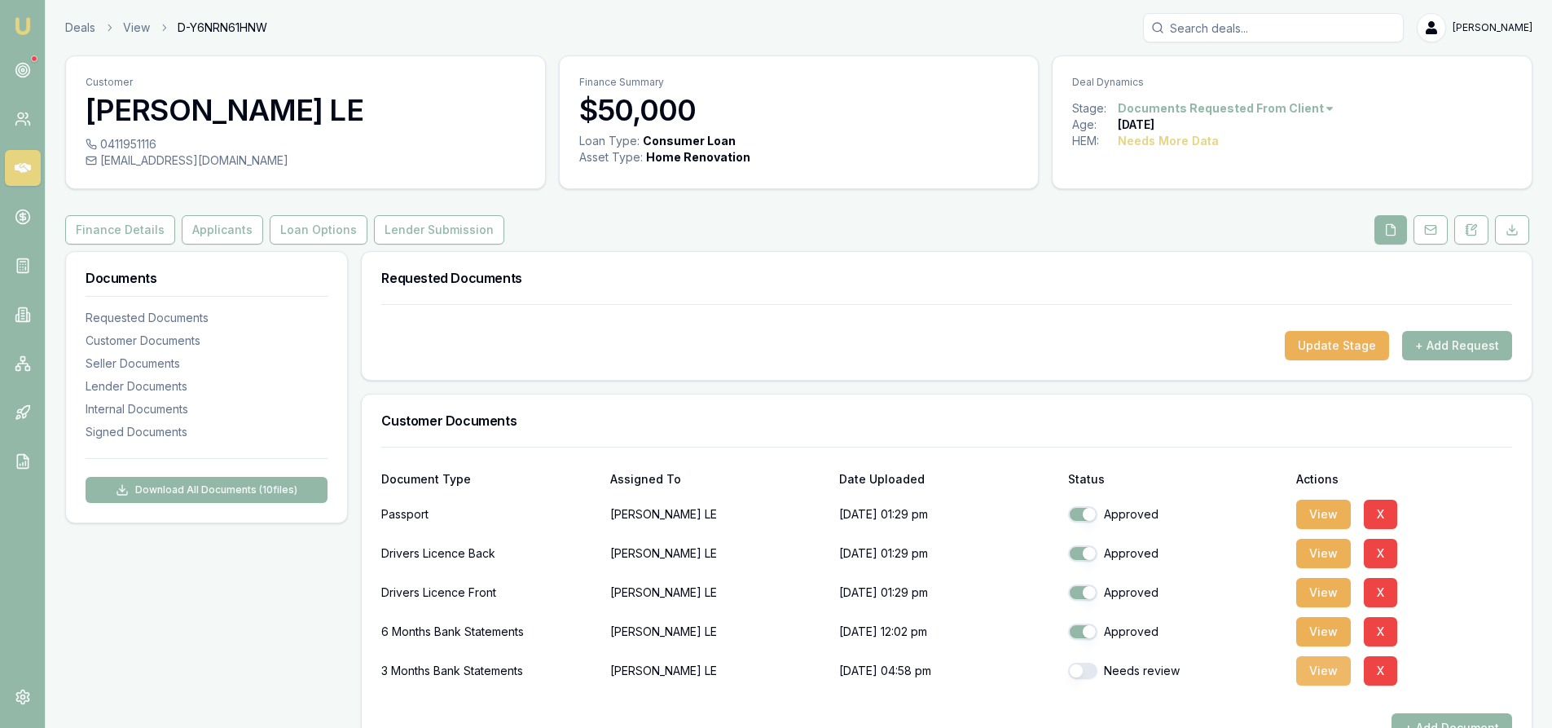
click at [1338, 668] on button "View" at bounding box center [1323, 670] width 55 height 29
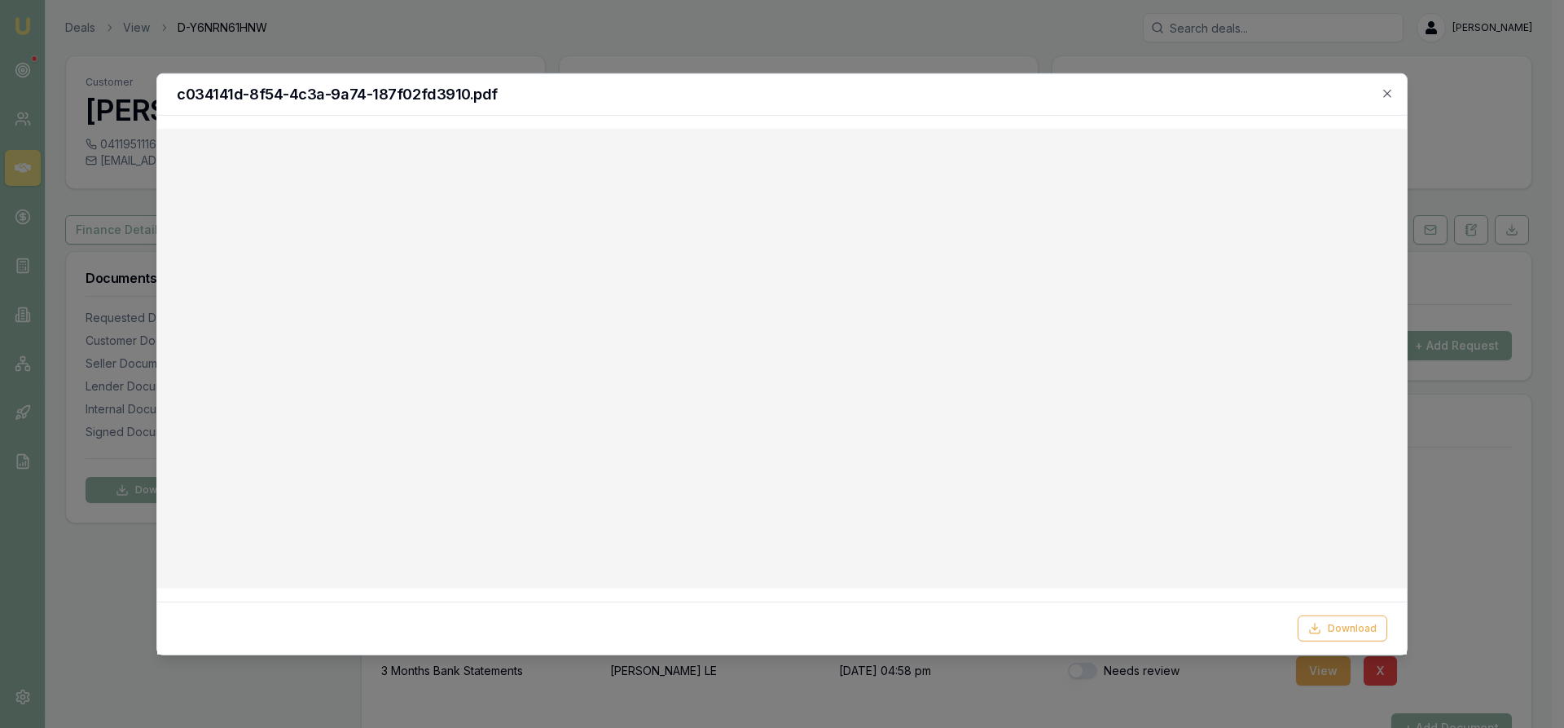
click at [1398, 93] on div "c034141d-8f54-4c3a-9a74-187f02fd3910.pdf" at bounding box center [782, 94] width 1250 height 42
click at [1383, 94] on icon "button" at bounding box center [1387, 92] width 13 height 13
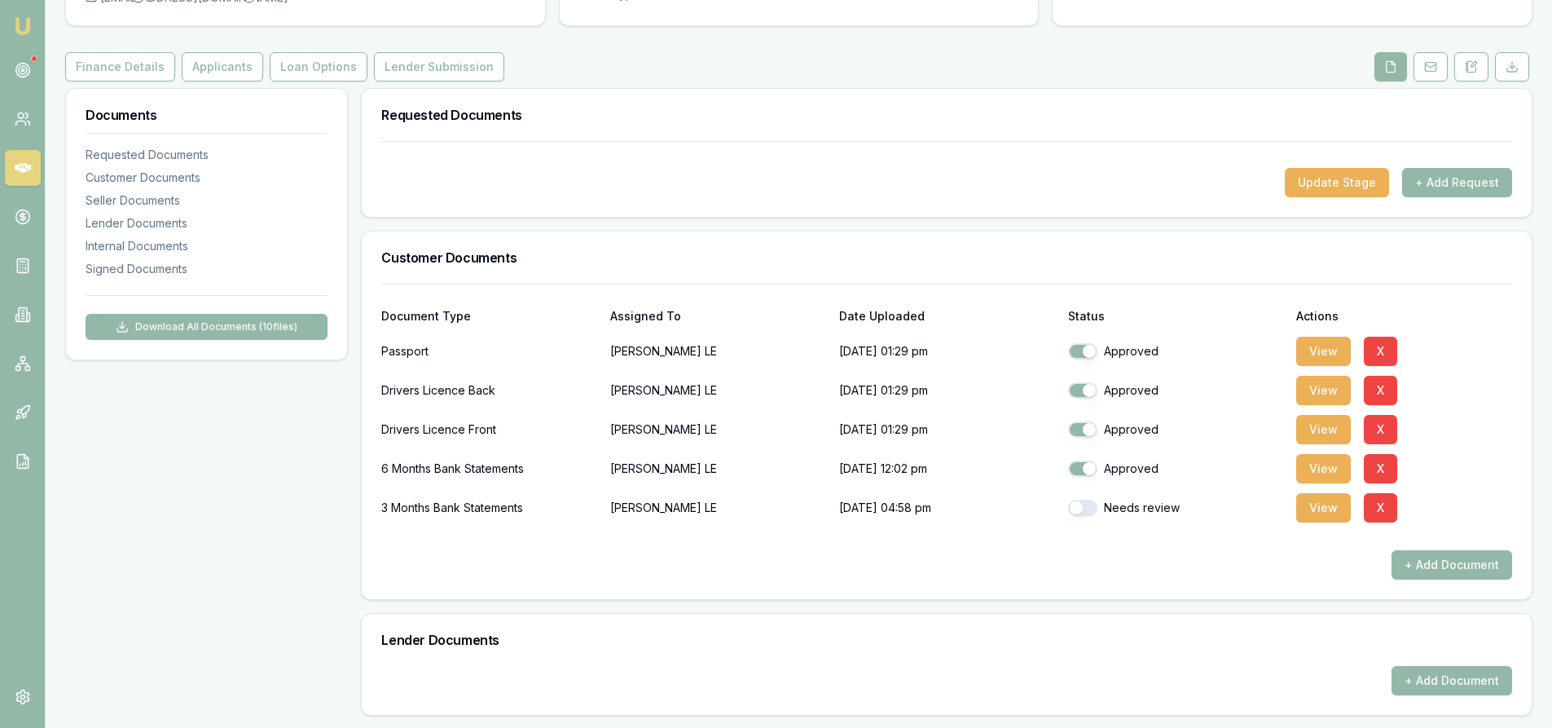
scroll to position [326, 0]
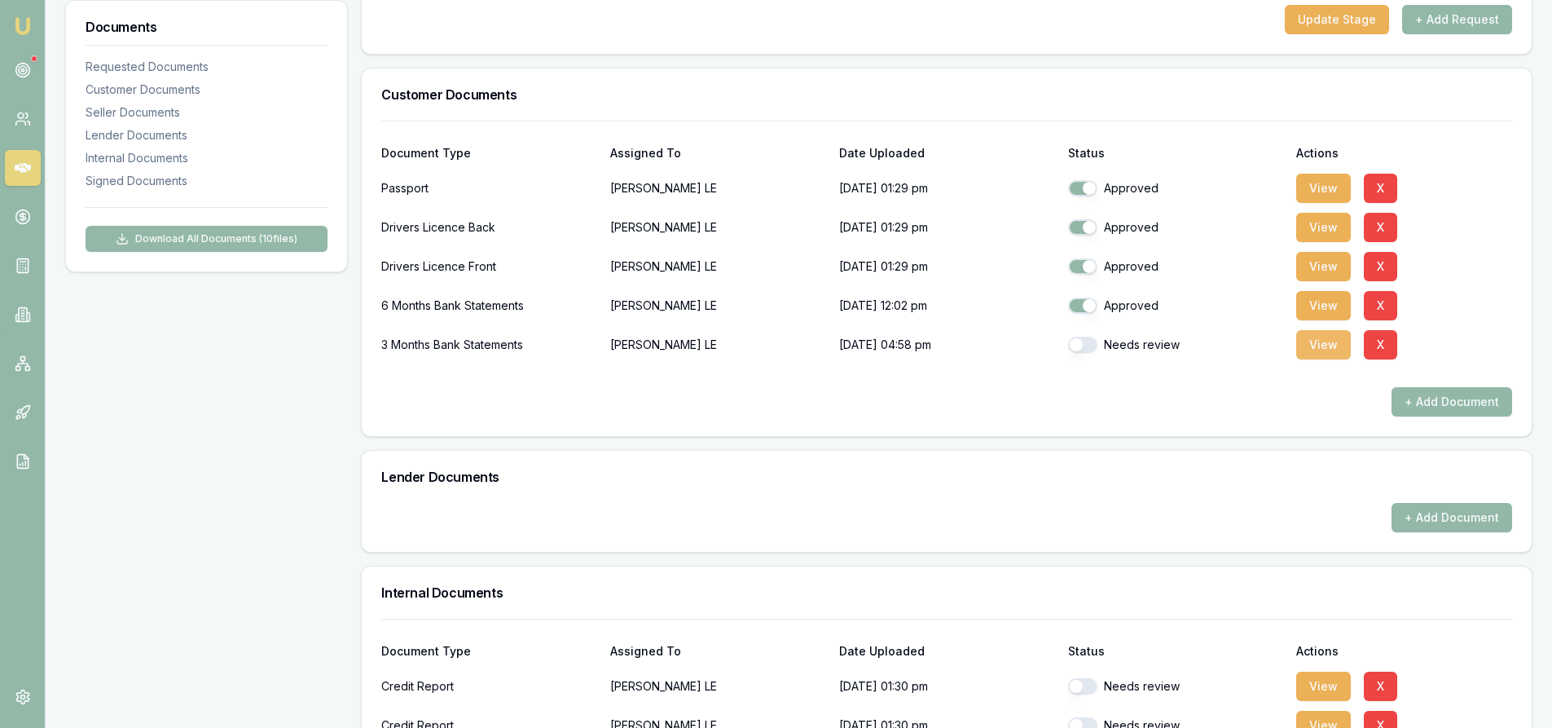
click at [1325, 345] on button "View" at bounding box center [1323, 344] width 55 height 29
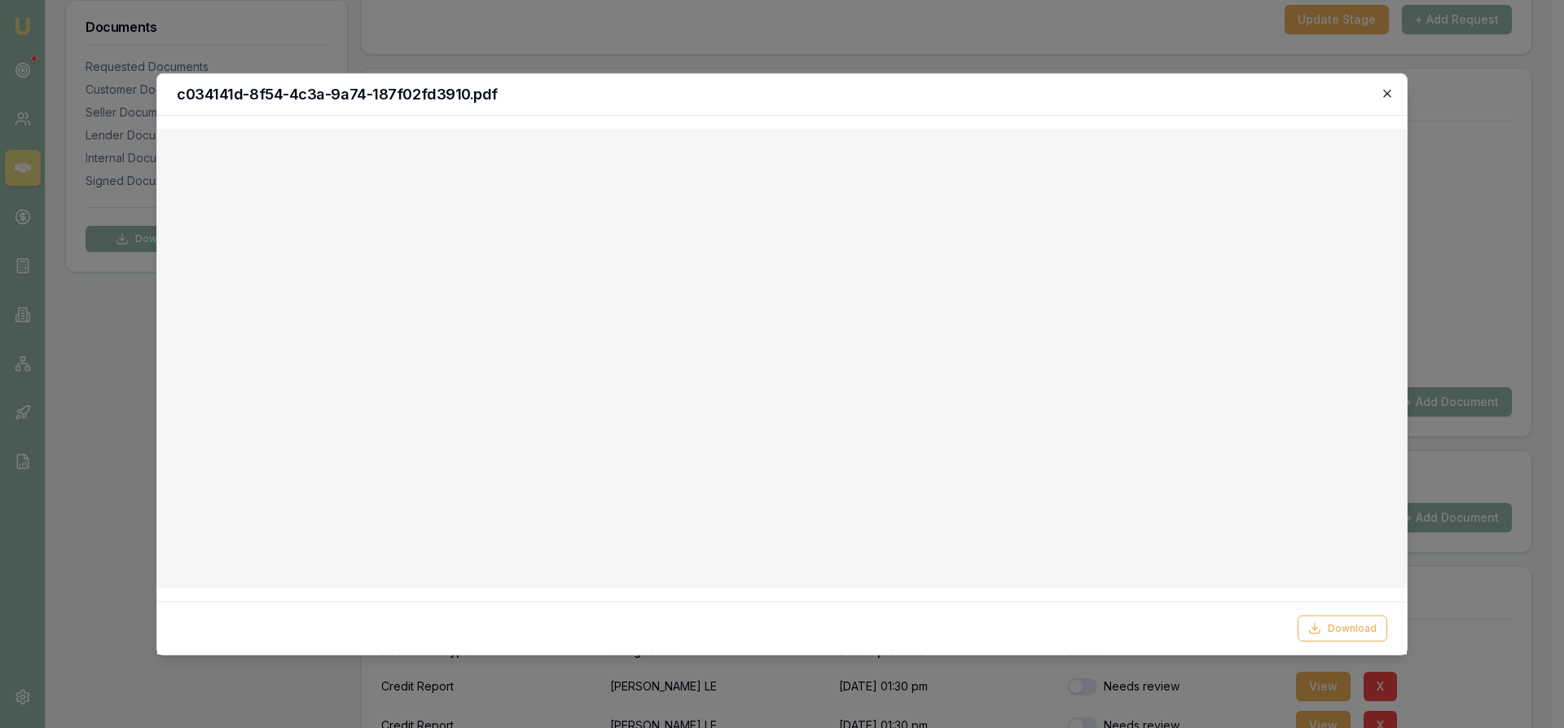
click at [1389, 96] on icon "button" at bounding box center [1387, 92] width 13 height 13
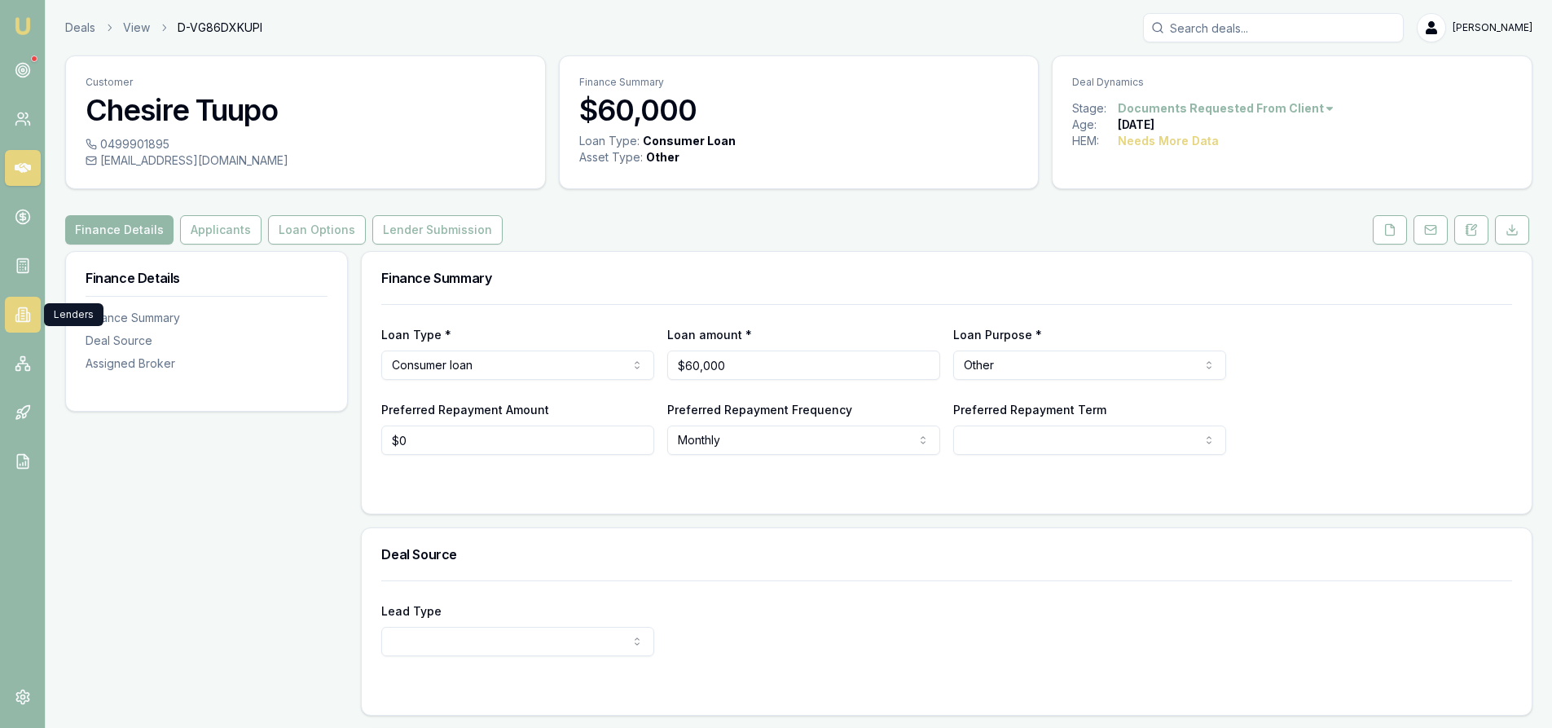
click at [27, 303] on link at bounding box center [23, 315] width 36 height 36
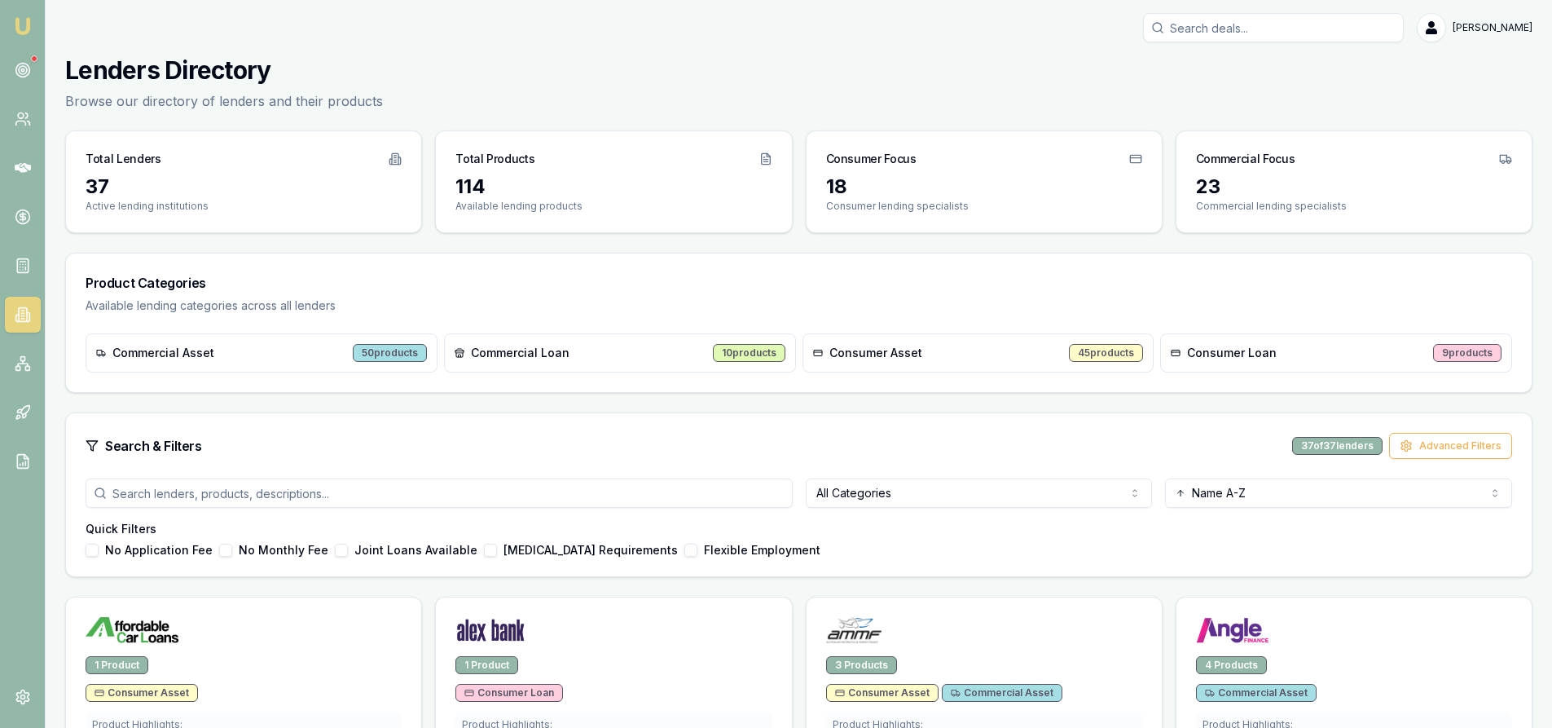
scroll to position [163, 0]
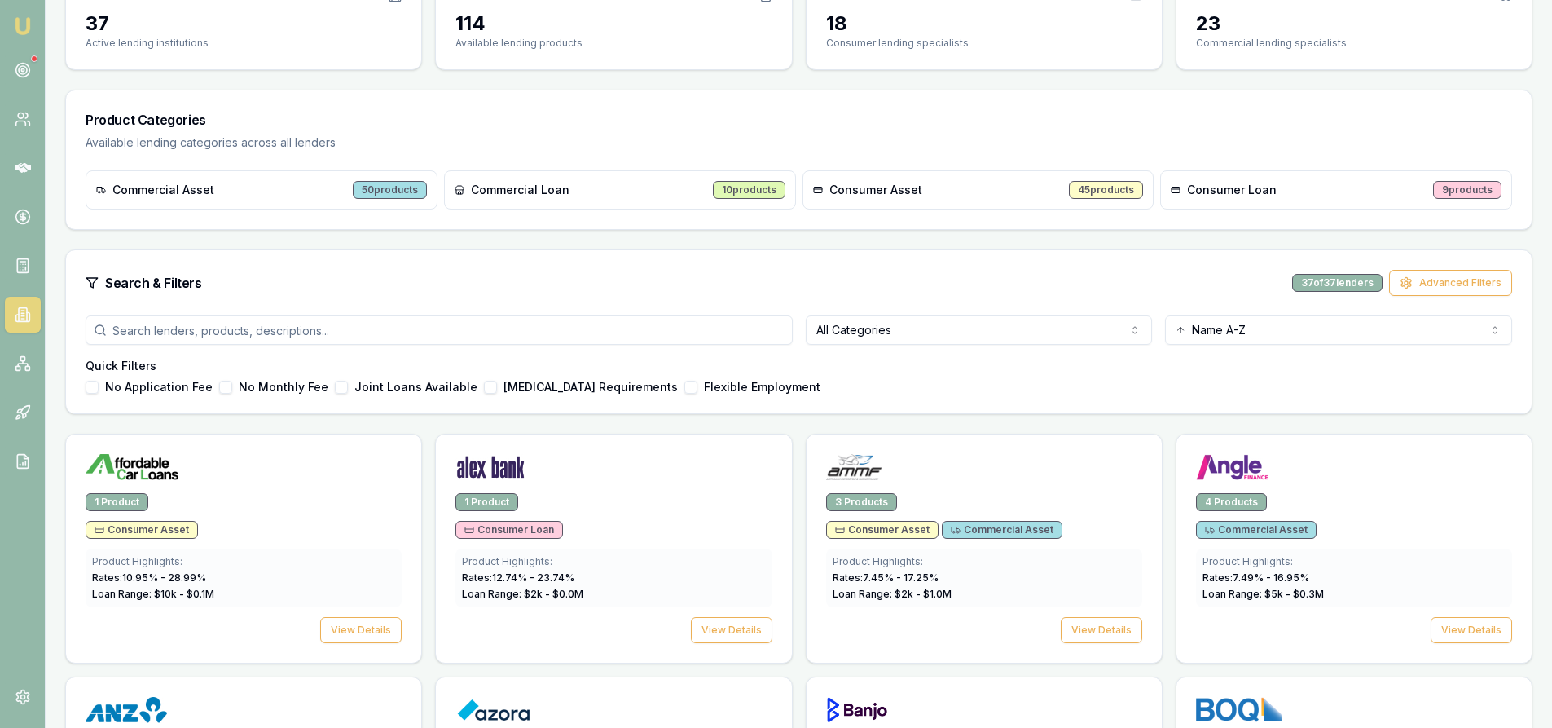
click at [908, 322] on html "Emu Broker [PERSON_NAME] Toggle Menu Lenders Directory Browse our directory of …" at bounding box center [776, 201] width 1552 height 728
